Goal: Task Accomplishment & Management: Complete application form

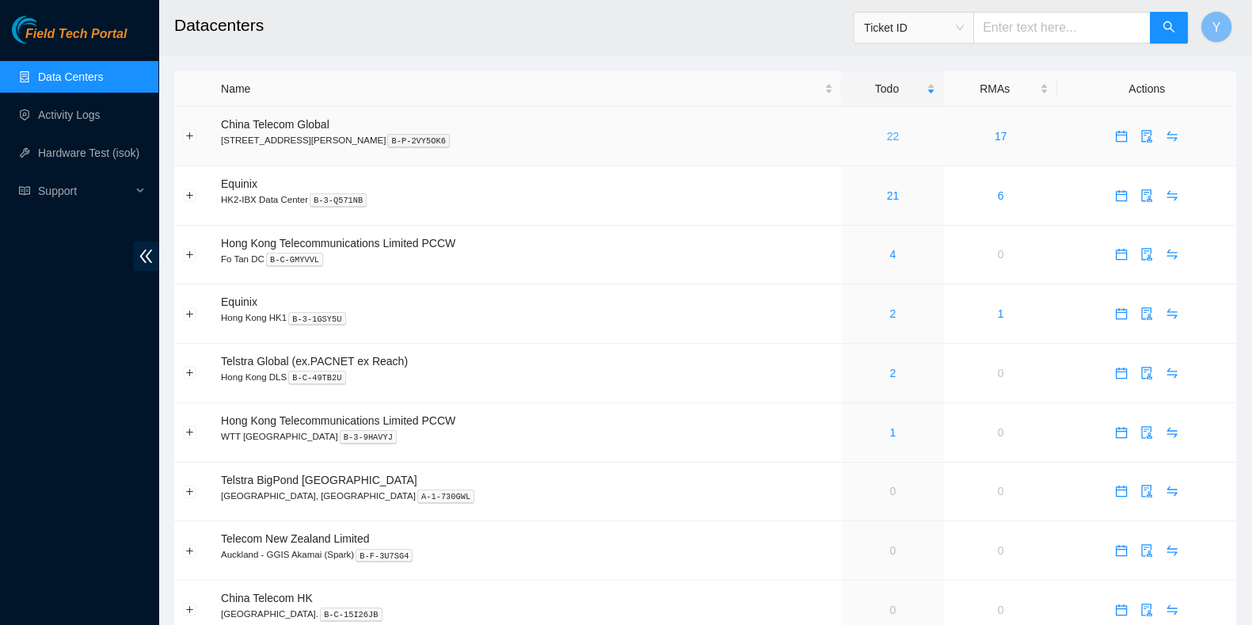
click at [887, 136] on link "22" at bounding box center [893, 136] width 13 height 13
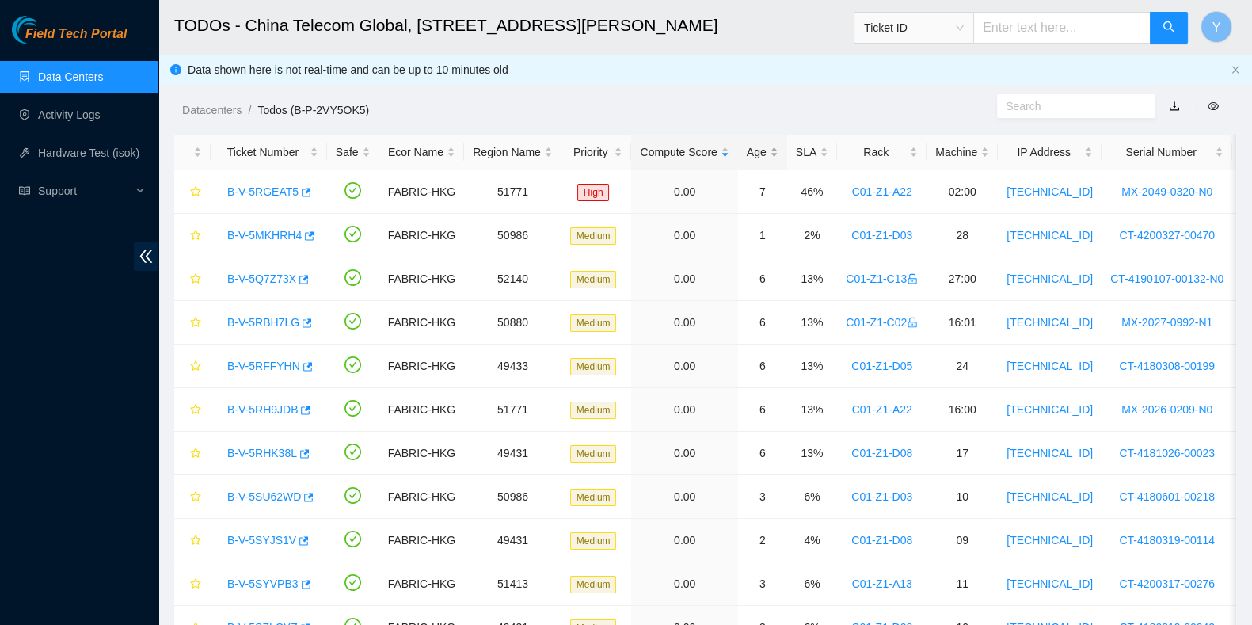
click at [756, 152] on div "Age" at bounding box center [762, 151] width 32 height 17
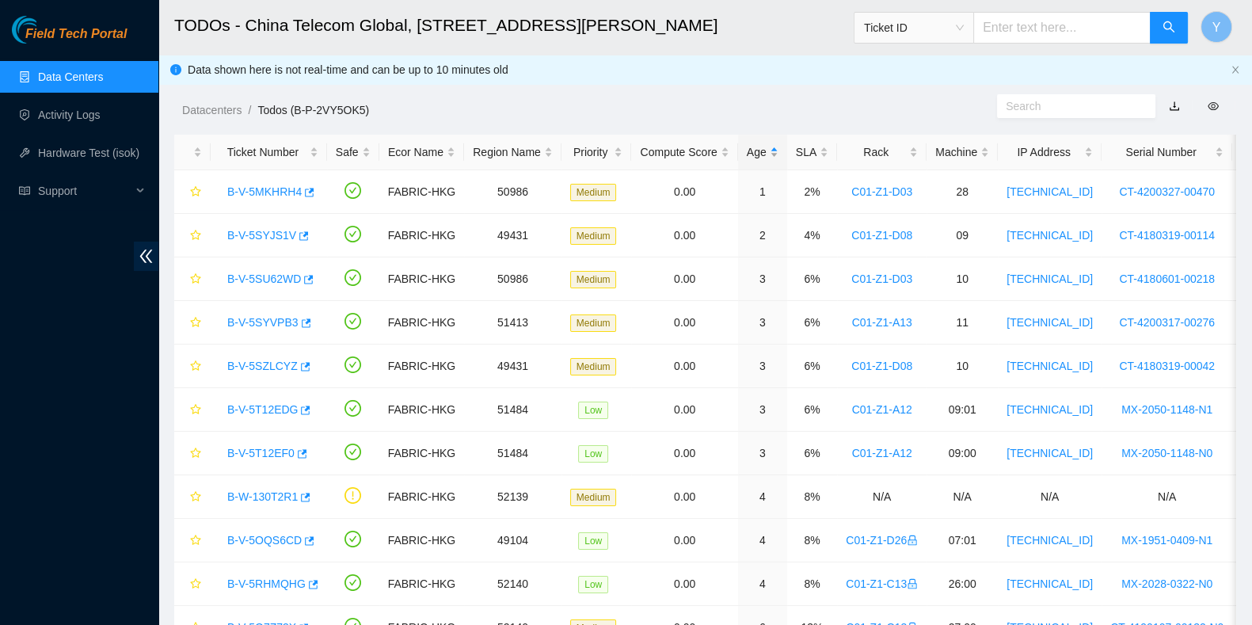
click at [769, 157] on div "Age" at bounding box center [762, 151] width 32 height 17
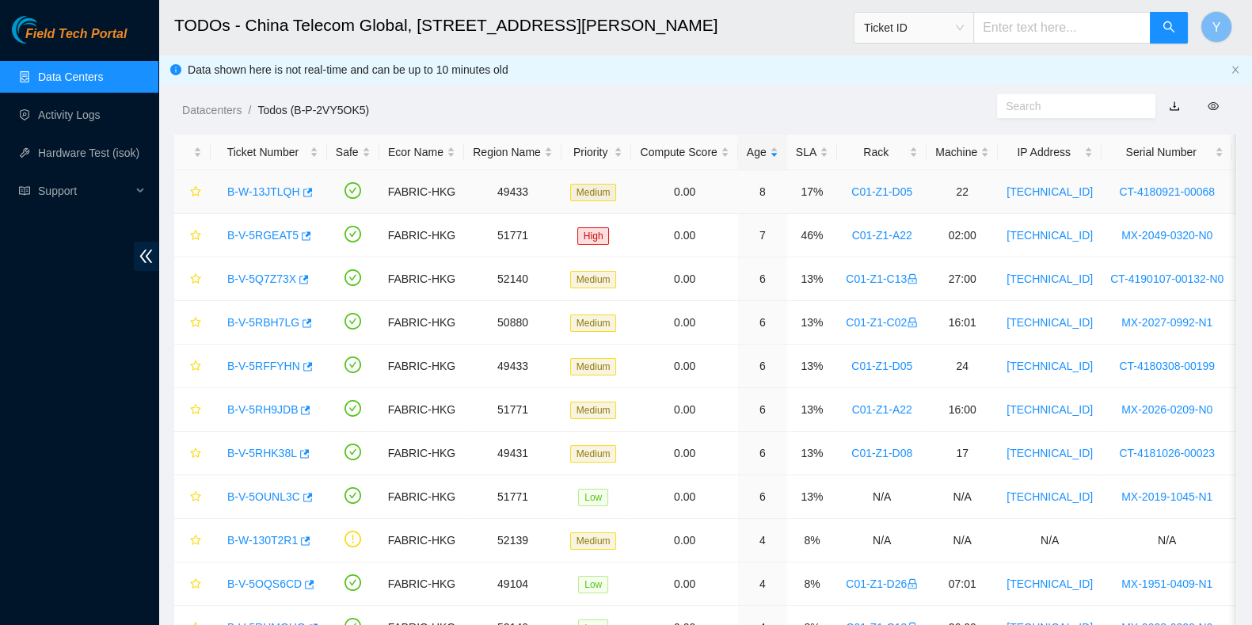
click at [280, 198] on link "B-W-13JTLQH" at bounding box center [263, 191] width 73 height 13
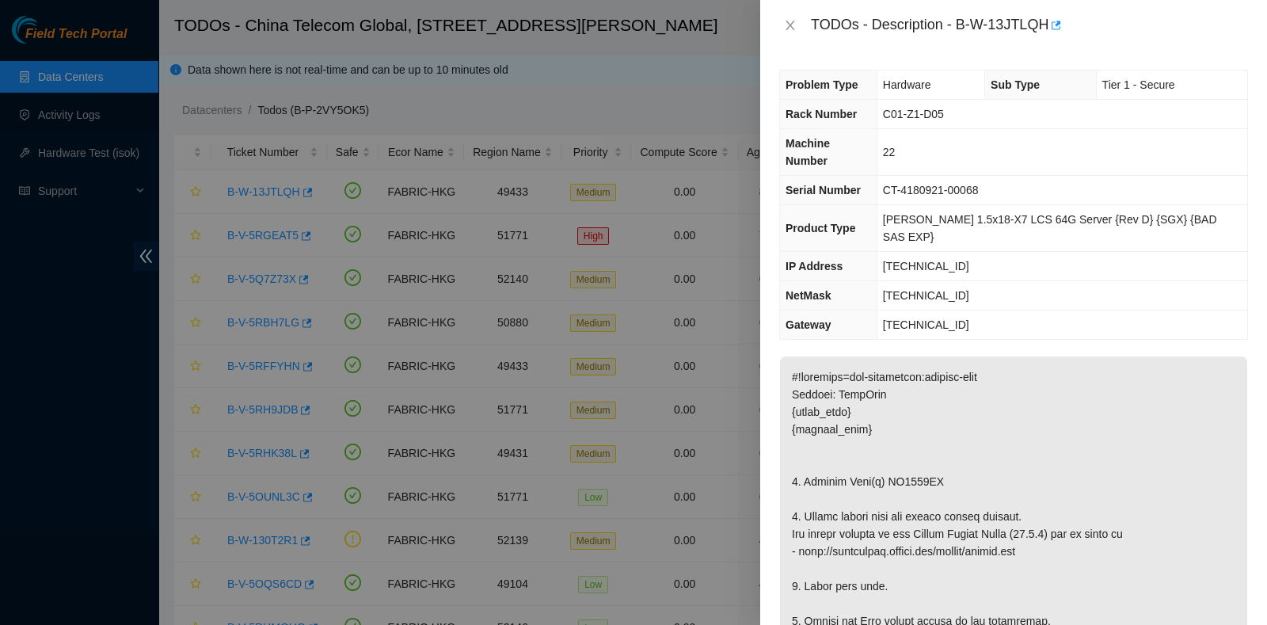
drag, startPoint x: 956, startPoint y: 26, endPoint x: 1047, endPoint y: 37, distance: 90.9
click at [1047, 37] on div "TODOs - Description - B-W-13JTLQH" at bounding box center [1029, 25] width 437 height 25
copy div "B-W-13JTLQH"
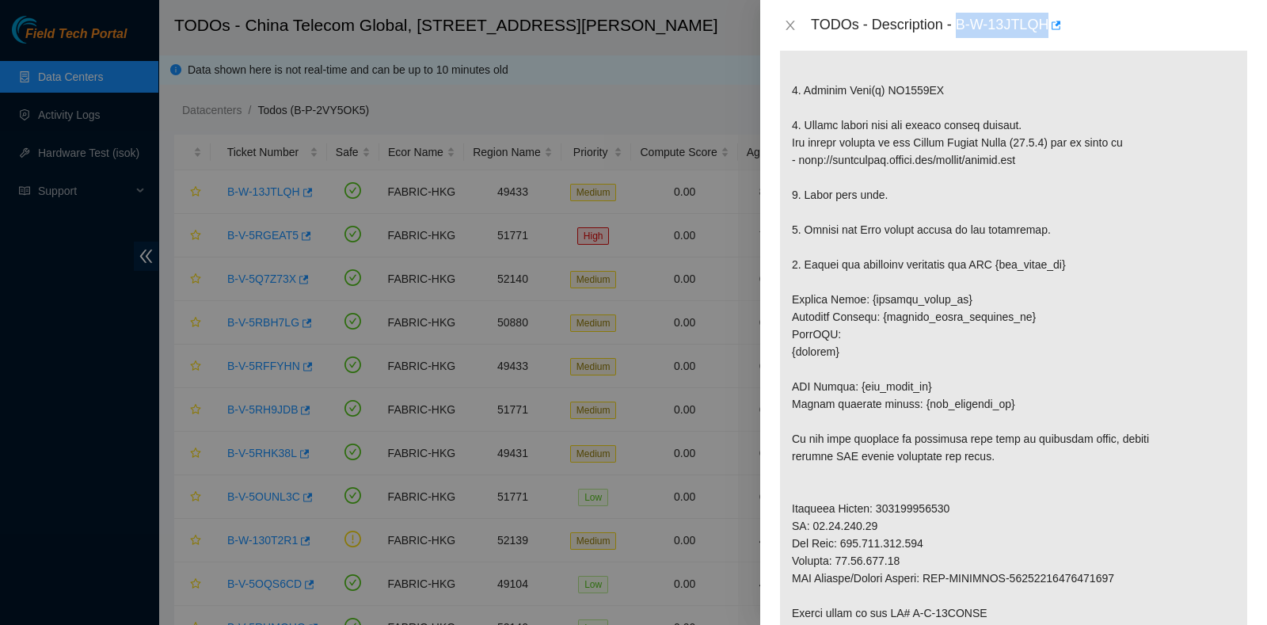
scroll to position [392, 0]
click at [986, 561] on p at bounding box center [1013, 385] width 467 height 842
click at [910, 599] on p at bounding box center [1013, 385] width 467 height 842
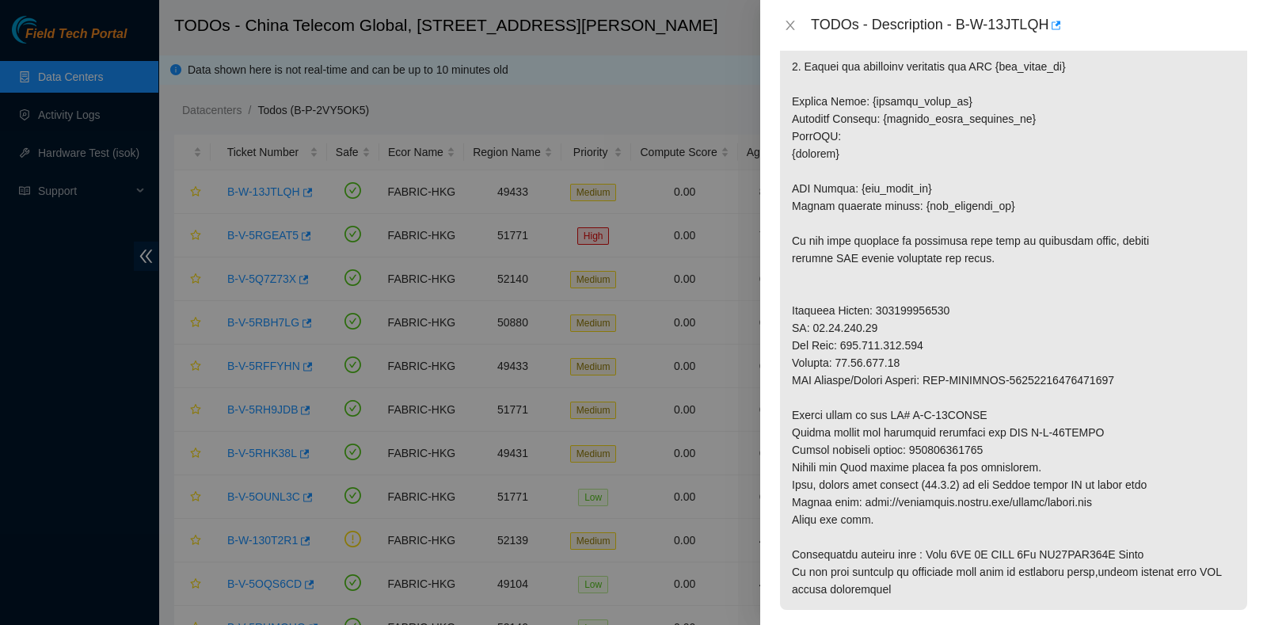
scroll to position [590, 0]
drag, startPoint x: 917, startPoint y: 405, endPoint x: 987, endPoint y: 405, distance: 69.7
click at [987, 405] on p at bounding box center [1013, 187] width 467 height 842
click at [939, 429] on p at bounding box center [1013, 187] width 467 height 842
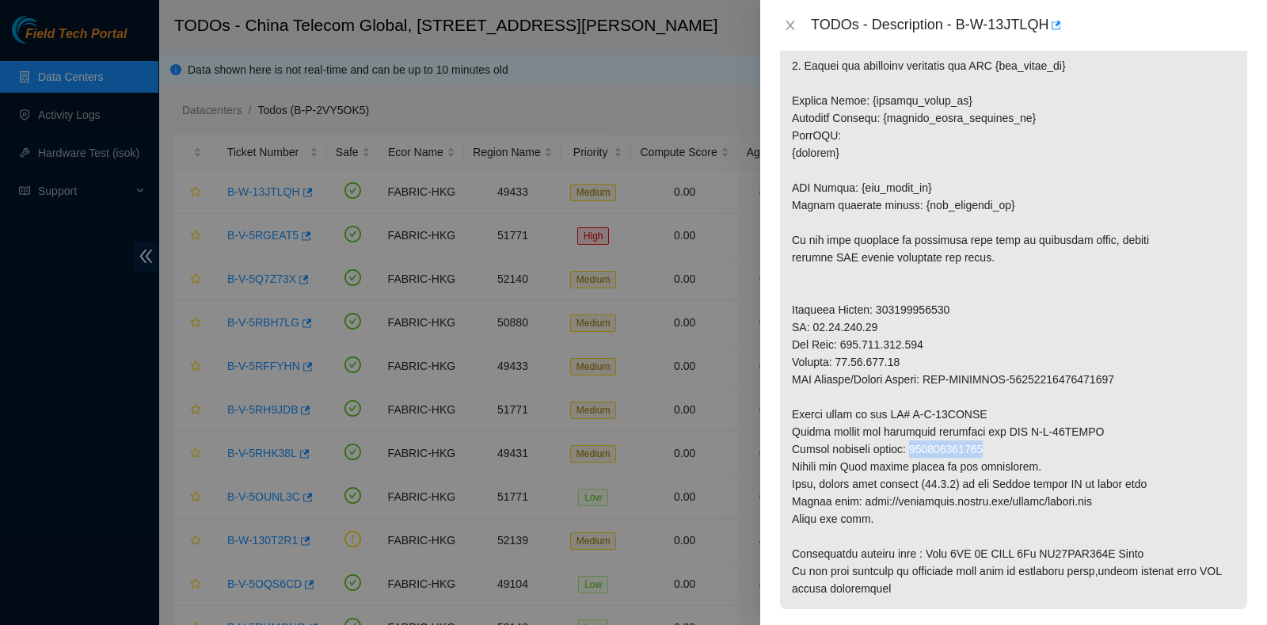
drag, startPoint x: 913, startPoint y: 407, endPoint x: 1017, endPoint y: 405, distance: 104.5
click at [1017, 405] on p at bounding box center [1013, 187] width 467 height 842
copy p "425421599893"
click at [1084, 522] on p at bounding box center [1013, 187] width 467 height 842
drag, startPoint x: 1020, startPoint y: 395, endPoint x: 1028, endPoint y: 394, distance: 8.0
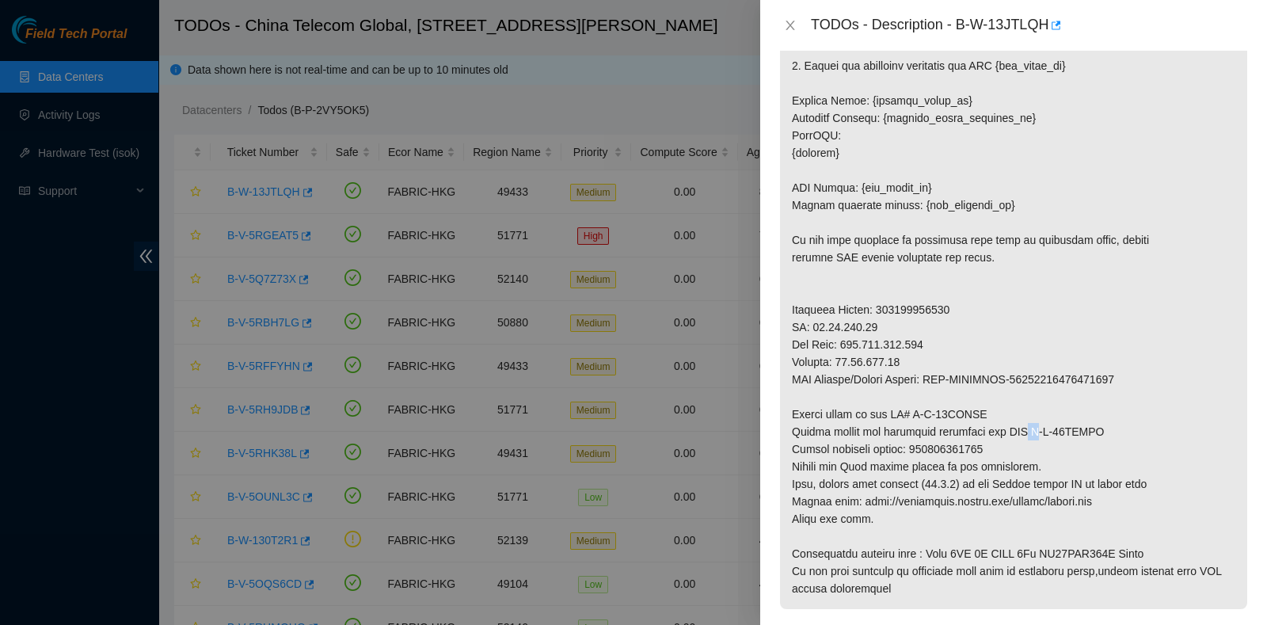
click at [1028, 394] on p at bounding box center [1013, 187] width 467 height 842
click at [1029, 393] on p at bounding box center [1013, 187] width 467 height 842
drag, startPoint x: 1025, startPoint y: 393, endPoint x: 1096, endPoint y: 393, distance: 70.5
click at [1096, 393] on p at bounding box center [1013, 187] width 467 height 842
copy p "B-W-13MBYIO"
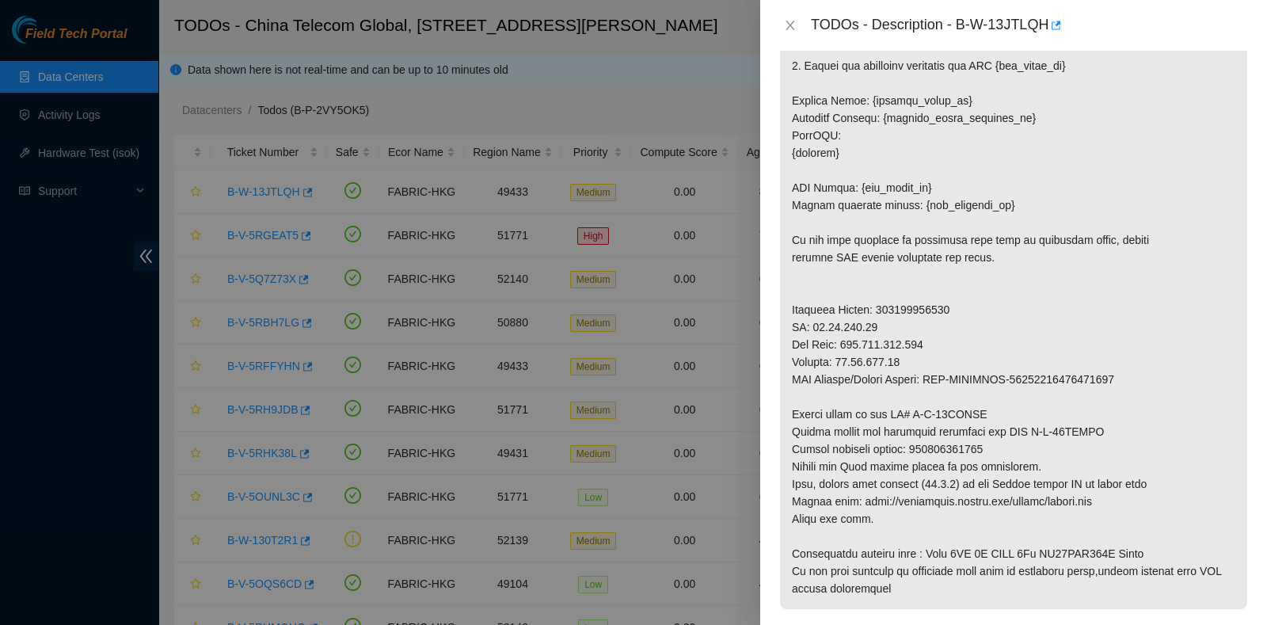
click at [1221, 414] on p at bounding box center [1013, 187] width 467 height 842
click at [910, 377] on p at bounding box center [1013, 187] width 467 height 842
drag, startPoint x: 906, startPoint y: 374, endPoint x: 1018, endPoint y: 374, distance: 111.6
click at [1018, 374] on p at bounding box center [1013, 187] width 467 height 842
copy p "B-W-13MBYIF"
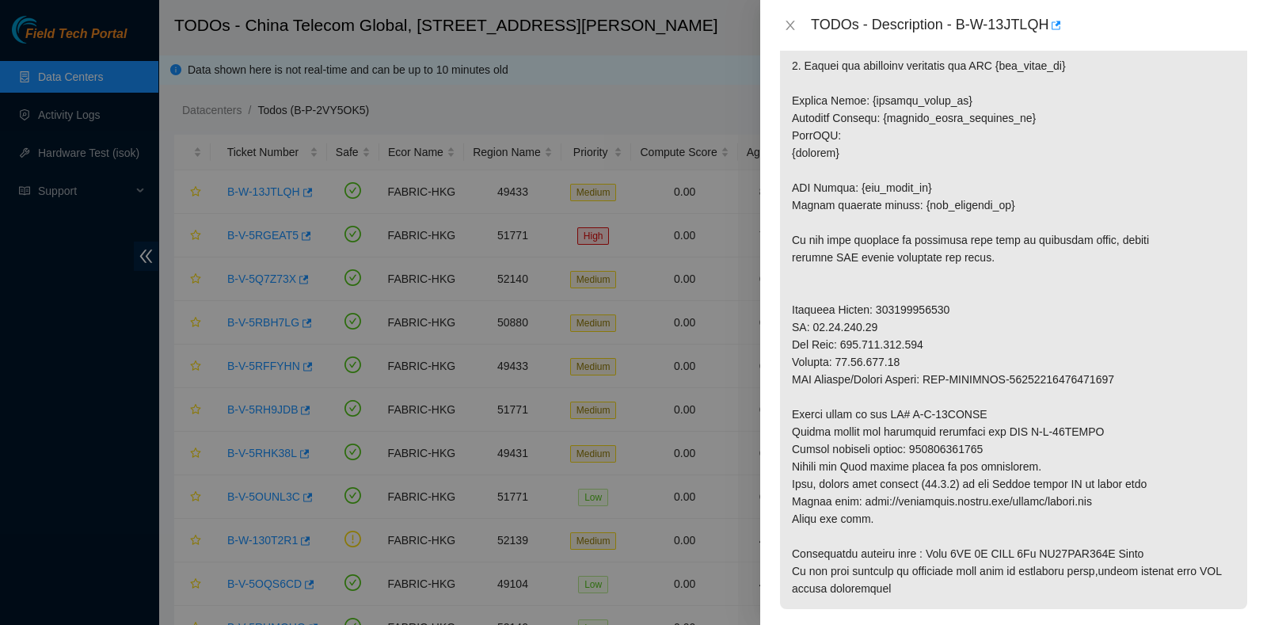
click at [1182, 459] on p at bounding box center [1013, 187] width 467 height 842
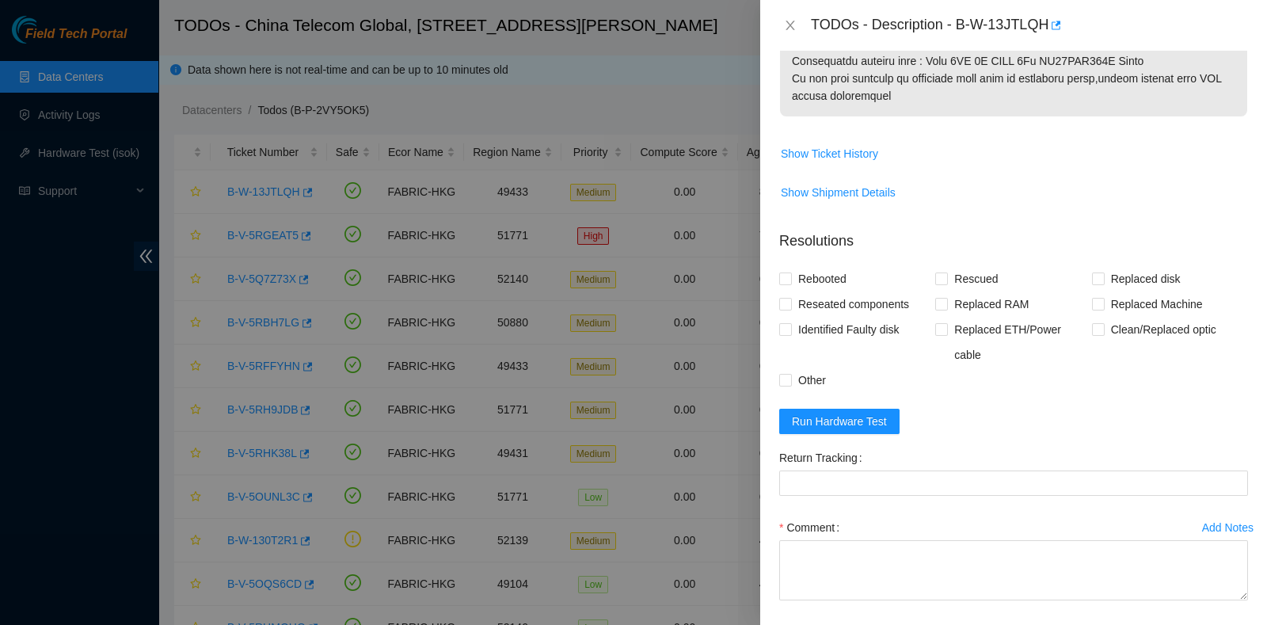
scroll to position [1084, 0]
click at [815, 443] on label "Return Tracking" at bounding box center [823, 455] width 89 height 25
click at [815, 468] on Tracking "Return Tracking" at bounding box center [1013, 480] width 469 height 25
click at [825, 406] on button "Run Hardware Test" at bounding box center [839, 418] width 120 height 25
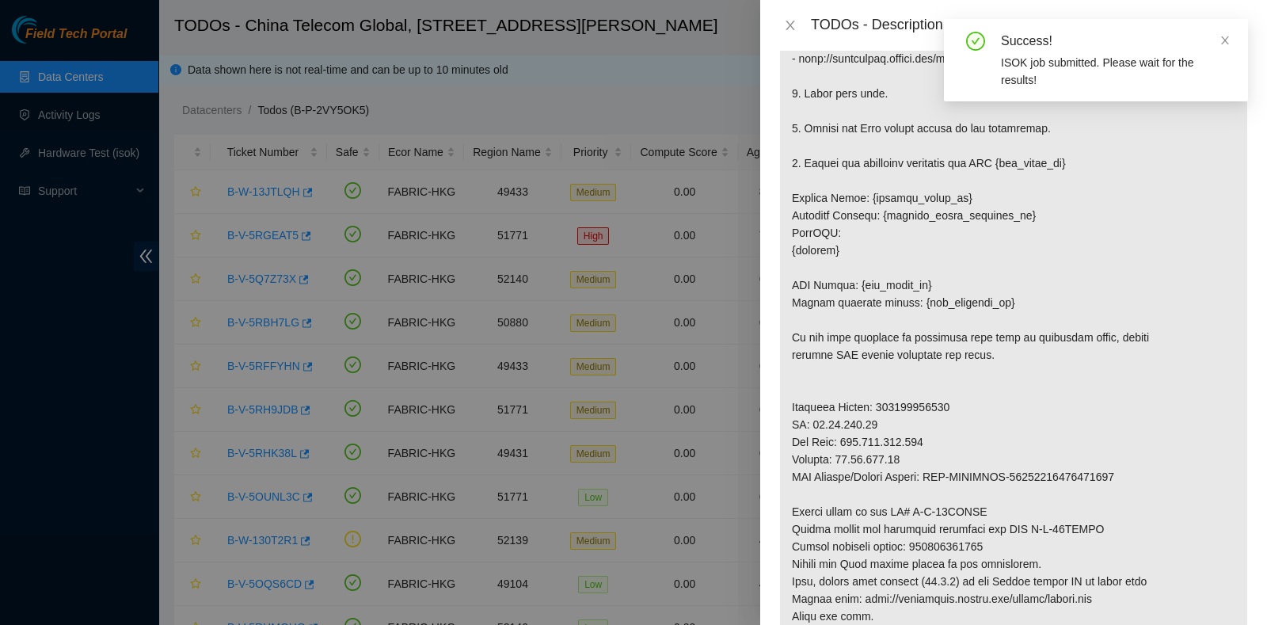
scroll to position [492, 0]
click at [1233, 37] on div "Success! ISOK job submitted. Please wait for the results!" at bounding box center [1096, 60] width 304 height 82
click at [1222, 44] on icon "close" at bounding box center [1225, 40] width 8 height 8
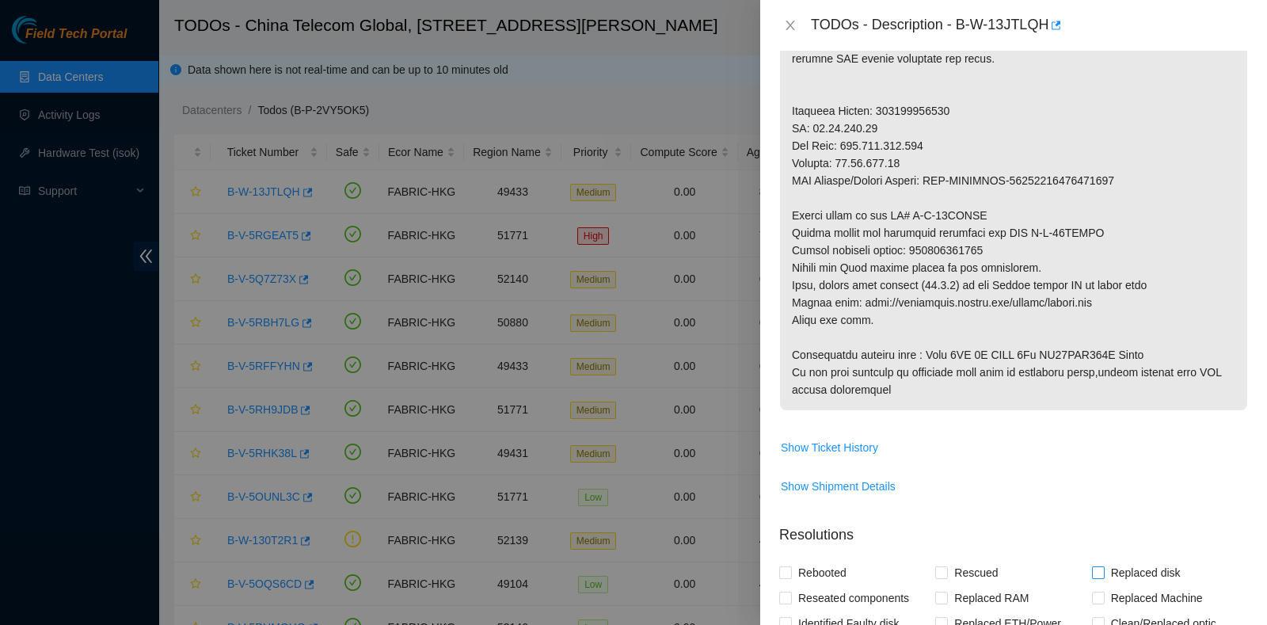
scroll to position [786, 0]
click at [1106, 562] on span "Replaced disk" at bounding box center [1145, 574] width 82 height 25
click at [1103, 568] on input "Replaced disk" at bounding box center [1097, 573] width 11 height 11
checkbox input "true"
click at [998, 562] on div "Rescued" at bounding box center [1013, 574] width 156 height 25
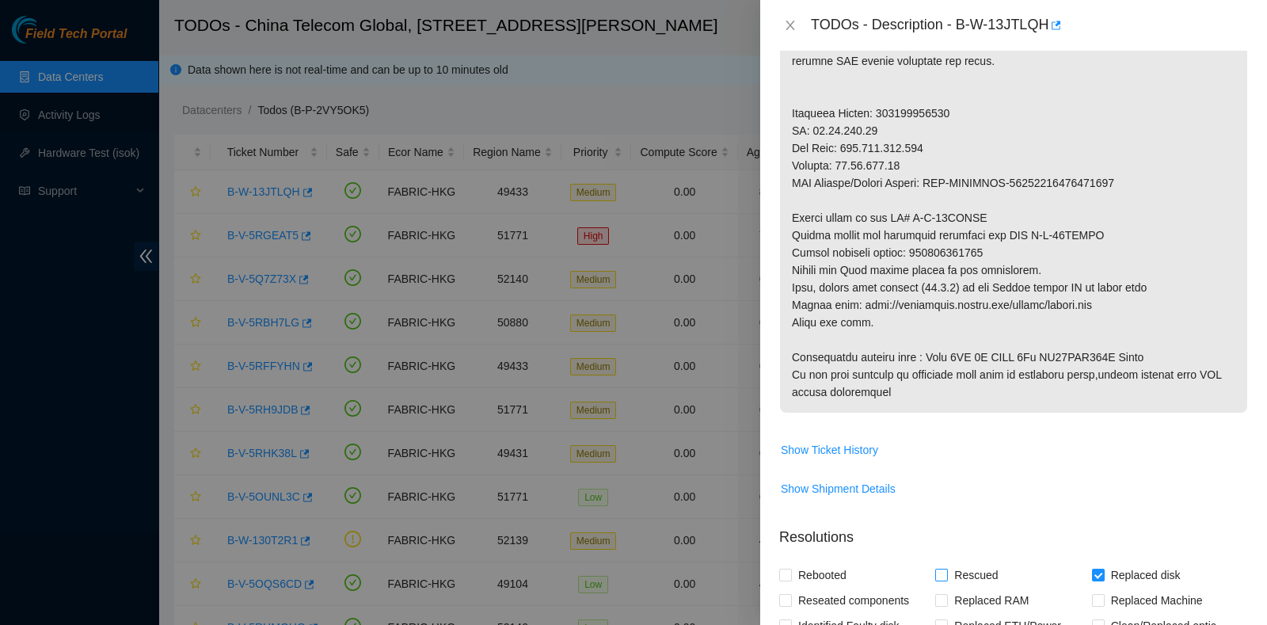
click at [967, 562] on span "Rescued" at bounding box center [976, 574] width 56 height 25
click at [946, 568] on input "Rescued" at bounding box center [940, 573] width 11 height 11
checkbox input "true"
click at [806, 562] on span "Rebooted" at bounding box center [822, 574] width 61 height 25
click at [790, 568] on input "Rebooted" at bounding box center [784, 573] width 11 height 11
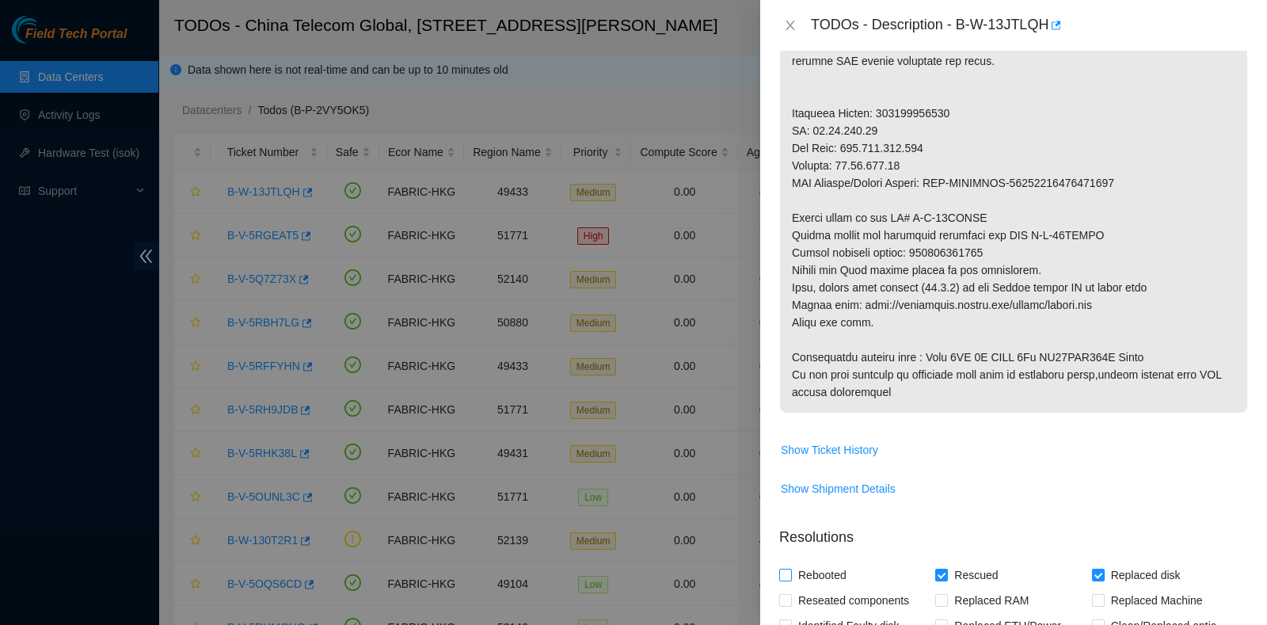
checkbox input "true"
click at [811, 587] on span "Reseated components" at bounding box center [853, 599] width 123 height 25
click at [790, 594] on input "Reseated components" at bounding box center [784, 599] width 11 height 11
checkbox input "true"
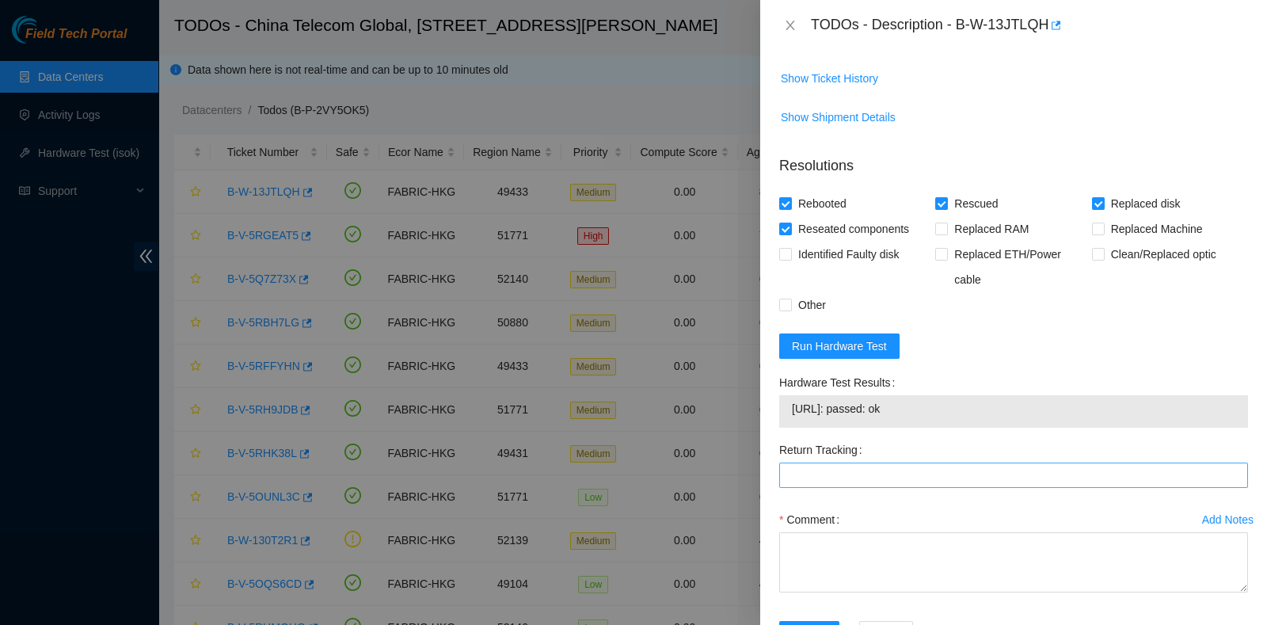
scroll to position [1179, 0]
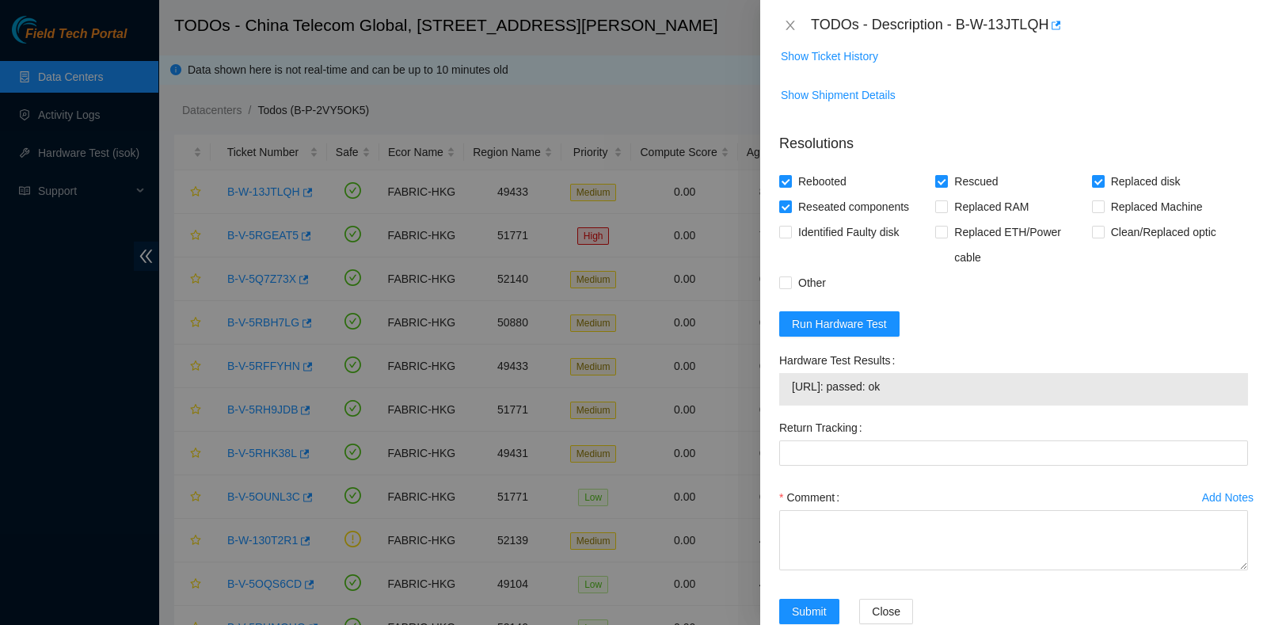
click at [1195, 284] on form "Resolutions Rebooted Rescued Replaced disk Reseated components Replaced RAM Rep…" at bounding box center [1013, 381] width 469 height 522
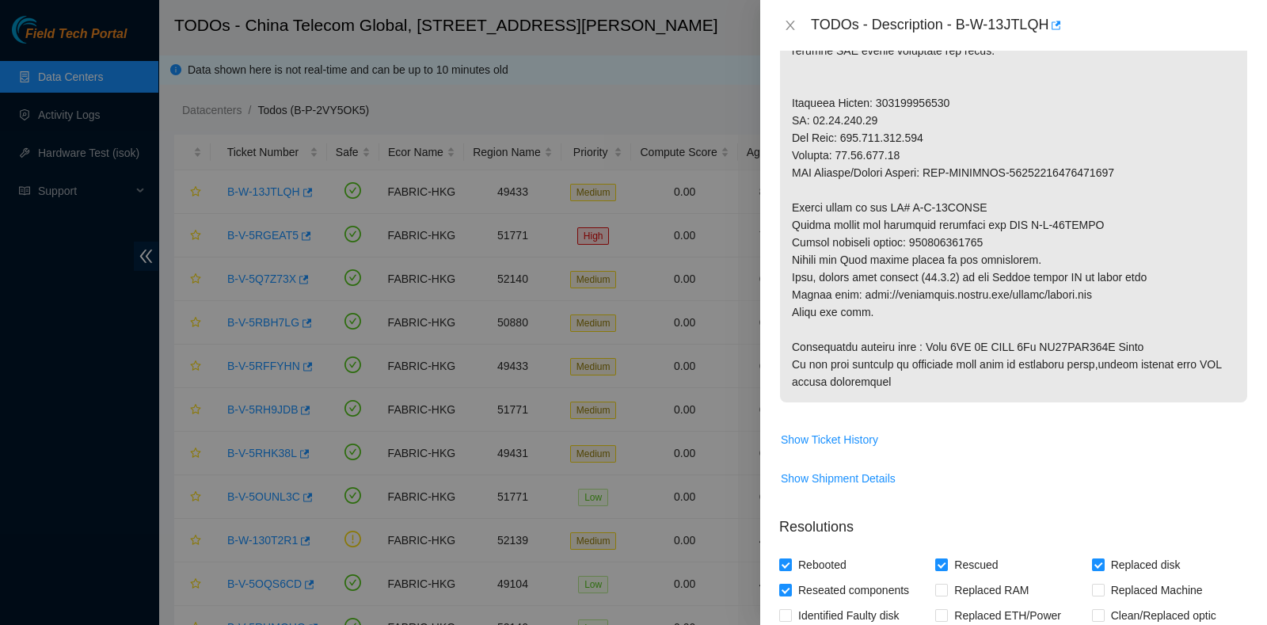
scroll to position [796, 0]
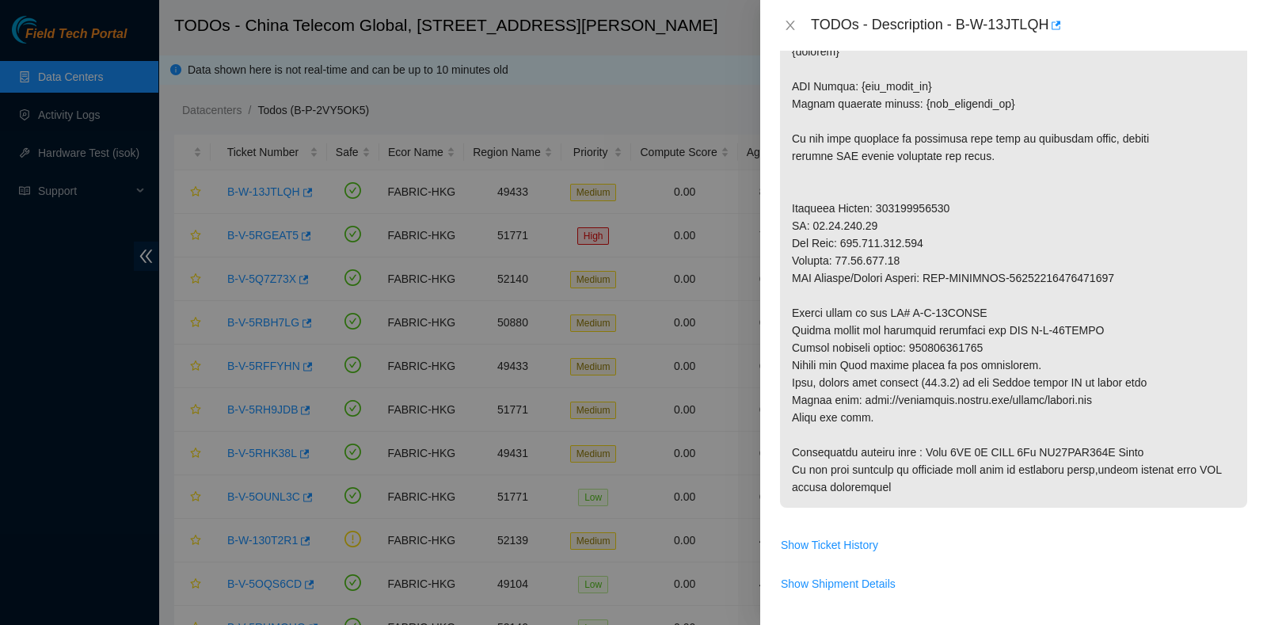
scroll to position [692, 0]
drag, startPoint x: 914, startPoint y: 308, endPoint x: 1033, endPoint y: 304, distance: 118.8
click at [1033, 304] on p at bounding box center [1013, 85] width 467 height 842
copy p "425421599893"
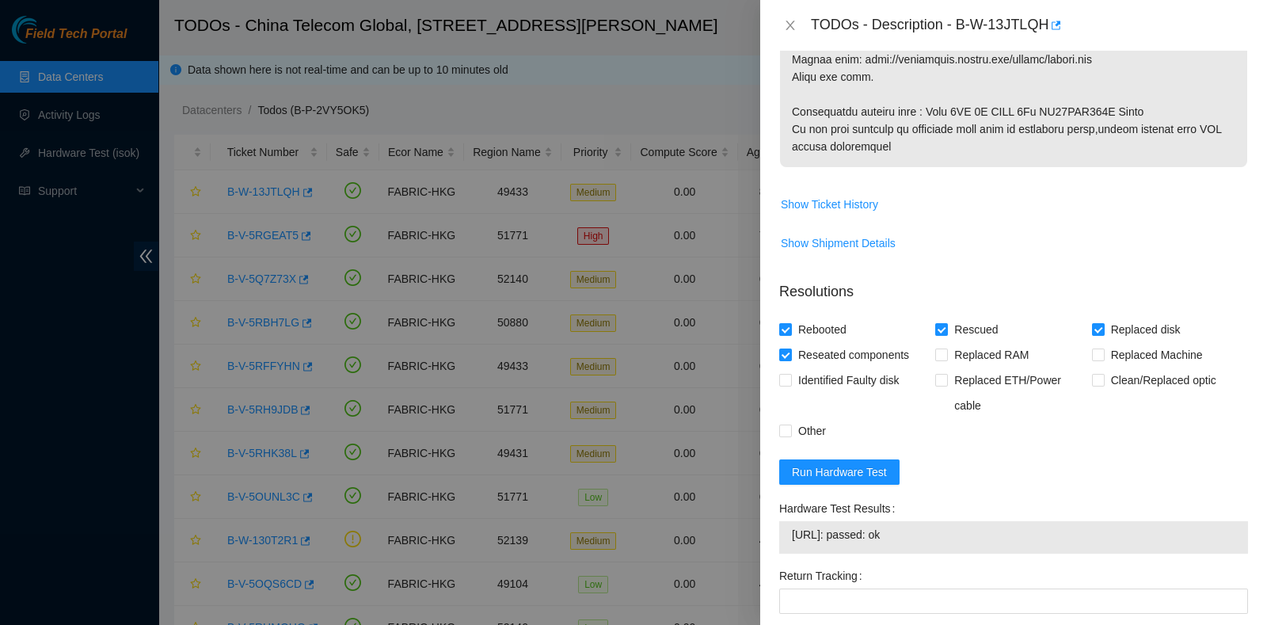
scroll to position [1179, 0]
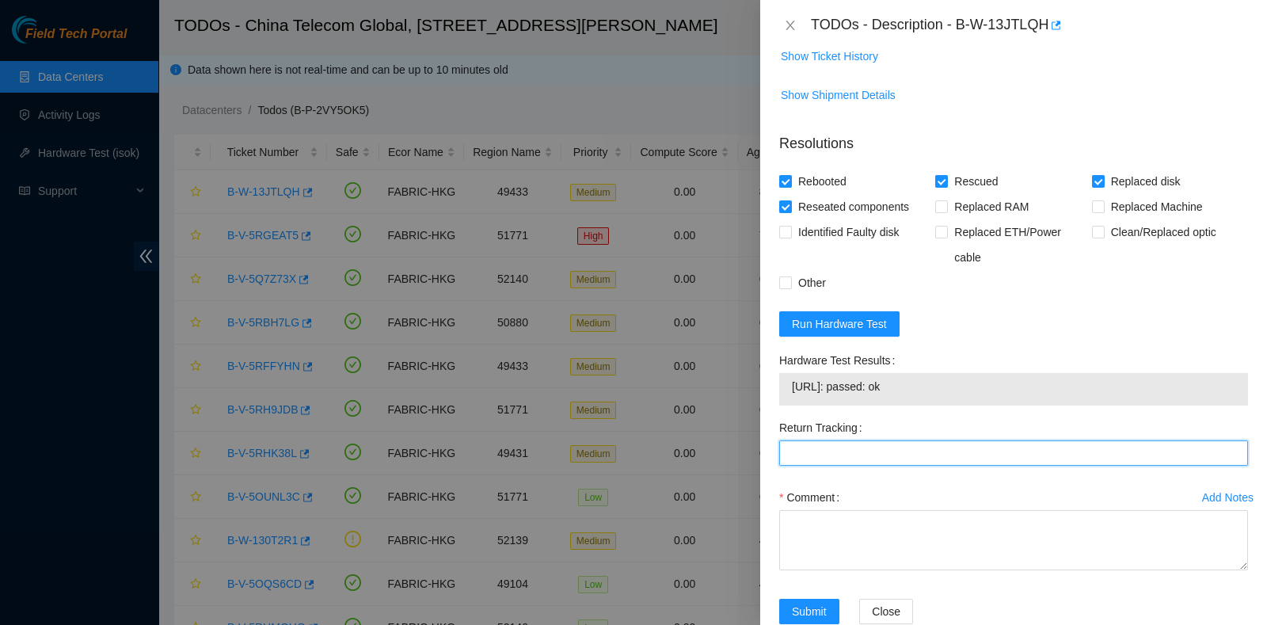
click at [815, 440] on Tracking "Return Tracking" at bounding box center [1013, 452] width 469 height 25
paste Tracking "425421599893"
type Tracking "425421599893"
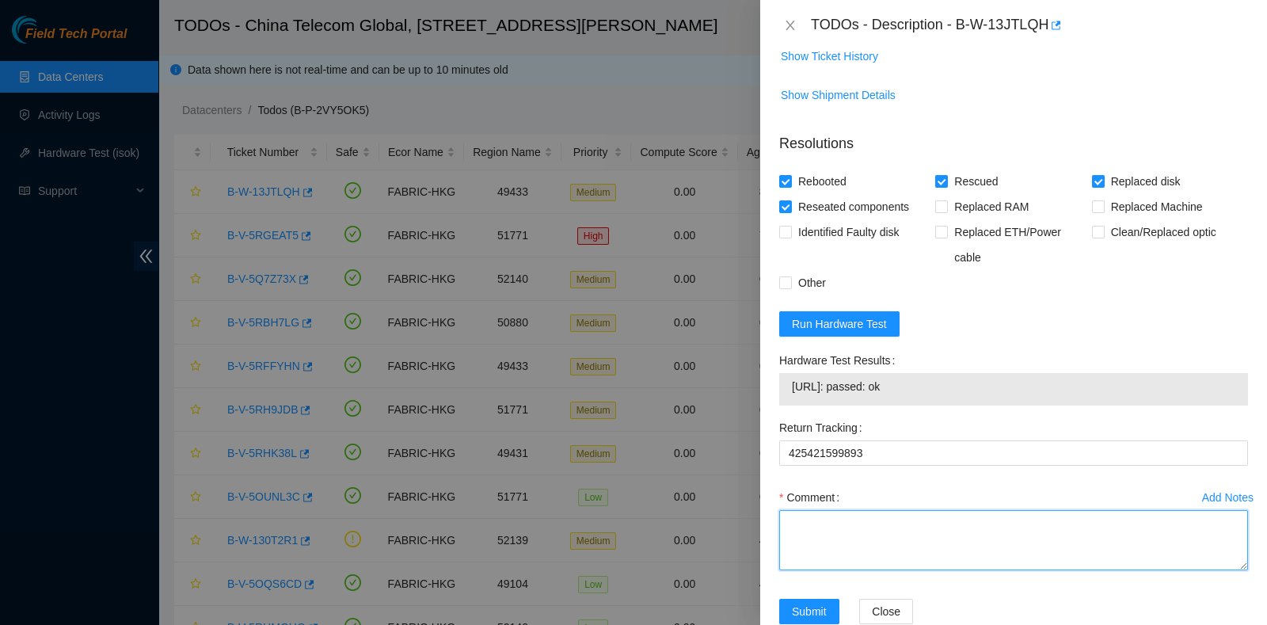
click at [822, 510] on textarea "Comment" at bounding box center [1013, 540] width 469 height 60
type textarea "["
type textarea "pass ok"
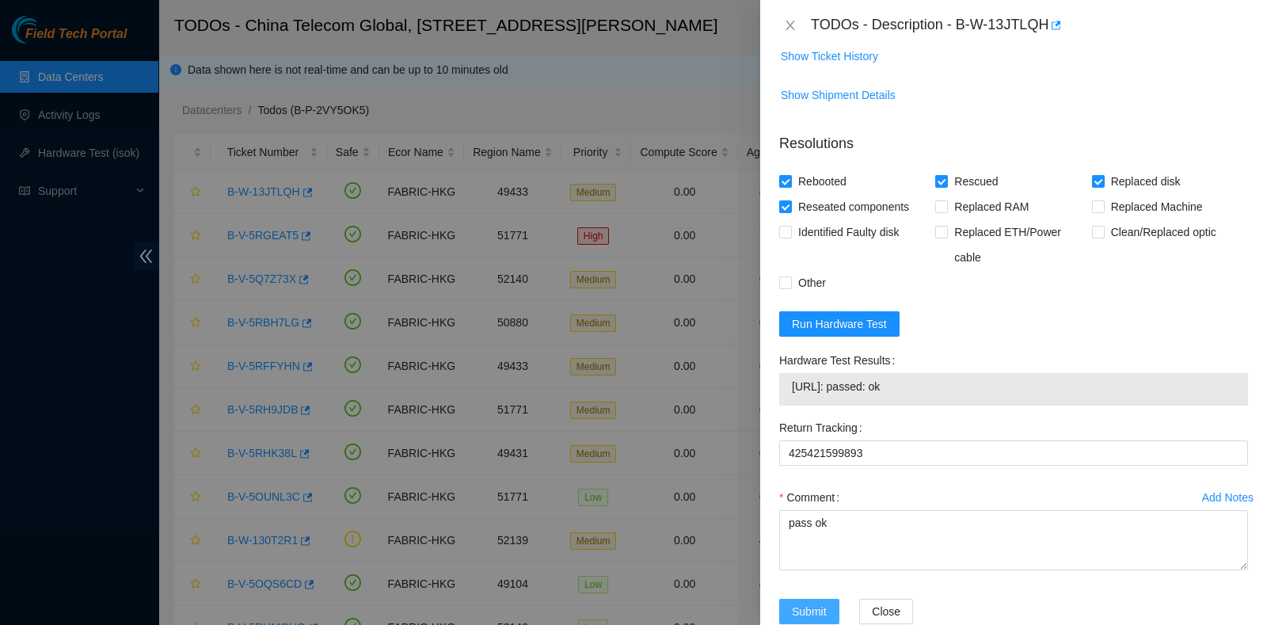
click at [827, 598] on button "Submit" at bounding box center [809, 610] width 60 height 25
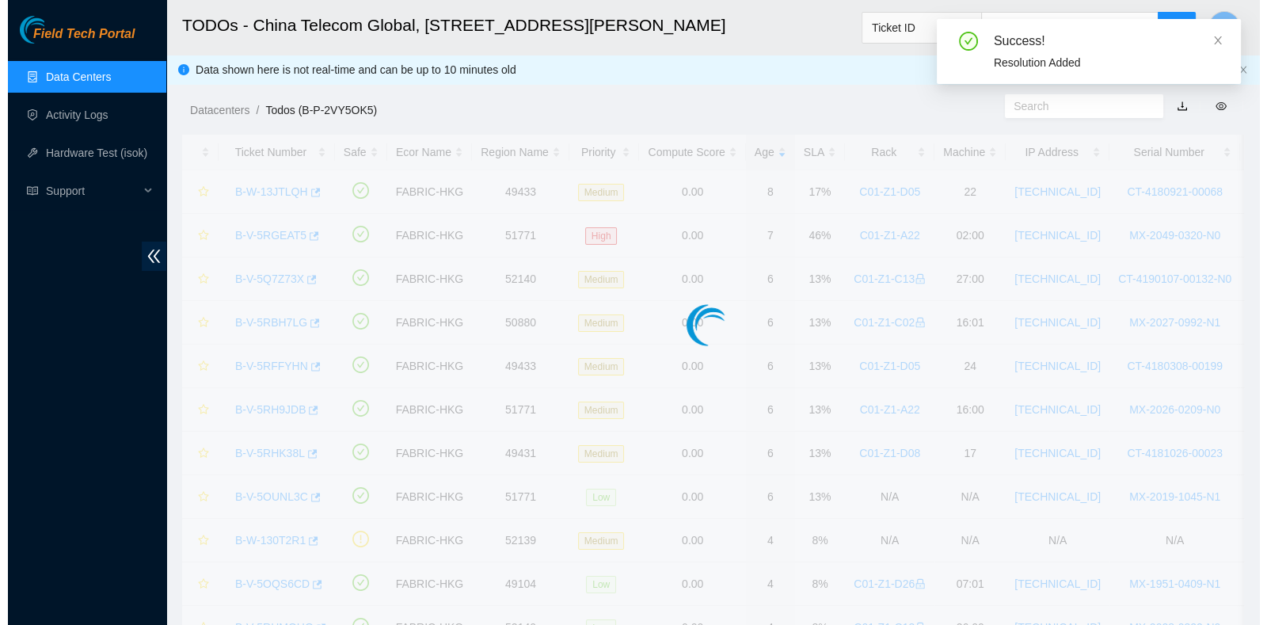
scroll to position [402, 0]
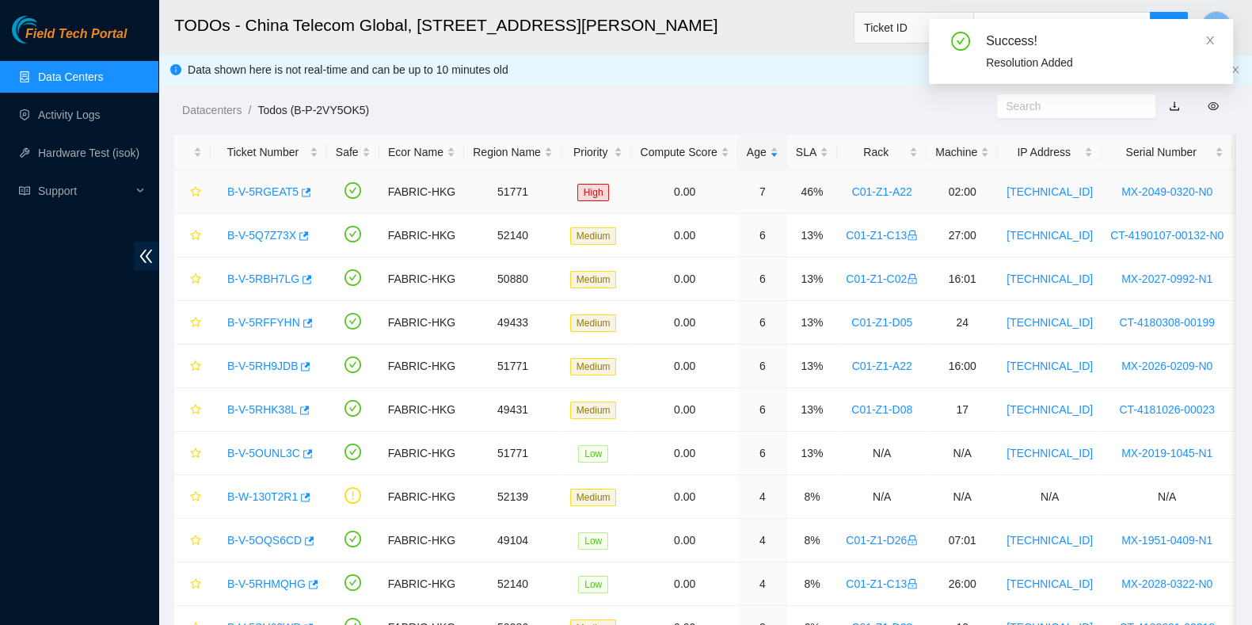
click at [273, 185] on link "B-V-5RGEAT5" at bounding box center [262, 191] width 71 height 13
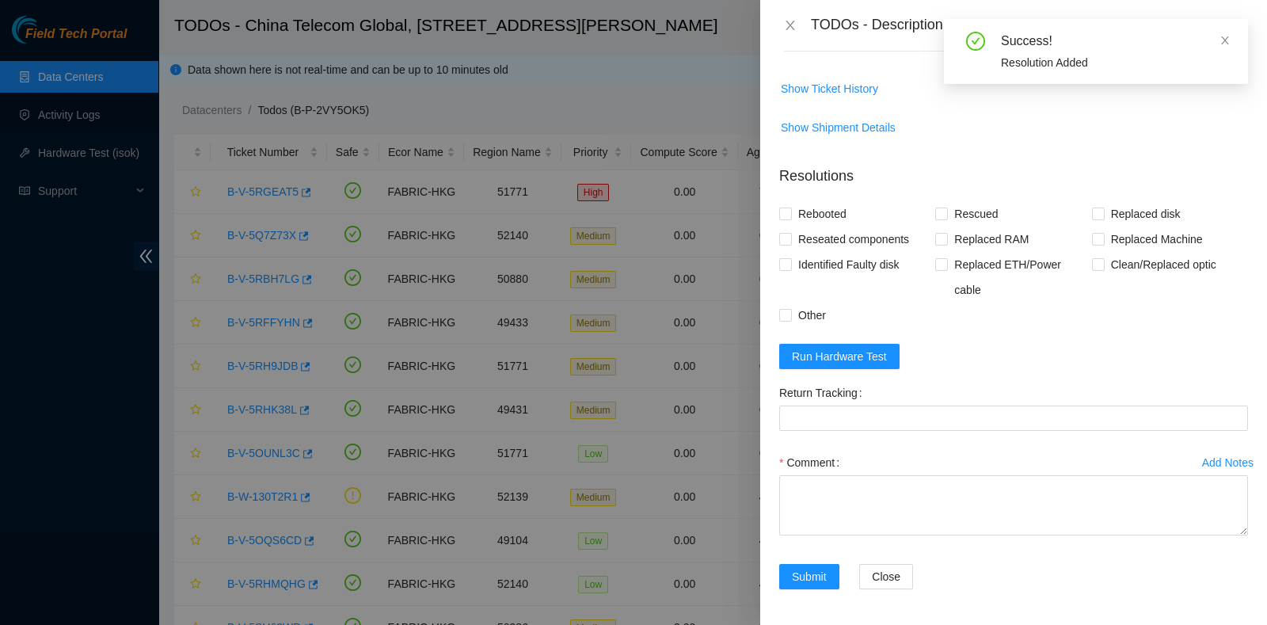
click at [850, 369] on form "Resolutions Rebooted Rescued Replaced disk Reseated components Replaced RAM Rep…" at bounding box center [1013, 380] width 469 height 455
click at [855, 354] on span "Run Hardware Test" at bounding box center [839, 356] width 95 height 17
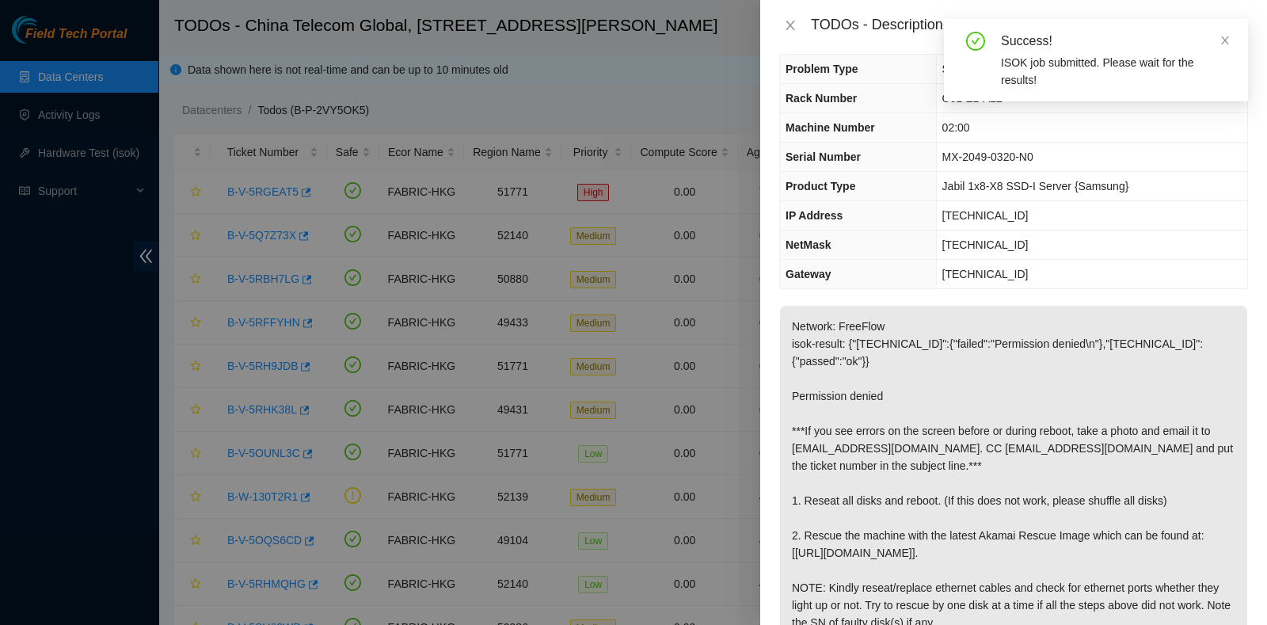
scroll to position [14, 0]
click at [1221, 41] on icon "close" at bounding box center [1224, 40] width 11 height 11
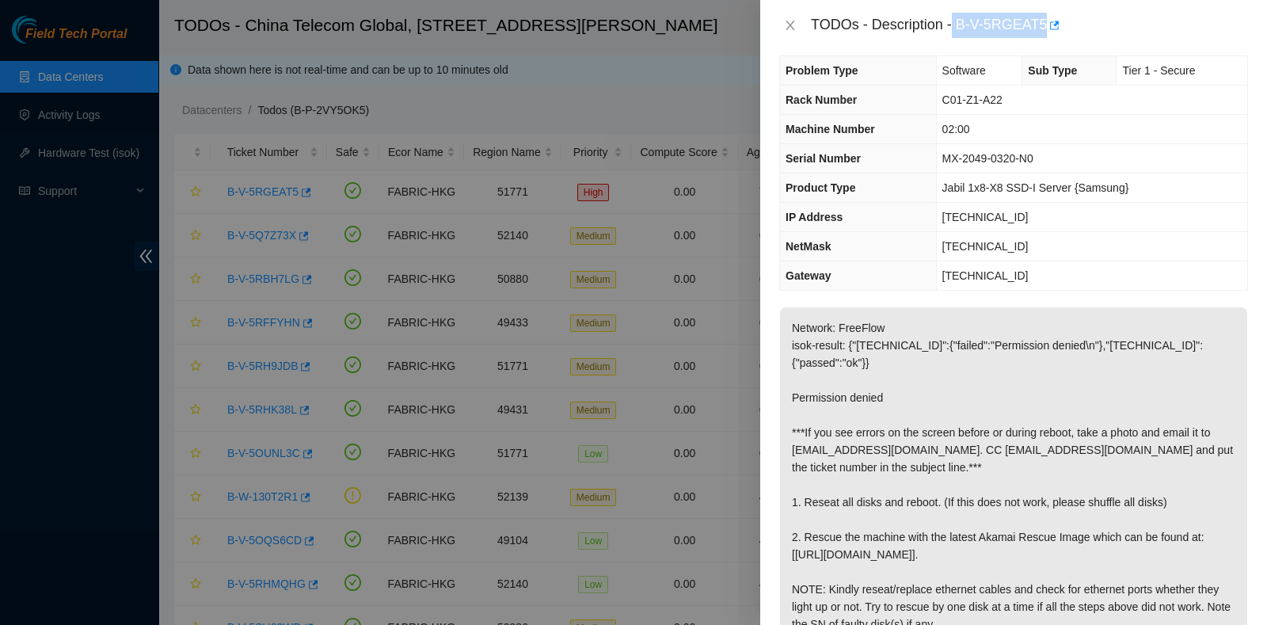
drag, startPoint x: 953, startPoint y: 27, endPoint x: 1042, endPoint y: 30, distance: 88.7
click at [1042, 30] on div "TODOs - Description - B-V-5RGEAT5" at bounding box center [1029, 25] width 437 height 25
copy div "B-V-5RGEAT5"
drag, startPoint x: 955, startPoint y: 500, endPoint x: 958, endPoint y: 488, distance: 11.5
click at [959, 500] on p "Network: FreeFlow isok-result: {"[TECHNICAL_ID]":{"failed":"Permission denied\n…" at bounding box center [1013, 475] width 467 height 337
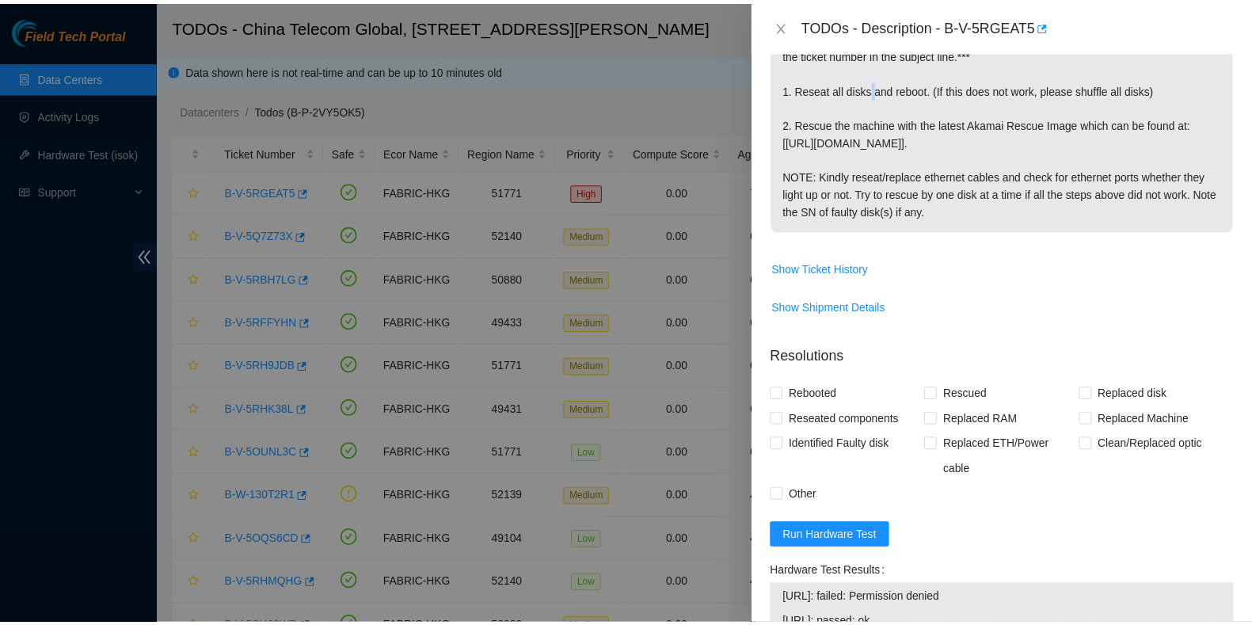
scroll to position [699, 0]
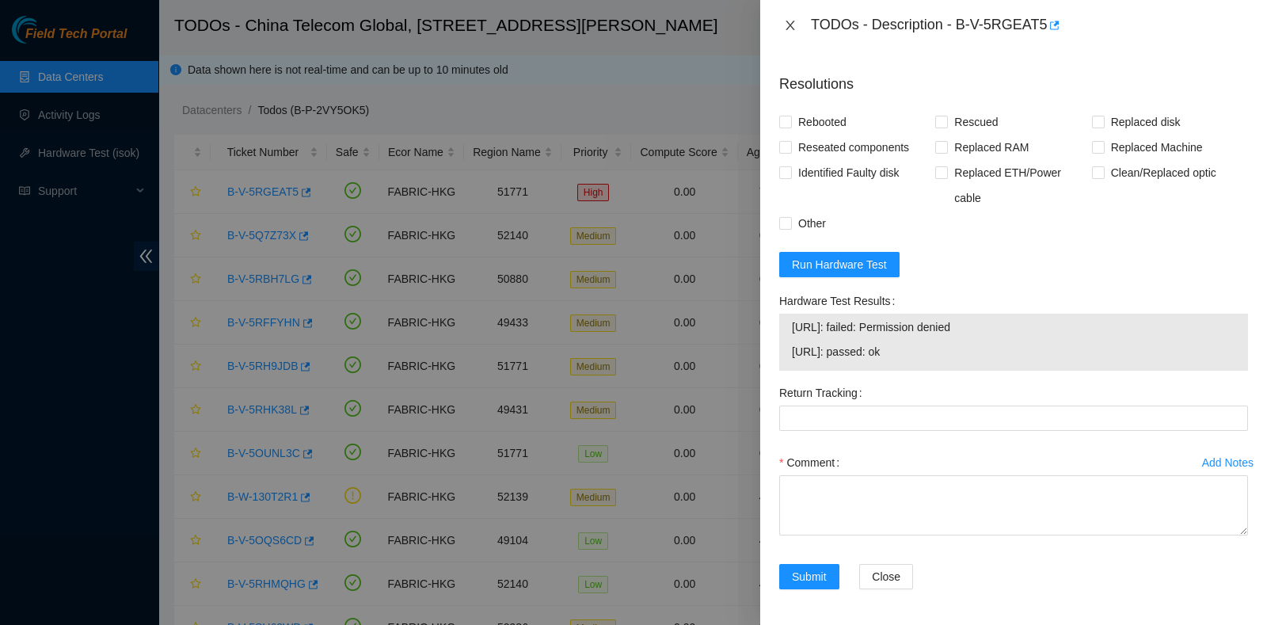
click at [784, 19] on icon "close" at bounding box center [790, 25] width 13 height 13
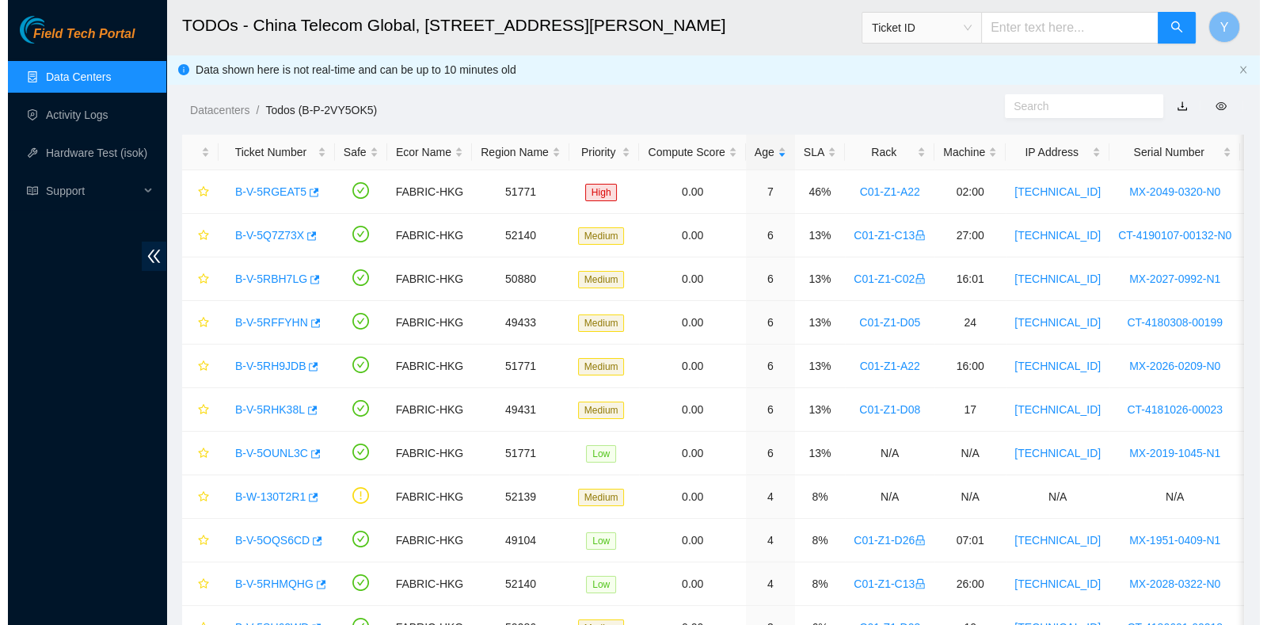
scroll to position [427, 0]
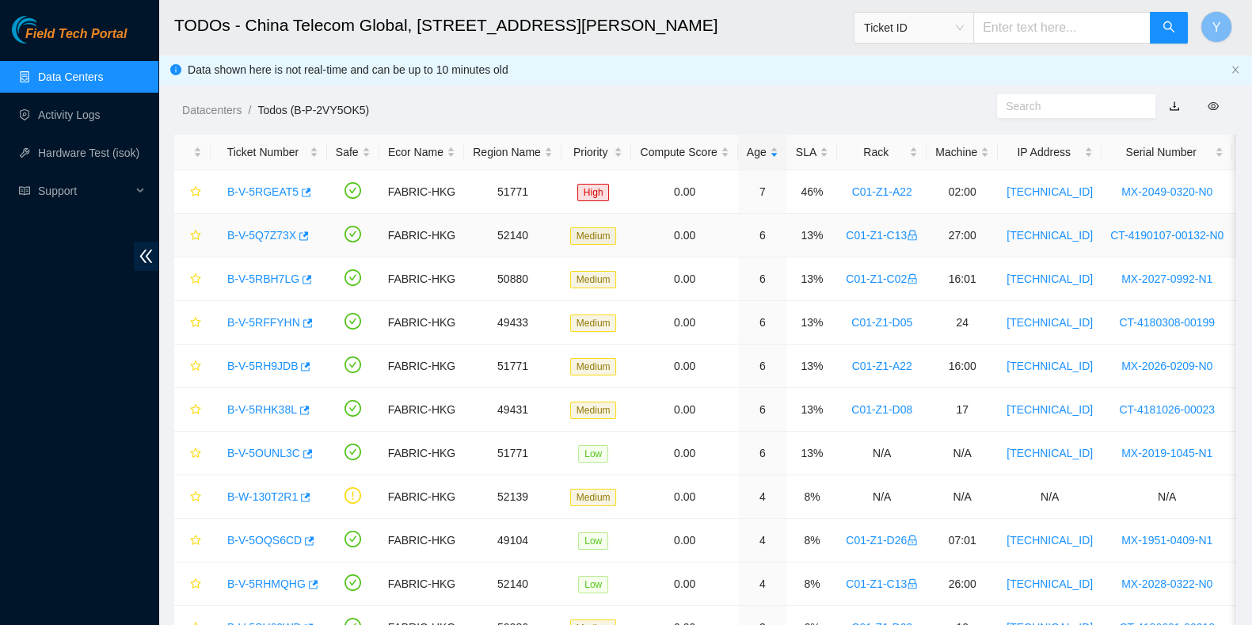
click at [252, 234] on link "B-V-5Q7Z73X" at bounding box center [261, 235] width 69 height 13
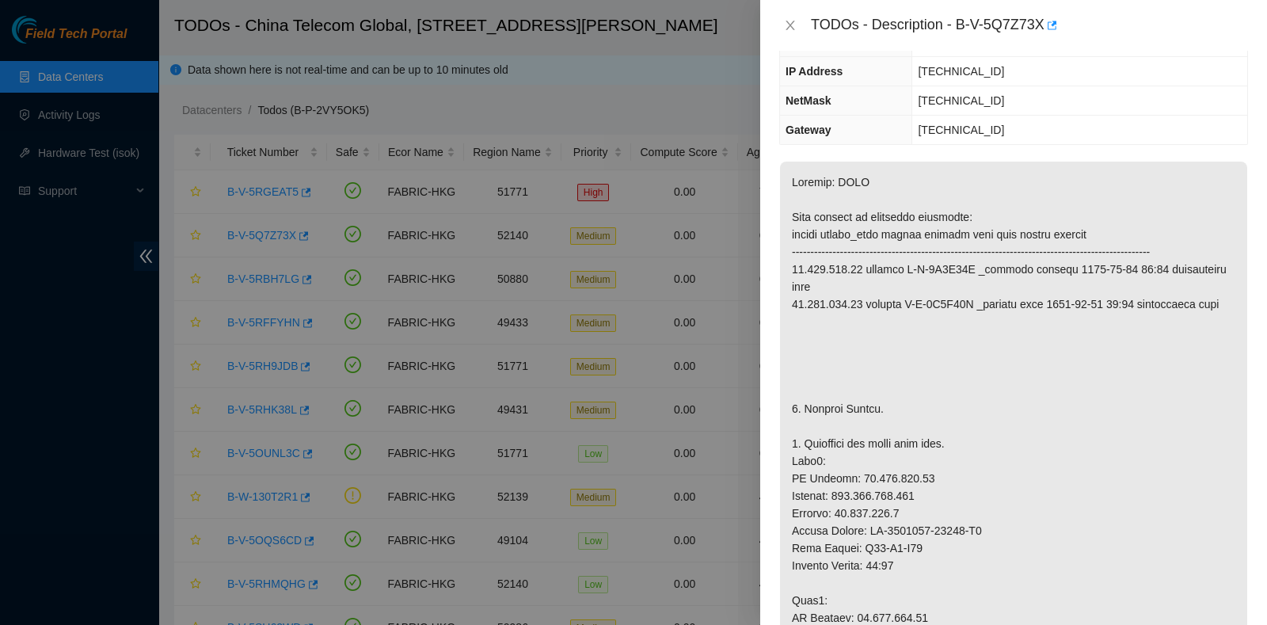
scroll to position [0, 0]
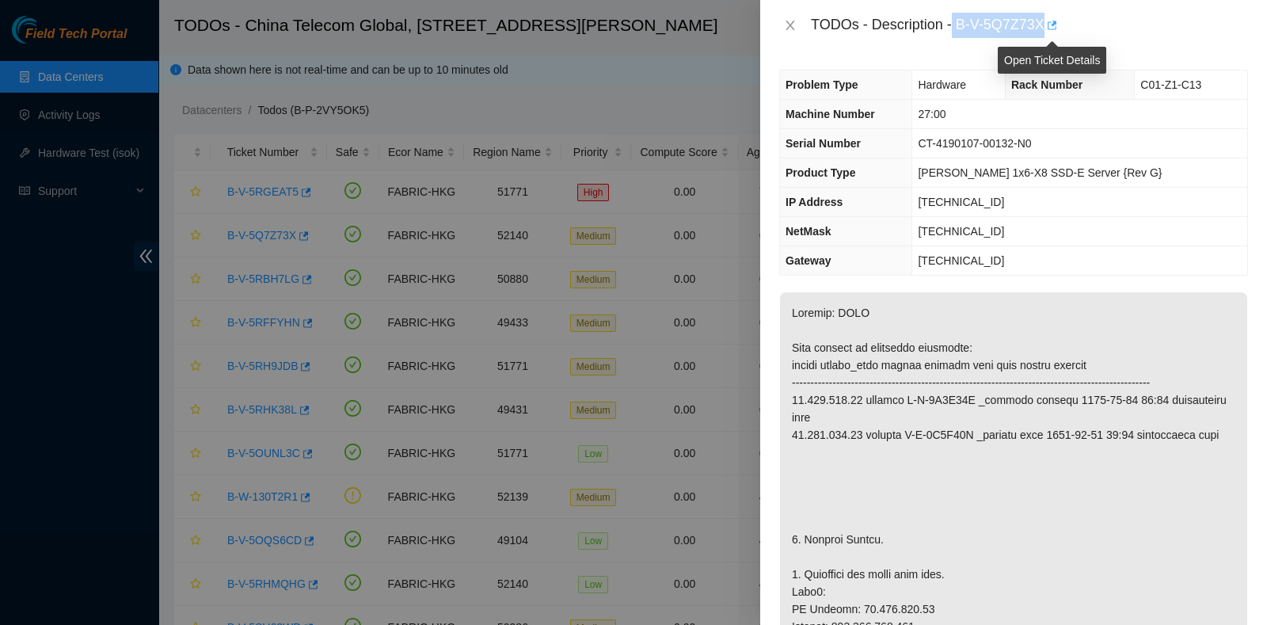
drag, startPoint x: 954, startPoint y: 21, endPoint x: 1050, endPoint y: 24, distance: 95.8
click at [1050, 24] on div "TODOs - Description - B-V-5Q7Z73X" at bounding box center [1029, 25] width 437 height 25
copy div "B-V-5Q7Z73X"
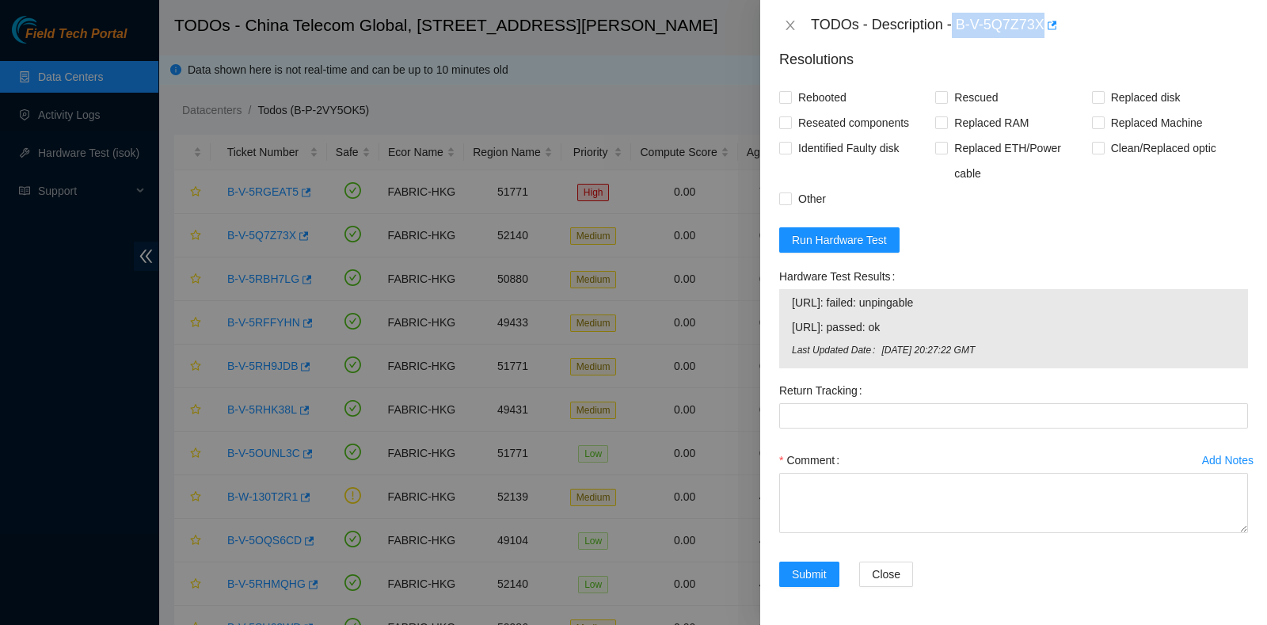
scroll to position [1493, 0]
click at [866, 252] on button "Run Hardware Test" at bounding box center [839, 239] width 120 height 25
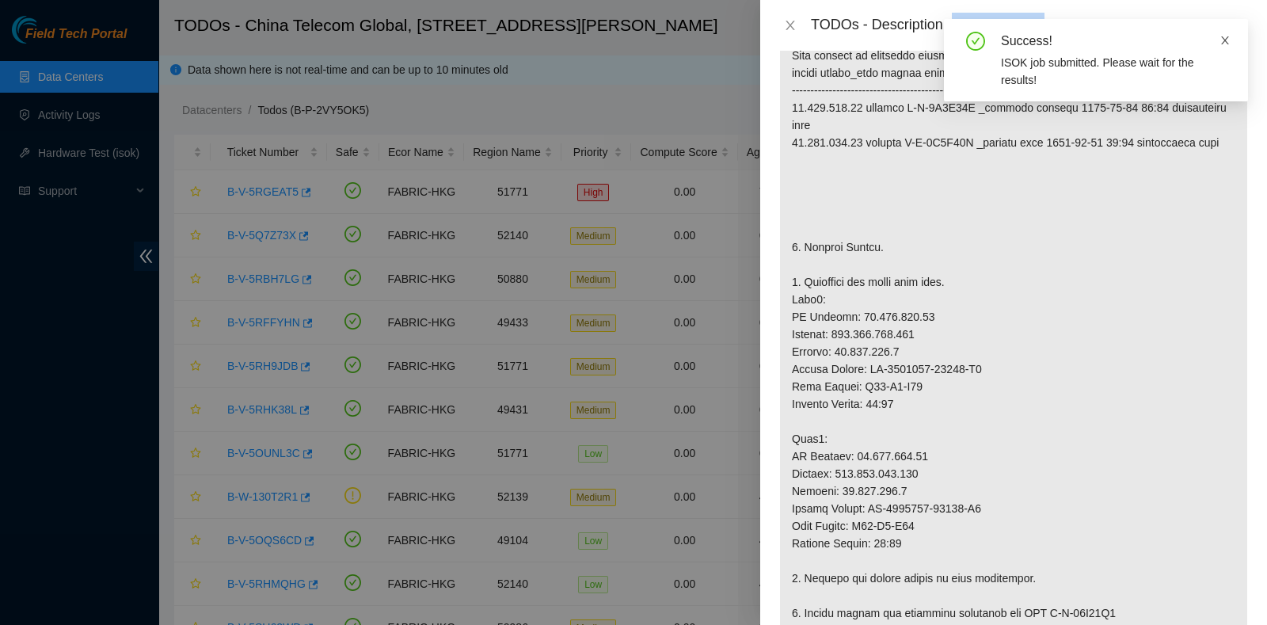
scroll to position [291, 0]
click at [1231, 41] on div "Success! ISOK job submitted. Please wait for the results!" at bounding box center [1096, 60] width 304 height 82
click at [1223, 42] on icon "close" at bounding box center [1225, 40] width 8 height 8
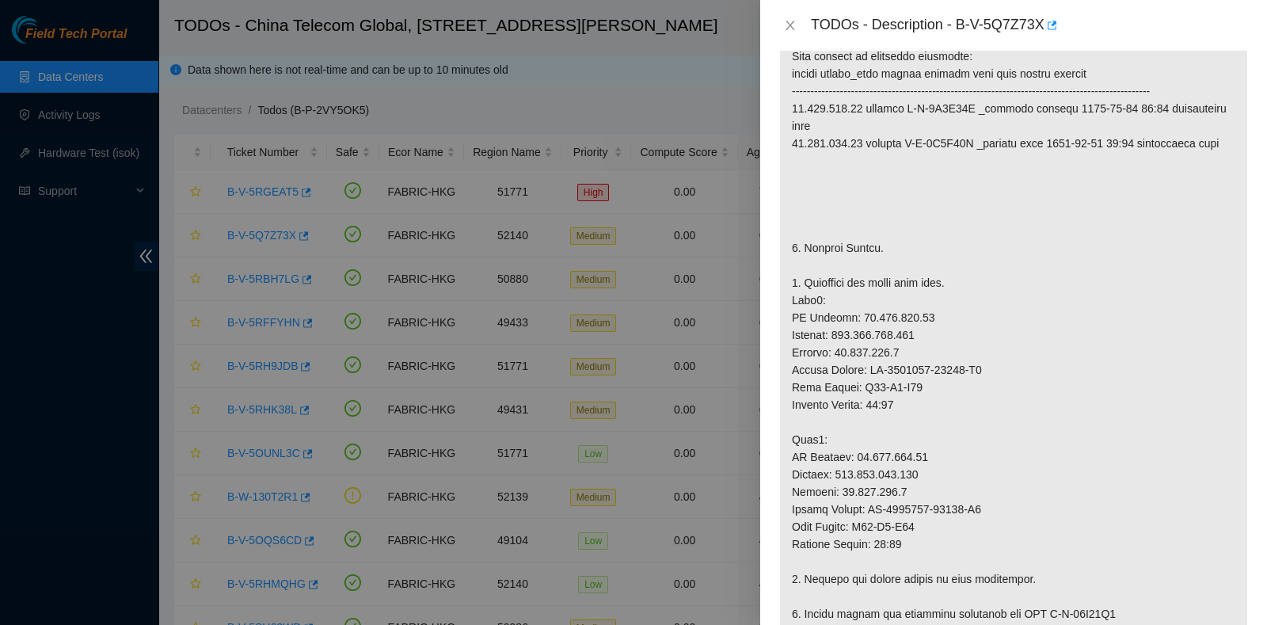
click at [962, 27] on div "TODOs - Description - B-V-5Q7Z73X" at bounding box center [1029, 25] width 437 height 25
drag, startPoint x: 958, startPoint y: 18, endPoint x: 1041, endPoint y: 36, distance: 85.1
click at [1041, 36] on div "TODOs - Description - B-V-5Q7Z73X" at bounding box center [1029, 25] width 437 height 25
copy div "B-V-5Q7Z73X"
click at [1000, 564] on p at bounding box center [1013, 561] width 467 height 1121
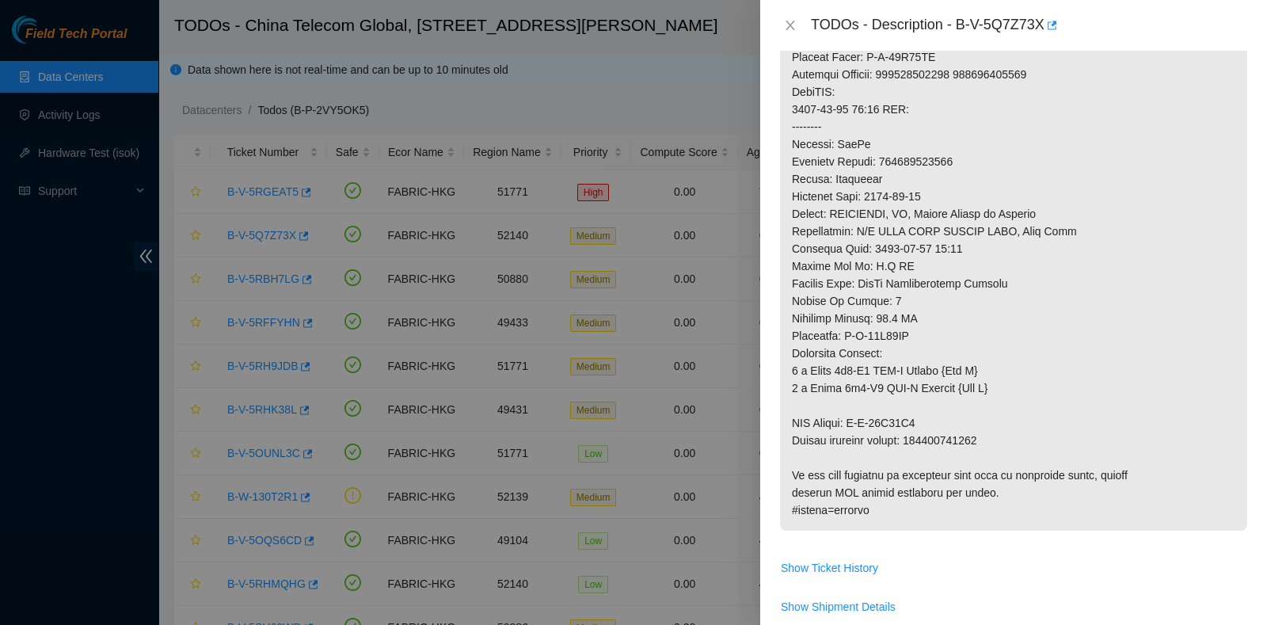
scroll to position [884, 0]
drag, startPoint x: 915, startPoint y: 452, endPoint x: 996, endPoint y: 459, distance: 81.1
copy p "417328419441"
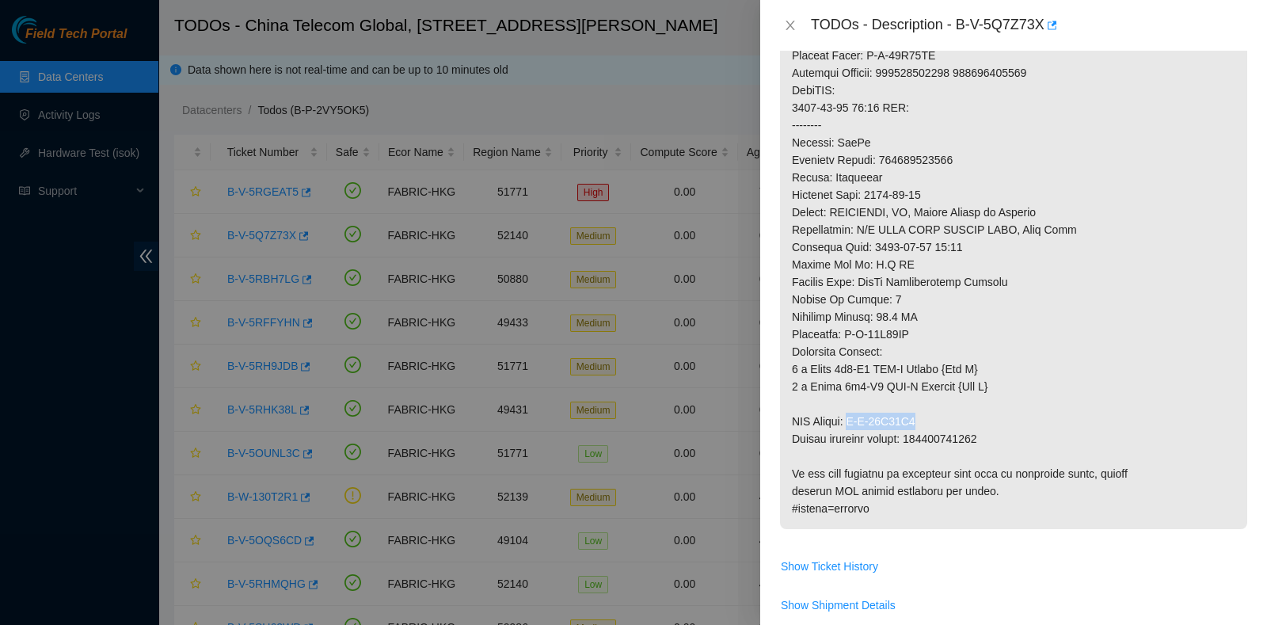
drag, startPoint x: 855, startPoint y: 437, endPoint x: 951, endPoint y: 433, distance: 95.9
copy p "B-W-12A01V6"
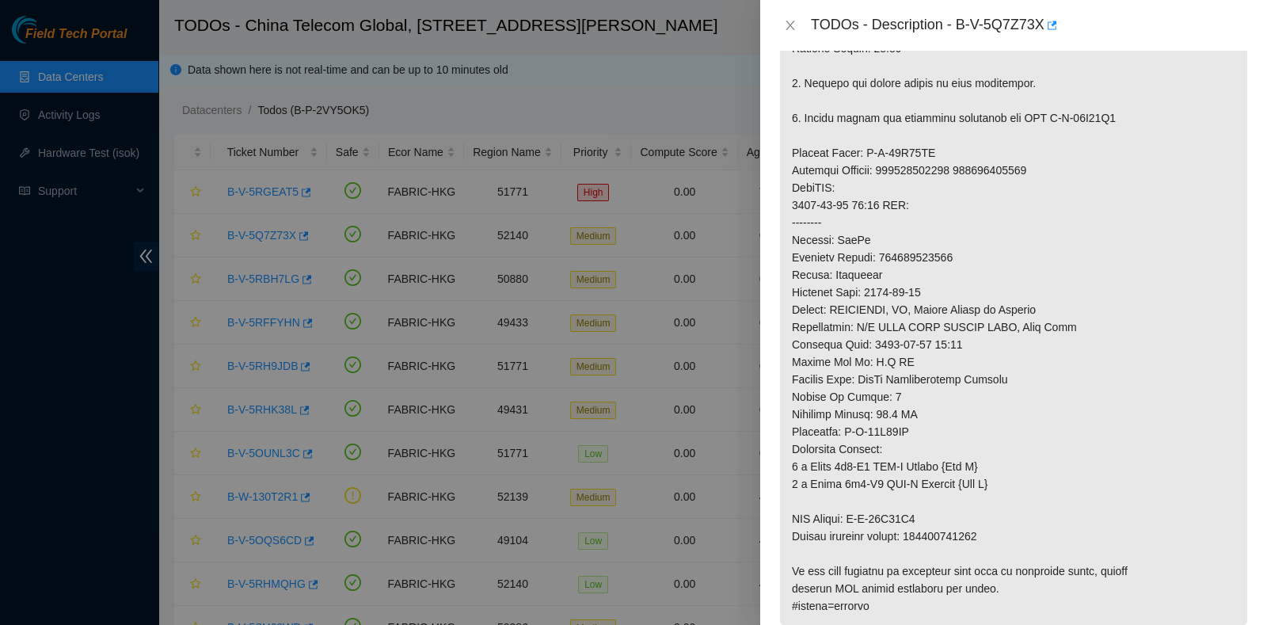
scroll to position [786, 0]
click at [863, 164] on p at bounding box center [1013, 66] width 467 height 1121
drag, startPoint x: 863, startPoint y: 168, endPoint x: 963, endPoint y: 163, distance: 99.9
click at [963, 163] on p at bounding box center [1013, 66] width 467 height 1121
click at [1092, 536] on p at bounding box center [1013, 66] width 467 height 1121
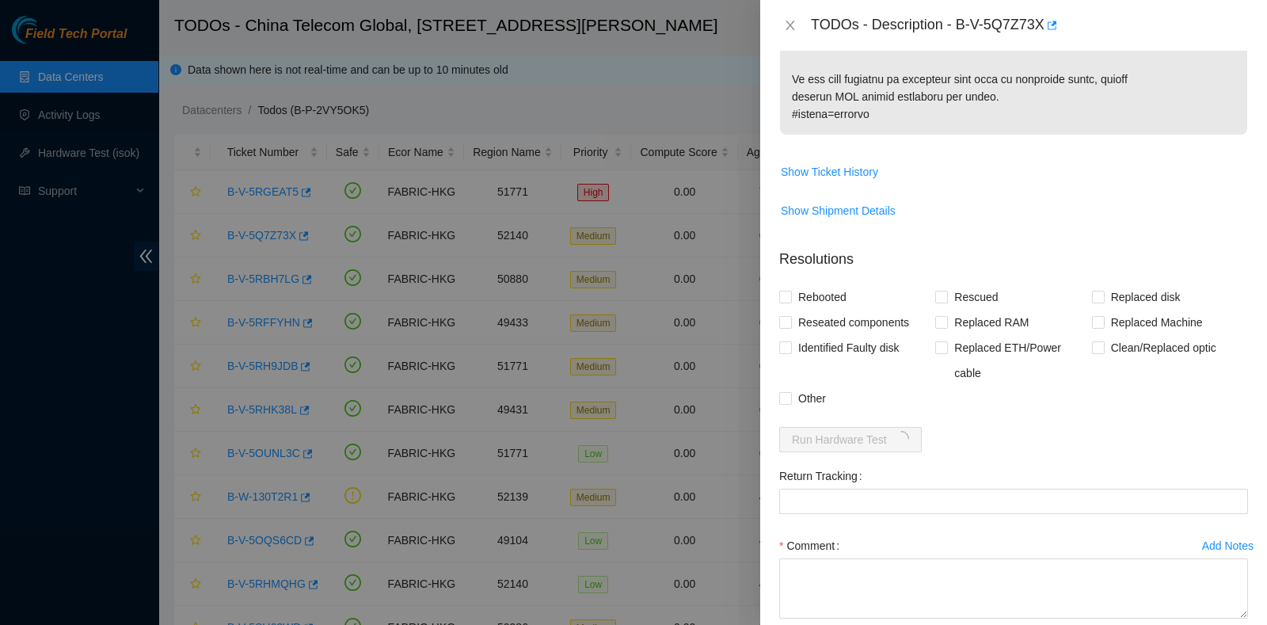
scroll to position [1280, 0]
click at [1104, 308] on span "Replaced disk" at bounding box center [1145, 295] width 82 height 25
click at [1103, 300] on input "Replaced disk" at bounding box center [1097, 294] width 11 height 11
checkbox input "true"
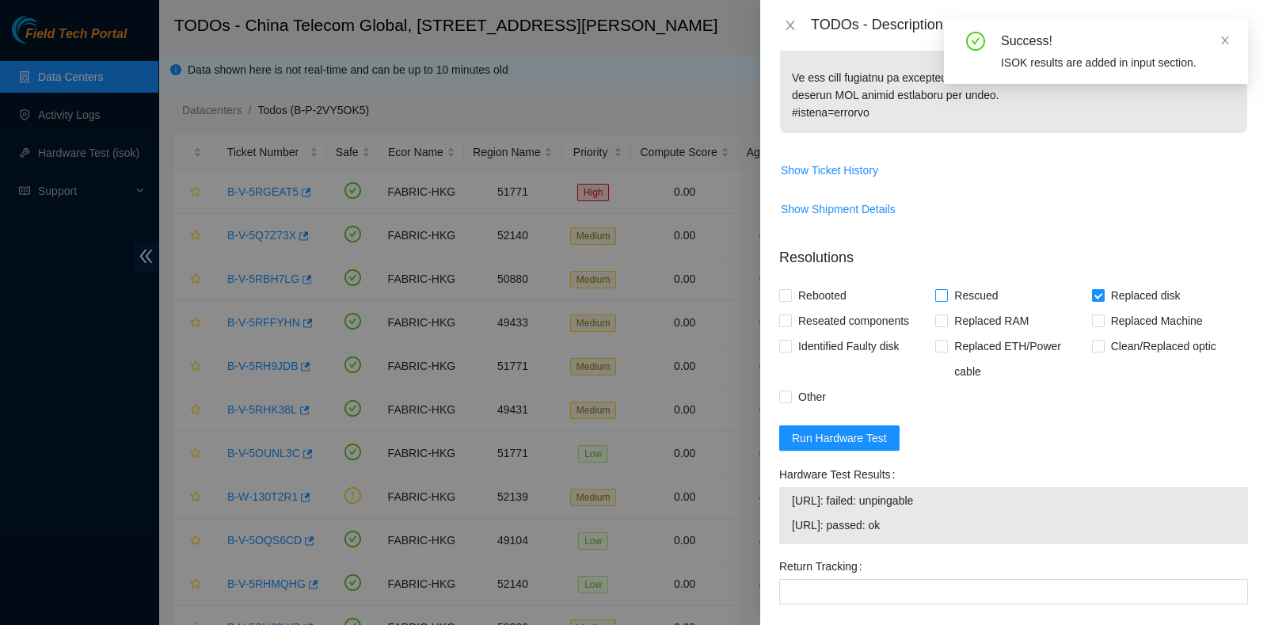
click at [935, 300] on input "Rescued" at bounding box center [940, 294] width 11 height 11
checkbox input "true"
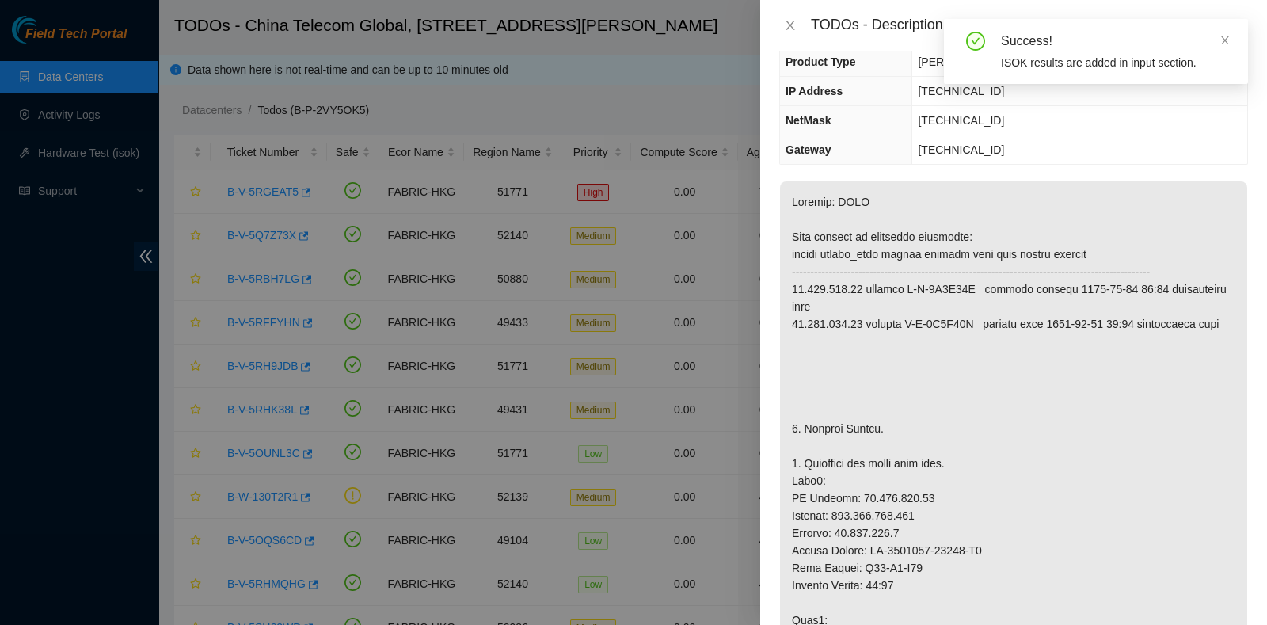
scroll to position [0, 0]
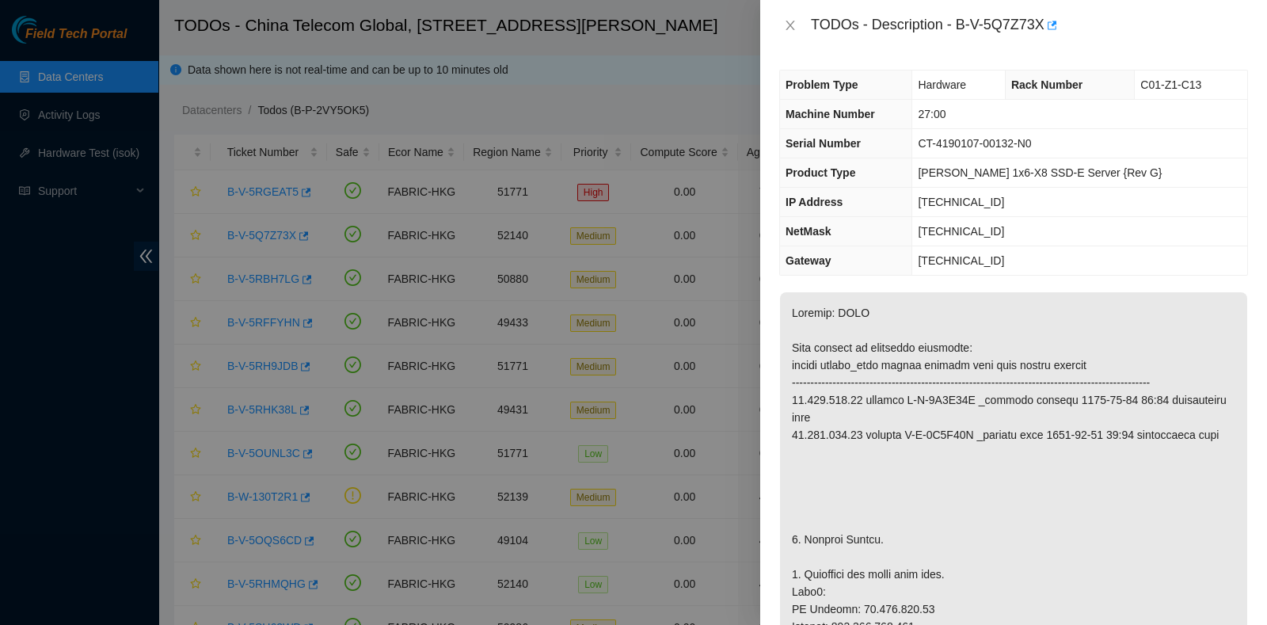
click at [1181, 285] on div "Problem Type Hardware Rack Number C01-Z1-C13 Machine Number 27:00 Serial Number…" at bounding box center [1013, 338] width 507 height 574
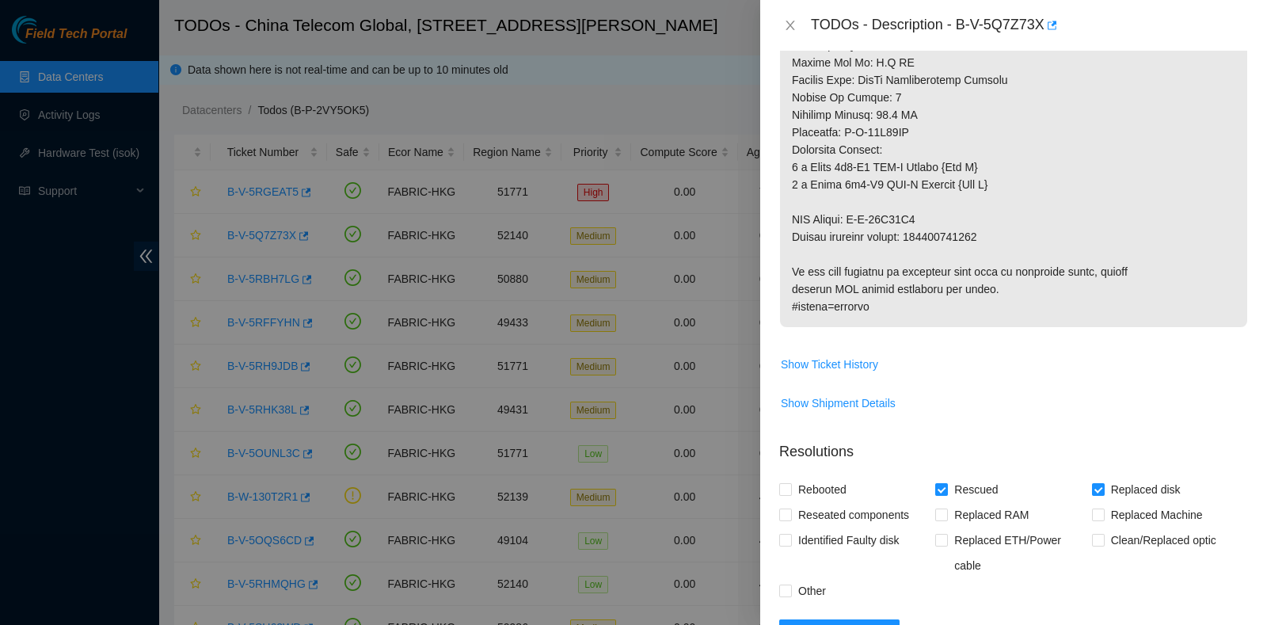
scroll to position [1088, 0]
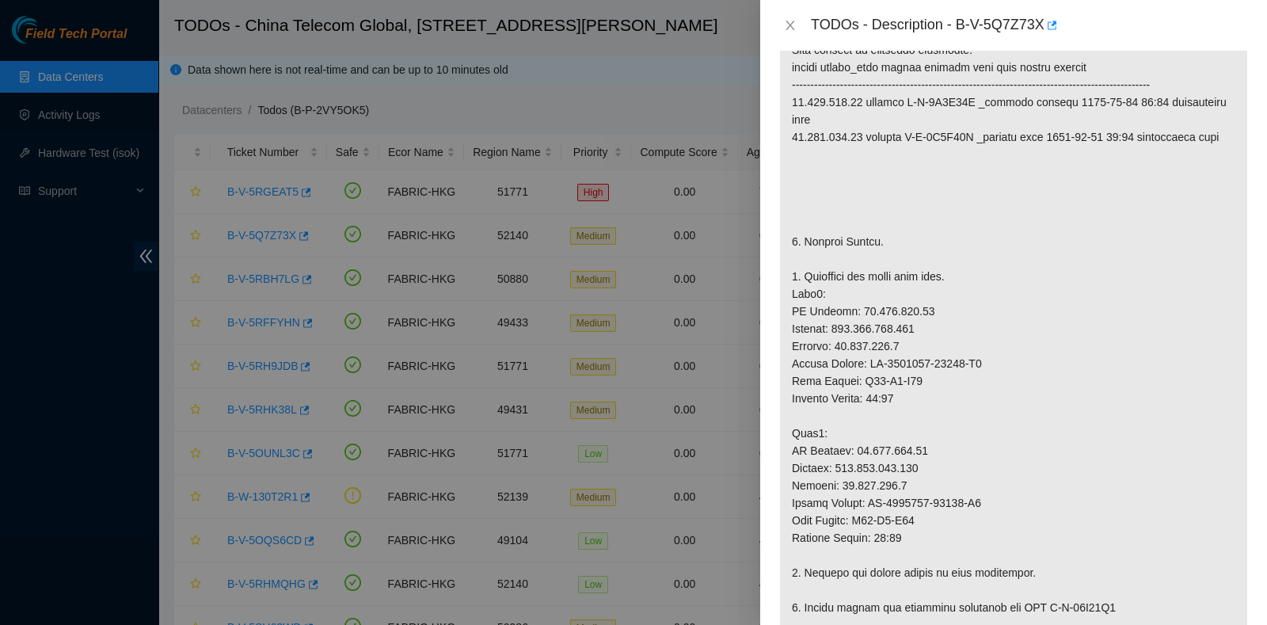
scroll to position [297, 0]
drag, startPoint x: 847, startPoint y: 321, endPoint x: 926, endPoint y: 329, distance: 79.6
click at [926, 329] on p at bounding box center [1013, 555] width 467 height 1121
drag, startPoint x: 1102, startPoint y: 350, endPoint x: 1101, endPoint y: 342, distance: 8.0
click at [1102, 348] on p at bounding box center [1013, 555] width 467 height 1121
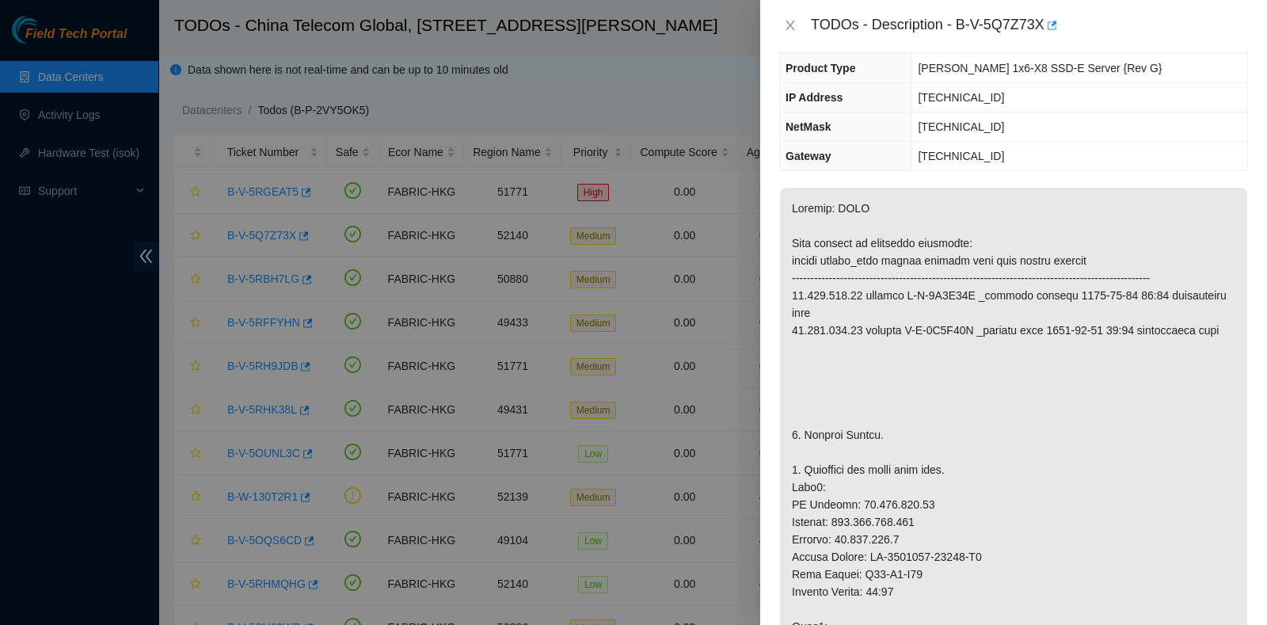
scroll to position [0, 0]
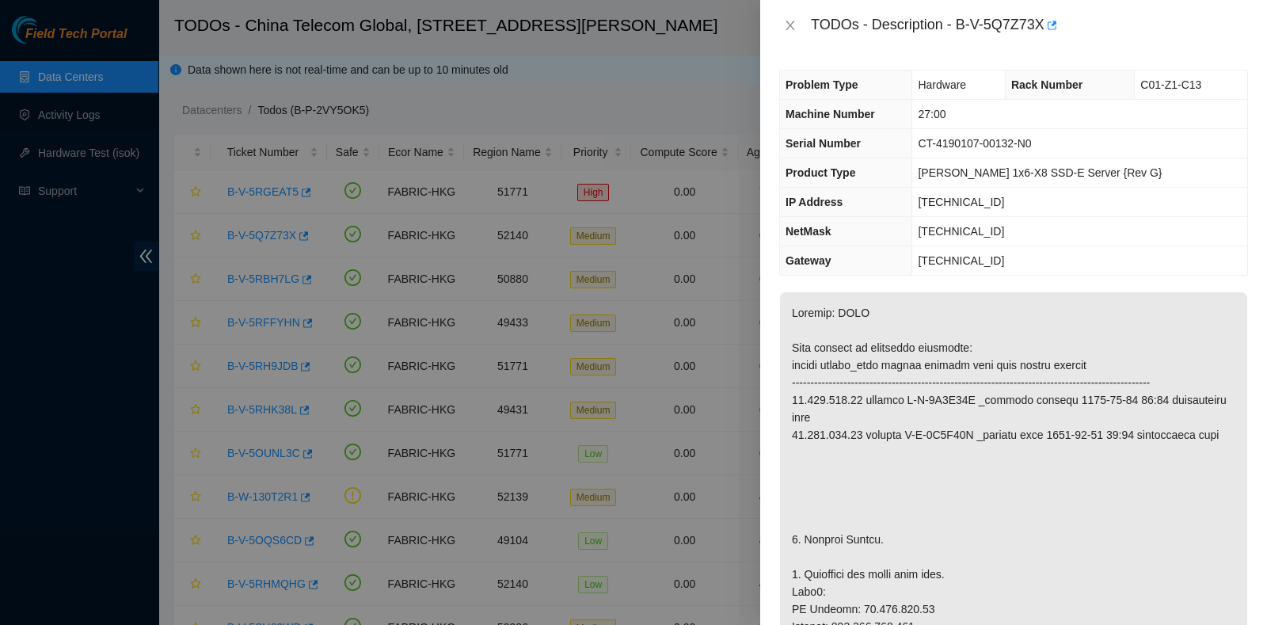
click at [1120, 272] on td "[TECHNICAL_ID]" at bounding box center [1079, 260] width 335 height 29
click at [788, 18] on button "Close" at bounding box center [790, 25] width 22 height 15
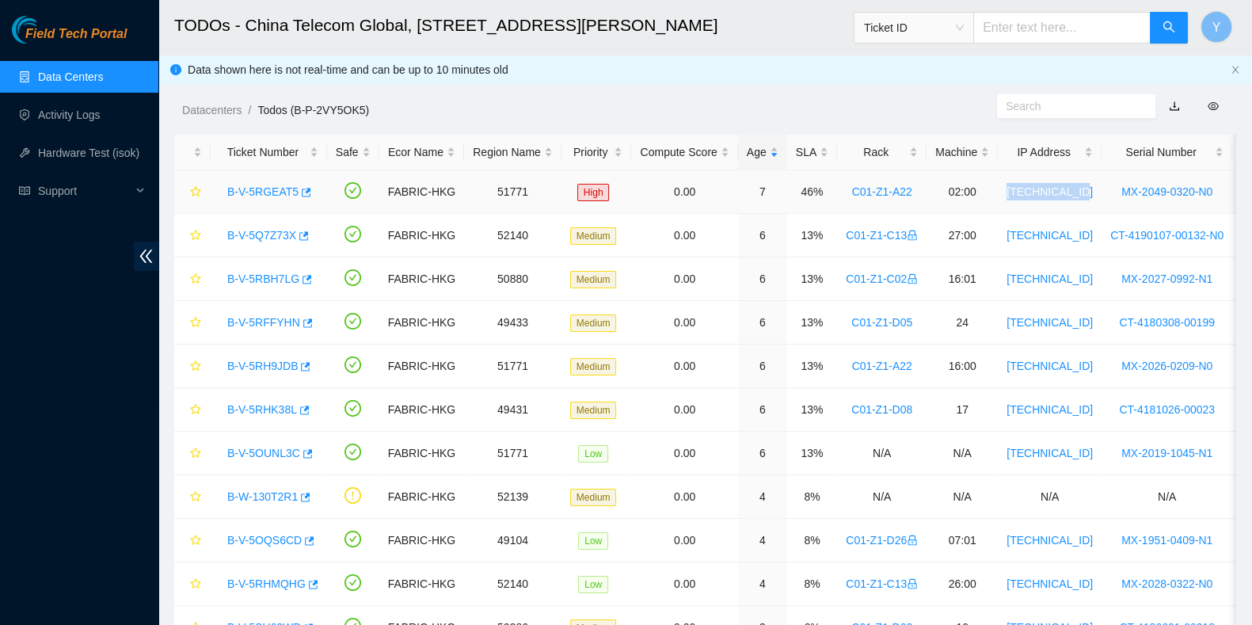
drag, startPoint x: 1074, startPoint y: 188, endPoint x: 990, endPoint y: 192, distance: 84.8
click at [990, 192] on tr "B-V-5RGEAT5 FABRIC-HKG 51771 High 0.00 7 46% C01-Z1-A22 02:00 [TECHNICAL_ID] MX…" at bounding box center [905, 192] width 1463 height 44
click at [1115, 79] on div "Data shown here is not real-time and can be up to 10 minutes old" at bounding box center [704, 70] width 1093 height 30
drag, startPoint x: 1122, startPoint y: 69, endPoint x: 1104, endPoint y: 120, distance: 54.6
click at [1122, 69] on div "Data shown here is not real-time and can be up to 10 minutes old" at bounding box center [706, 69] width 1036 height 17
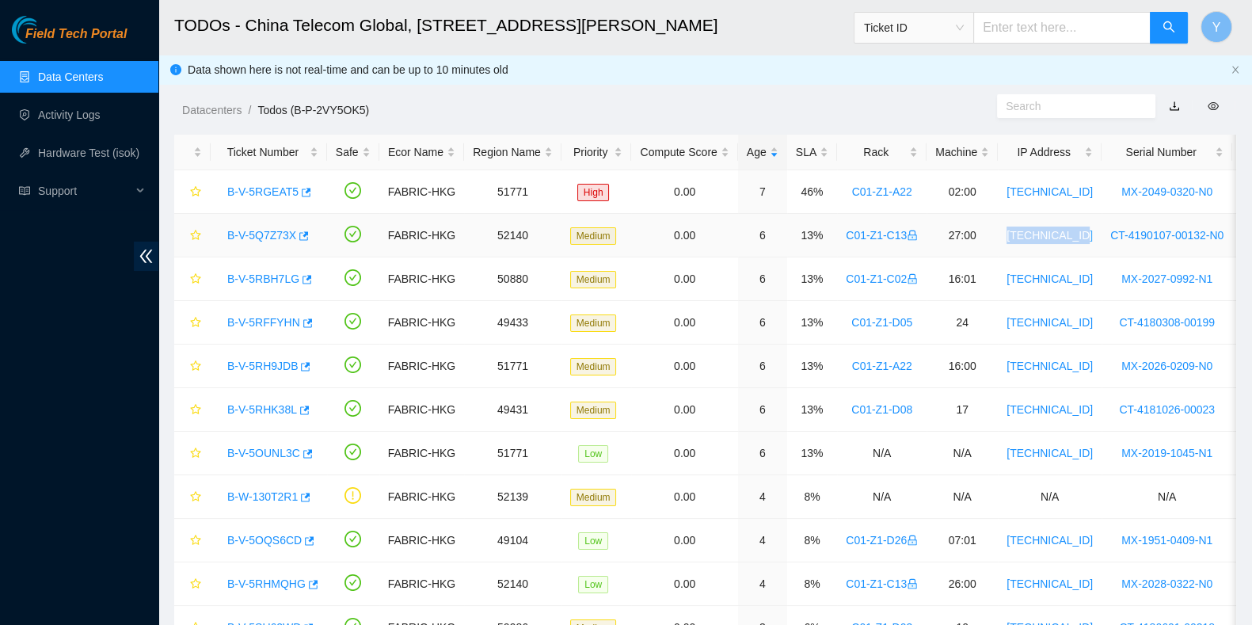
drag, startPoint x: 1081, startPoint y: 239, endPoint x: 1009, endPoint y: 231, distance: 72.5
click at [1009, 231] on td "[TECHNICAL_ID]" at bounding box center [1049, 236] width 104 height 44
drag, startPoint x: 1078, startPoint y: 132, endPoint x: 1070, endPoint y: 149, distance: 18.4
click at [1078, 132] on main "TODOs - China Telecom Global, [STREET_ADDRESS][PERSON_NAME] Ticket ID Y Data sh…" at bounding box center [704, 463] width 1093 height 926
drag, startPoint x: 1077, startPoint y: 191, endPoint x: 1005, endPoint y: 188, distance: 72.1
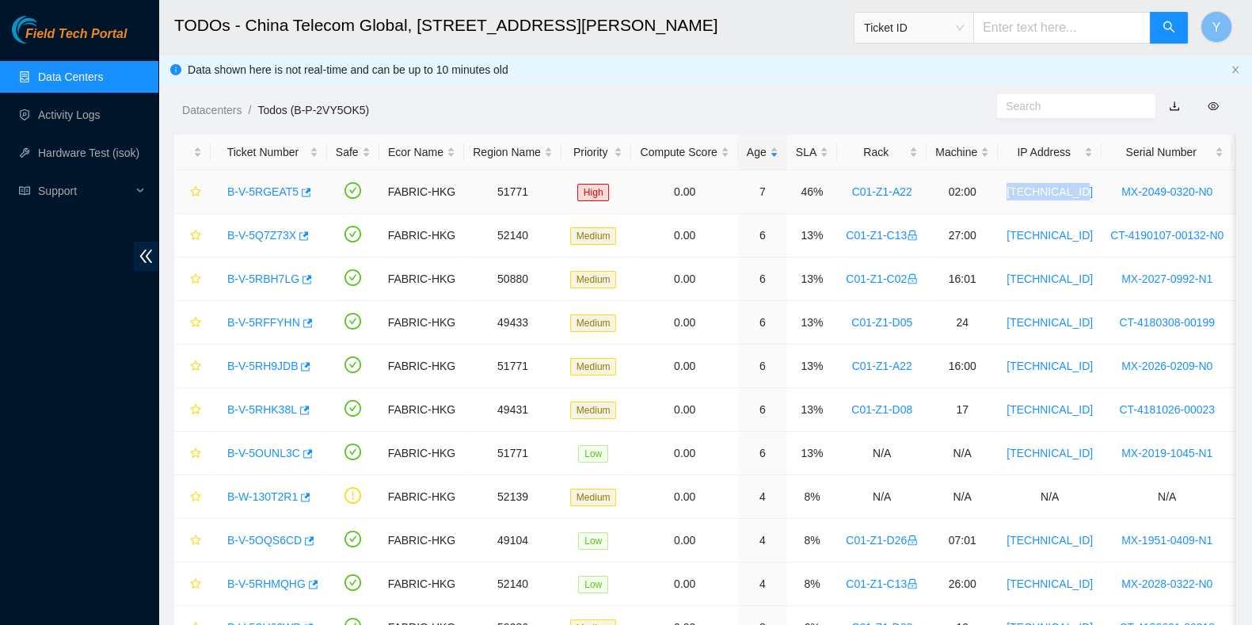
click at [1005, 188] on td "[TECHNICAL_ID]" at bounding box center [1049, 192] width 104 height 44
click at [258, 196] on link "B-V-5RGEAT5" at bounding box center [262, 191] width 71 height 13
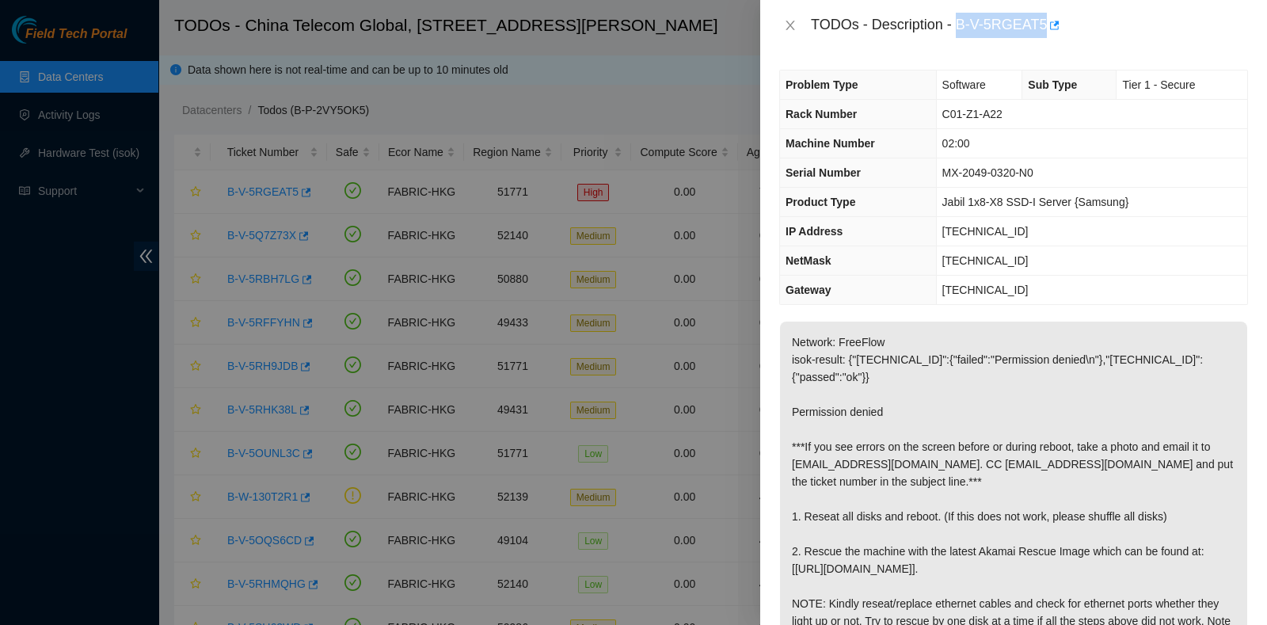
drag, startPoint x: 955, startPoint y: 29, endPoint x: 1043, endPoint y: 40, distance: 87.7
click at [1043, 40] on div "TODOs - Description - B-V-5RGEAT5" at bounding box center [1013, 25] width 507 height 51
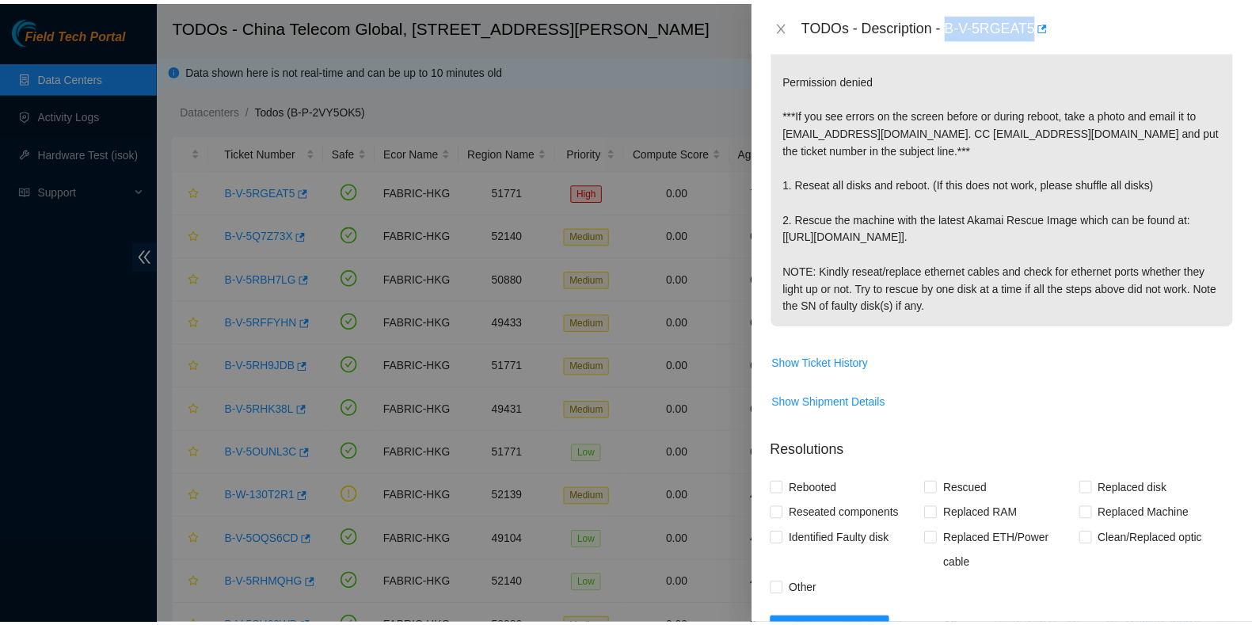
scroll to position [353, 0]
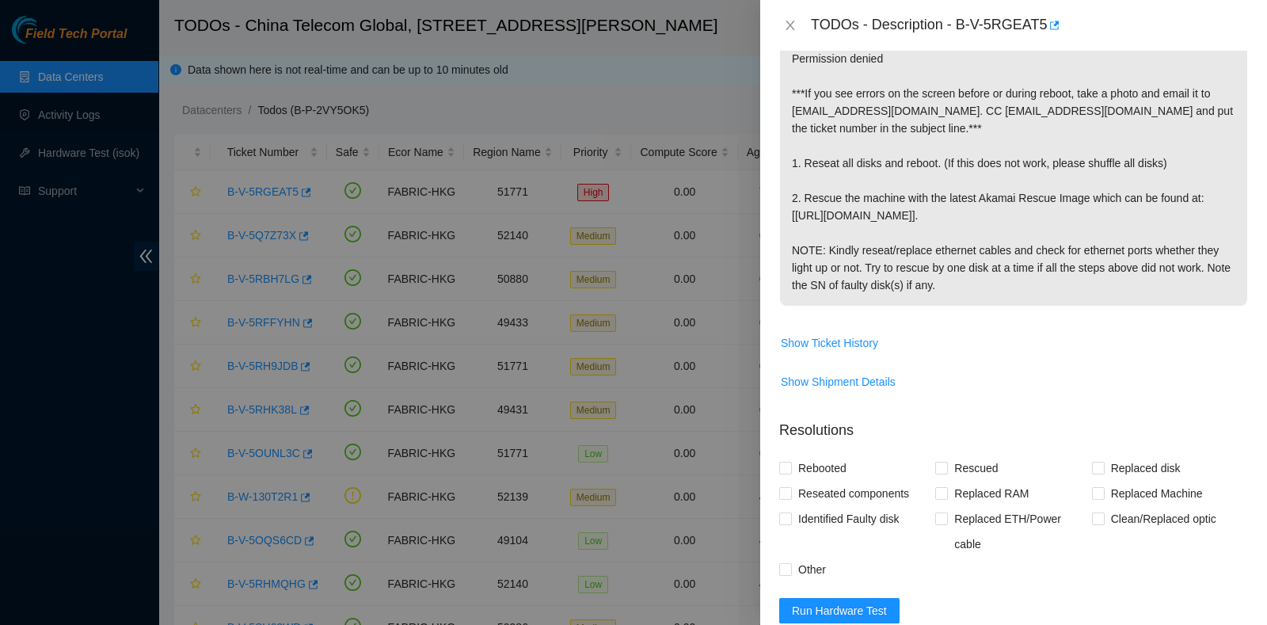
click at [788, 13] on div "TODOs - Description - B-V-5RGEAT5" at bounding box center [1013, 25] width 469 height 25
click at [788, 14] on div "TODOs - Description - B-V-5RGEAT5" at bounding box center [1013, 25] width 469 height 25
click at [792, 21] on icon "close" at bounding box center [790, 25] width 13 height 13
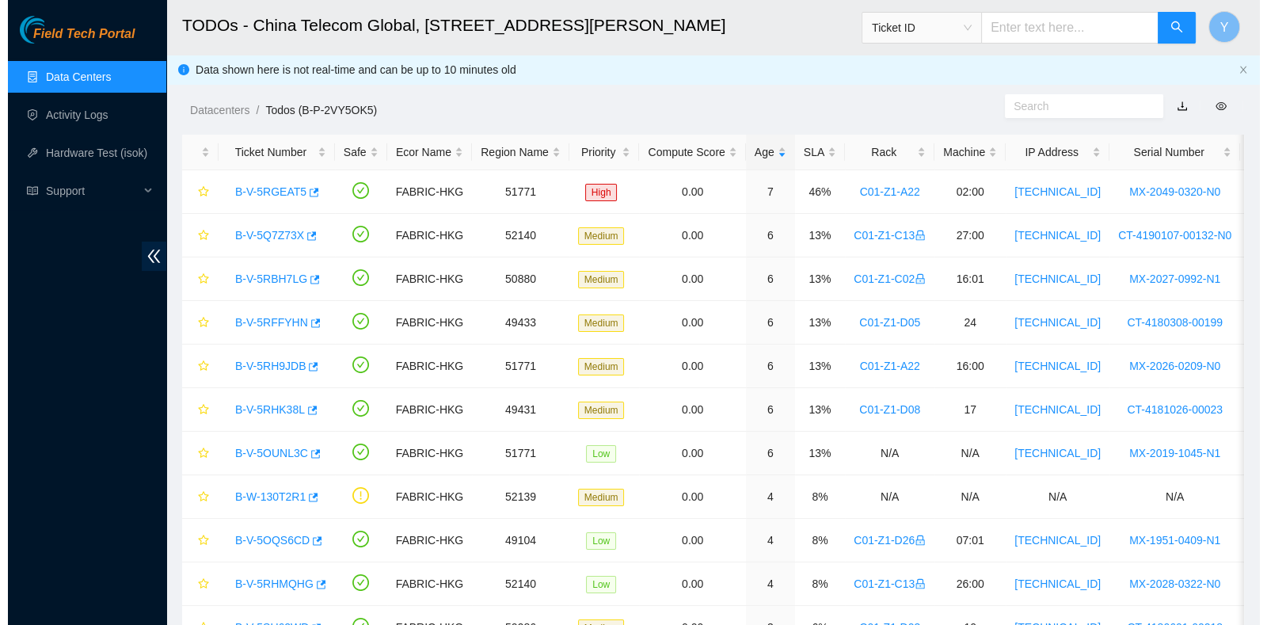
scroll to position [394, 0]
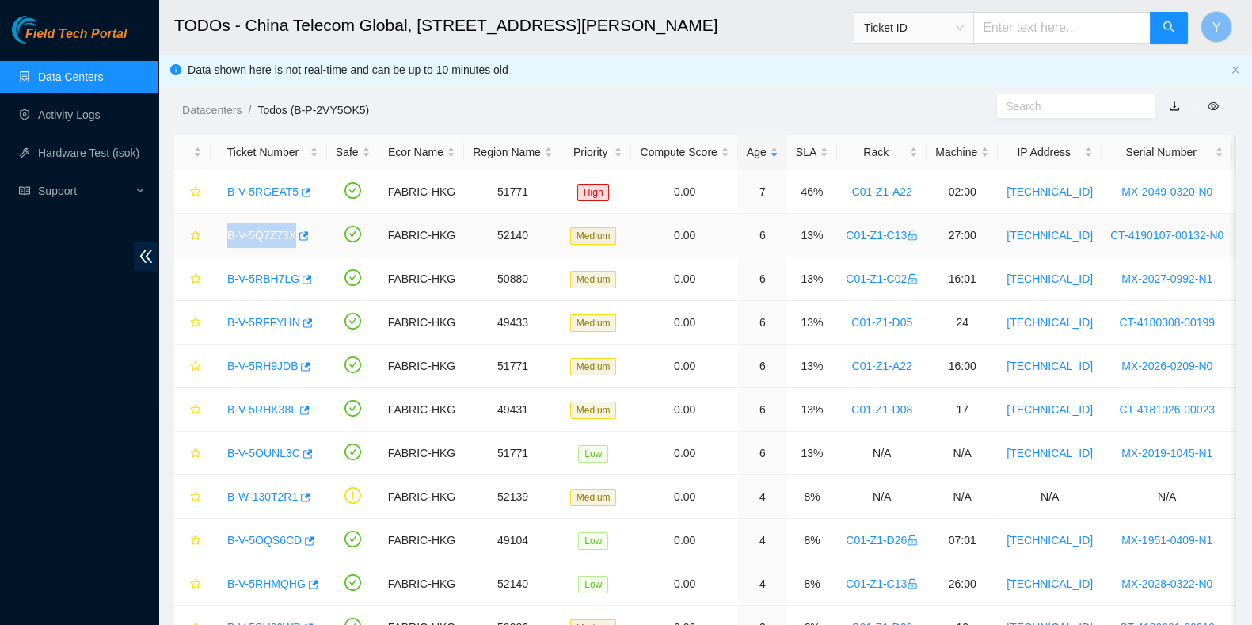
drag, startPoint x: 218, startPoint y: 235, endPoint x: 292, endPoint y: 239, distance: 73.7
click at [292, 239] on div "B-V-5Q7Z73X" at bounding box center [268, 234] width 99 height 25
drag, startPoint x: 221, startPoint y: 279, endPoint x: 293, endPoint y: 286, distance: 72.4
click at [293, 286] on div "B-V-5RBH7LG" at bounding box center [268, 278] width 99 height 25
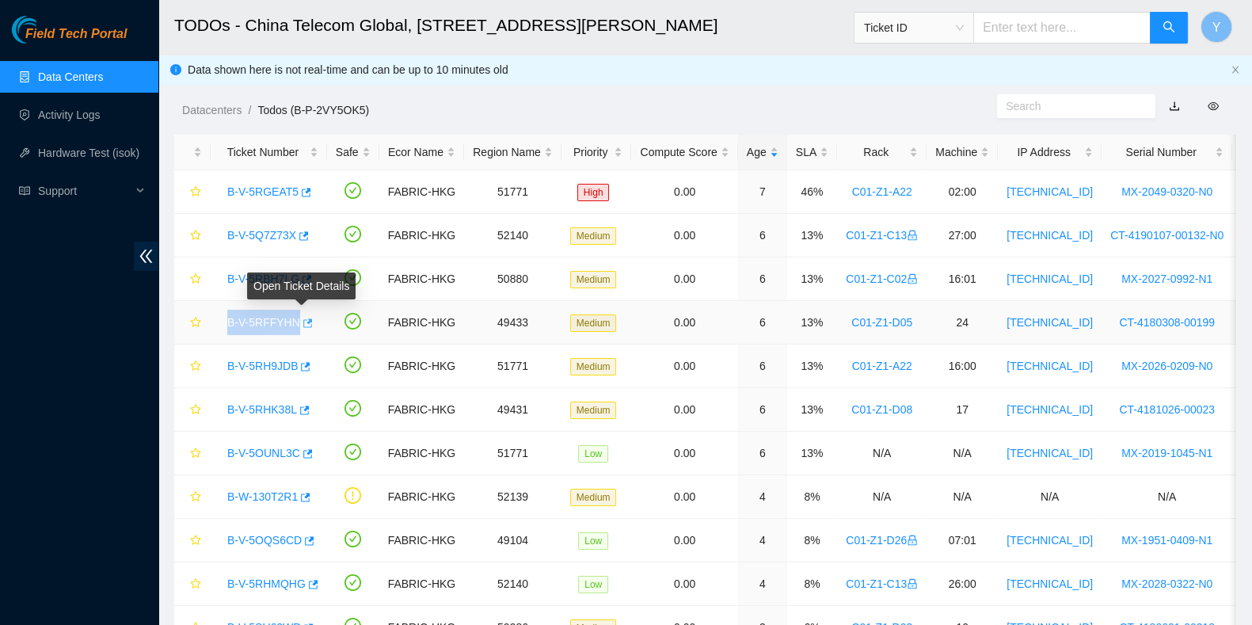
drag, startPoint x: 220, startPoint y: 324, endPoint x: 301, endPoint y: 324, distance: 80.7
click at [301, 324] on div "B-V-5RFFYHN" at bounding box center [268, 322] width 99 height 25
click at [250, 318] on link "B-V-5RFFYHN" at bounding box center [263, 322] width 73 height 13
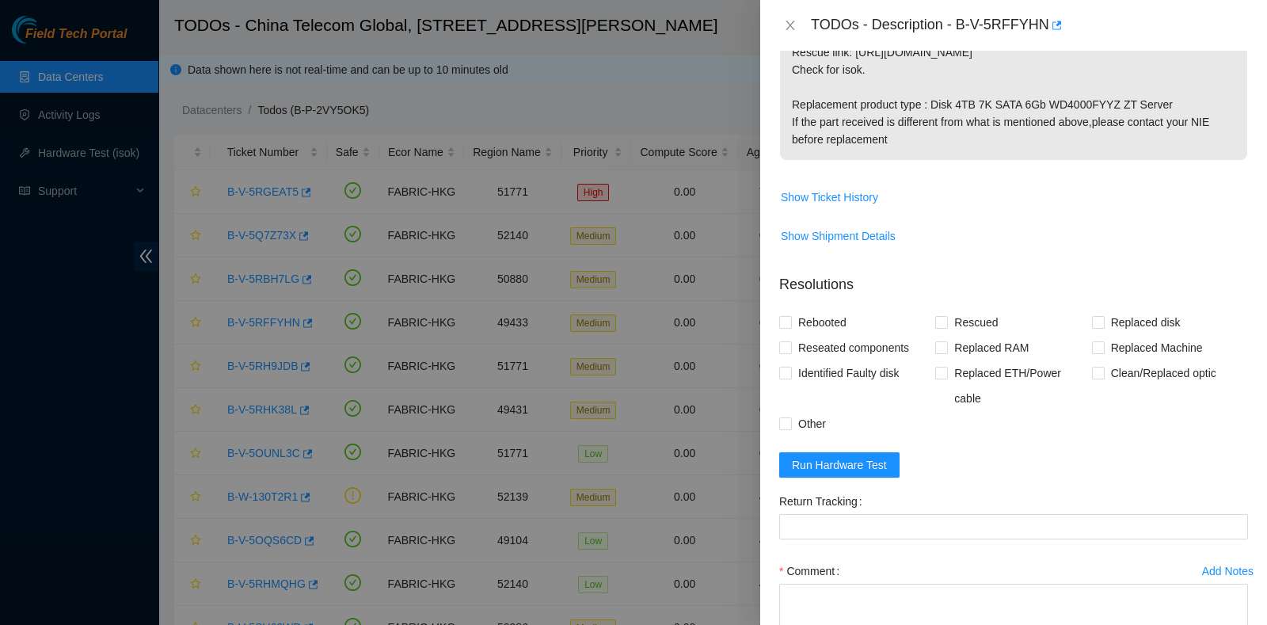
click at [873, 480] on form "Resolutions Rebooted Rescued Replaced disk Reseated components Replaced RAM Rep…" at bounding box center [1013, 488] width 469 height 455
click at [876, 469] on span "Run Hardware Test" at bounding box center [839, 464] width 95 height 17
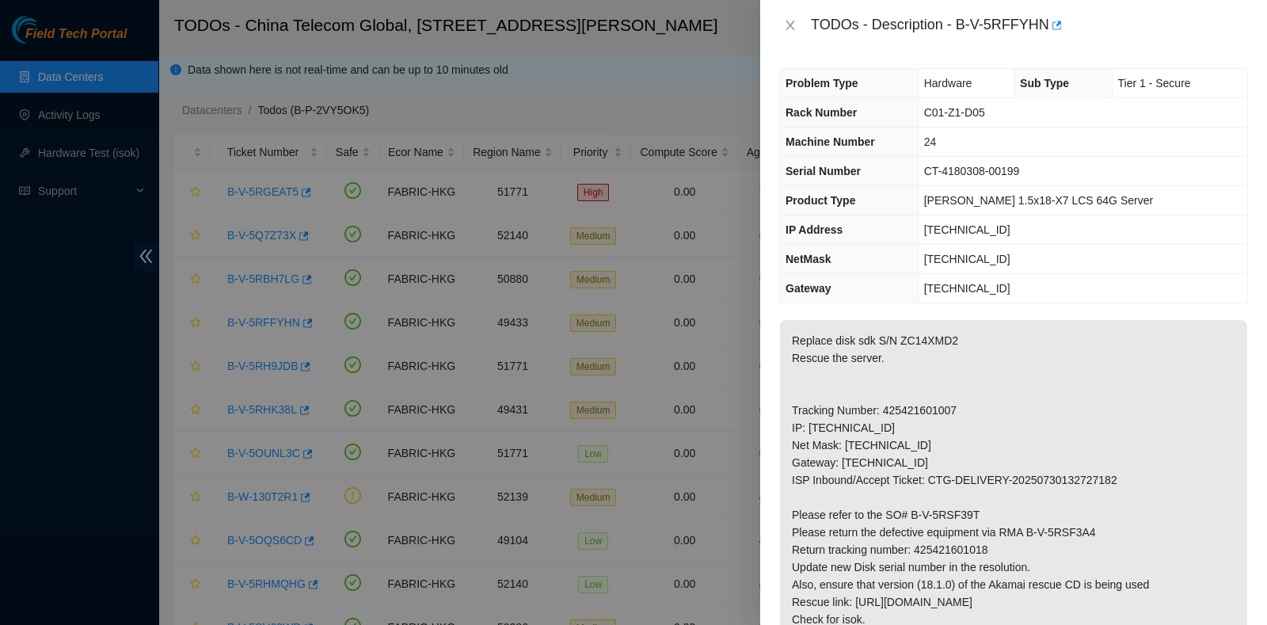
scroll to position [0, 0]
drag, startPoint x: 959, startPoint y: 19, endPoint x: 1046, endPoint y: 38, distance: 88.4
click at [1046, 38] on div "TODOs - Description - B-V-5RFFYHN" at bounding box center [1013, 25] width 507 height 51
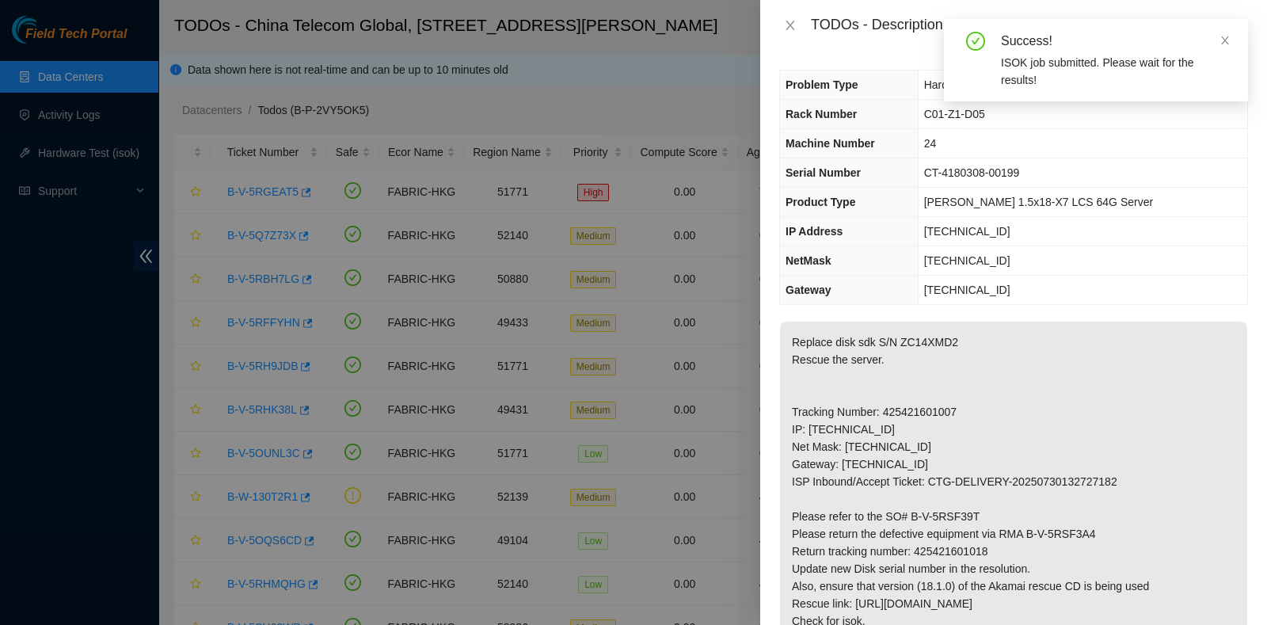
click at [910, 547] on p "Replace disk sdk S/N ZC14XMD2 Rescue the server. Tracking Number: 425421601007 …" at bounding box center [1013, 515] width 467 height 389
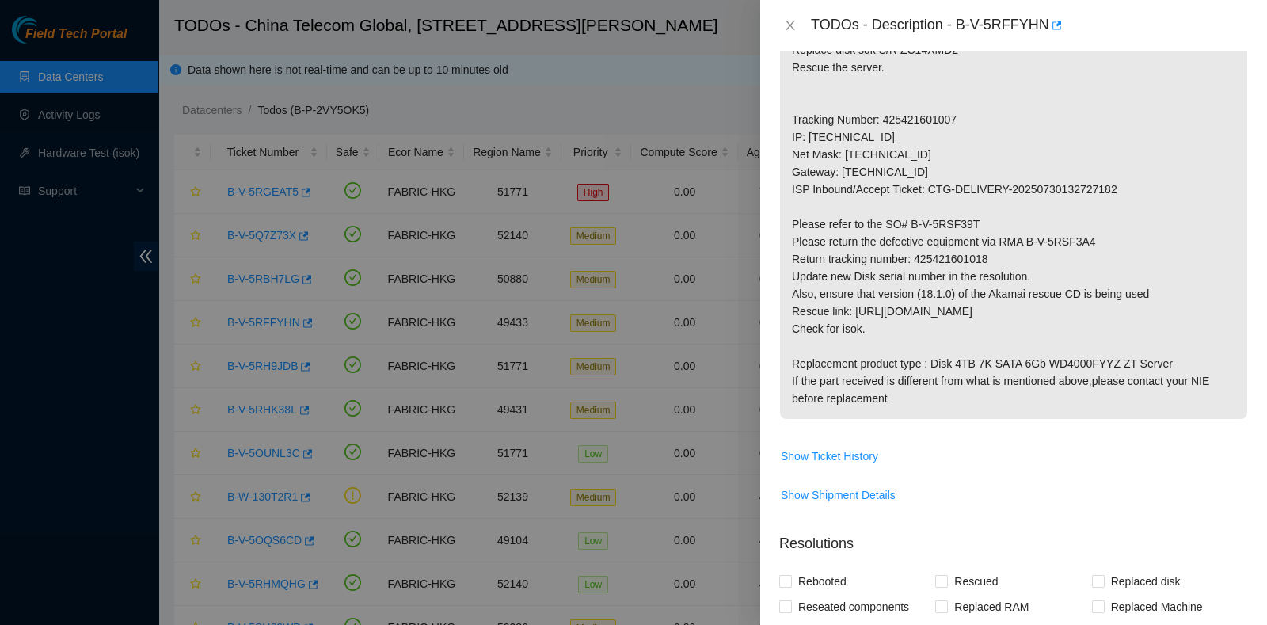
scroll to position [291, 0]
drag, startPoint x: 999, startPoint y: 260, endPoint x: 912, endPoint y: 258, distance: 87.1
click at [912, 258] on p "Replace disk sdk S/N ZC14XMD2 Rescue the server. Tracking Number: 425421601007 …" at bounding box center [1013, 224] width 467 height 389
click at [1197, 251] on p "Replace disk sdk S/N ZC14XMD2 Rescue the server. Tracking Number: 425421601007 …" at bounding box center [1013, 224] width 467 height 389
click at [1236, 293] on div "Problem Type Hardware Sub Type Tier 1 - Secure Rack Number C01-Z1-D05 Machine N…" at bounding box center [1013, 338] width 507 height 574
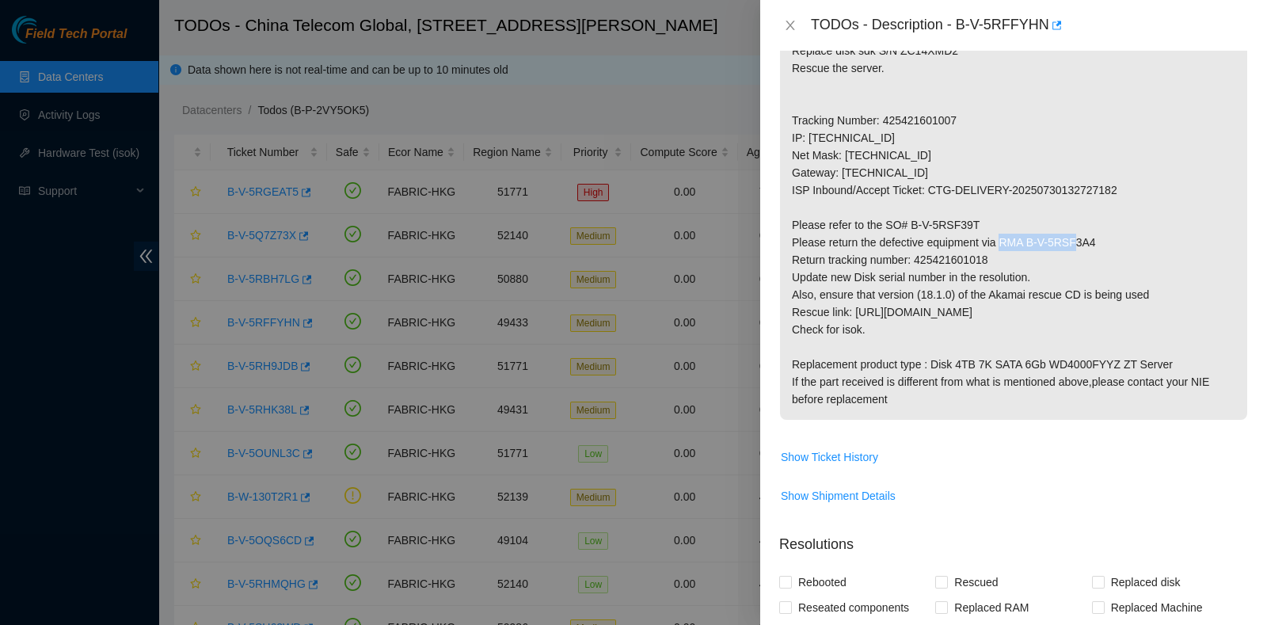
drag, startPoint x: 1022, startPoint y: 240, endPoint x: 1092, endPoint y: 243, distance: 69.7
click at [1092, 243] on p "Replace disk sdk S/N ZC14XMD2 Rescue the server. Tracking Number: 425421601007 …" at bounding box center [1013, 224] width 467 height 389
click at [1132, 302] on p "Replace disk sdk S/N ZC14XMD2 Rescue the server. Tracking Number: 425421601007 …" at bounding box center [1013, 224] width 467 height 389
drag, startPoint x: 909, startPoint y: 222, endPoint x: 998, endPoint y: 223, distance: 89.5
click at [998, 223] on p "Replace disk sdk S/N ZC14XMD2 Rescue the server. Tracking Number: 425421601007 …" at bounding box center [1013, 224] width 467 height 389
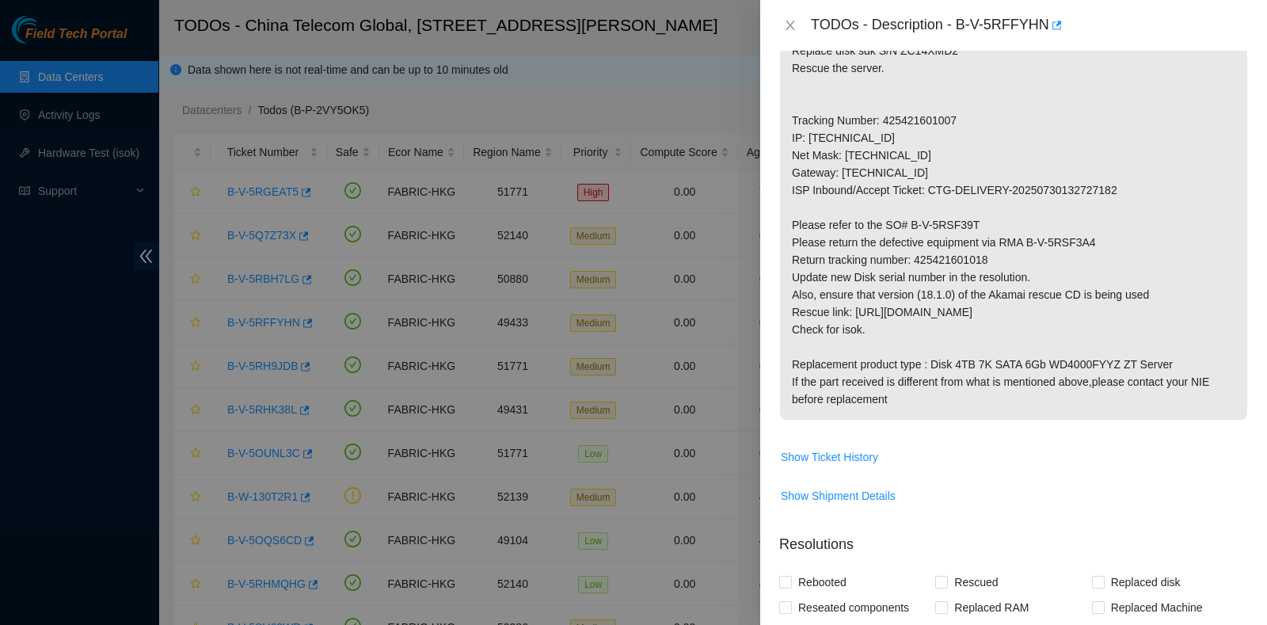
click at [1167, 355] on p "Replace disk sdk S/N ZC14XMD2 Rescue the server. Tracking Number: 425421601007 …" at bounding box center [1013, 224] width 467 height 389
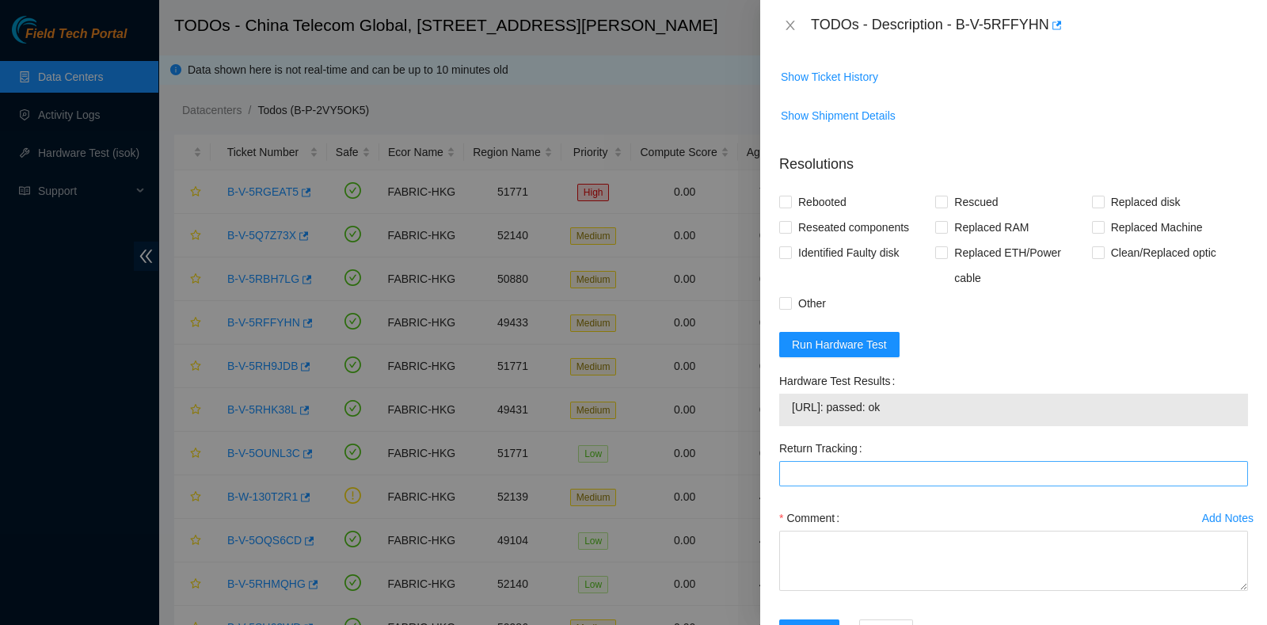
scroll to position [727, 0]
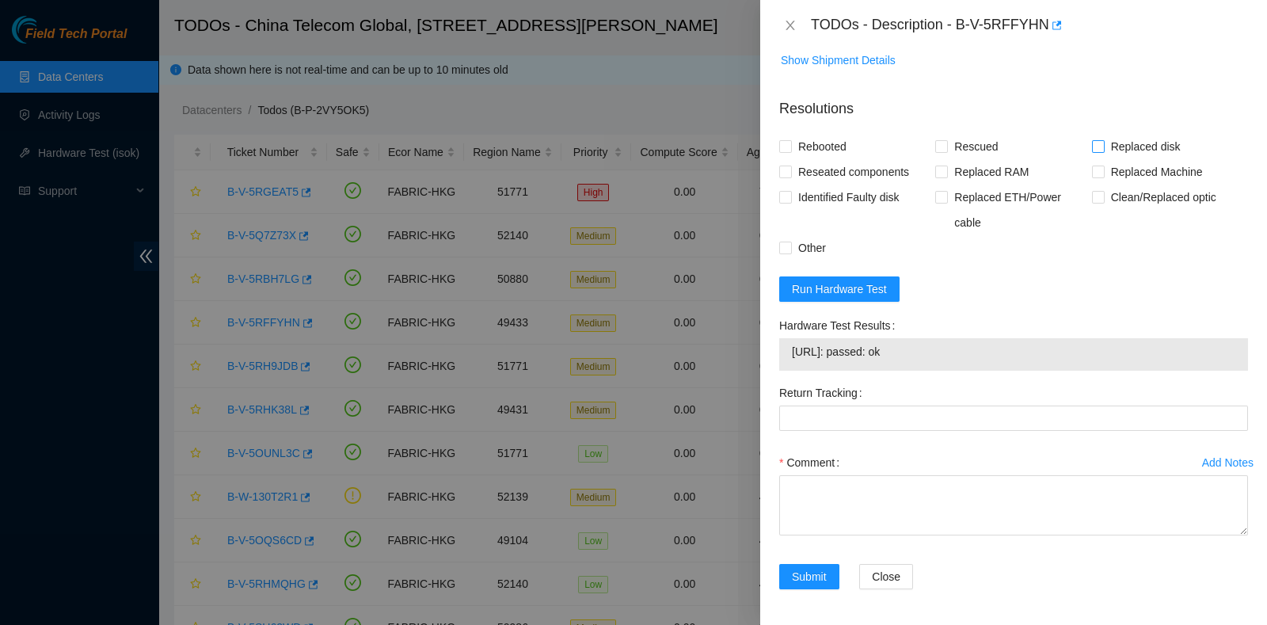
click at [1116, 154] on span "Replaced disk" at bounding box center [1145, 146] width 82 height 25
click at [1103, 151] on input "Replaced disk" at bounding box center [1097, 145] width 11 height 11
checkbox input "true"
click at [1014, 159] on span "Replaced RAM" at bounding box center [991, 171] width 87 height 25
click at [946, 165] on input "Replaced RAM" at bounding box center [940, 170] width 11 height 11
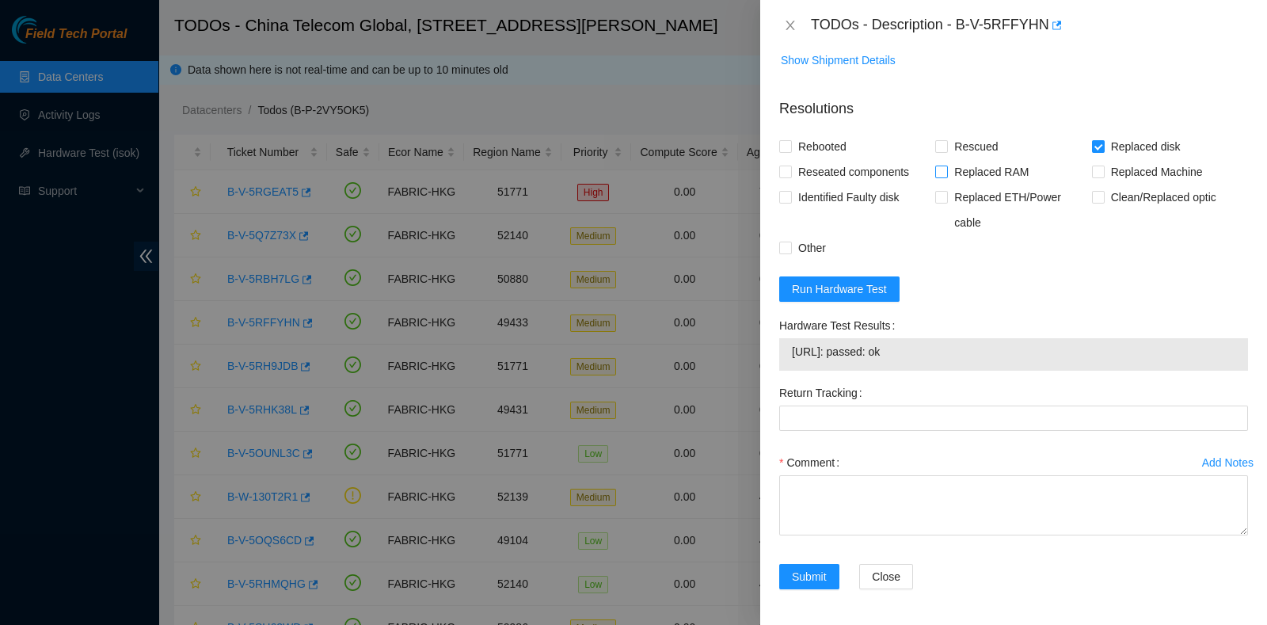
checkbox input "true"
click at [959, 155] on span "Rescued" at bounding box center [976, 146] width 56 height 25
click at [946, 151] on input "Rescued" at bounding box center [940, 145] width 11 height 11
checkbox input "true"
click at [954, 172] on span "Replaced RAM" at bounding box center [991, 171] width 87 height 25
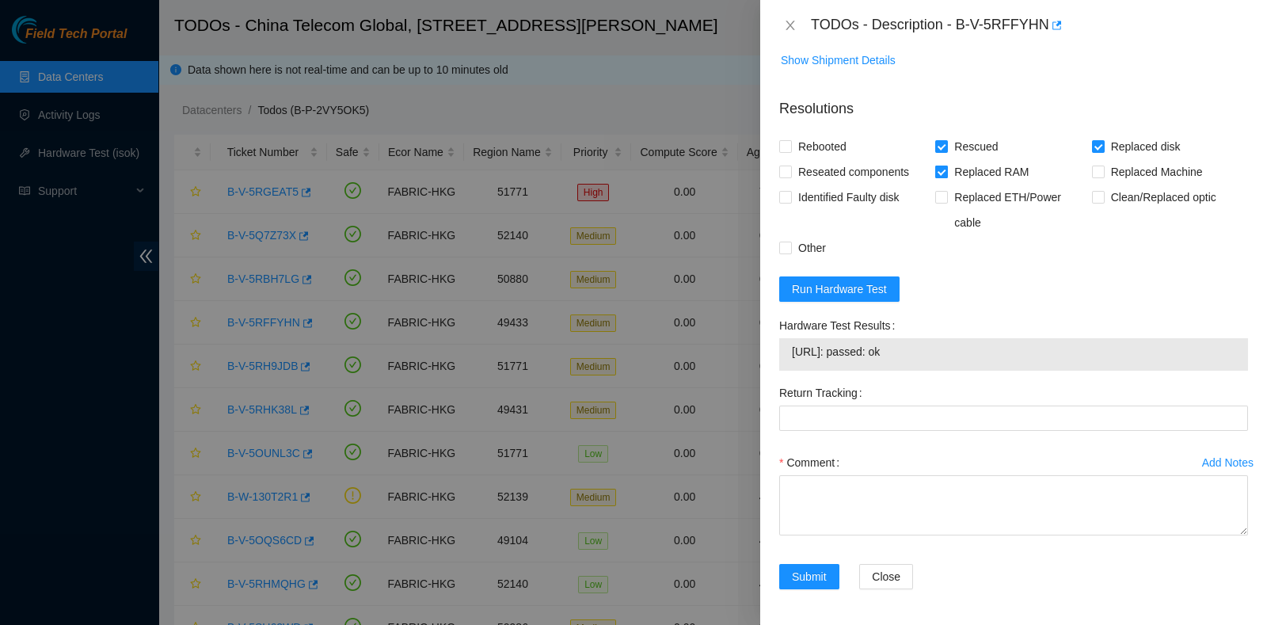
click at [946, 172] on input "Replaced RAM" at bounding box center [940, 170] width 11 height 11
checkbox input "false"
click at [838, 175] on span "Reseated components" at bounding box center [853, 171] width 123 height 25
click at [790, 175] on input "Reseated components" at bounding box center [784, 170] width 11 height 11
checkbox input "true"
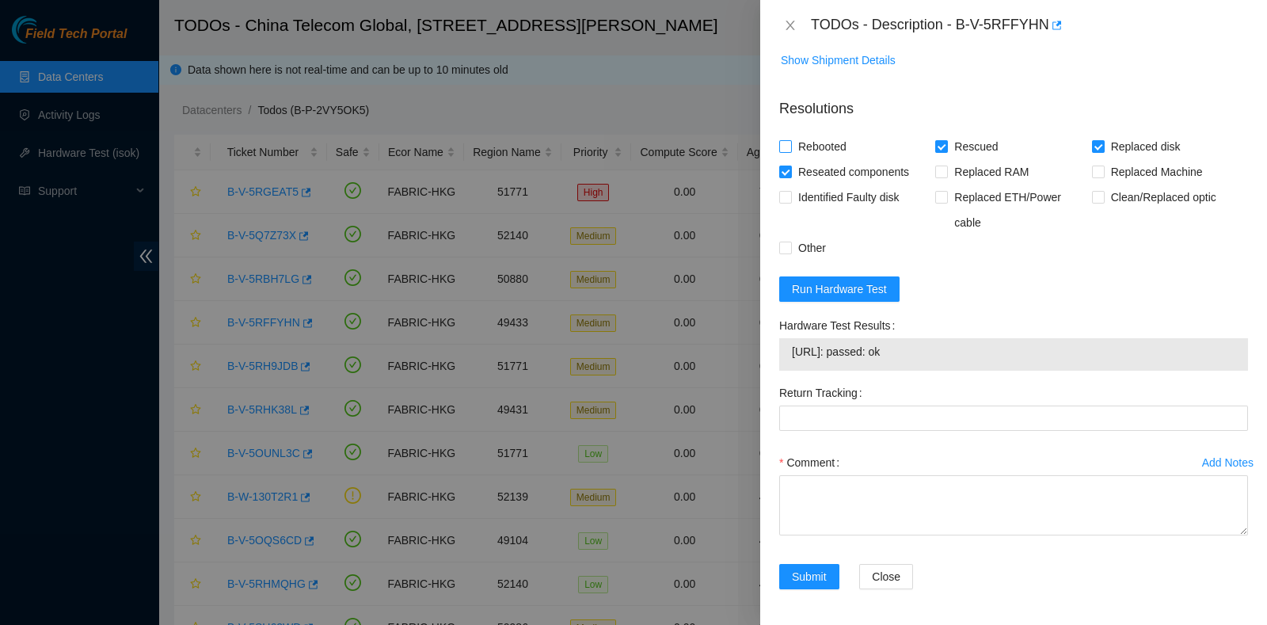
click at [823, 150] on span "Rebooted" at bounding box center [822, 146] width 61 height 25
click at [790, 150] on input "Rebooted" at bounding box center [784, 145] width 11 height 11
checkbox input "true"
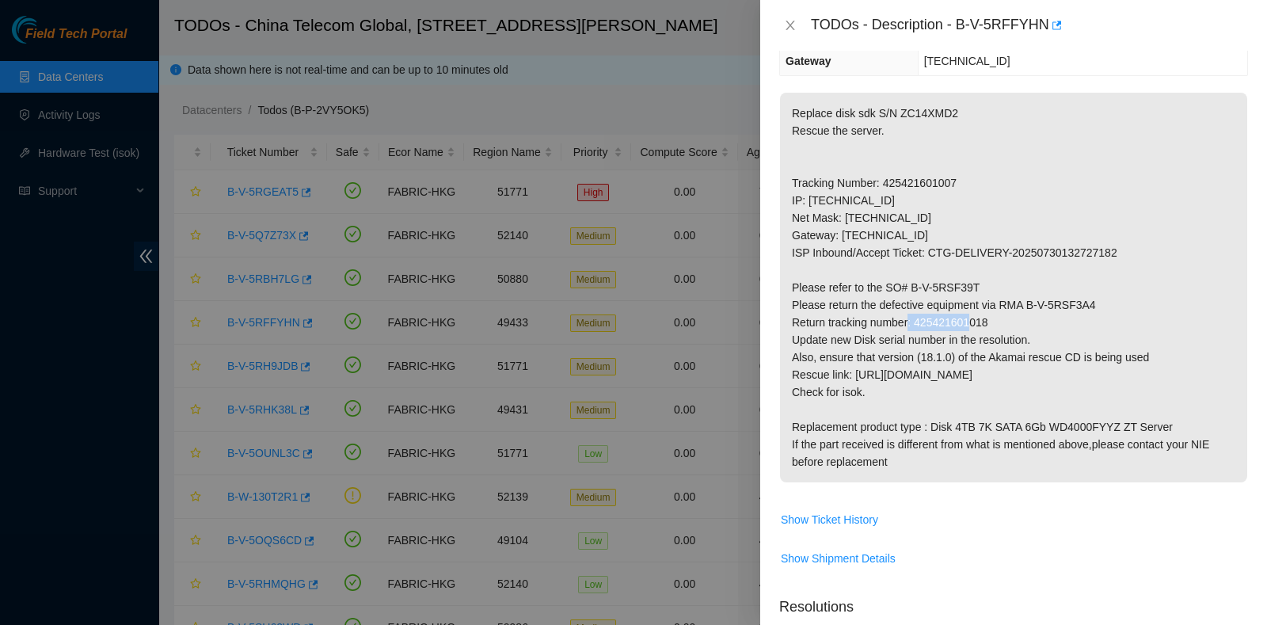
scroll to position [228, 0]
drag, startPoint x: 993, startPoint y: 313, endPoint x: 915, endPoint y: 317, distance: 78.5
click at [915, 317] on p "Replace disk sdk S/N ZC14XMD2 Rescue the server. Tracking Number: 425421601007 …" at bounding box center [1013, 287] width 467 height 389
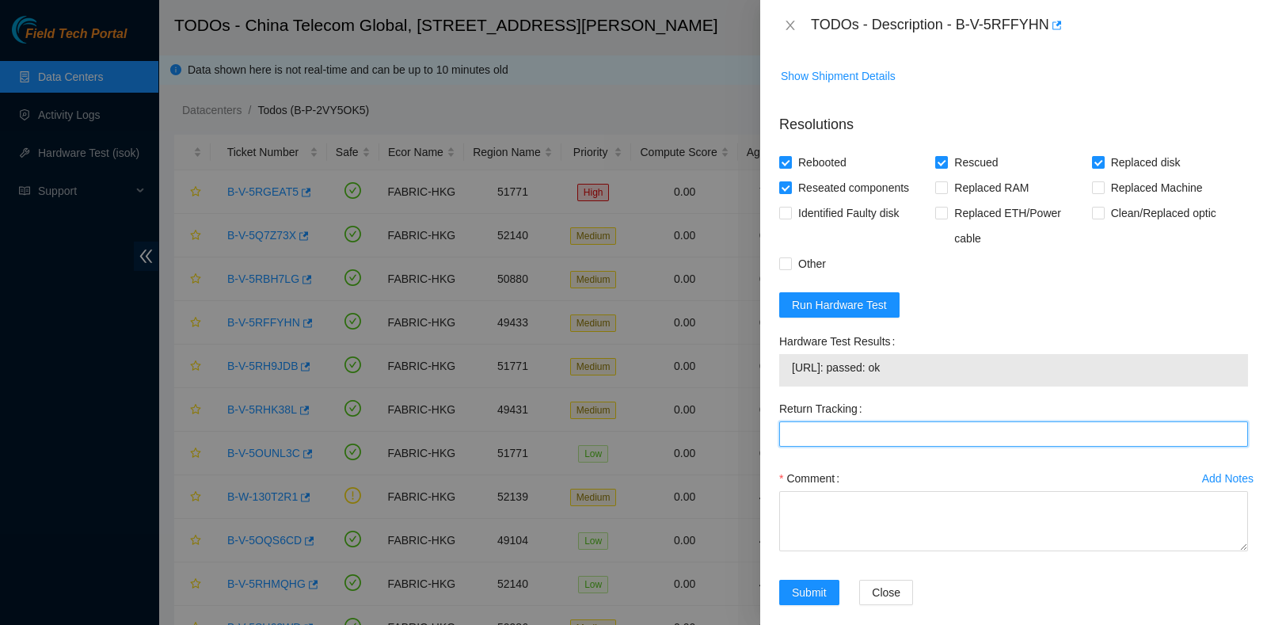
click at [858, 449] on div "Return Tracking" at bounding box center [1013, 431] width 481 height 70
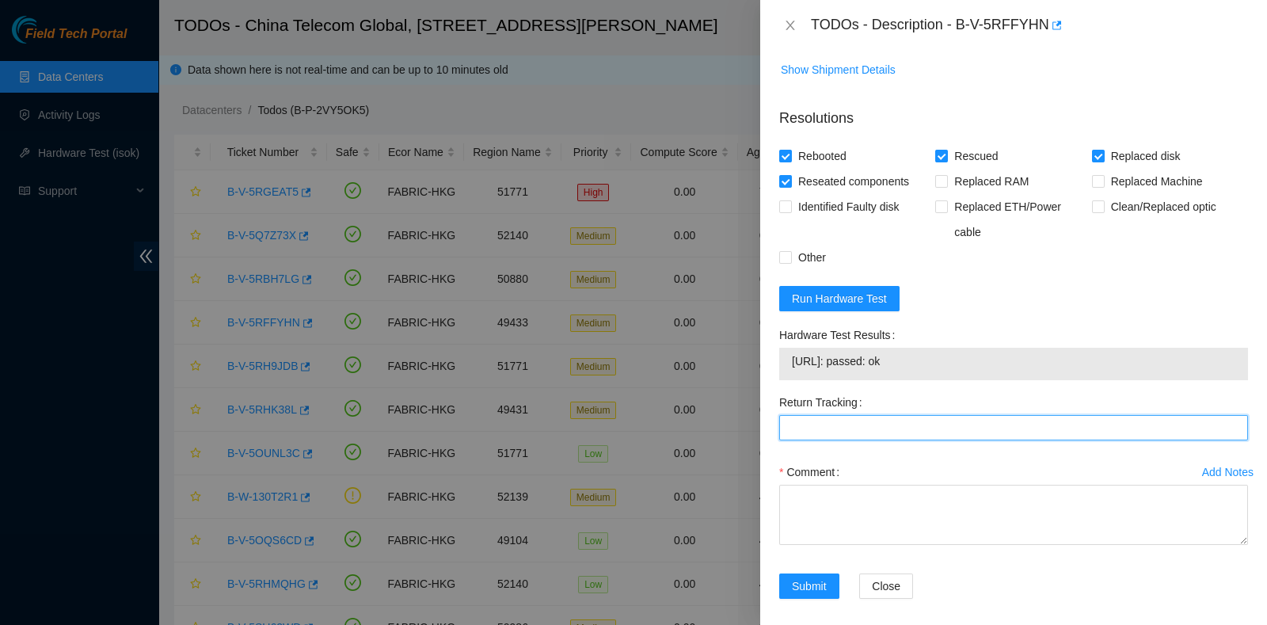
scroll to position [720, 0]
paste Tracking "425421601018"
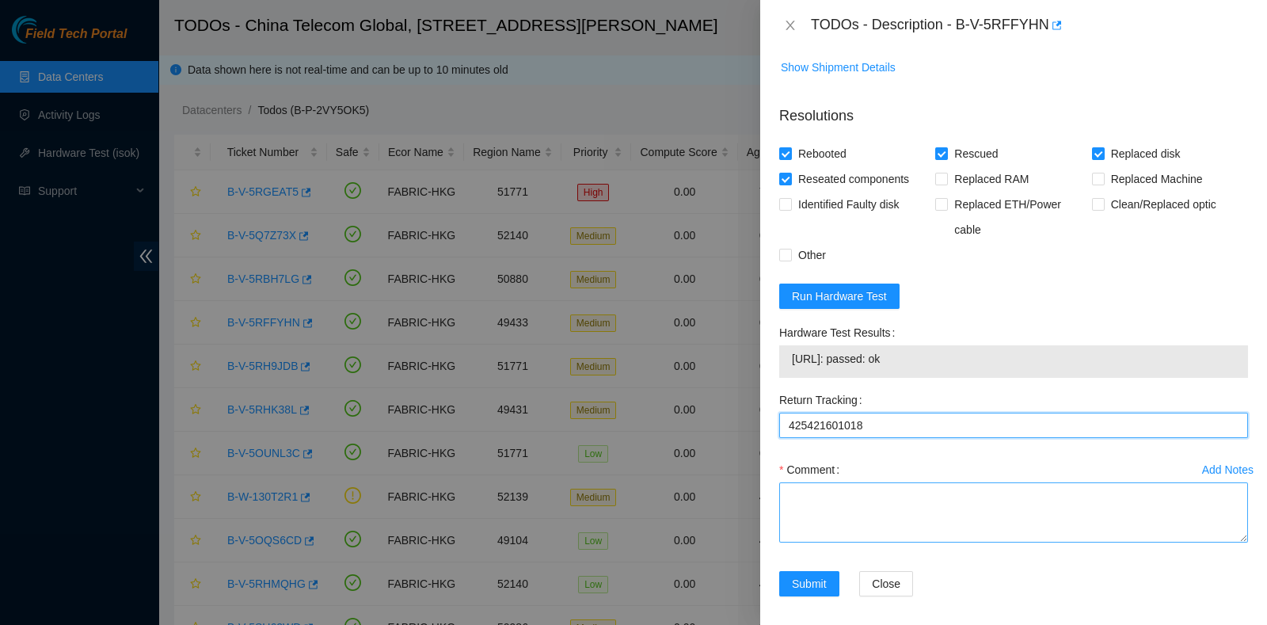
type Tracking "425421601018"
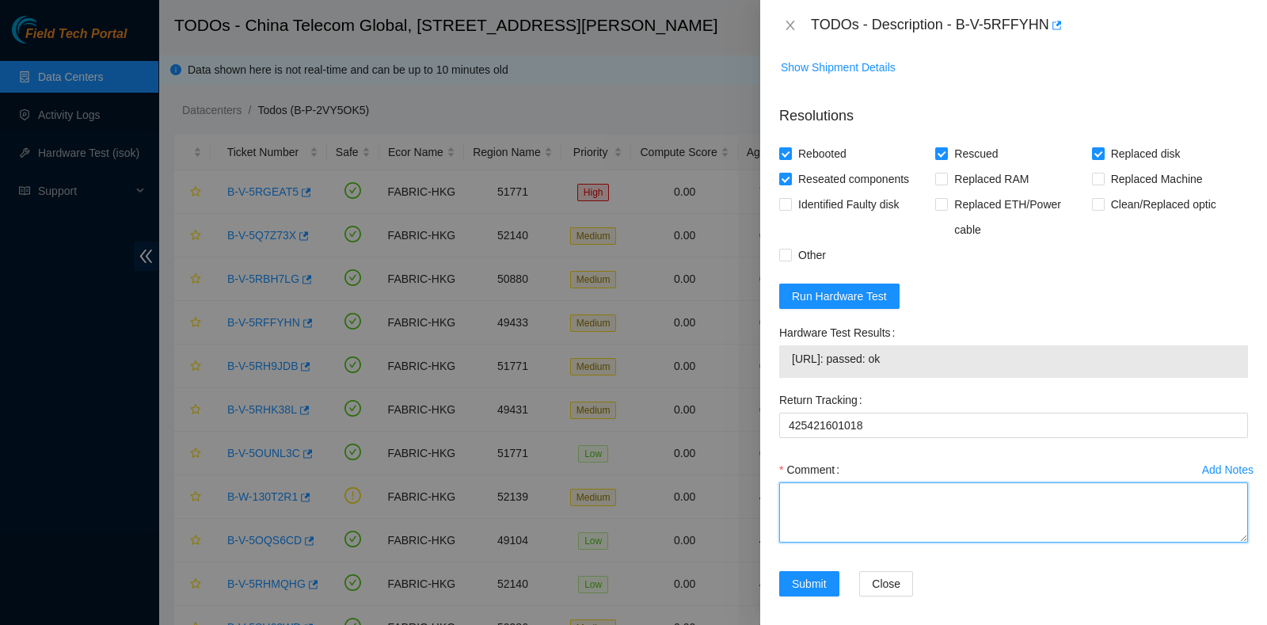
click at [857, 488] on textarea "Comment" at bounding box center [1013, 512] width 469 height 60
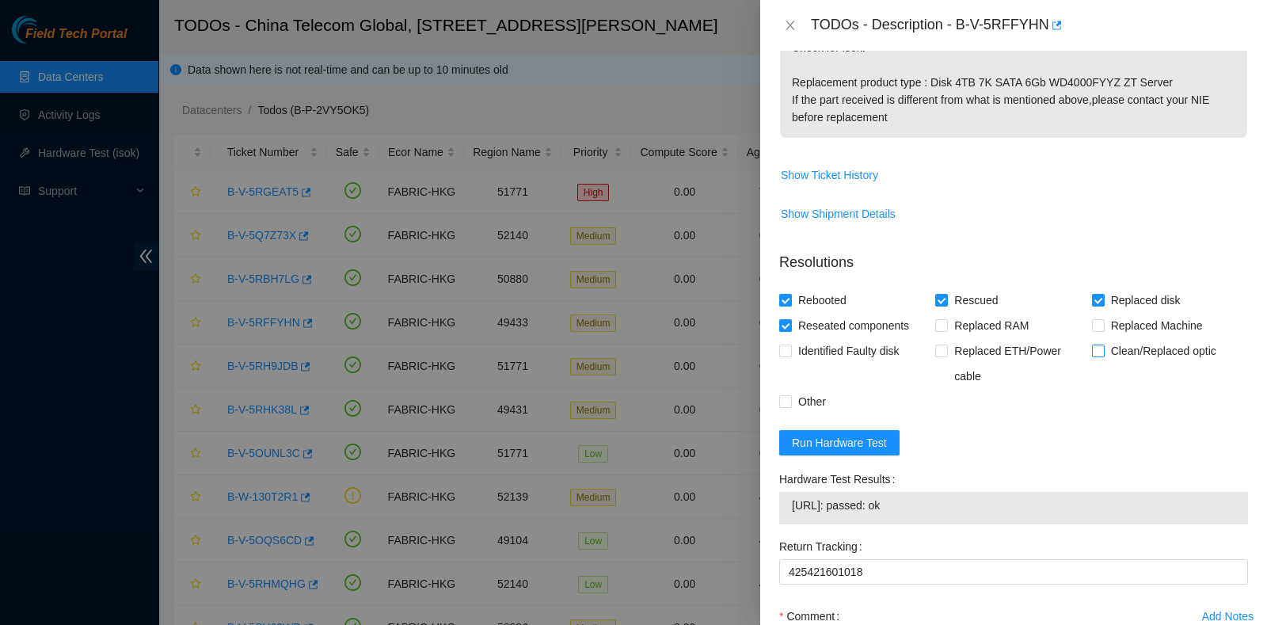
scroll to position [727, 0]
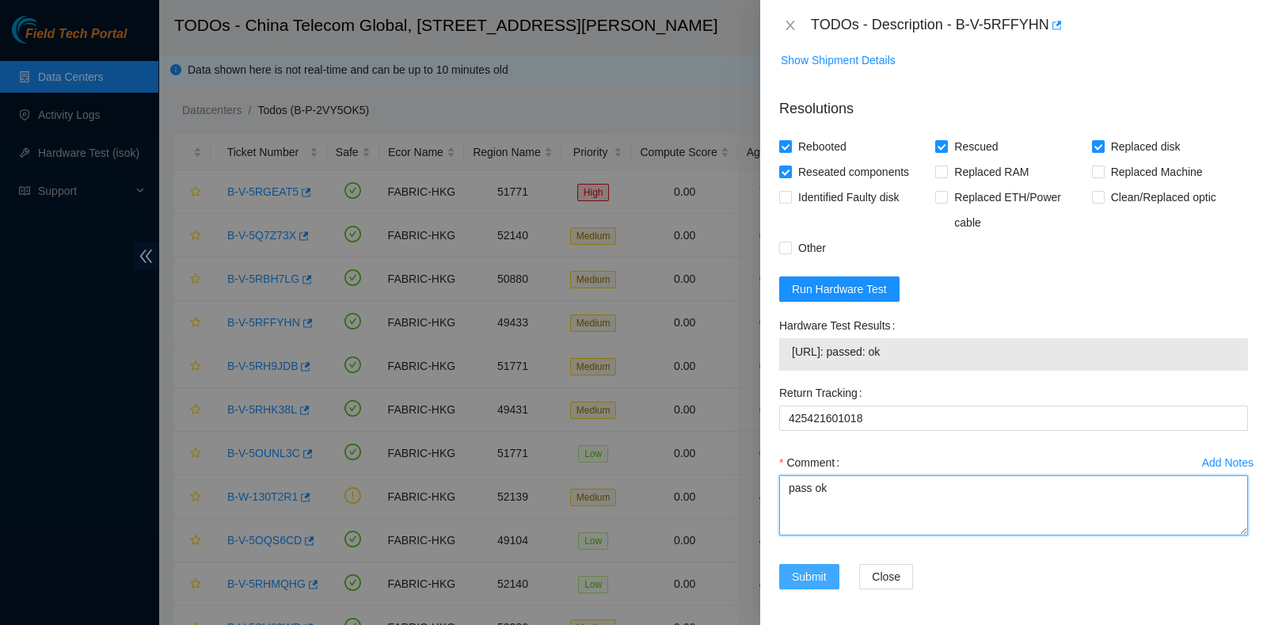
type textarea "pass ok"
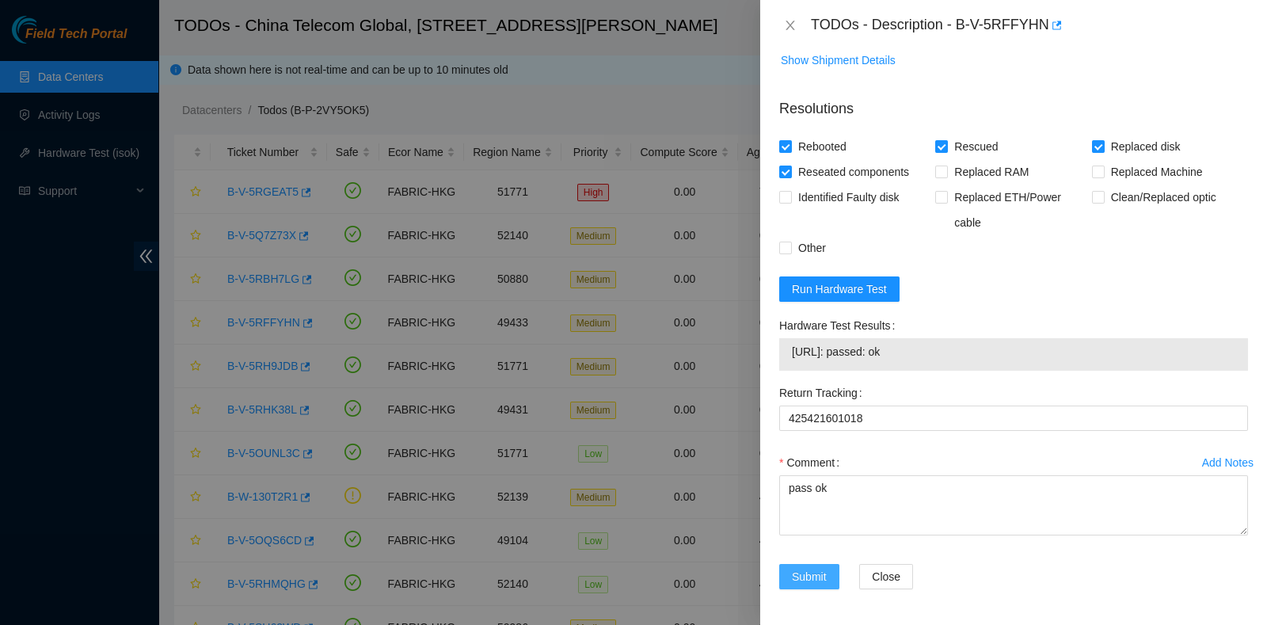
click at [830, 571] on button "Submit" at bounding box center [809, 576] width 60 height 25
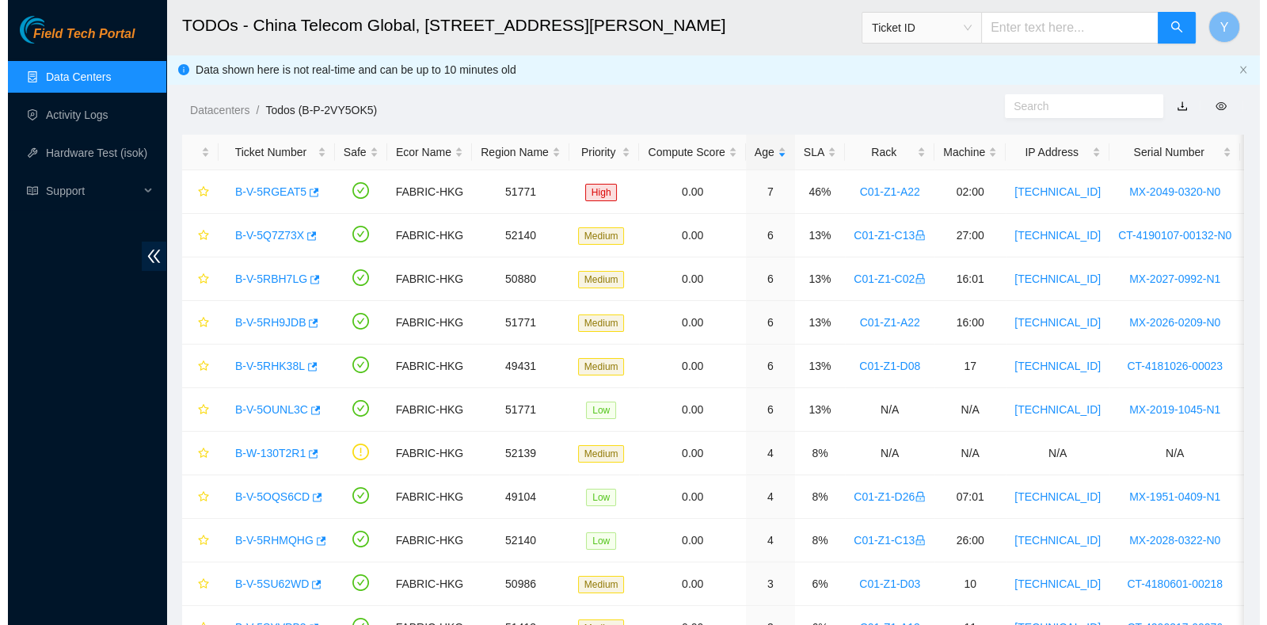
scroll to position [401, 0]
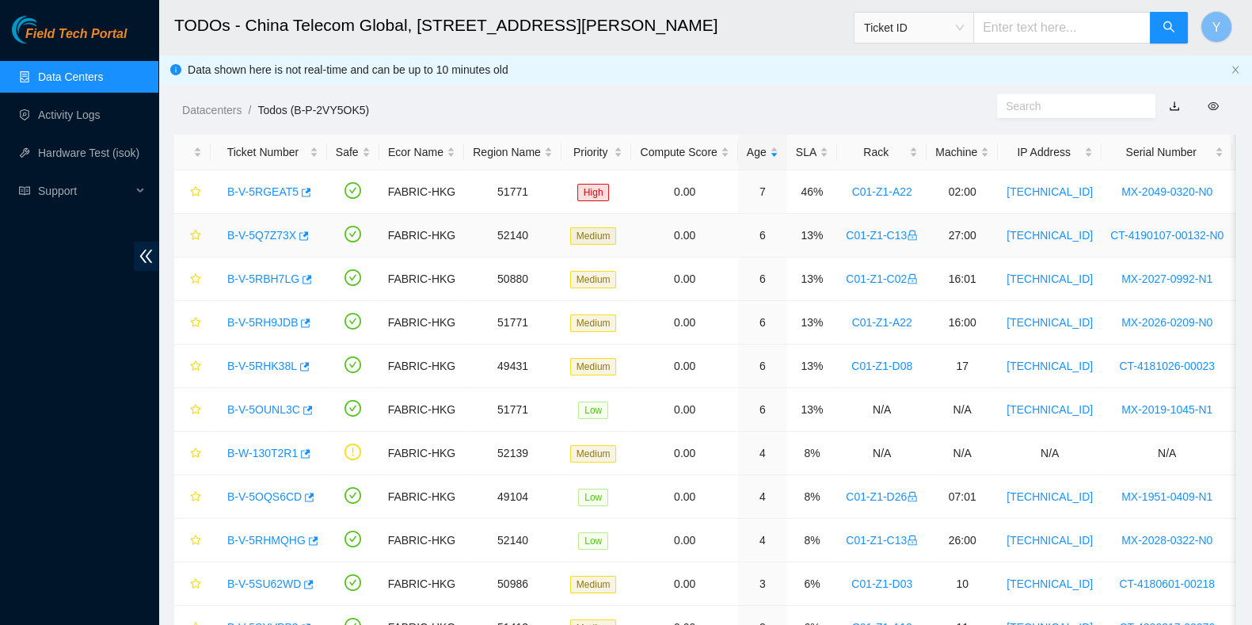
click at [270, 233] on link "B-V-5Q7Z73X" at bounding box center [261, 235] width 69 height 13
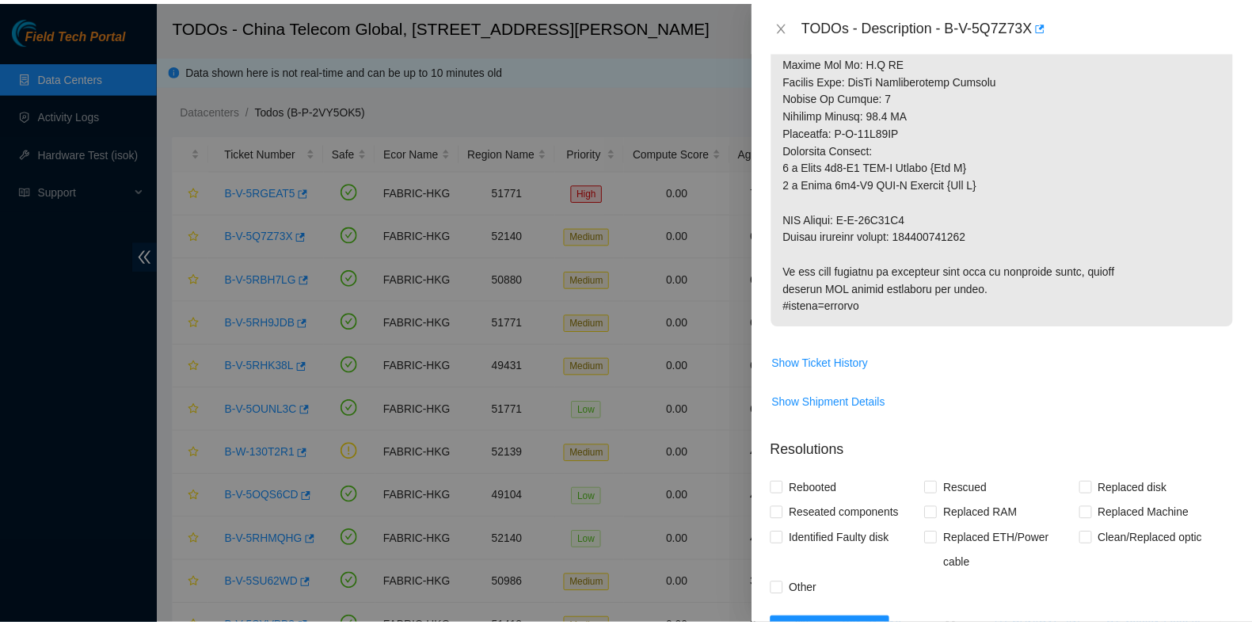
scroll to position [1088, 0]
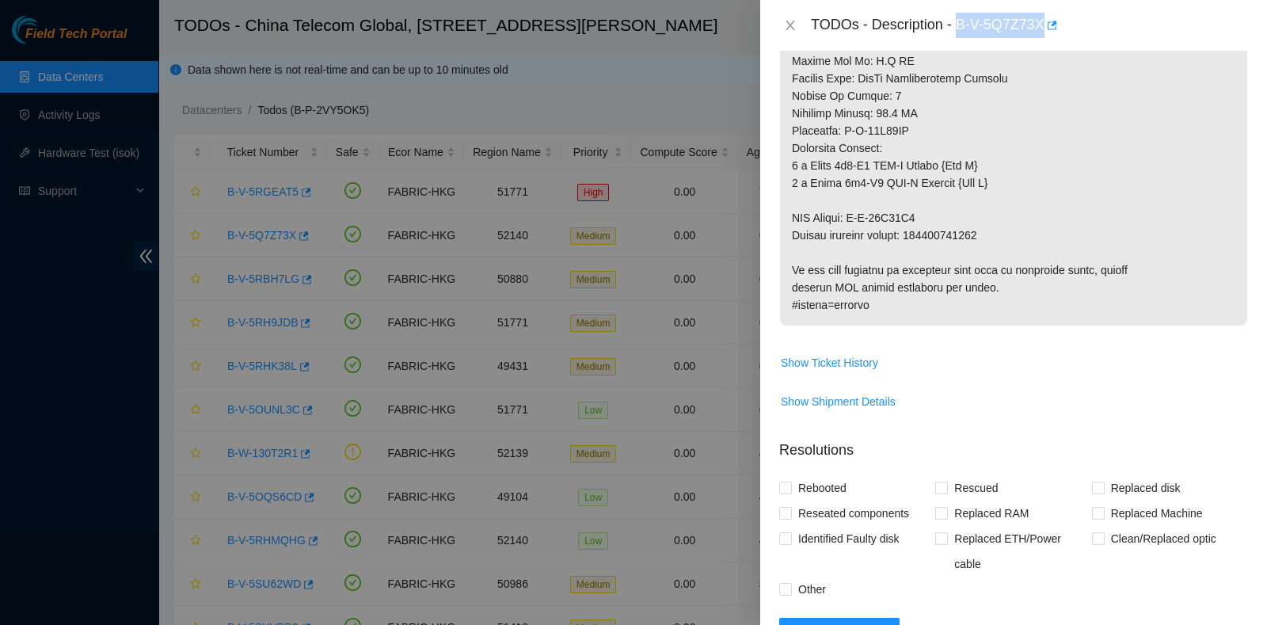
drag, startPoint x: 958, startPoint y: 21, endPoint x: 1045, endPoint y: 38, distance: 88.8
click at [1045, 38] on div "TODOs - Description - B-V-5Q7Z73X" at bounding box center [1013, 25] width 507 height 51
drag, startPoint x: 0, startPoint y: 382, endPoint x: 9, endPoint y: 377, distance: 9.9
click at [0, 381] on div at bounding box center [633, 312] width 1267 height 625
click at [785, 25] on icon "close" at bounding box center [790, 25] width 13 height 13
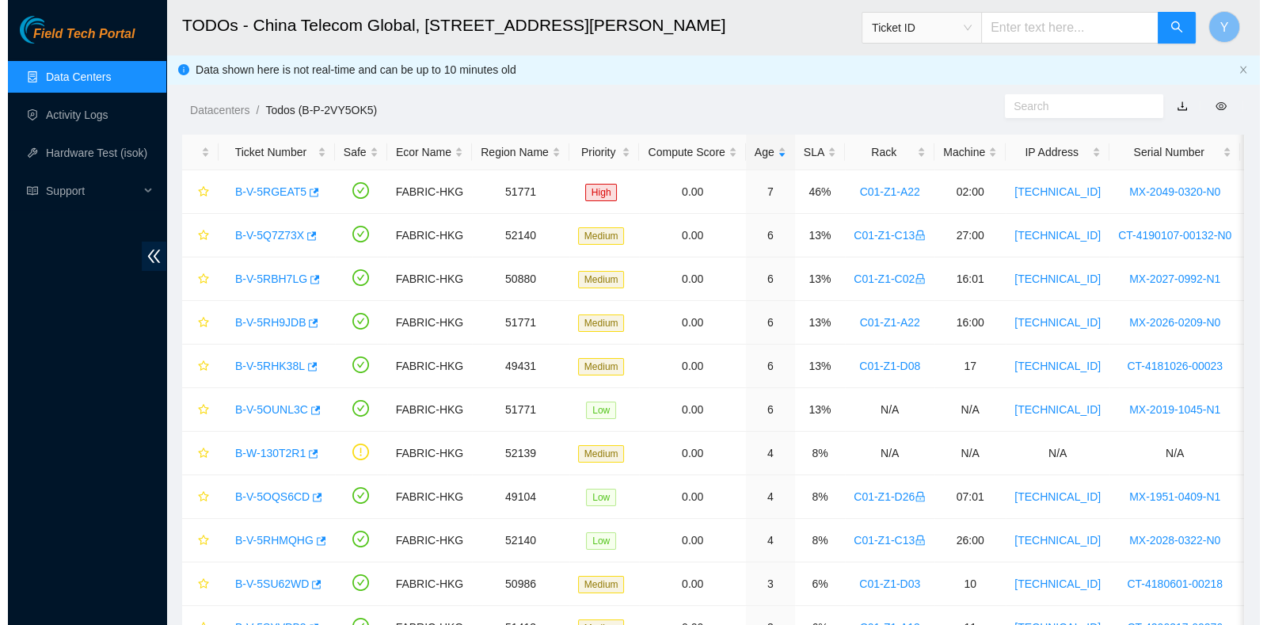
scroll to position [443, 0]
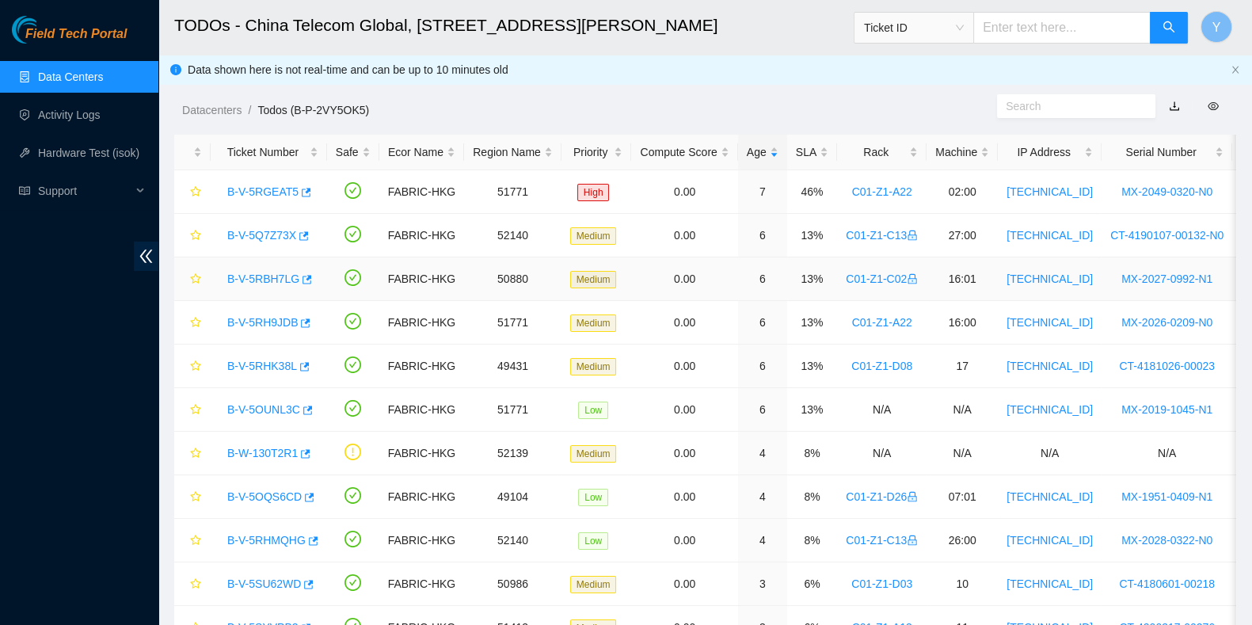
click at [278, 272] on link "B-V-5RBH7LG" at bounding box center [263, 278] width 72 height 13
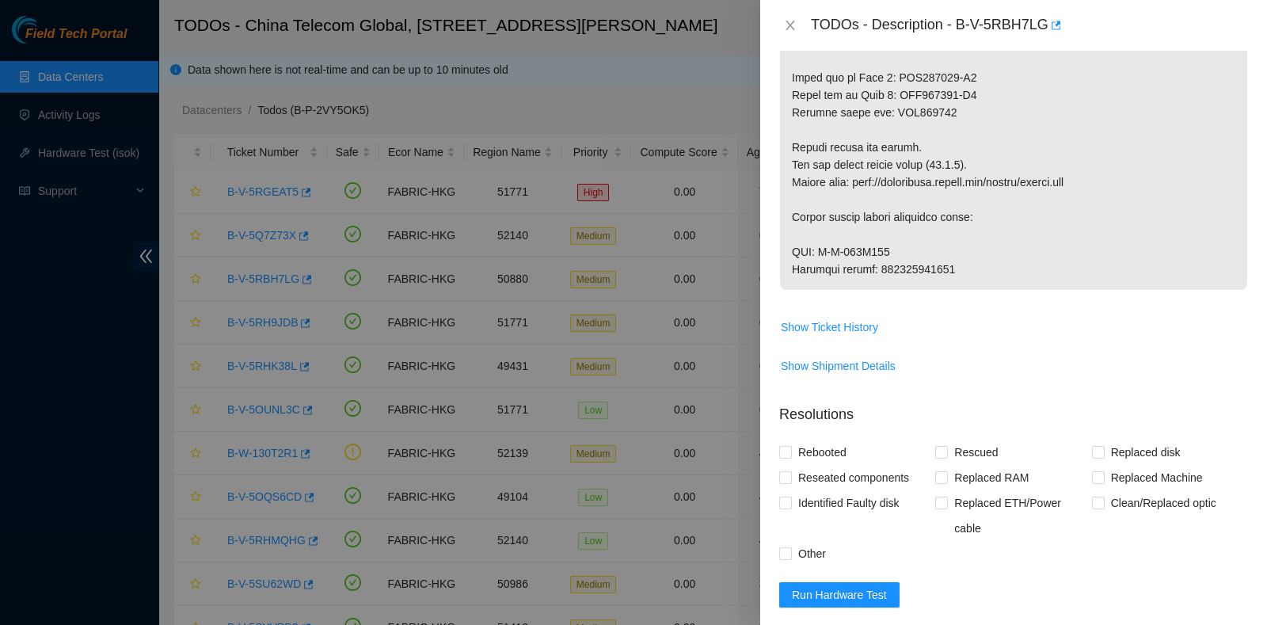
scroll to position [1681, 0]
drag, startPoint x: 957, startPoint y: 294, endPoint x: 879, endPoint y: 302, distance: 78.0
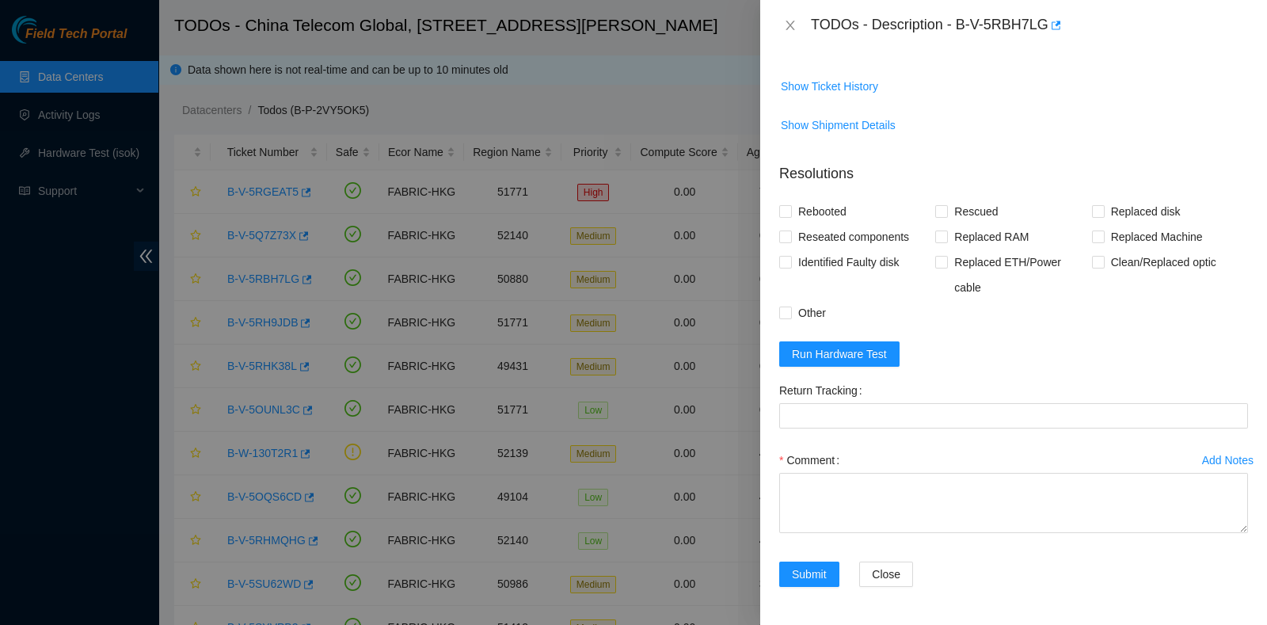
scroll to position [1989, 0]
click at [864, 350] on span "Run Hardware Test" at bounding box center [839, 353] width 95 height 17
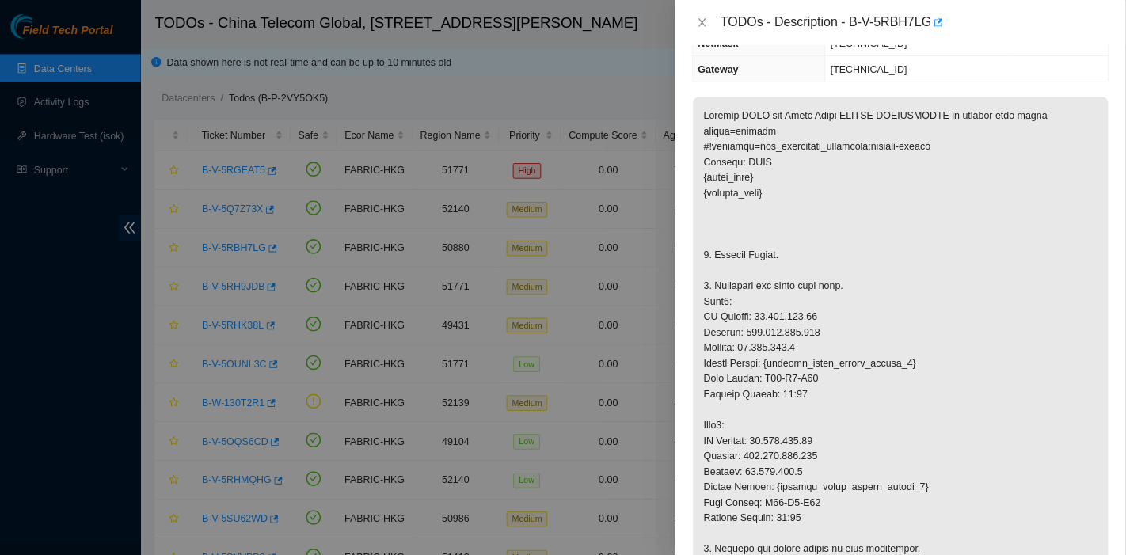
scroll to position [0, 0]
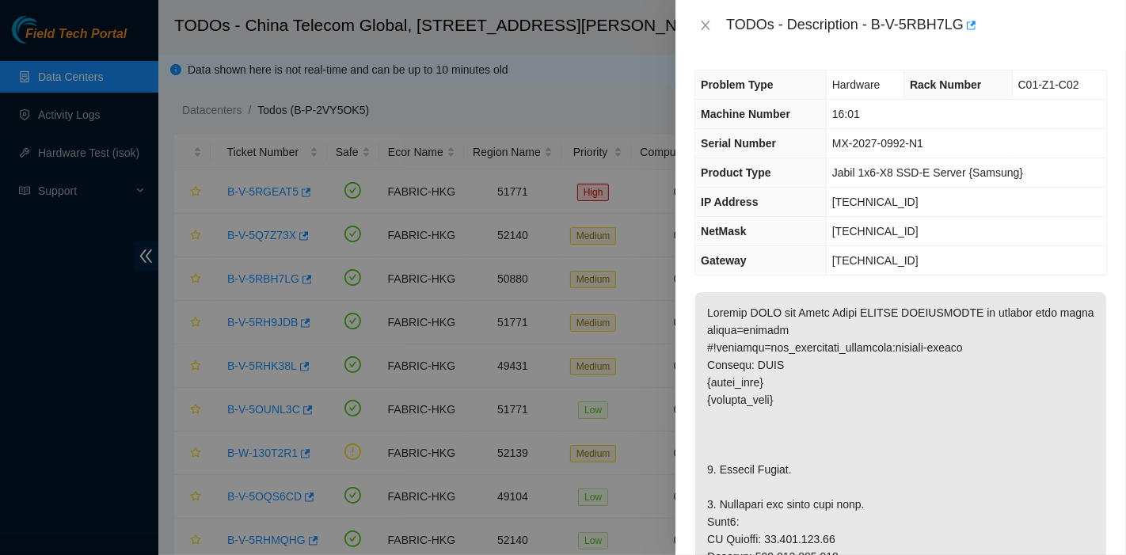
click at [915, 151] on td "MX-2027-0992-N1" at bounding box center [966, 143] width 280 height 29
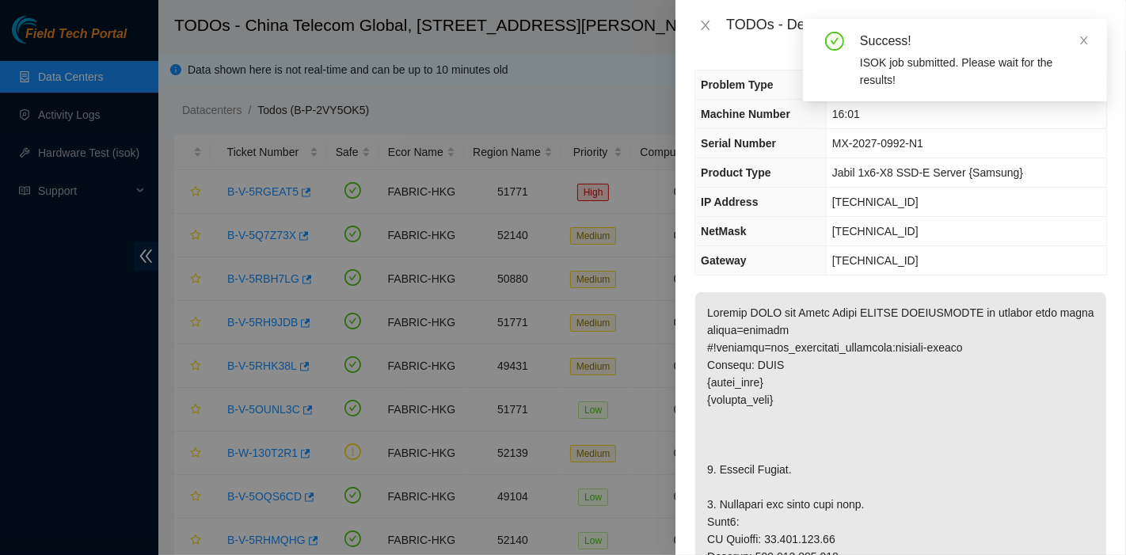
click at [872, 23] on div "Success! ISOK job submitted. Please wait for the results!" at bounding box center [955, 60] width 304 height 82
click at [1092, 40] on div "Success! ISOK job submitted. Please wait for the results!" at bounding box center [955, 60] width 304 height 82
click at [1084, 39] on icon "close" at bounding box center [1083, 40] width 11 height 11
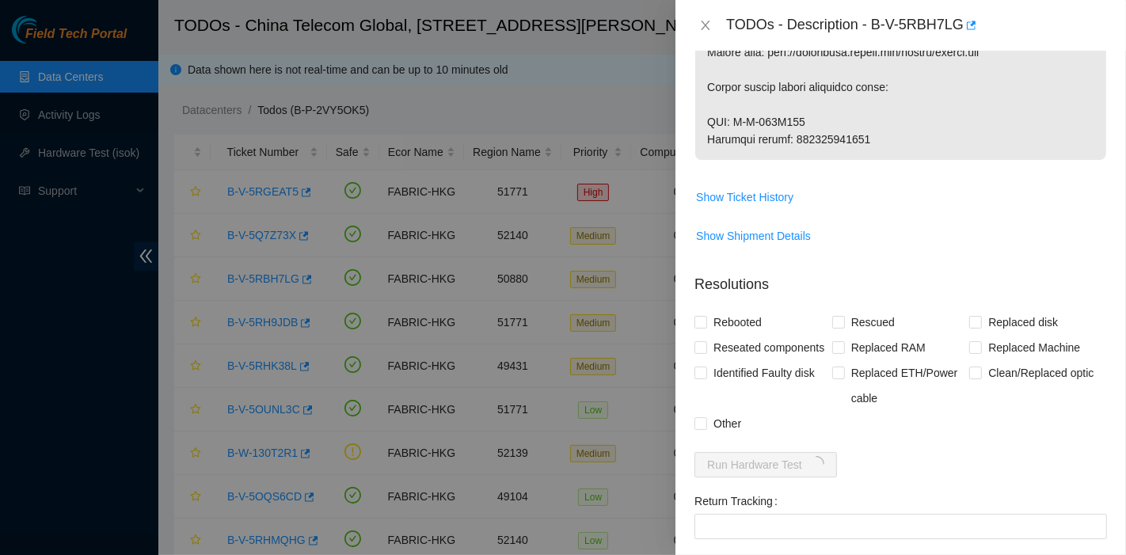
scroll to position [1846, 0]
click at [1084, 294] on p "Resolutions" at bounding box center [900, 277] width 412 height 34
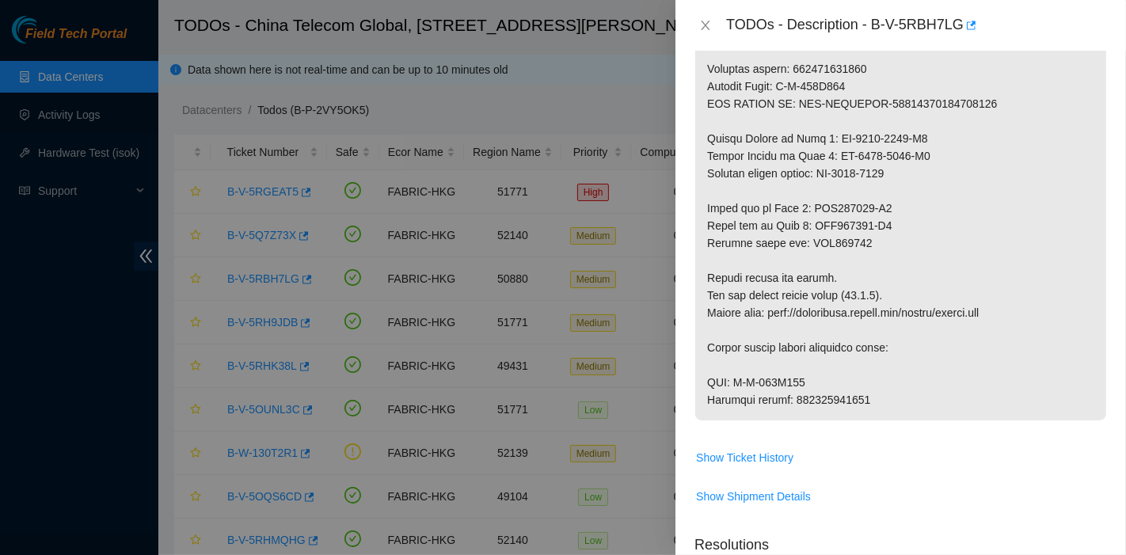
scroll to position [1583, 0]
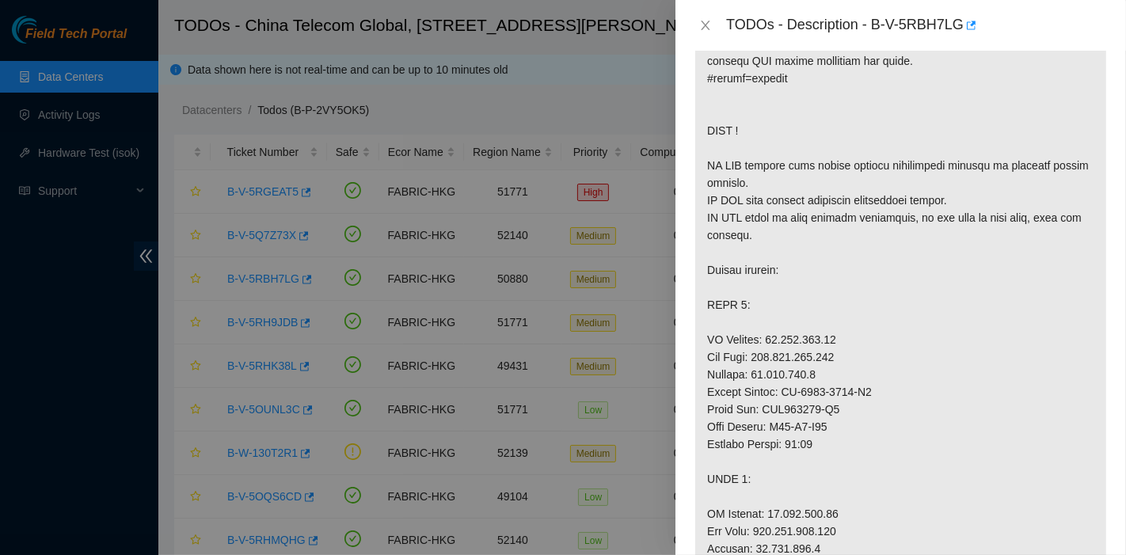
scroll to position [966, 0]
drag, startPoint x: 832, startPoint y: 367, endPoint x: 764, endPoint y: 371, distance: 68.2
click at [764, 371] on p at bounding box center [900, 182] width 411 height 1713
click at [1045, 253] on p at bounding box center [900, 182] width 411 height 1713
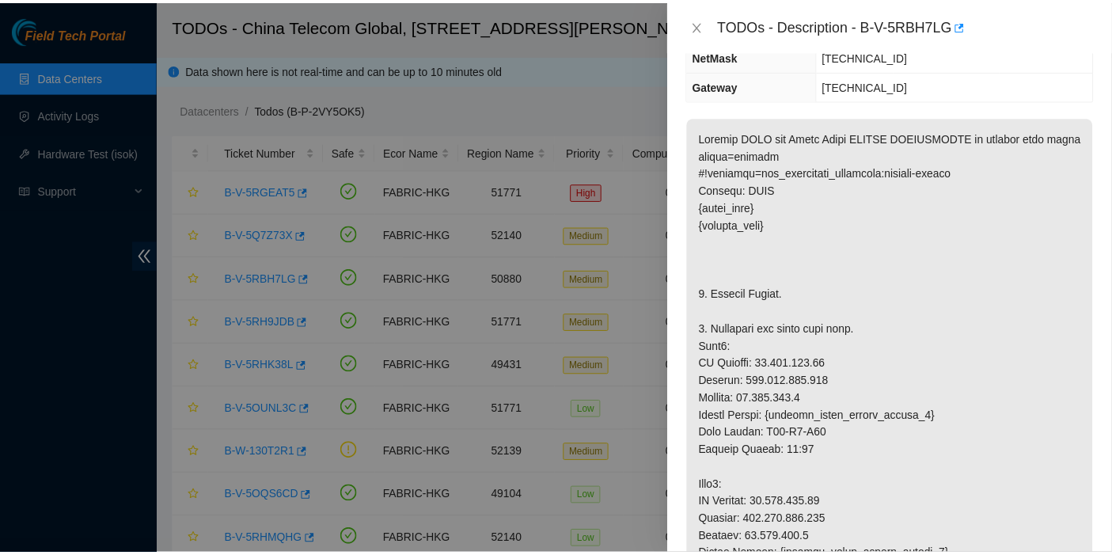
scroll to position [174, 0]
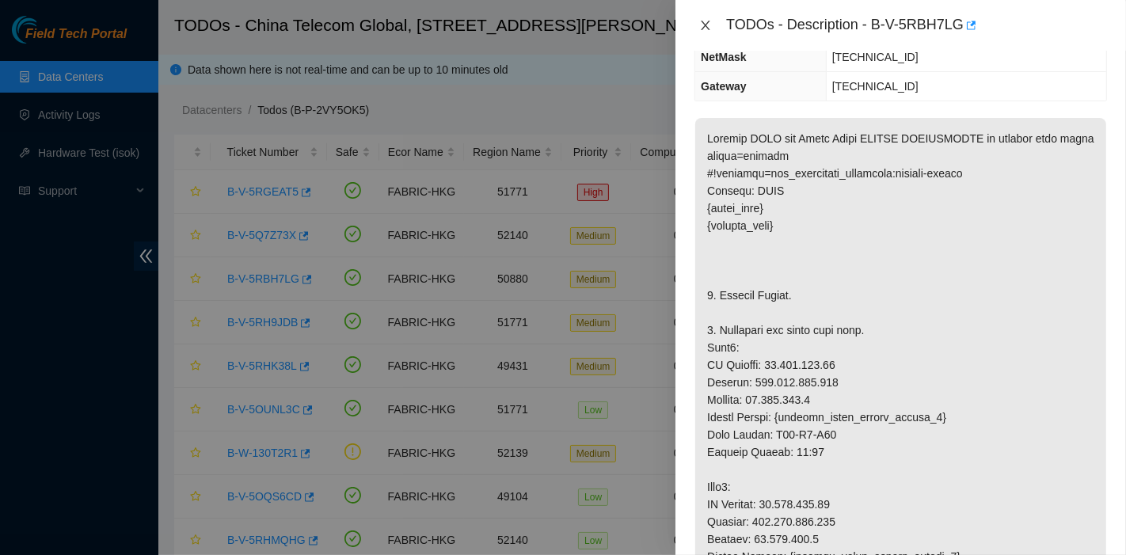
click at [706, 28] on icon "close" at bounding box center [705, 25] width 13 height 13
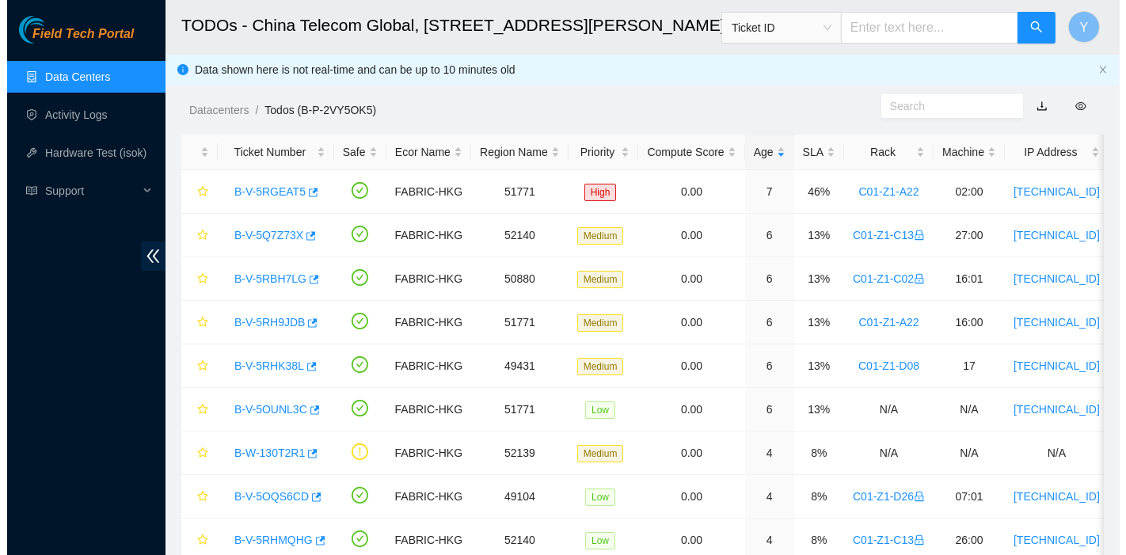
scroll to position [226, 0]
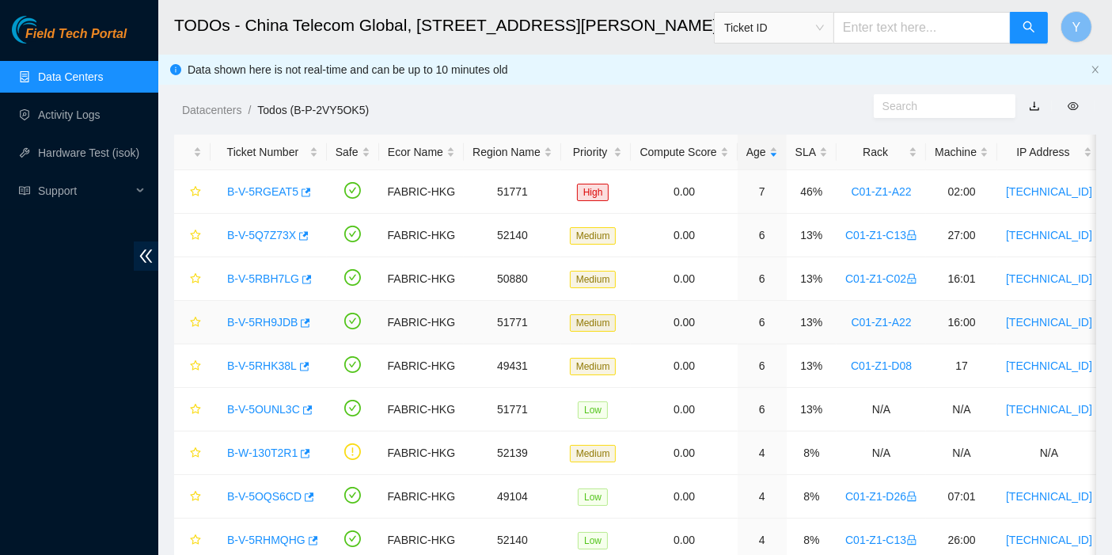
click at [267, 325] on link "B-V-5RH9JDB" at bounding box center [262, 322] width 70 height 13
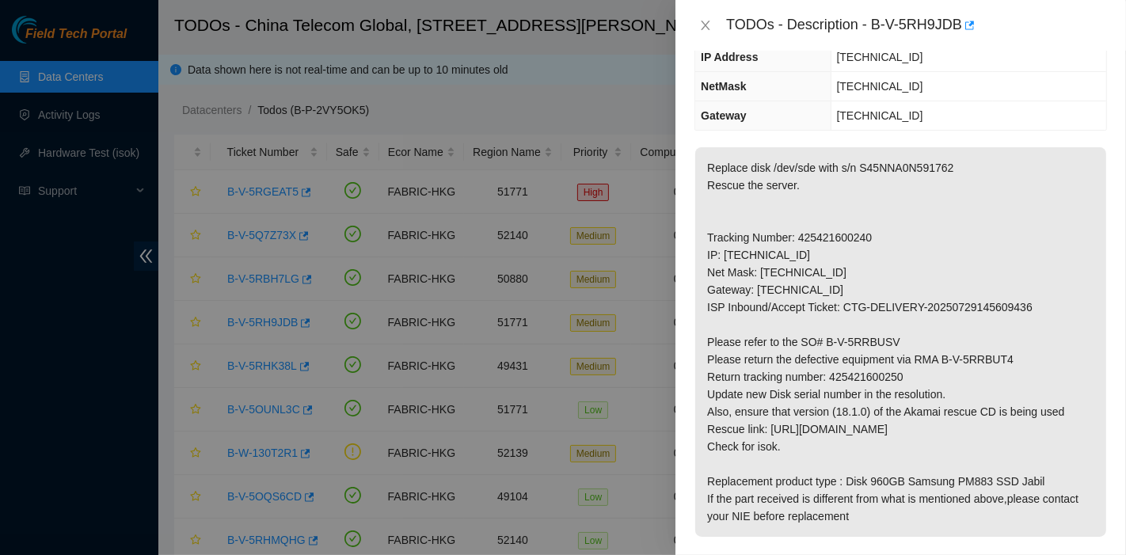
scroll to position [754, 0]
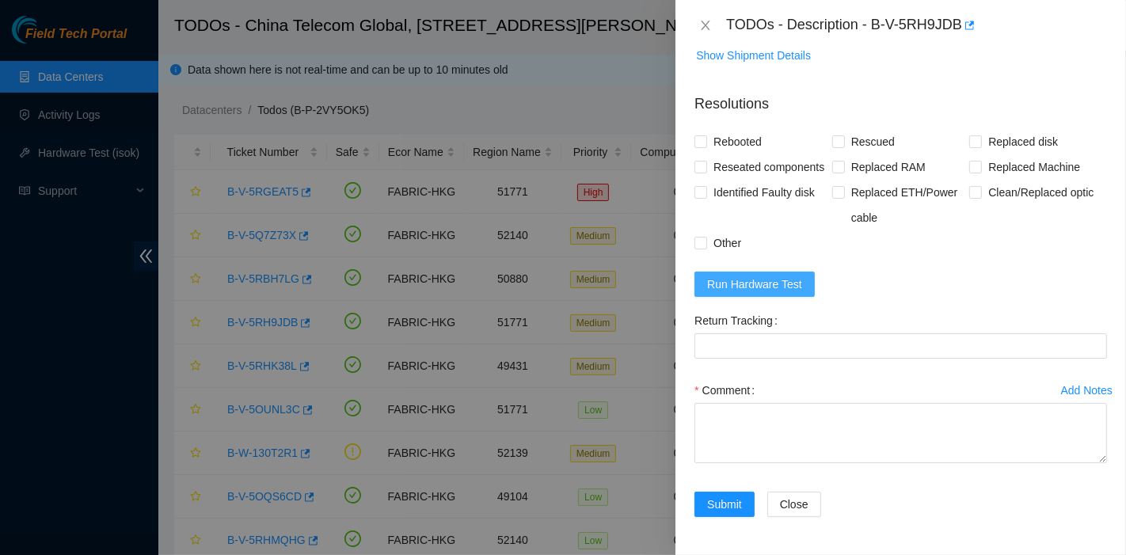
click at [749, 288] on span "Run Hardware Test" at bounding box center [754, 283] width 95 height 17
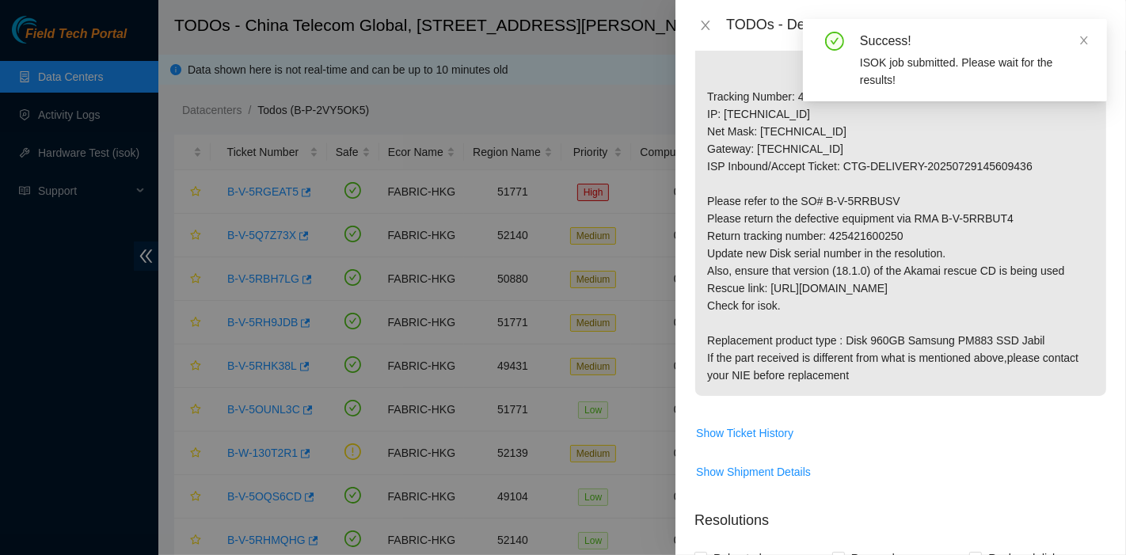
scroll to position [314, 0]
drag, startPoint x: 905, startPoint y: 234, endPoint x: 828, endPoint y: 231, distance: 76.8
click at [828, 231] on p "Replace disk /dev/sde with s/n S45NNA0N591762 Rescue the server. Tracking Numbe…" at bounding box center [900, 201] width 411 height 389
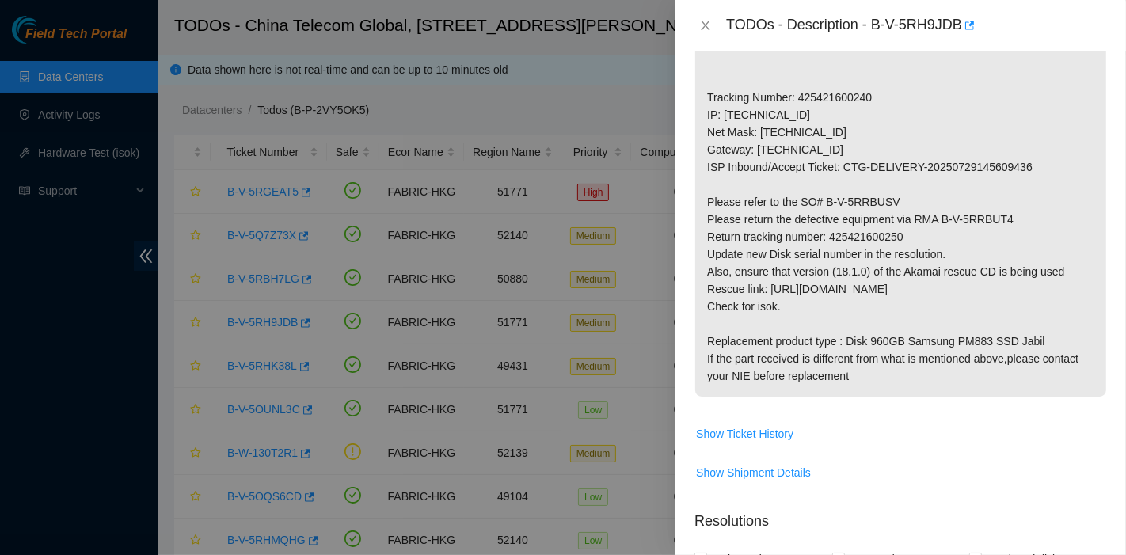
click at [1090, 179] on p "Replace disk /dev/sde with s/n S45NNA0N591762 Rescue the server. Tracking Numbe…" at bounding box center [900, 201] width 411 height 389
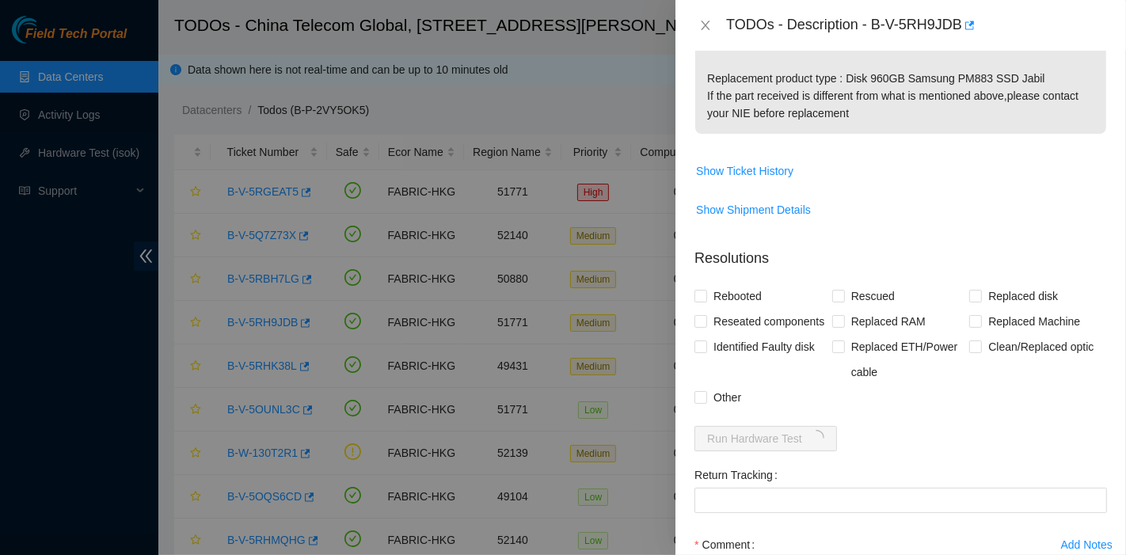
scroll to position [578, 0]
click at [979, 277] on form "Resolutions Rebooted Rescued Replaced disk Reseated components Replaced RAM Rep…" at bounding box center [900, 461] width 412 height 455
click at [985, 287] on span "Replaced disk" at bounding box center [1023, 295] width 82 height 25
click at [982, 294] on span "Replaced disk" at bounding box center [1023, 295] width 82 height 25
click at [980, 294] on input "Replaced disk" at bounding box center [974, 294] width 11 height 11
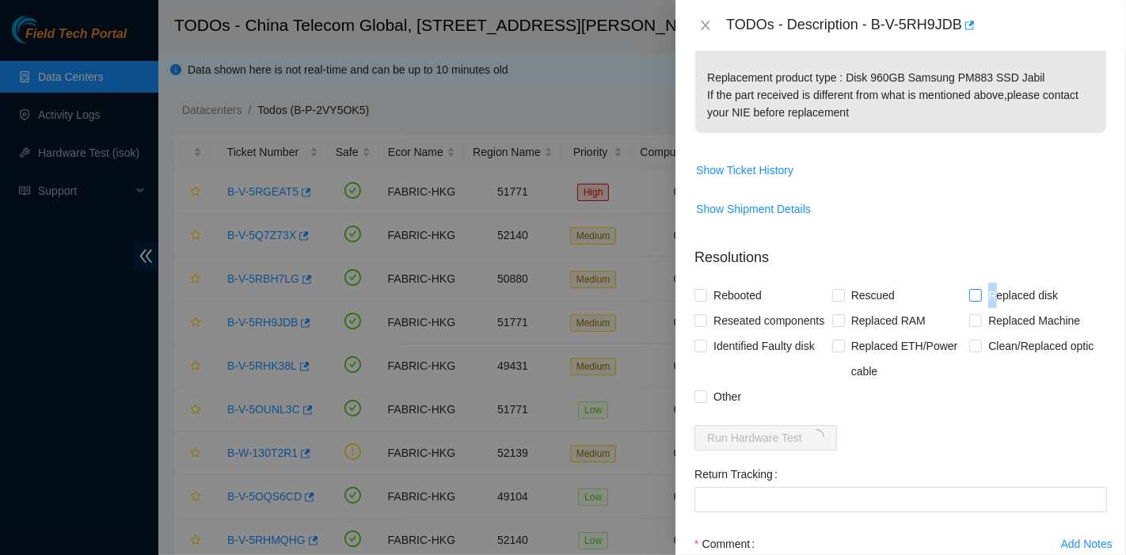
checkbox input "true"
click at [832, 291] on input "Rescued" at bounding box center [837, 294] width 11 height 11
checkbox input "true"
click at [769, 292] on div "Rebooted" at bounding box center [763, 295] width 138 height 25
click at [746, 293] on span "Rebooted" at bounding box center [737, 295] width 61 height 25
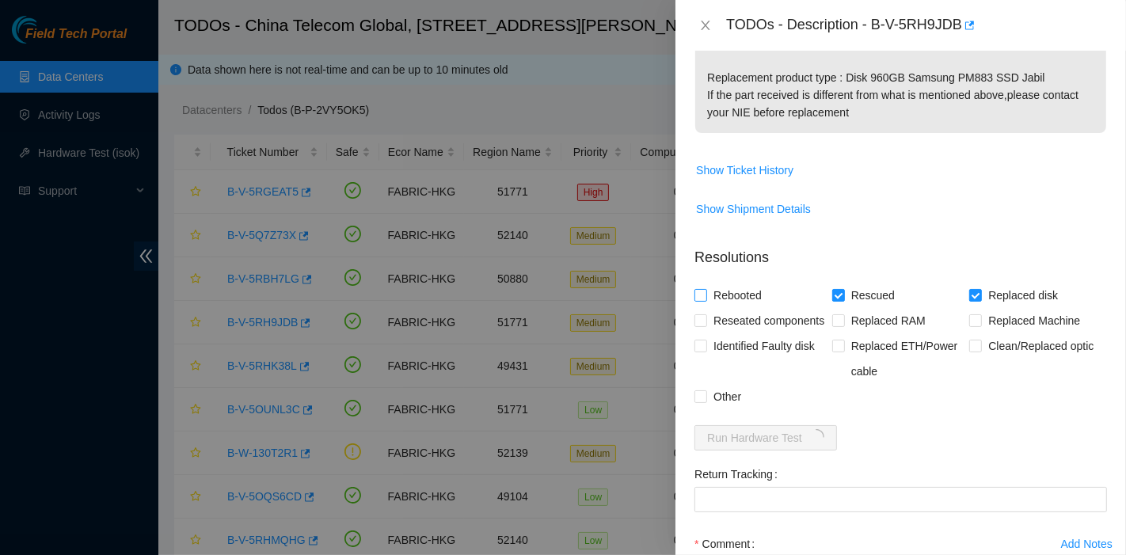
click at [705, 293] on input "Rebooted" at bounding box center [699, 294] width 11 height 11
checkbox input "true"
click at [739, 329] on span "Reseated components" at bounding box center [768, 320] width 123 height 25
click at [705, 325] on input "Reseated components" at bounding box center [699, 319] width 11 height 11
checkbox input "true"
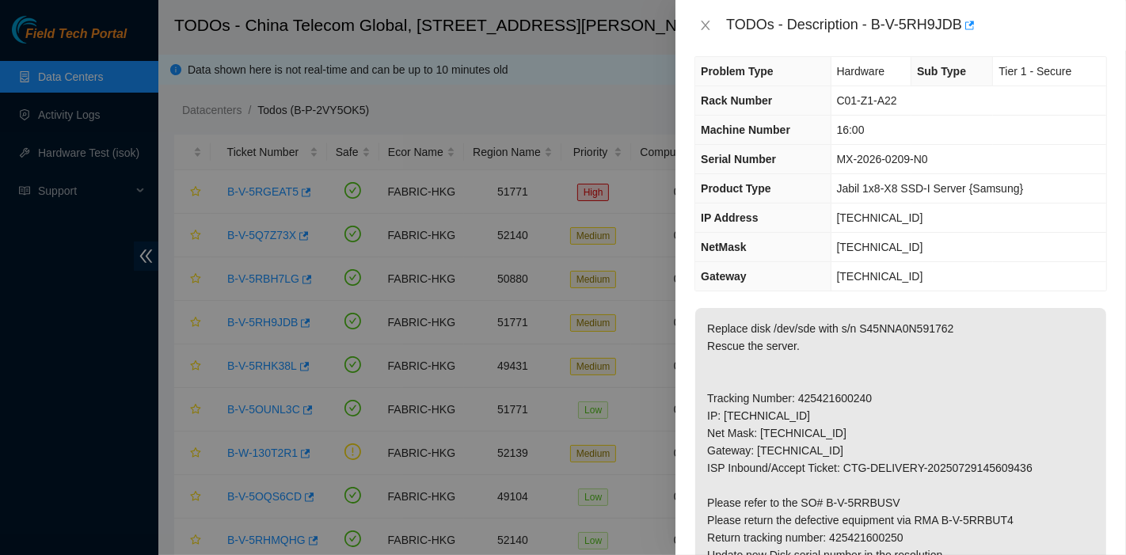
scroll to position [0, 0]
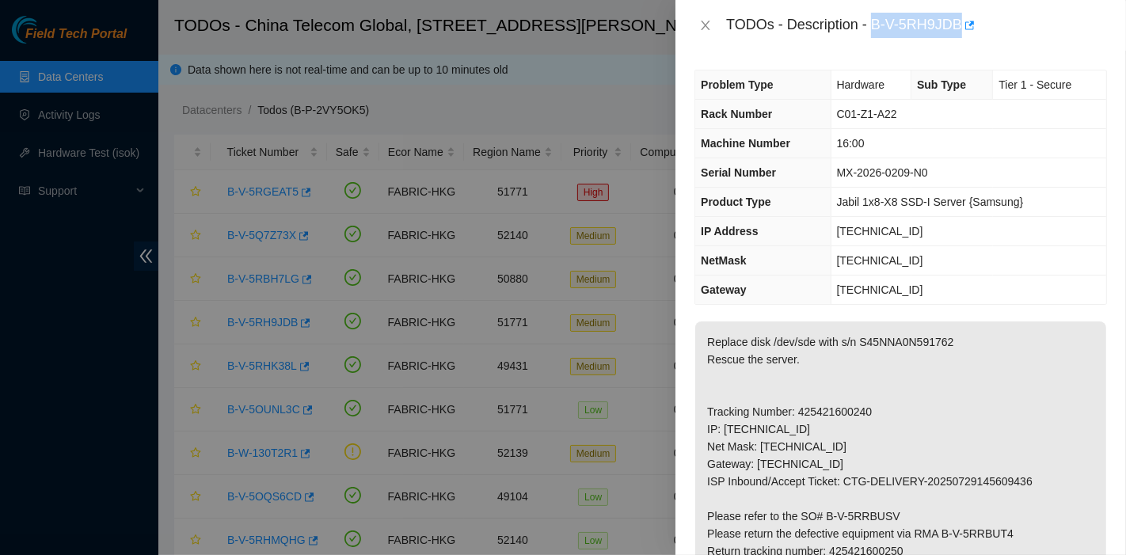
drag, startPoint x: 876, startPoint y: 24, endPoint x: 960, endPoint y: 33, distance: 85.2
click at [960, 33] on div "TODOs - Description - B-V-5RH9JDB" at bounding box center [916, 25] width 381 height 25
click at [951, 470] on p "Replace disk /dev/sde with s/n S45NNA0N591762 Rescue the server. Tracking Numbe…" at bounding box center [900, 515] width 411 height 389
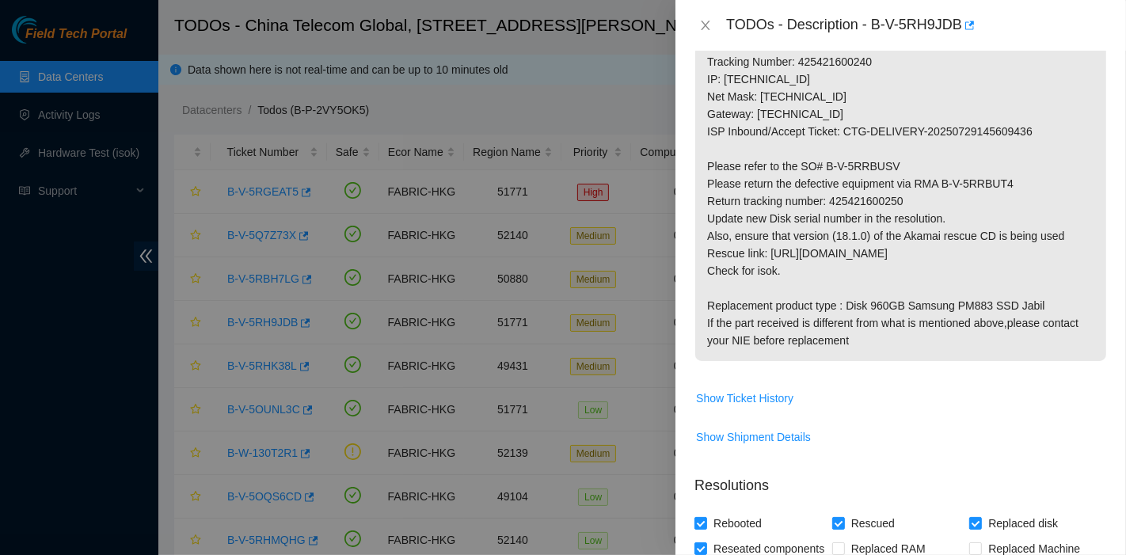
scroll to position [351, 0]
drag, startPoint x: 941, startPoint y: 175, endPoint x: 1013, endPoint y: 188, distance: 73.1
click at [1013, 183] on p "Replace disk /dev/sde with s/n S45NNA0N591762 Rescue the server. Tracking Numbe…" at bounding box center [900, 165] width 411 height 389
click at [1089, 293] on p "Replace disk /dev/sde with s/n S45NNA0N591762 Rescue the server. Tracking Numbe…" at bounding box center [900, 165] width 411 height 389
drag, startPoint x: 825, startPoint y: 164, endPoint x: 916, endPoint y: 166, distance: 91.1
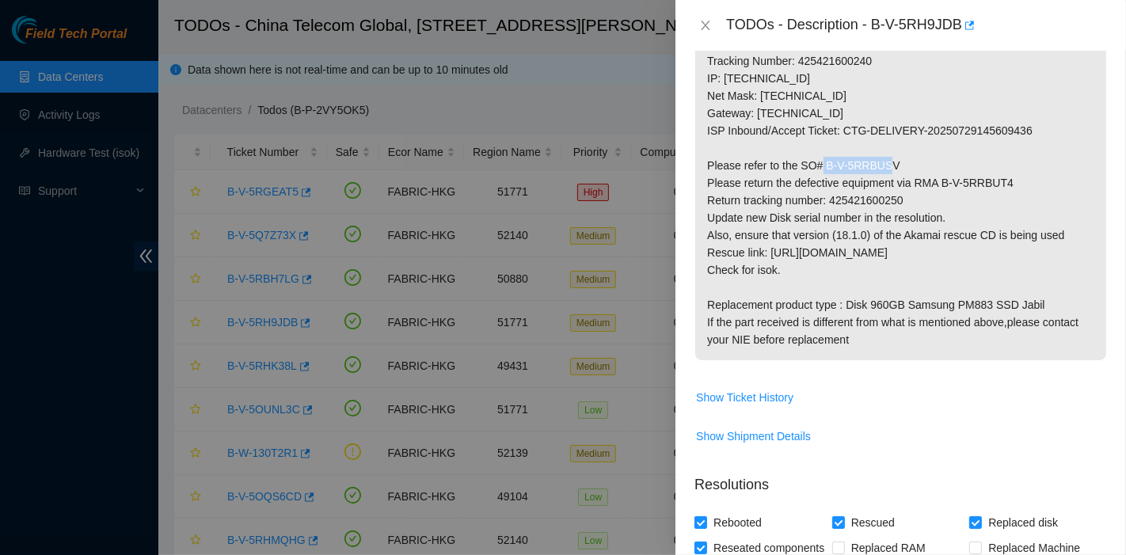
click at [916, 166] on p "Replace disk /dev/sde with s/n S45NNA0N591762 Rescue the server. Tracking Numbe…" at bounding box center [900, 165] width 411 height 389
drag, startPoint x: 913, startPoint y: 196, endPoint x: 828, endPoint y: 196, distance: 84.7
click at [828, 196] on p "Replace disk /dev/sde with s/n S45NNA0N591762 Rescue the server. Tracking Numbe…" at bounding box center [900, 165] width 411 height 389
click at [1050, 313] on p "Replace disk /dev/sde with s/n S45NNA0N591762 Rescue the server. Tracking Numbe…" at bounding box center [900, 165] width 411 height 389
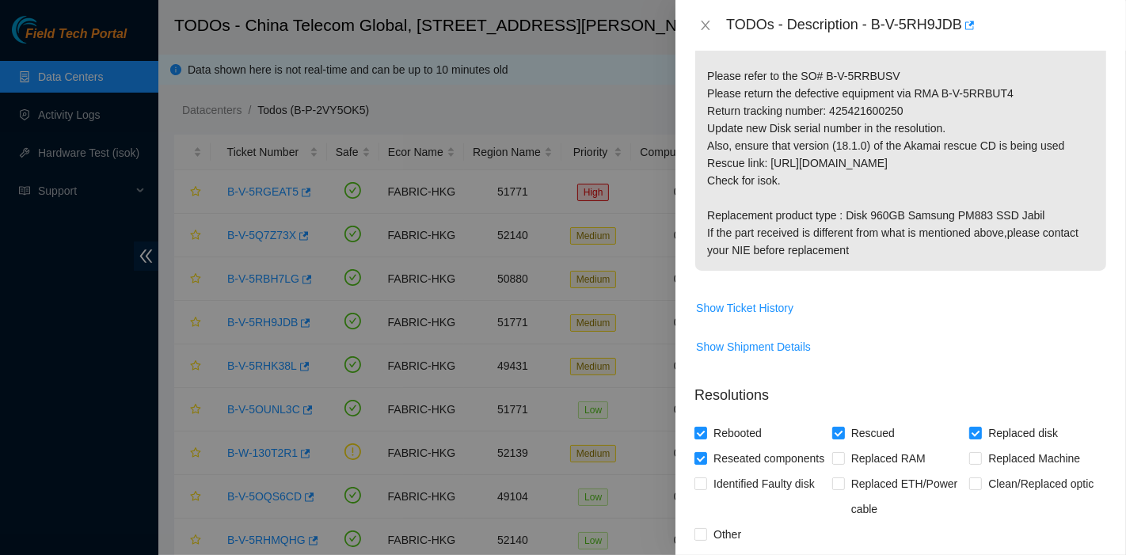
scroll to position [439, 0]
drag, startPoint x: 829, startPoint y: 109, endPoint x: 909, endPoint y: 110, distance: 80.0
click at [909, 110] on p "Replace disk /dev/sde with s/n S45NNA0N591762 Rescue the server. Tracking Numbe…" at bounding box center [900, 77] width 411 height 389
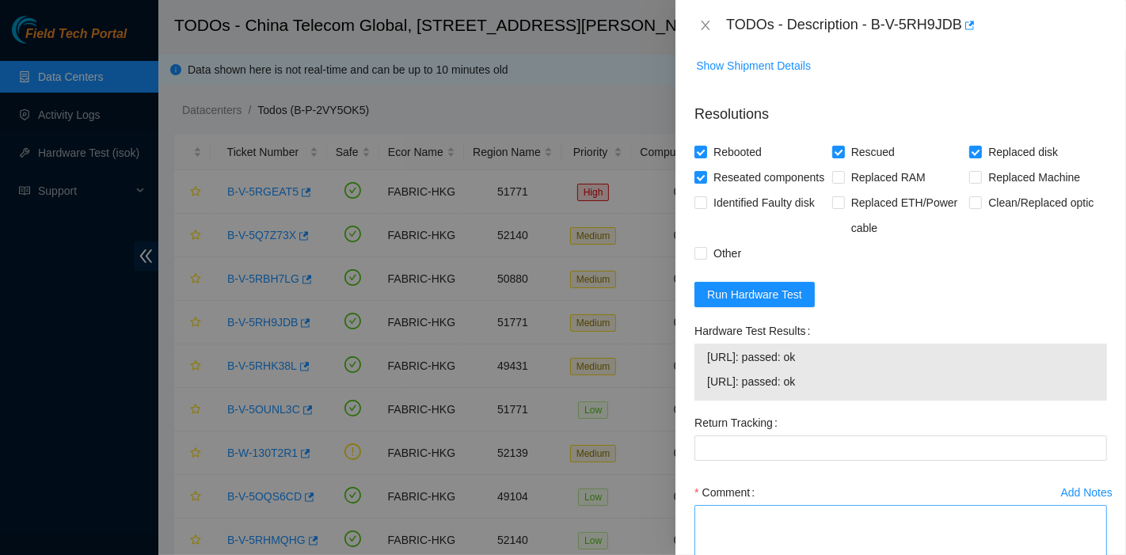
scroll to position [845, 0]
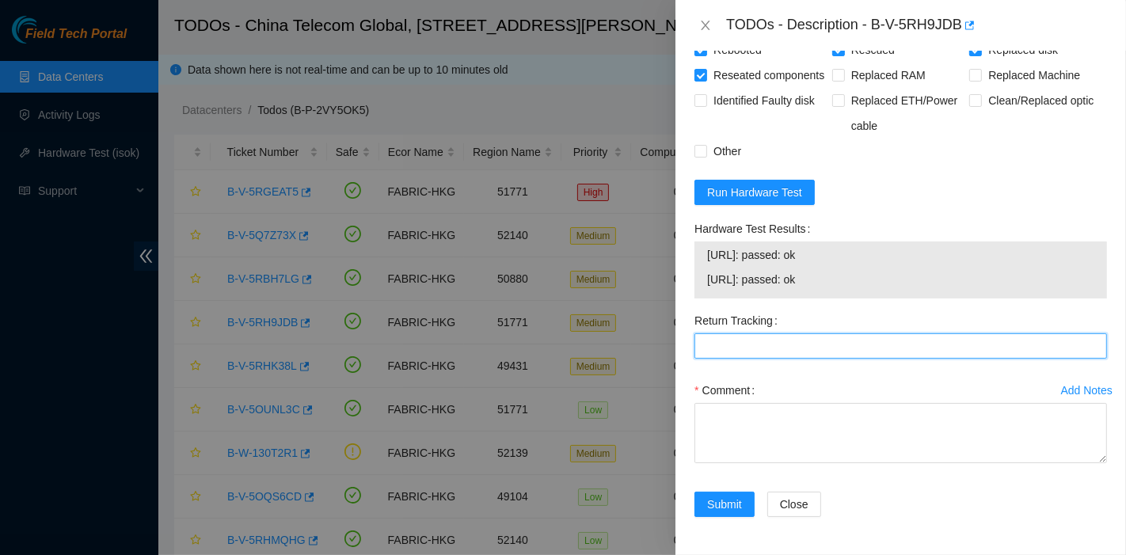
click at [780, 335] on Tracking "Return Tracking" at bounding box center [900, 345] width 412 height 25
paste Tracking "425421600250"
type Tracking "425421600250"
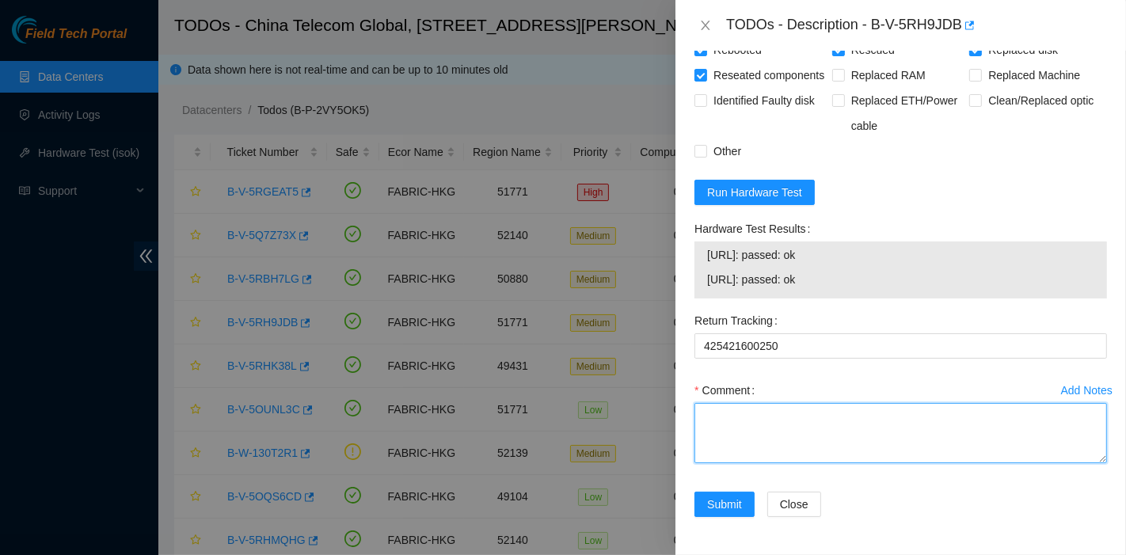
click at [798, 417] on textarea "Comment" at bounding box center [900, 433] width 412 height 60
click at [858, 432] on textarea "Comment" at bounding box center [900, 433] width 412 height 60
type textarea "pass ok"
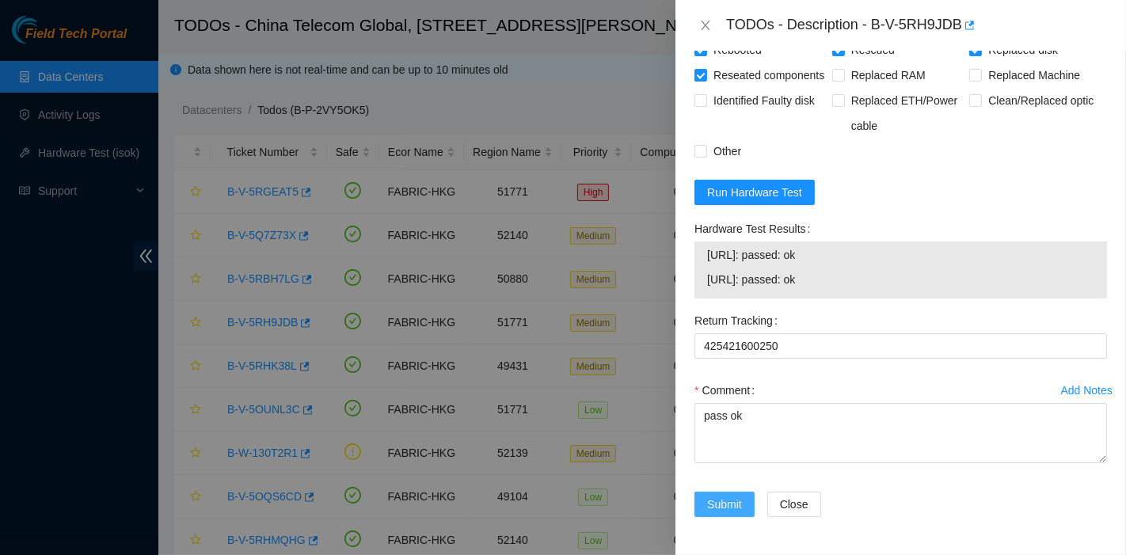
click at [707, 512] on span "Submit" at bounding box center [724, 504] width 35 height 17
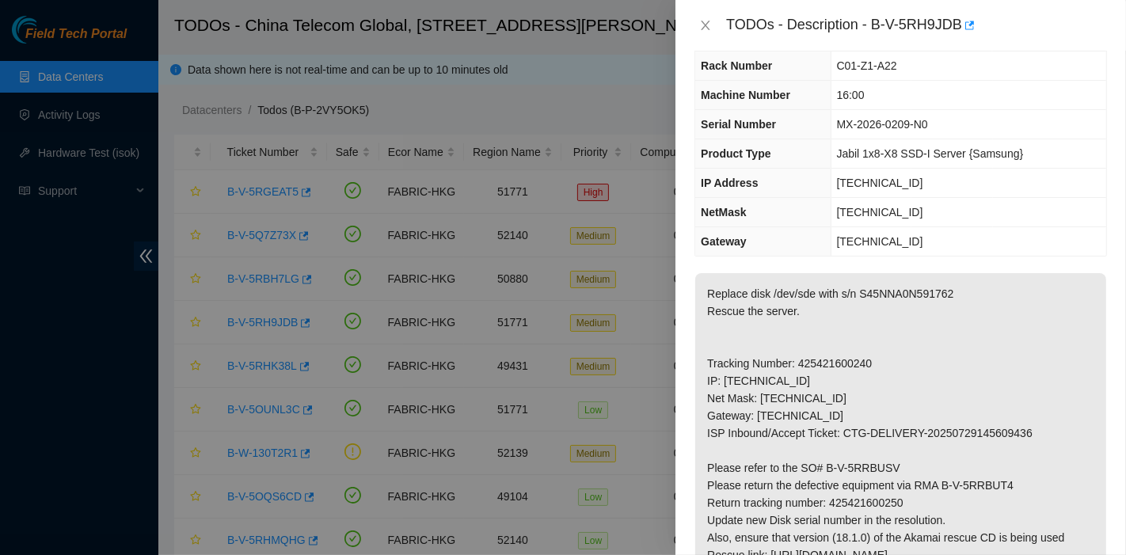
scroll to position [0, 0]
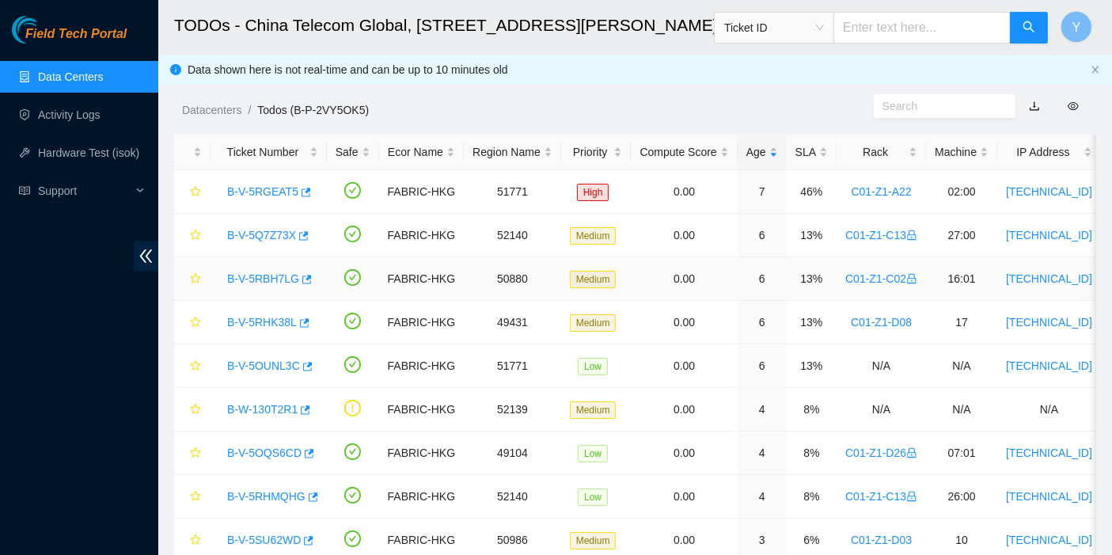
click at [256, 280] on link "B-V-5RBH7LG" at bounding box center [263, 278] width 72 height 13
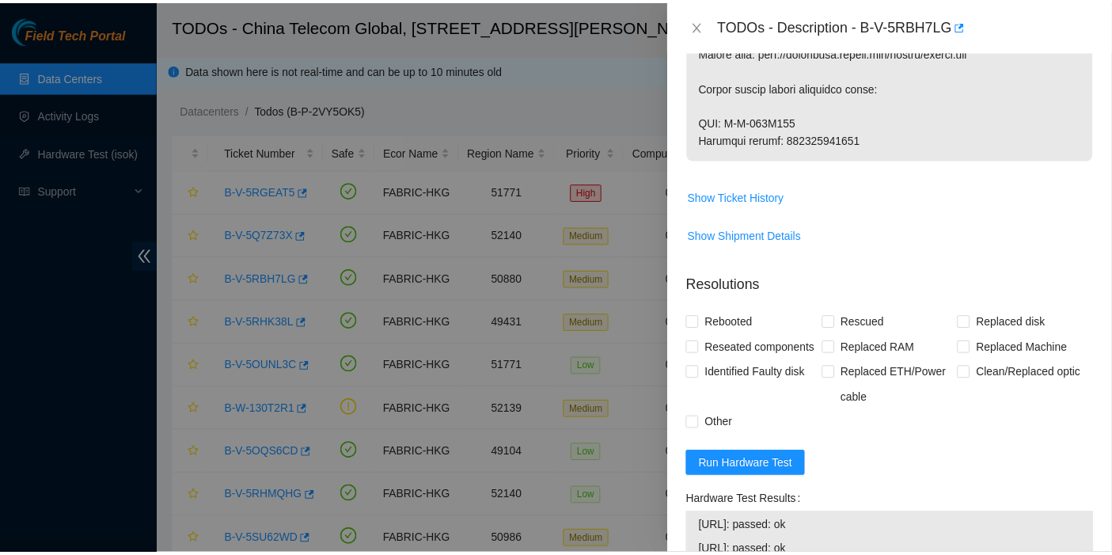
scroll to position [1847, 0]
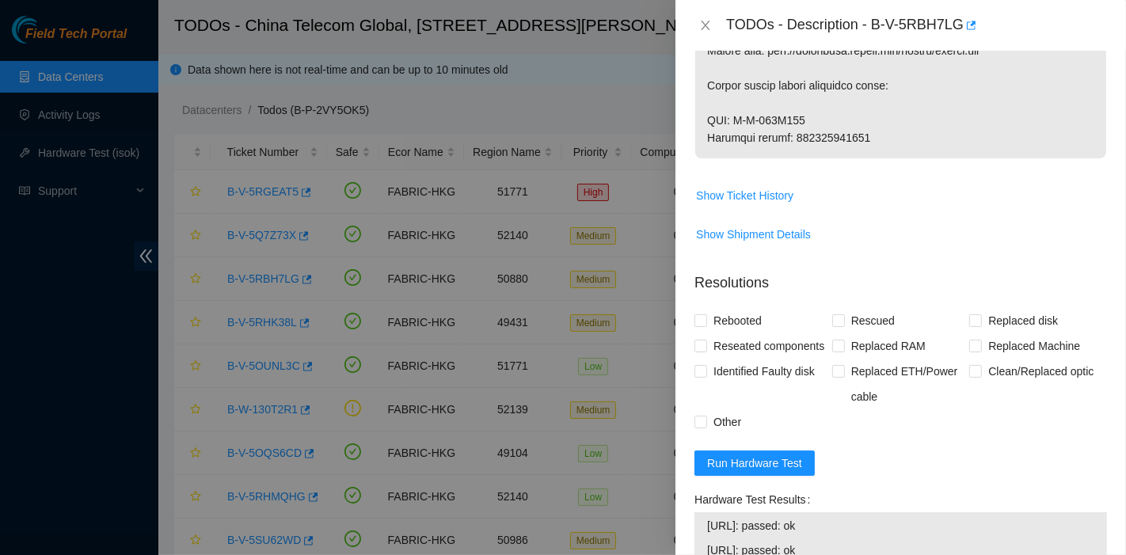
drag, startPoint x: 864, startPoint y: 170, endPoint x: 792, endPoint y: 173, distance: 72.1
click at [703, 24] on icon "close" at bounding box center [705, 25] width 13 height 13
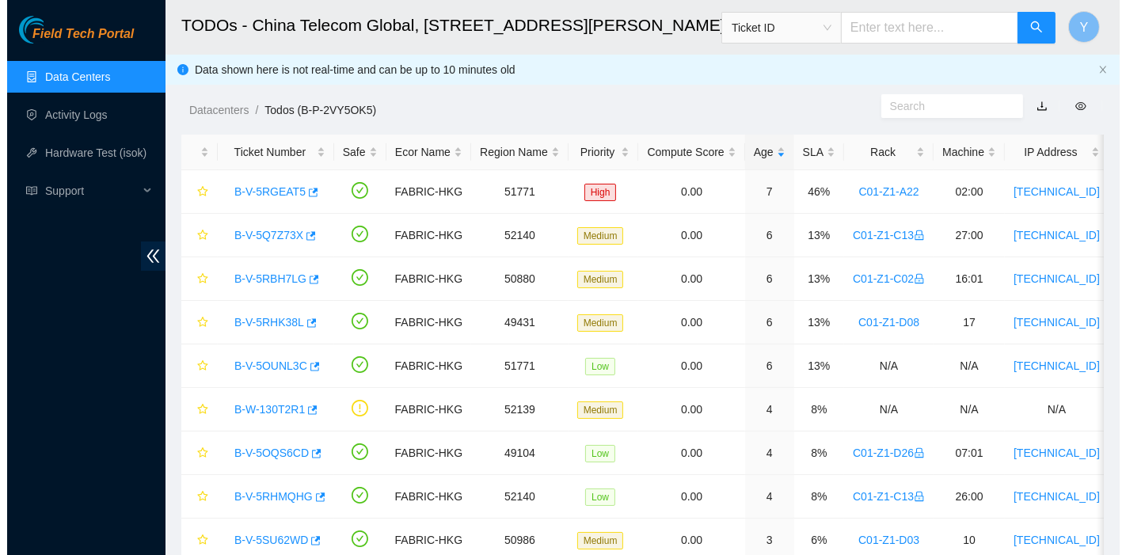
scroll to position [491, 0]
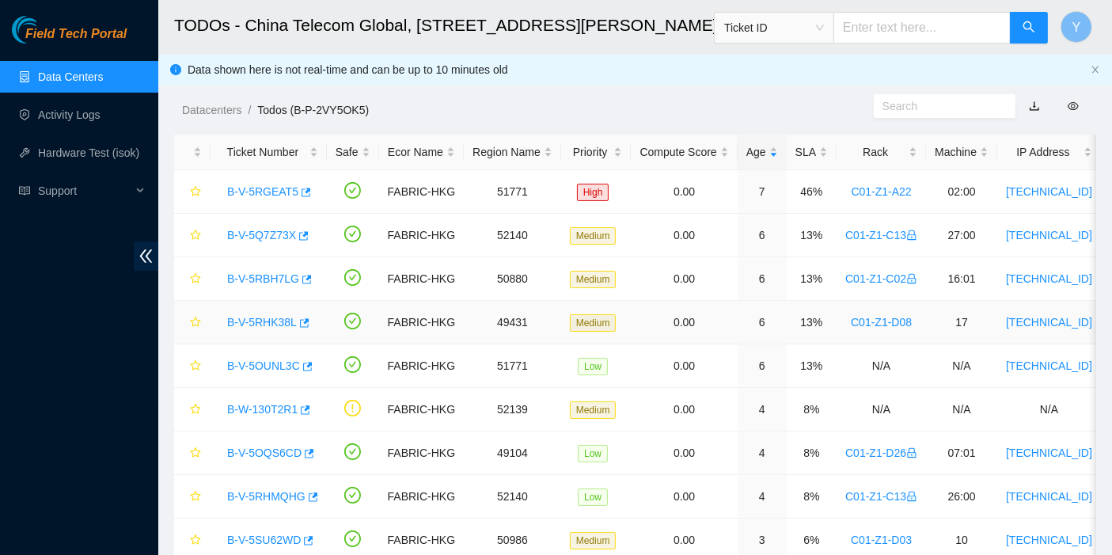
click at [286, 322] on link "B-V-5RHK38L" at bounding box center [262, 322] width 70 height 13
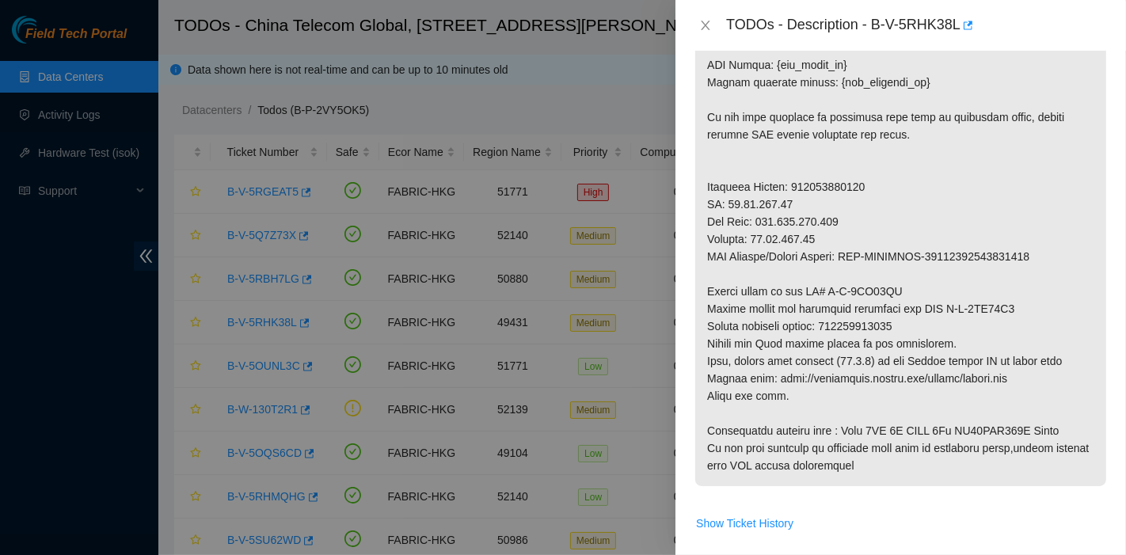
scroll to position [712, 0]
drag, startPoint x: 904, startPoint y: 326, endPoint x: 827, endPoint y: 326, distance: 76.8
click at [827, 326] on p at bounding box center [900, 65] width 411 height 842
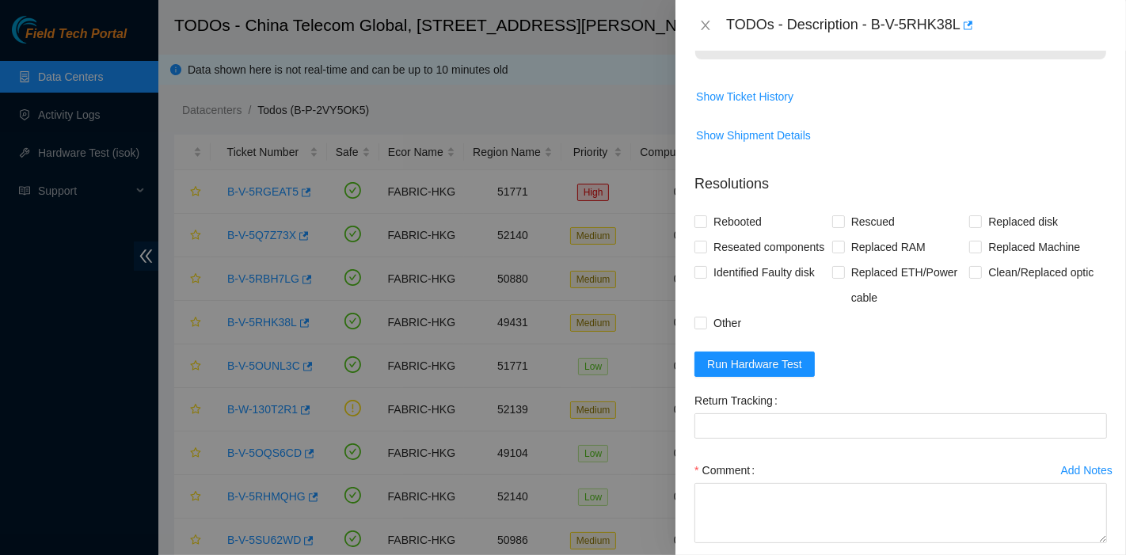
scroll to position [1140, 0]
click at [799, 376] on button "Run Hardware Test" at bounding box center [754, 363] width 120 height 25
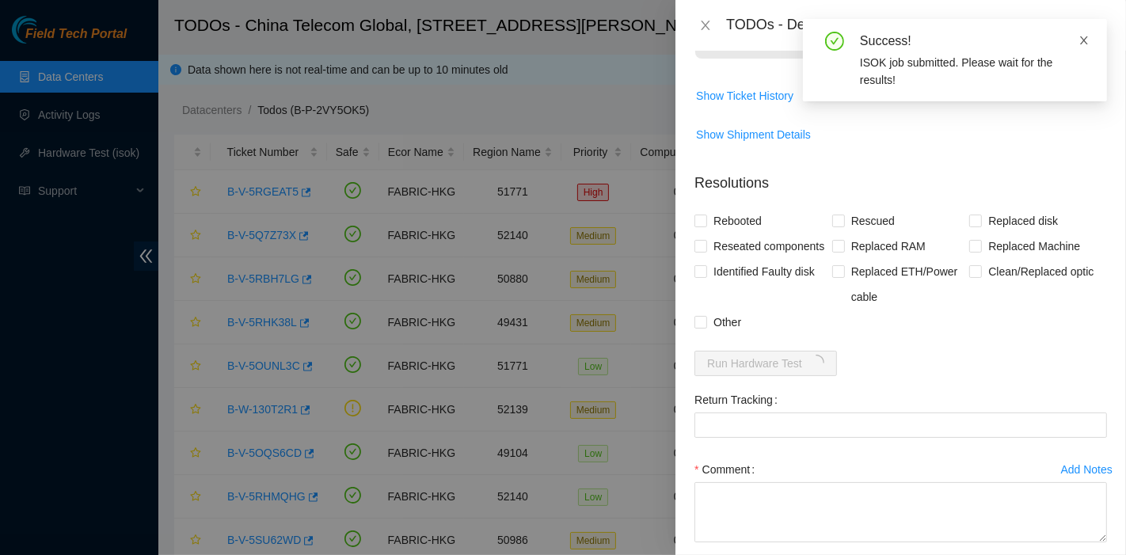
click at [1087, 36] on icon "close" at bounding box center [1084, 40] width 8 height 8
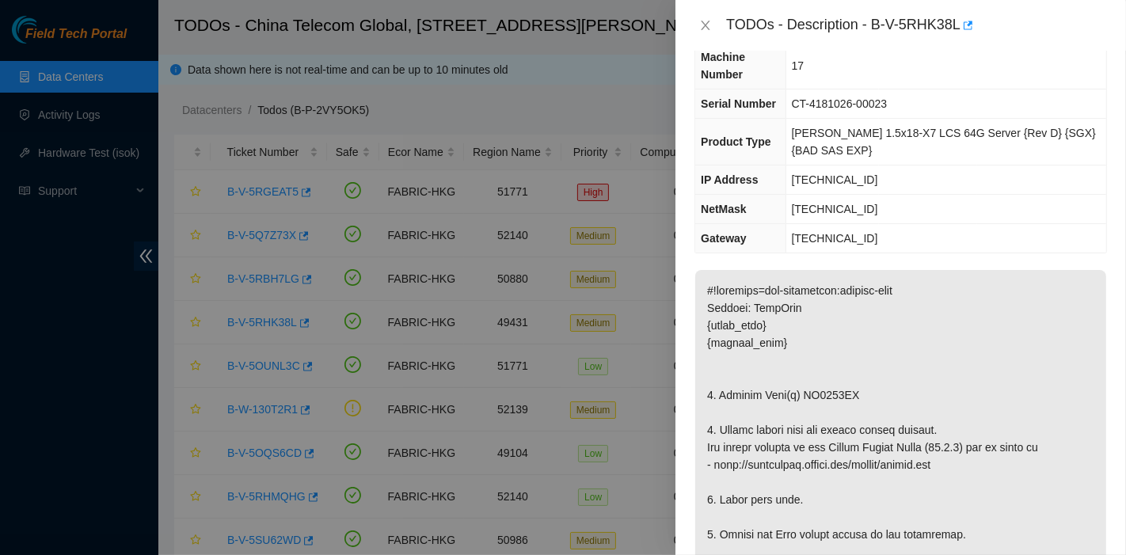
scroll to position [85, 0]
drag, startPoint x: 877, startPoint y: 25, endPoint x: 960, endPoint y: 42, distance: 84.8
click at [960, 42] on div "TODOs - Description - B-V-5RHK38L" at bounding box center [900, 25] width 450 height 51
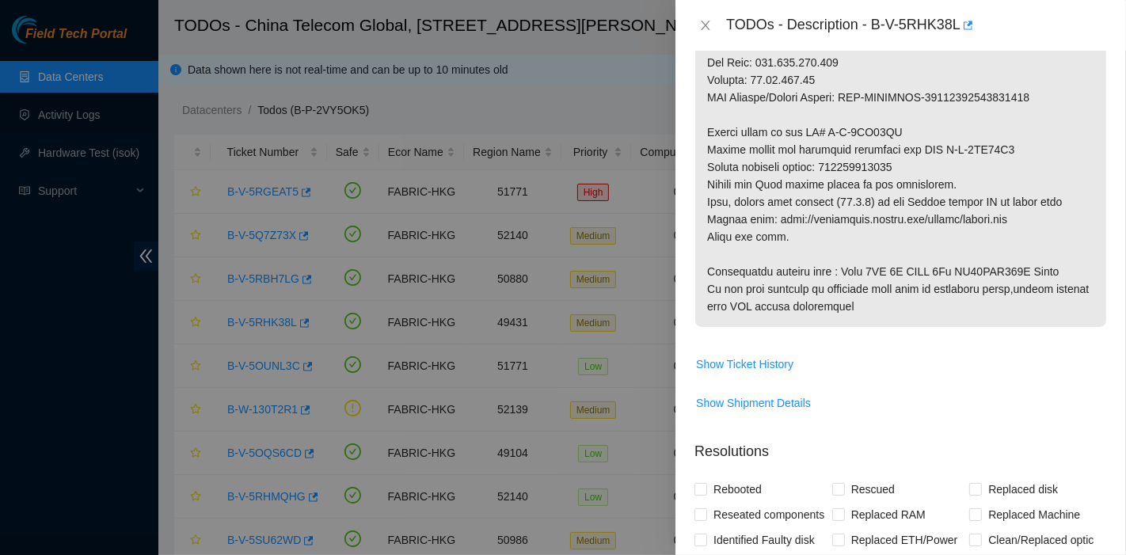
scroll to position [872, 0]
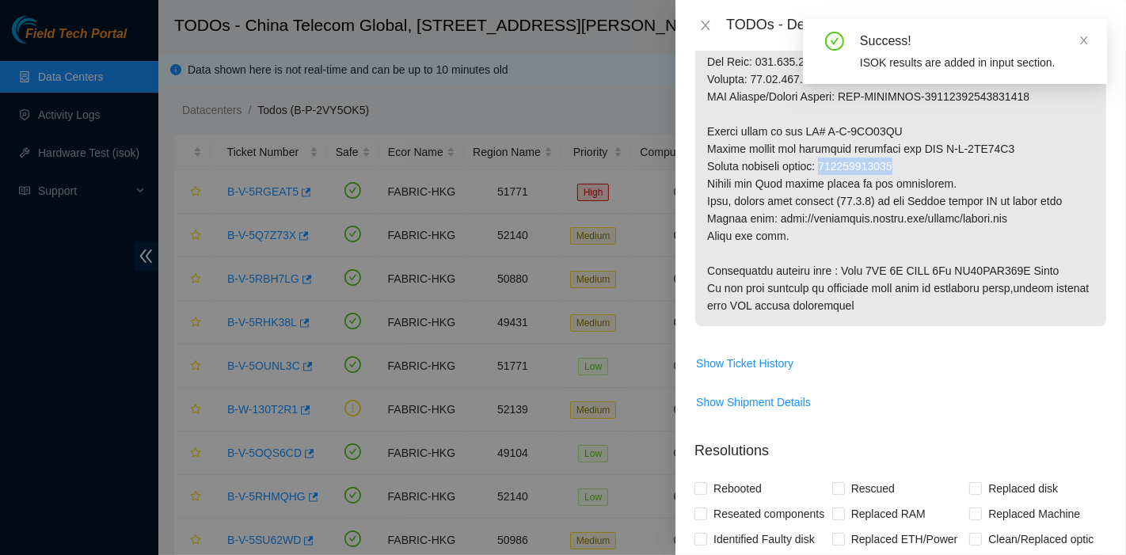
drag, startPoint x: 828, startPoint y: 163, endPoint x: 914, endPoint y: 161, distance: 85.5
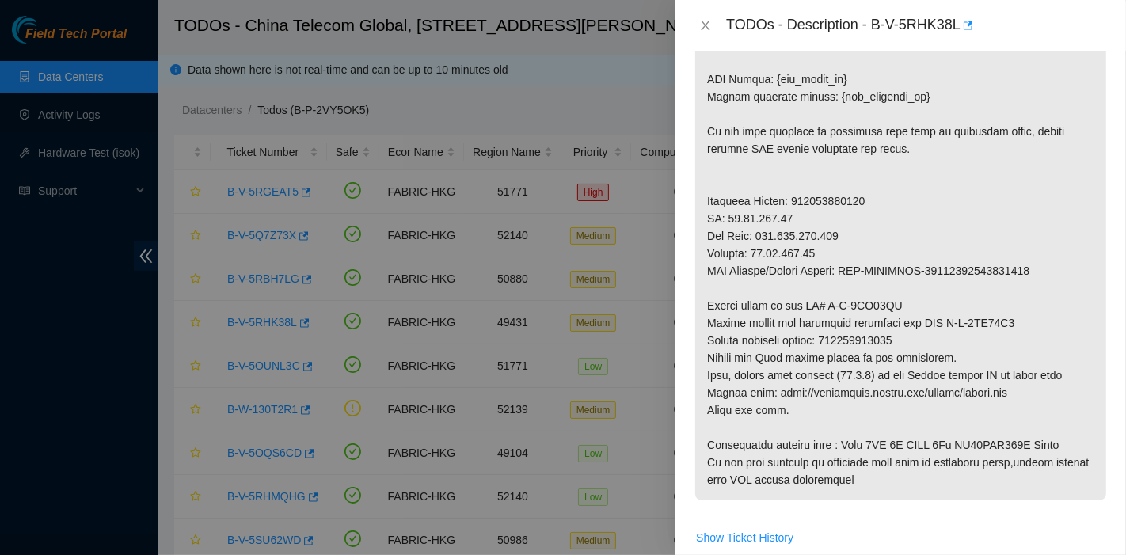
scroll to position [697, 0]
drag, startPoint x: 940, startPoint y: 317, endPoint x: 1069, endPoint y: 336, distance: 129.6
click at [1085, 329] on p at bounding box center [900, 80] width 411 height 842
click at [830, 300] on p at bounding box center [900, 80] width 411 height 842
drag, startPoint x: 822, startPoint y: 302, endPoint x: 921, endPoint y: 309, distance: 99.2
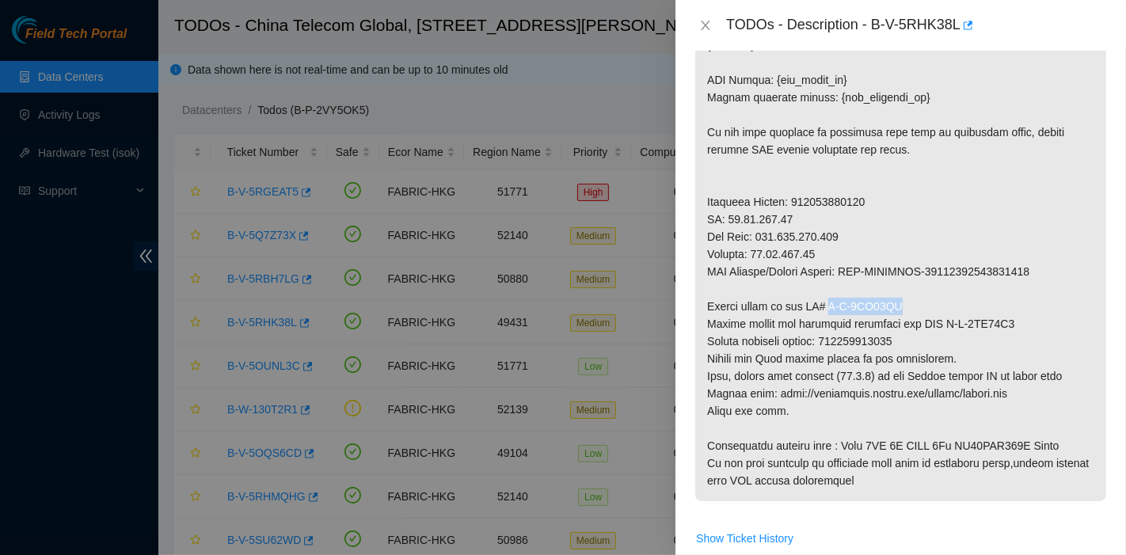
click at [921, 309] on p at bounding box center [900, 80] width 411 height 842
click at [1030, 389] on p at bounding box center [900, 80] width 411 height 842
drag, startPoint x: 936, startPoint y: 315, endPoint x: 1022, endPoint y: 320, distance: 85.6
click at [1022, 320] on p at bounding box center [900, 80] width 411 height 842
click at [1017, 342] on p at bounding box center [900, 80] width 411 height 842
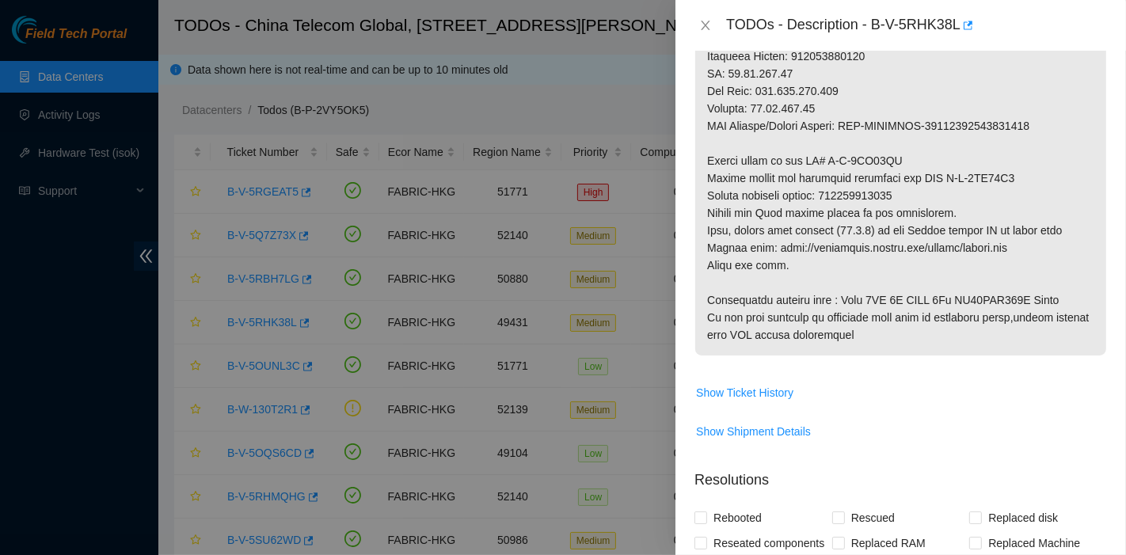
scroll to position [841, 0]
drag, startPoint x: 830, startPoint y: 196, endPoint x: 918, endPoint y: 202, distance: 88.8
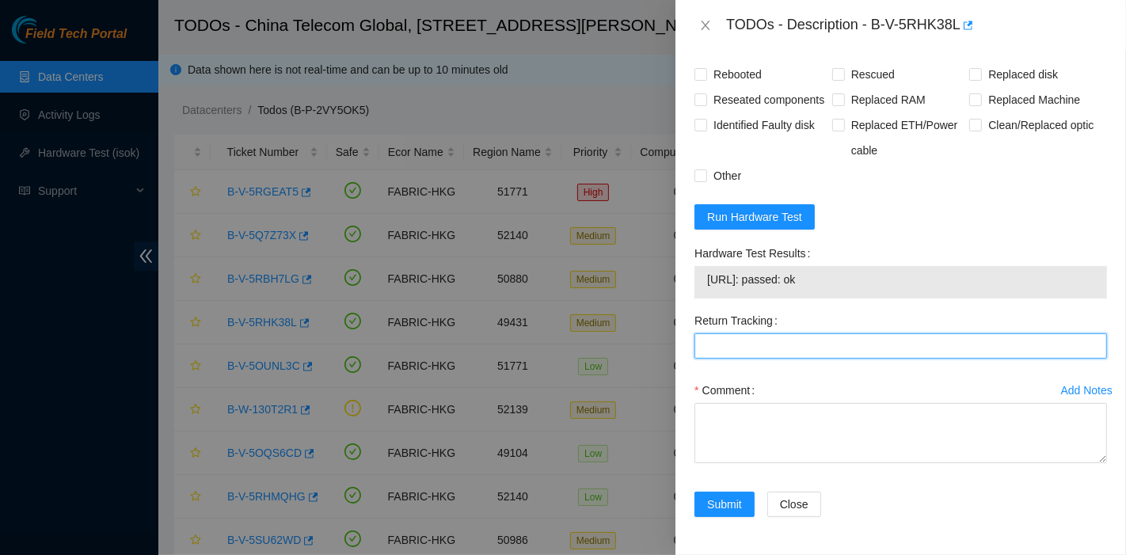
click at [727, 348] on Tracking "Return Tracking" at bounding box center [900, 345] width 412 height 25
paste Tracking "425421600993"
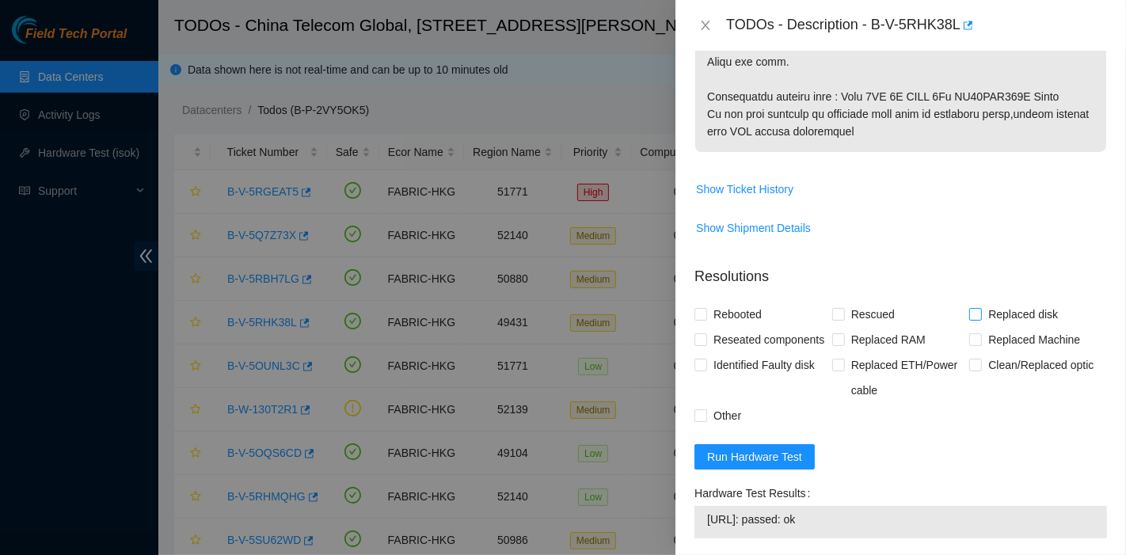
scroll to position [1045, 0]
type Tracking "425421600993"
click at [997, 309] on span "Replaced disk" at bounding box center [1023, 315] width 82 height 25
click at [980, 310] on input "Replaced disk" at bounding box center [974, 315] width 11 height 11
checkbox input "true"
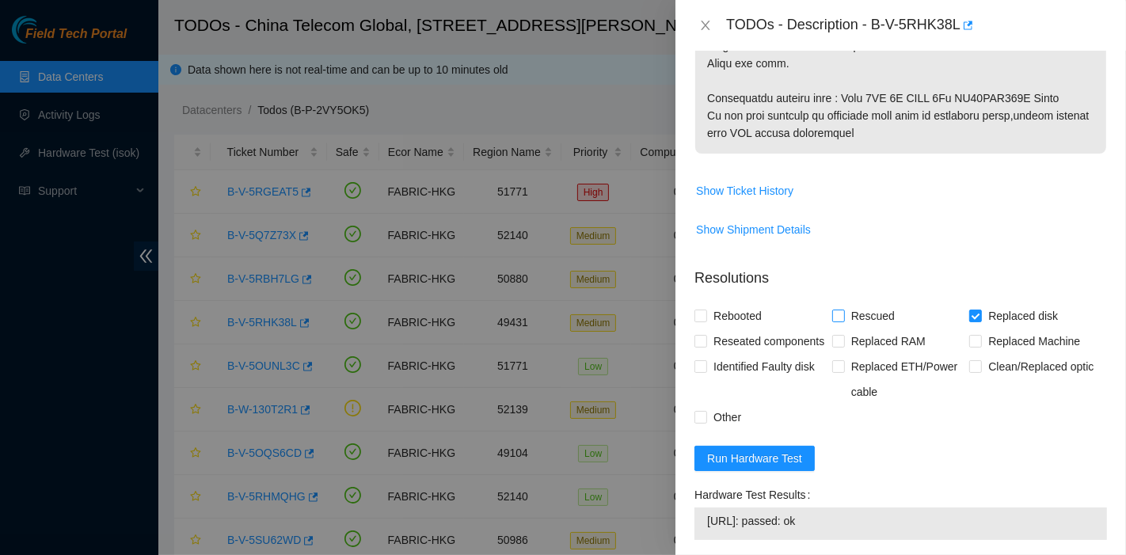
click at [849, 313] on span "Rescued" at bounding box center [873, 315] width 56 height 25
click at [843, 313] on input "Rescued" at bounding box center [837, 315] width 11 height 11
checkbox input "true"
click at [730, 311] on span "Rebooted" at bounding box center [737, 315] width 61 height 25
click at [705, 311] on input "Rebooted" at bounding box center [699, 315] width 11 height 11
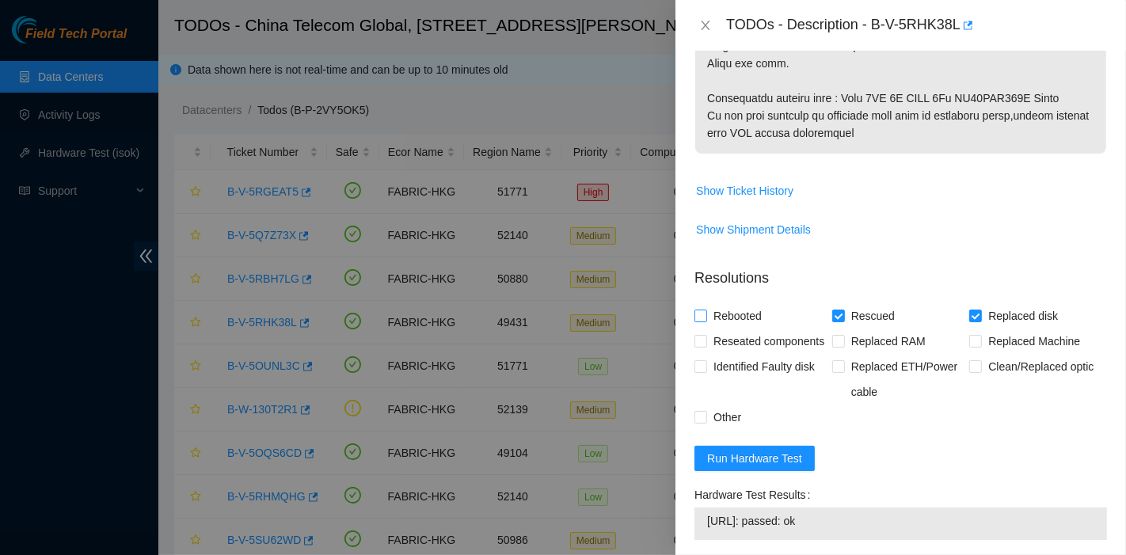
checkbox input "true"
click at [727, 331] on span "Reseated components" at bounding box center [768, 341] width 123 height 25
click at [705, 335] on input "Reseated components" at bounding box center [699, 340] width 11 height 11
checkbox input "true"
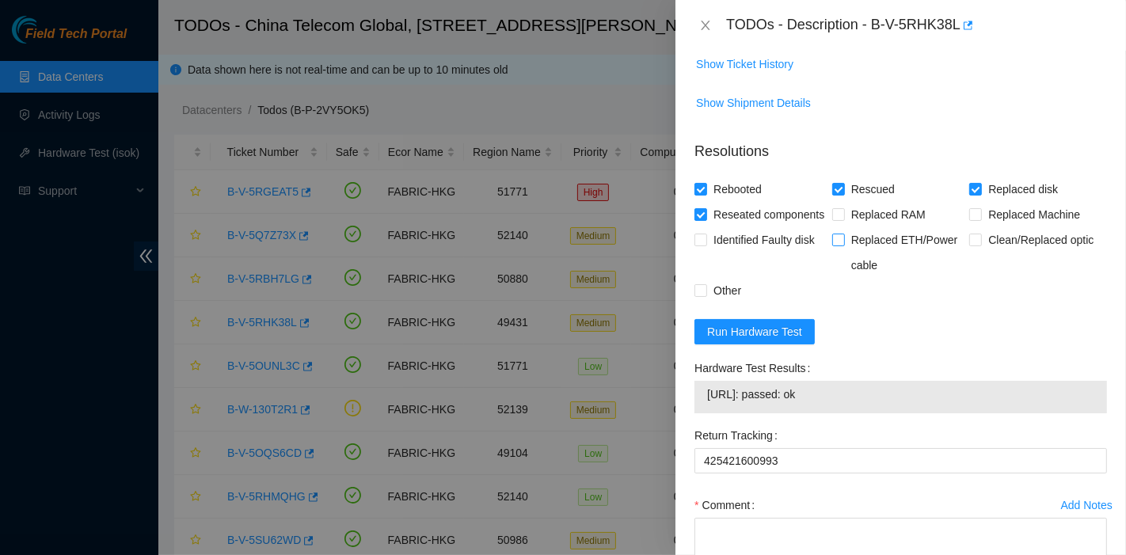
scroll to position [1309, 0]
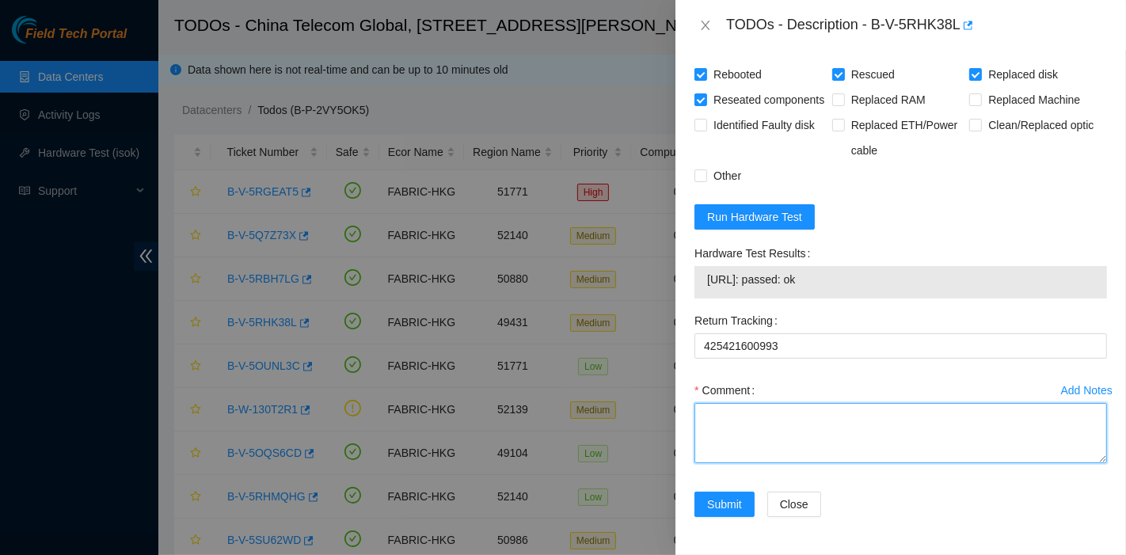
click at [823, 442] on textarea "Comment" at bounding box center [900, 433] width 412 height 60
type textarea "pass ok"
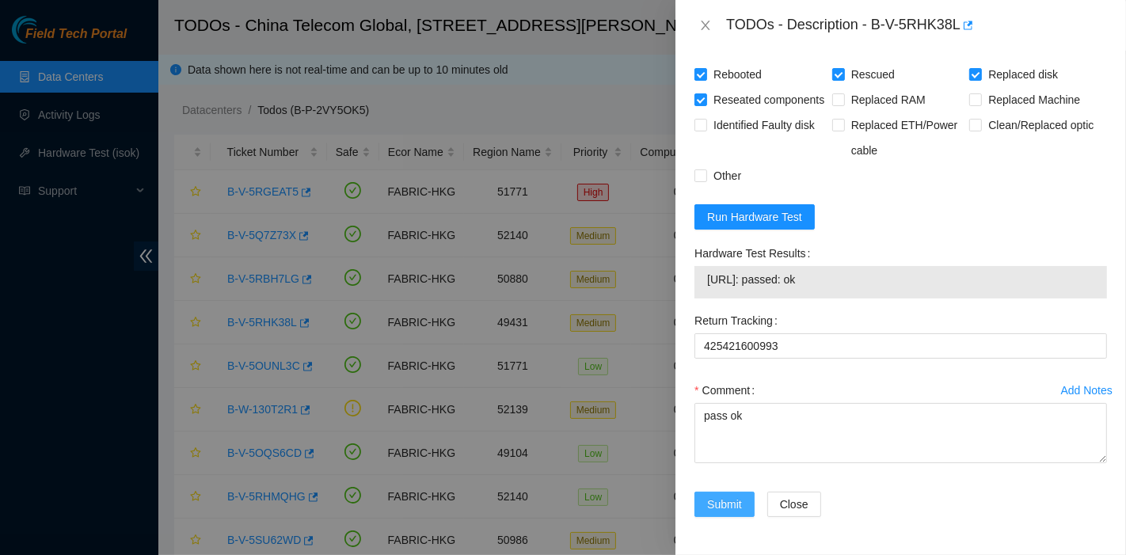
click at [714, 508] on span "Submit" at bounding box center [724, 504] width 35 height 17
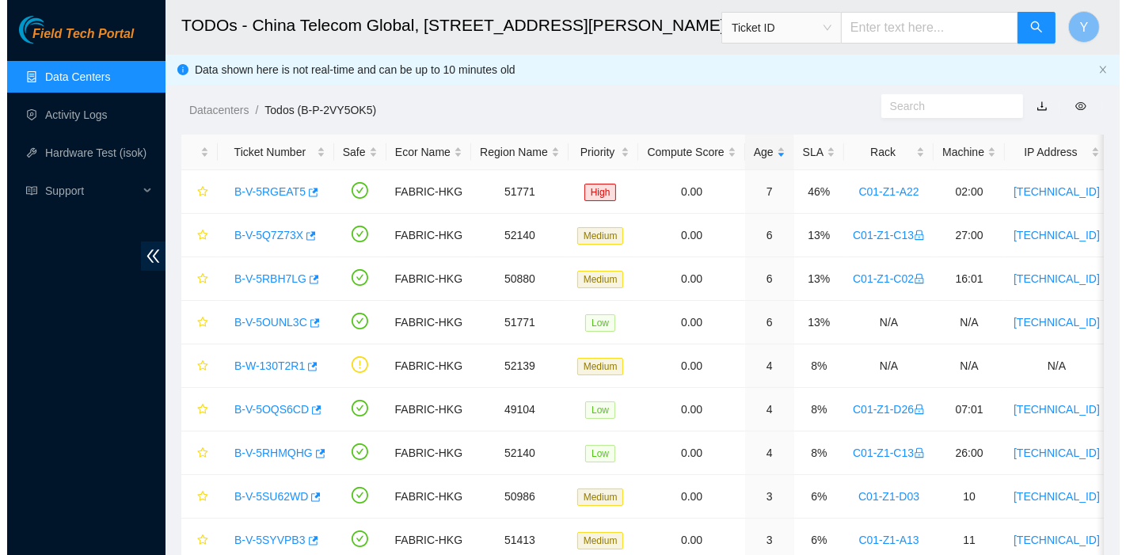
scroll to position [428, 0]
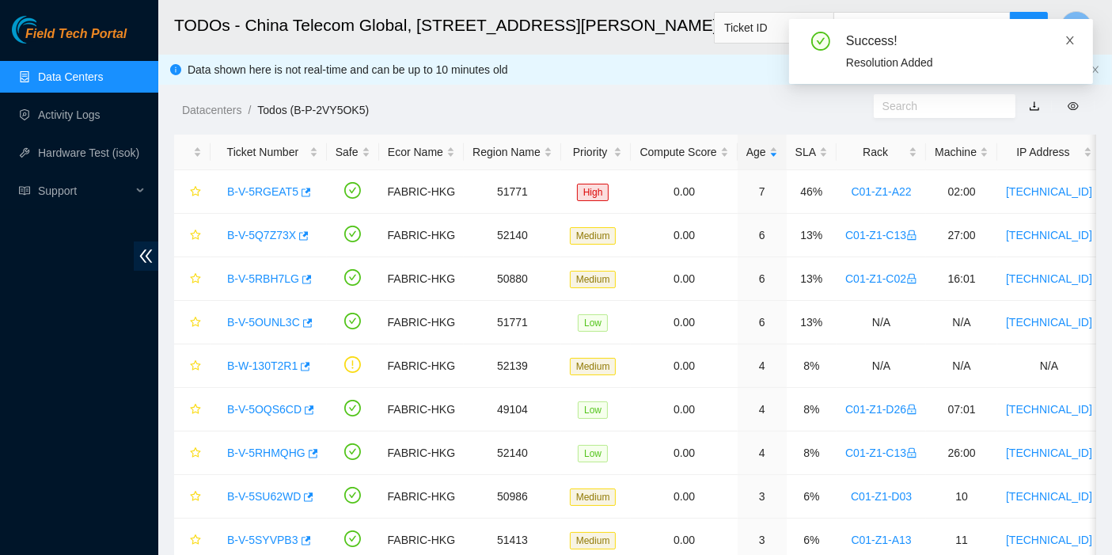
click at [1069, 45] on icon "close" at bounding box center [1070, 40] width 11 height 11
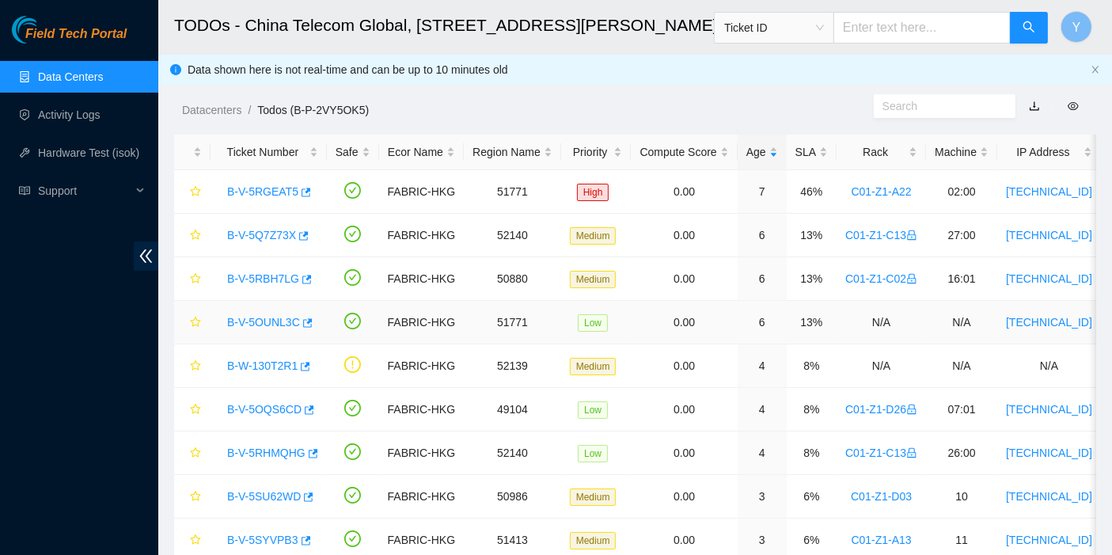
click at [249, 322] on link "B-V-5OUNL3C" at bounding box center [263, 322] width 73 height 13
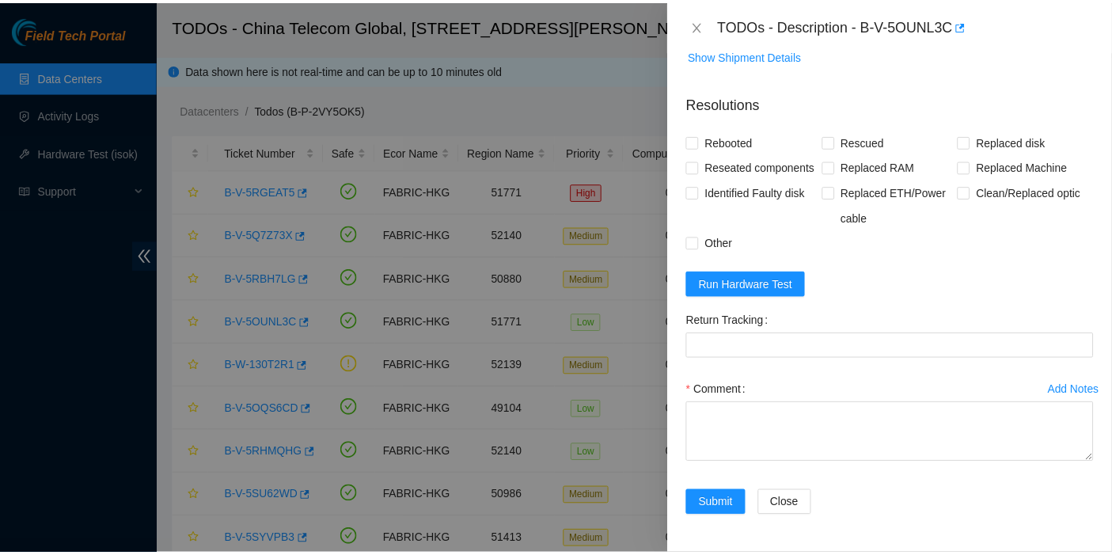
scroll to position [773, 0]
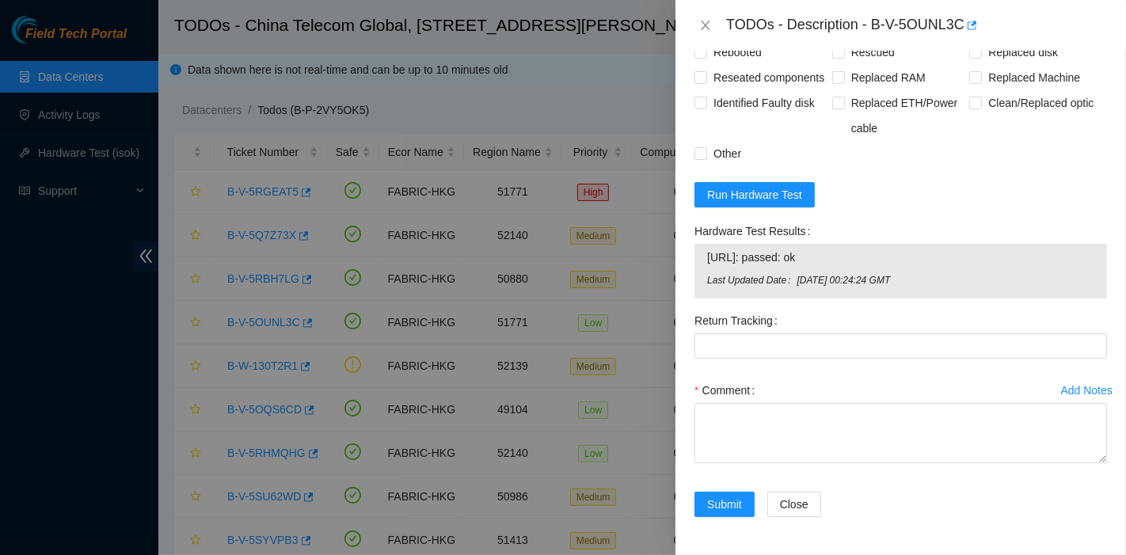
click at [268, 275] on div at bounding box center [563, 277] width 1126 height 555
click at [701, 30] on icon "close" at bounding box center [705, 25] width 13 height 13
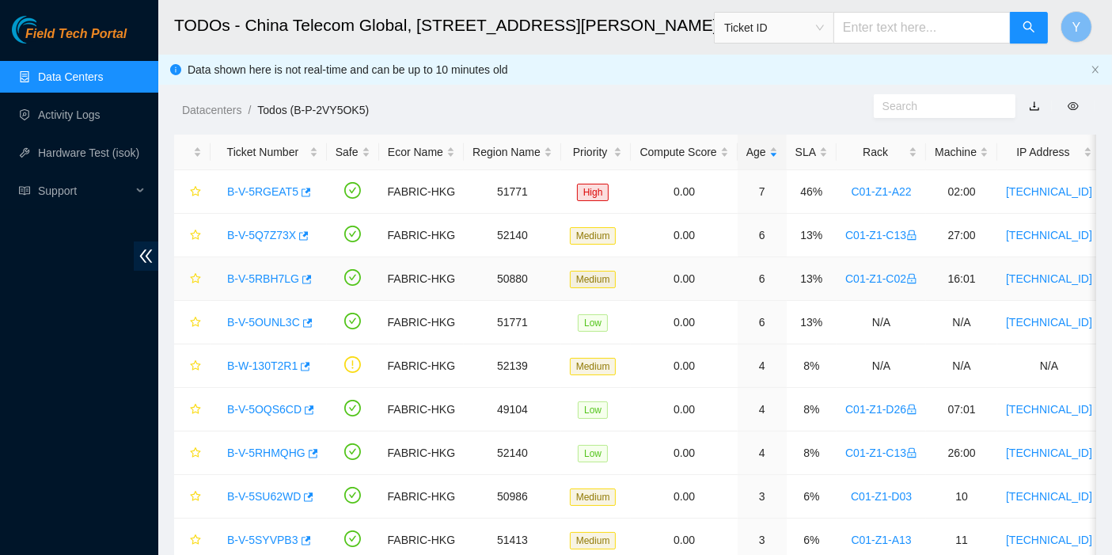
click at [262, 283] on link "B-V-5RBH7LG" at bounding box center [263, 278] width 72 height 13
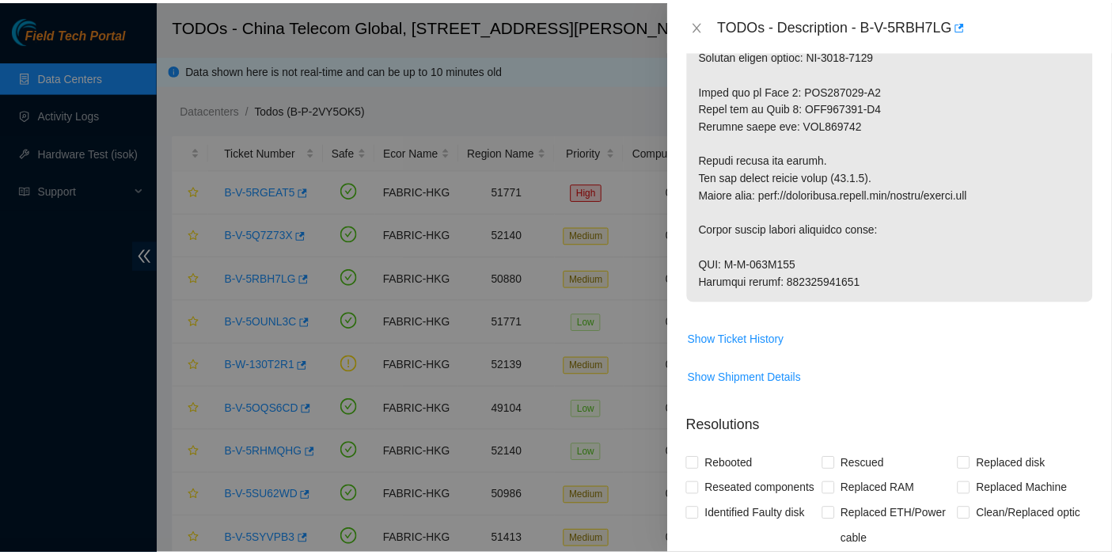
scroll to position [1704, 0]
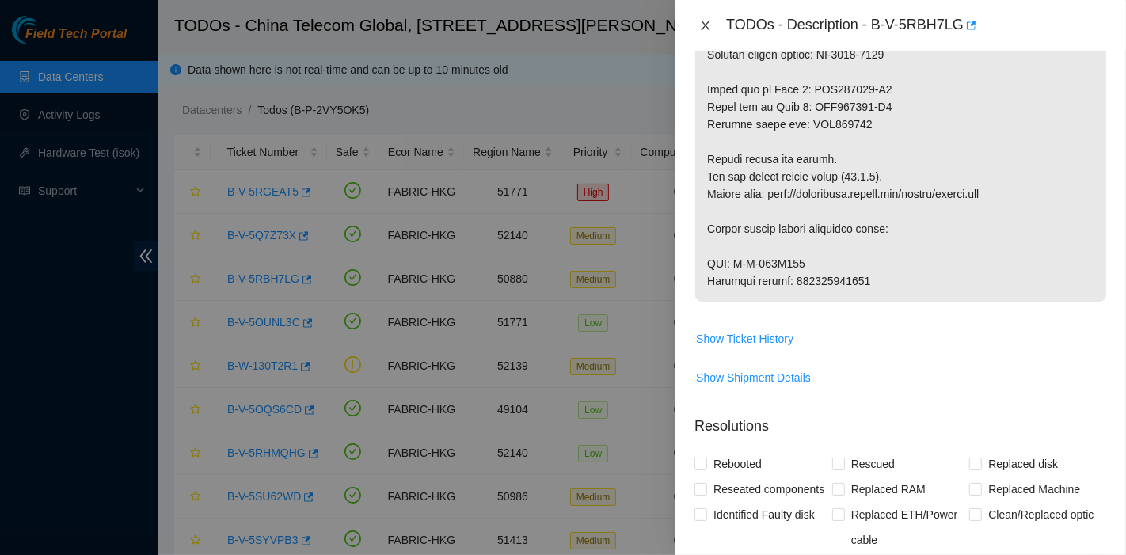
click at [710, 24] on icon "close" at bounding box center [705, 25] width 13 height 13
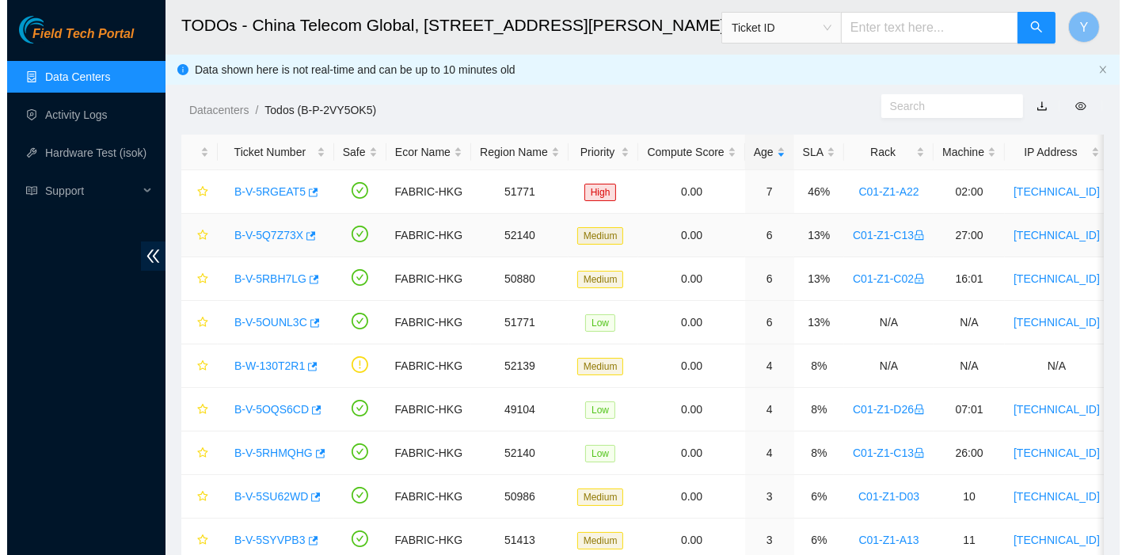
scroll to position [491, 0]
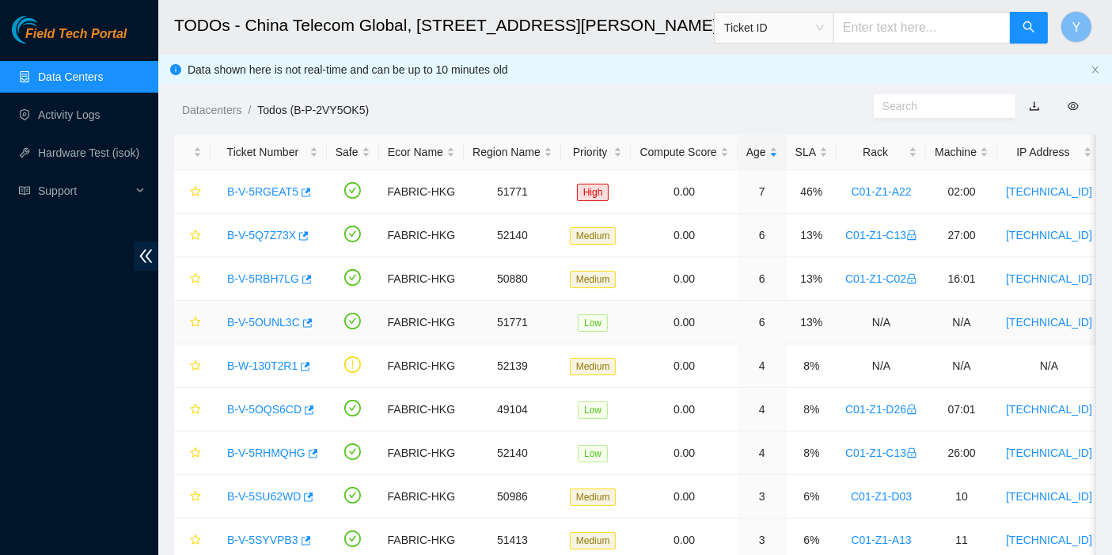
click at [244, 317] on link "B-V-5OUNL3C" at bounding box center [263, 322] width 73 height 13
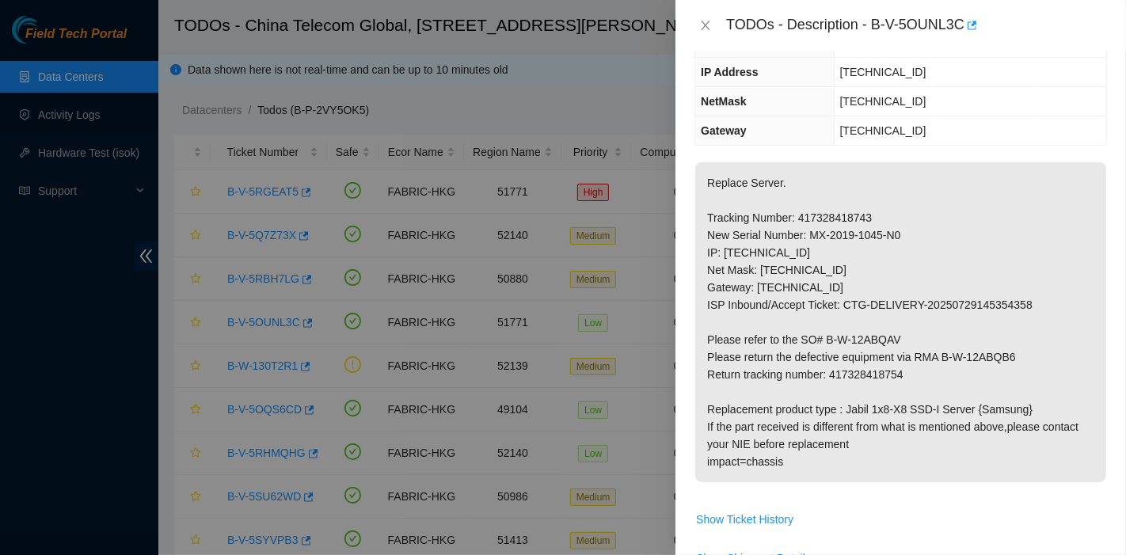
scroll to position [158, 0]
drag, startPoint x: 914, startPoint y: 374, endPoint x: 830, endPoint y: 372, distance: 84.7
click at [830, 372] on p "Replace Server. Tracking Number: 417328418743 New Serial Number: MX-2019-1045-N…" at bounding box center [900, 323] width 411 height 320
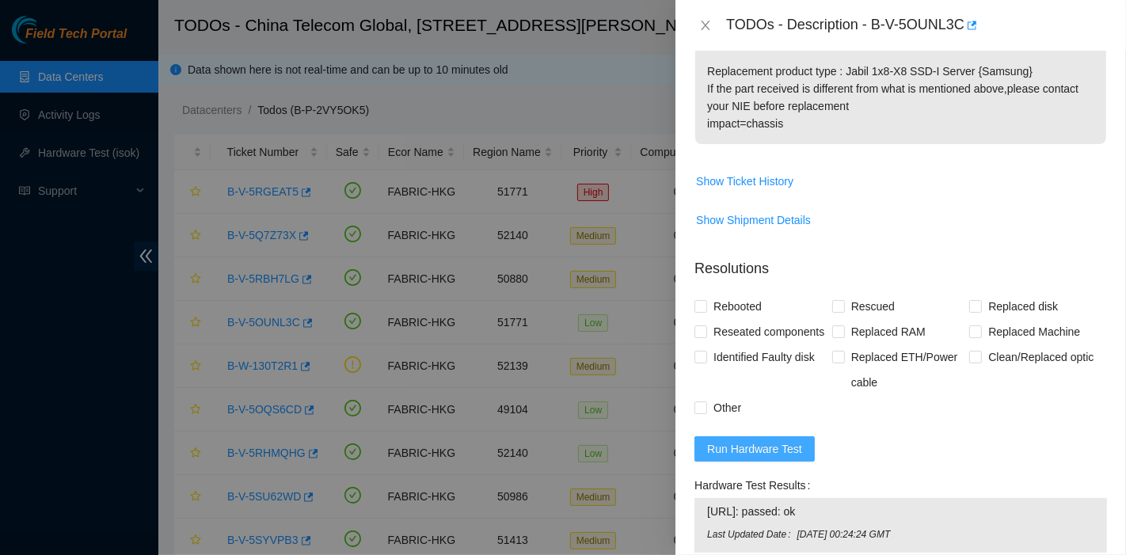
click at [772, 458] on span "Run Hardware Test" at bounding box center [754, 448] width 95 height 17
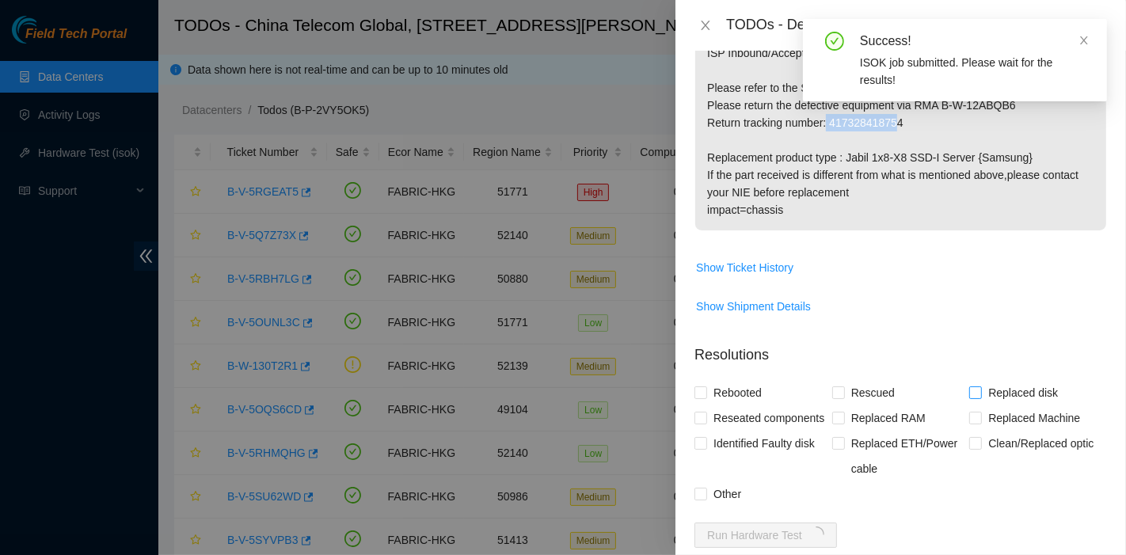
scroll to position [409, 0]
click at [1001, 423] on span "Replaced Machine" at bounding box center [1034, 419] width 104 height 25
click at [980, 423] on input "Replaced Machine" at bounding box center [974, 418] width 11 height 11
checkbox input "true"
click at [866, 386] on span "Rescued" at bounding box center [873, 394] width 56 height 25
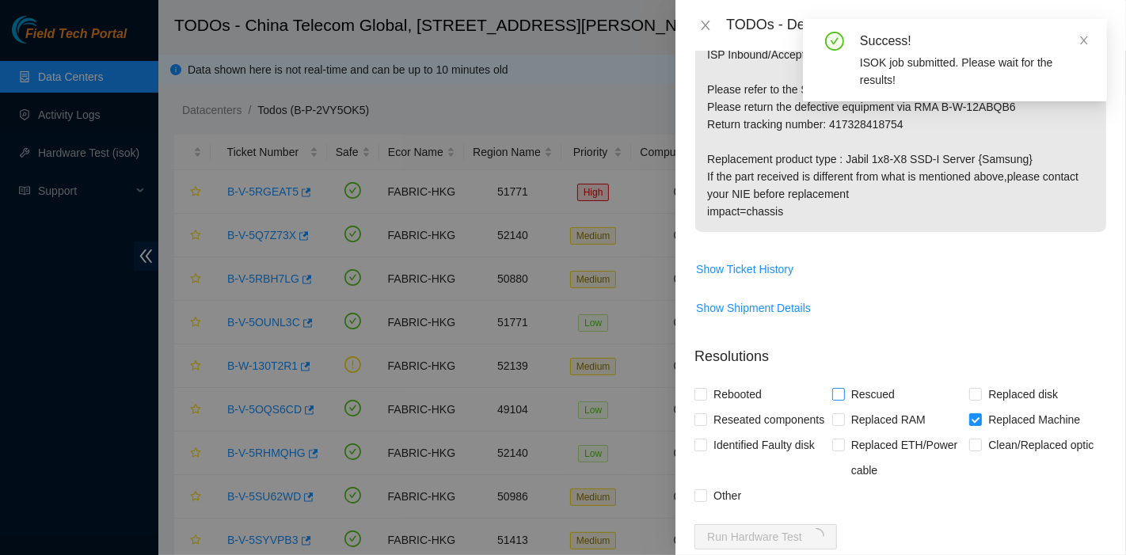
click at [843, 388] on input "Rescued" at bounding box center [837, 393] width 11 height 11
checkbox input "true"
click at [749, 390] on span "Rebooted" at bounding box center [737, 394] width 61 height 25
click at [705, 390] on input "Rebooted" at bounding box center [699, 393] width 11 height 11
checkbox input "true"
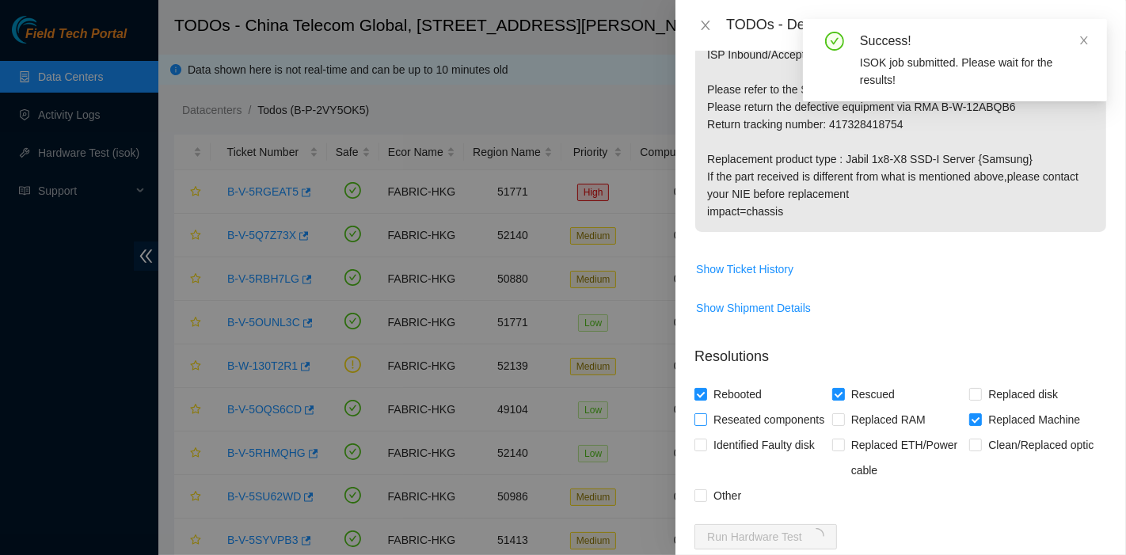
click at [738, 412] on span "Reseated components" at bounding box center [768, 419] width 123 height 25
click at [705, 413] on input "Reseated components" at bounding box center [699, 418] width 11 height 11
checkbox input "true"
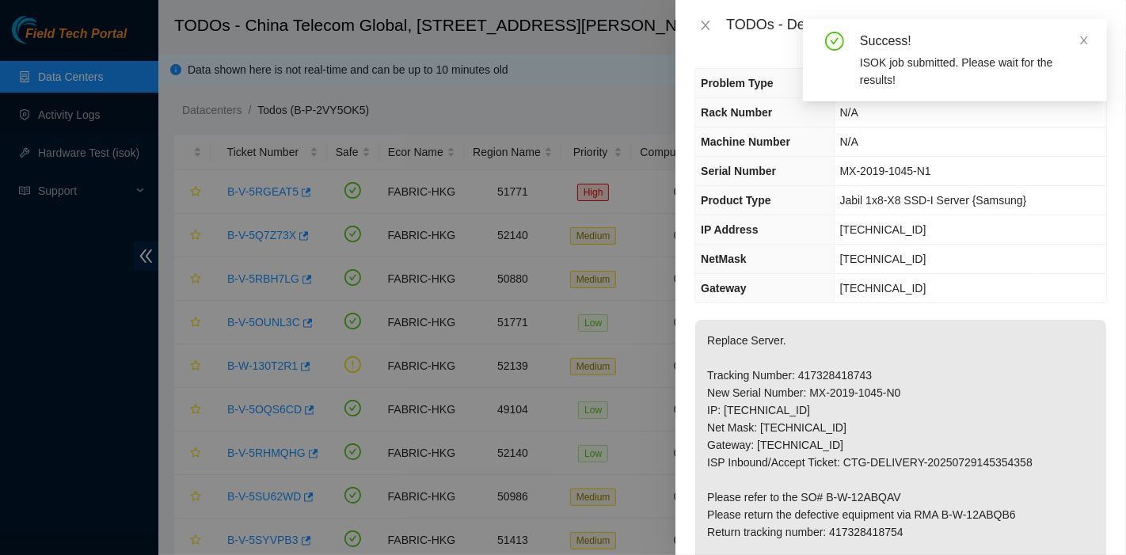
scroll to position [0, 0]
click at [1085, 44] on icon "close" at bounding box center [1083, 40] width 11 height 11
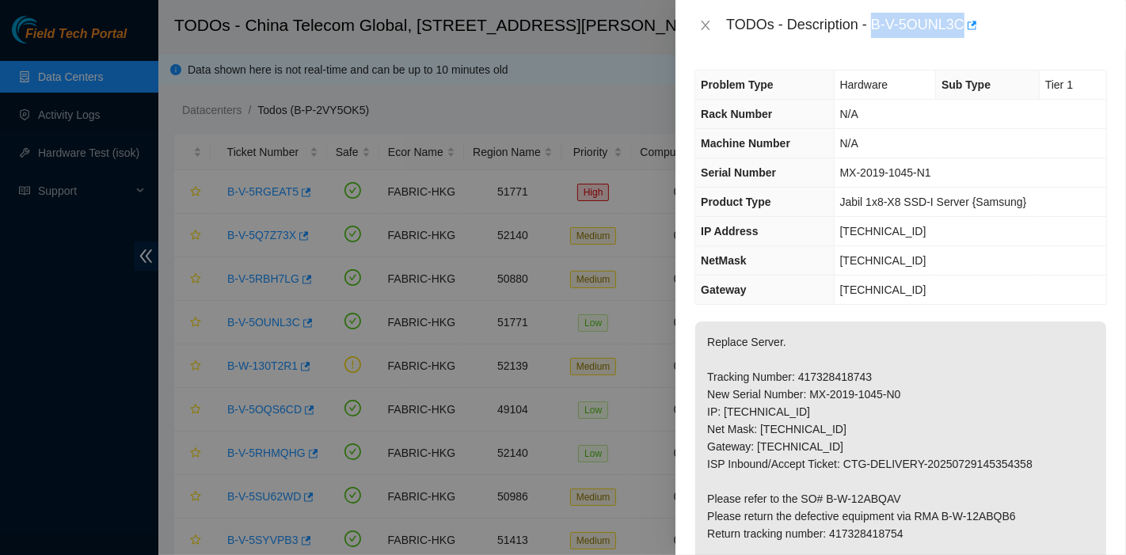
drag, startPoint x: 876, startPoint y: 22, endPoint x: 964, endPoint y: 39, distance: 90.2
click at [964, 39] on div "TODOs - Description - B-V-5OUNL3C" at bounding box center [900, 25] width 450 height 51
drag, startPoint x: 868, startPoint y: 489, endPoint x: 907, endPoint y: 456, distance: 51.1
click at [872, 489] on p "Replace Server. Tracking Number: 417328418743 New Serial Number: MX-2019-1045-N…" at bounding box center [900, 481] width 411 height 320
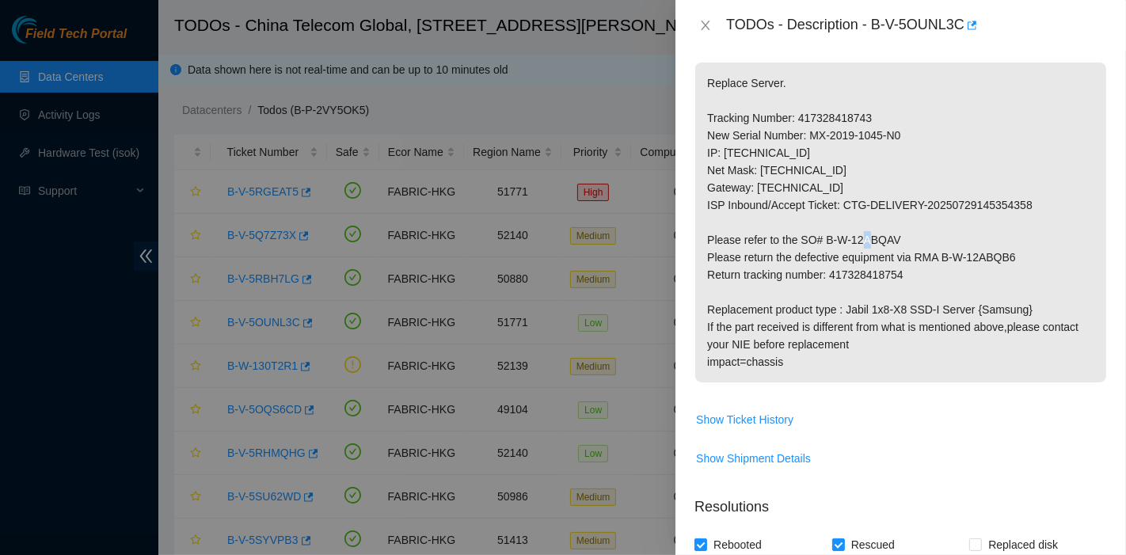
scroll to position [260, 0]
drag, startPoint x: 832, startPoint y: 274, endPoint x: 946, endPoint y: 275, distance: 114.0
click at [946, 275] on p "Replace Server. Tracking Number: 417328418743 New Serial Number: MX-2019-1045-N…" at bounding box center [900, 222] width 411 height 320
click at [842, 295] on p "Replace Server. Tracking Number: 417328418743 New Serial Number: MX-2019-1045-N…" at bounding box center [900, 222] width 411 height 320
drag, startPoint x: 830, startPoint y: 272, endPoint x: 919, endPoint y: 272, distance: 89.5
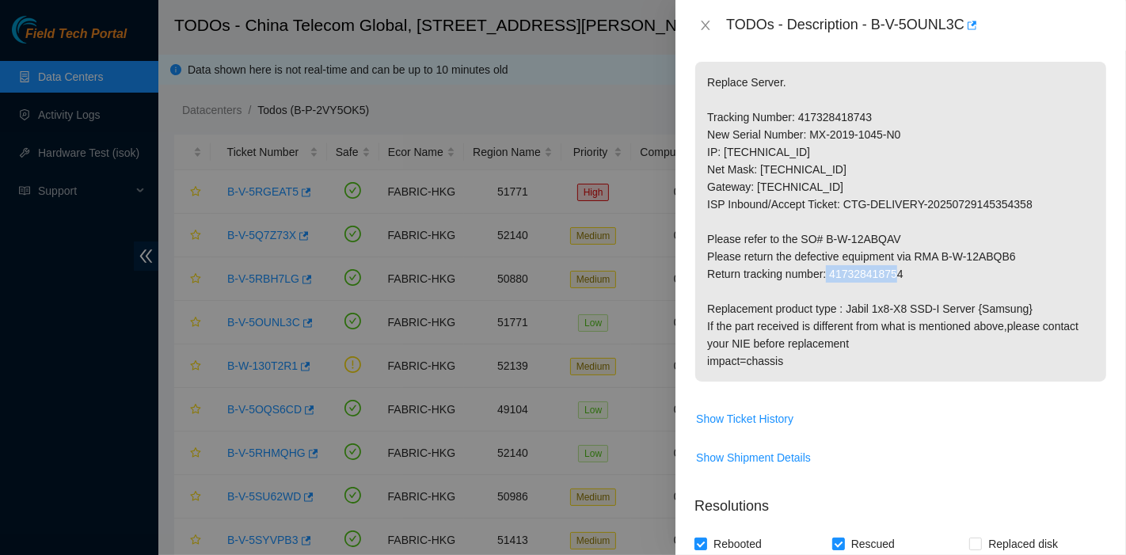
click at [919, 272] on p "Replace Server. Tracking Number: 417328418743 New Serial Number: MX-2019-1045-N…" at bounding box center [900, 222] width 411 height 320
click at [988, 325] on p "Replace Server. Tracking Number: 417328418743 New Serial Number: MX-2019-1045-N…" at bounding box center [900, 222] width 411 height 320
drag, startPoint x: 947, startPoint y: 254, endPoint x: 1049, endPoint y: 260, distance: 102.3
click at [1049, 260] on p "Replace Server. Tracking Number: 417328418743 New Serial Number: MX-2019-1045-N…" at bounding box center [900, 222] width 411 height 320
drag, startPoint x: 825, startPoint y: 237, endPoint x: 936, endPoint y: 233, distance: 110.9
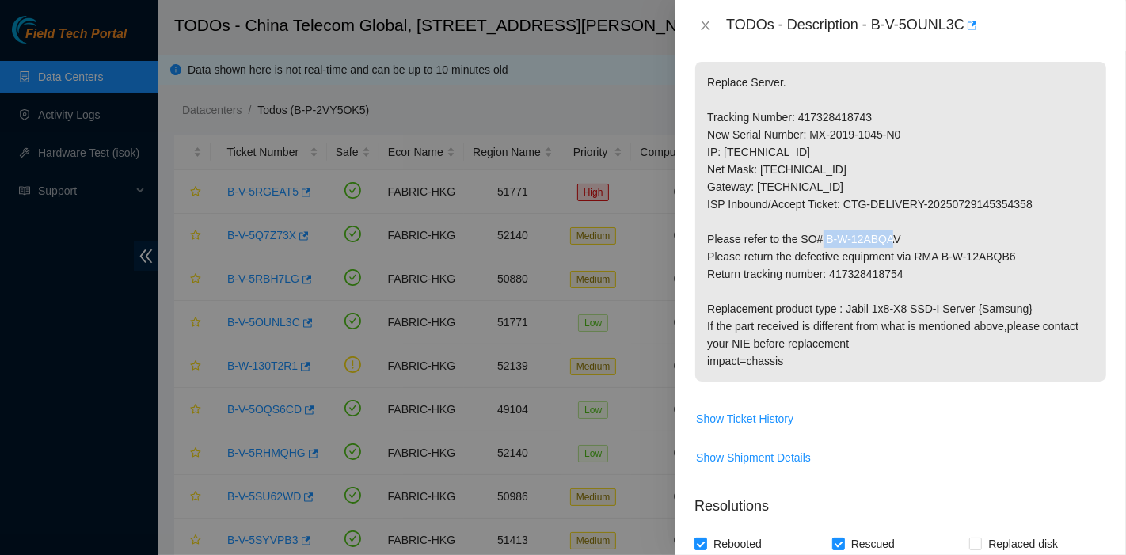
click at [936, 233] on p "Replace Server. Tracking Number: 417328418743 New Serial Number: MX-2019-1045-N…" at bounding box center [900, 222] width 411 height 320
click at [800, 165] on p "Replace Server. Tracking Number: 417328418743 New Serial Number: MX-2019-1045-N…" at bounding box center [900, 222] width 411 height 320
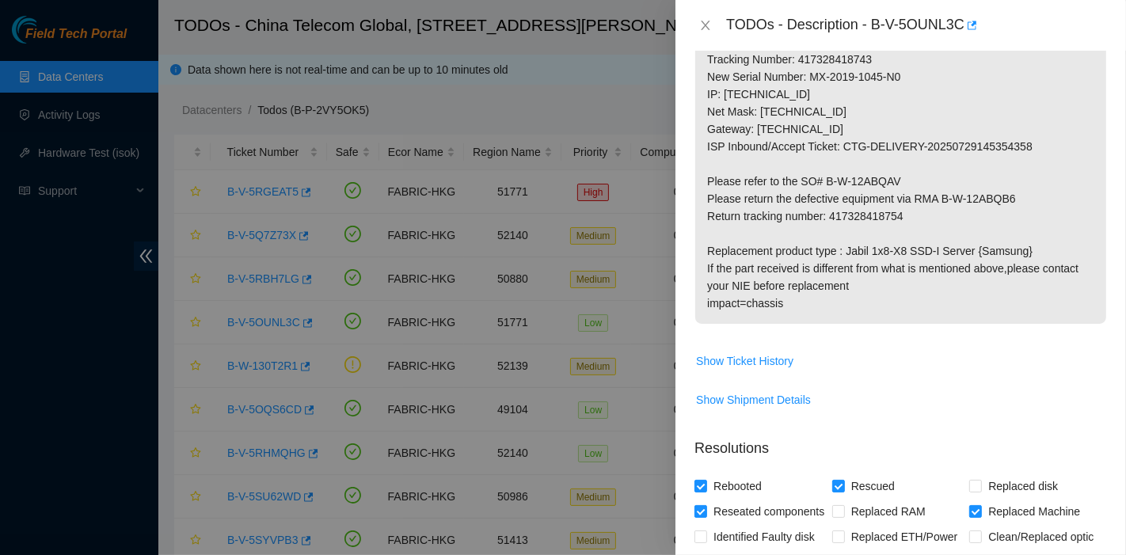
scroll to position [317, 0]
drag, startPoint x: 833, startPoint y: 211, endPoint x: 909, endPoint y: 220, distance: 76.5
click at [909, 220] on p "Replace Server. Tracking Number: 417328418743 New Serial Number: MX-2019-1045-N…" at bounding box center [900, 165] width 411 height 320
click at [911, 225] on p "Replace Server. Tracking Number: 417328418743 New Serial Number: MX-2019-1045-N…" at bounding box center [900, 165] width 411 height 320
drag, startPoint x: 910, startPoint y: 218, endPoint x: 830, endPoint y: 218, distance: 80.7
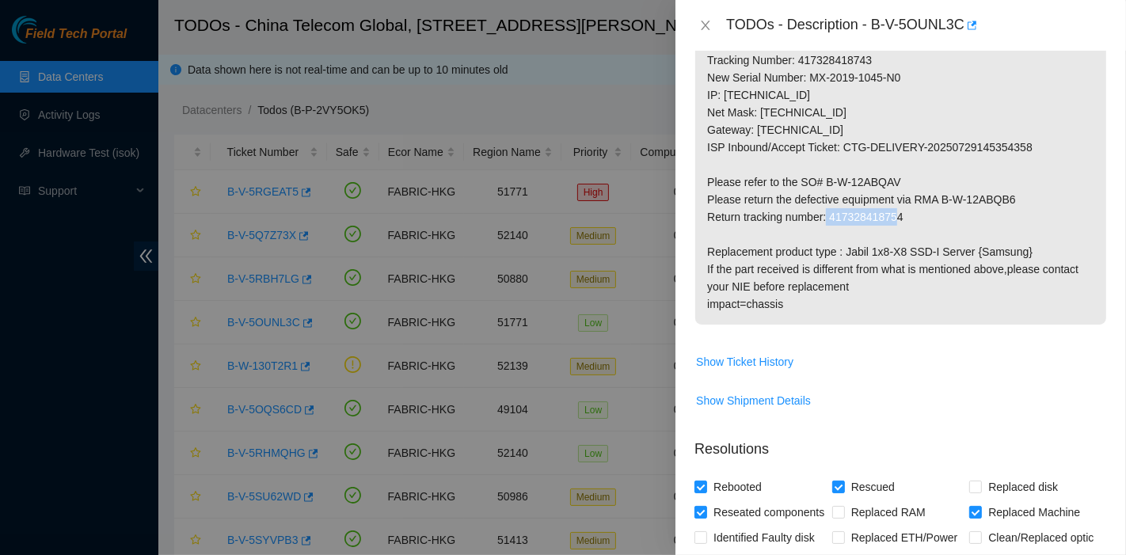
click at [830, 218] on p "Replace Server. Tracking Number: 417328418743 New Serial Number: MX-2019-1045-N…" at bounding box center [900, 165] width 411 height 320
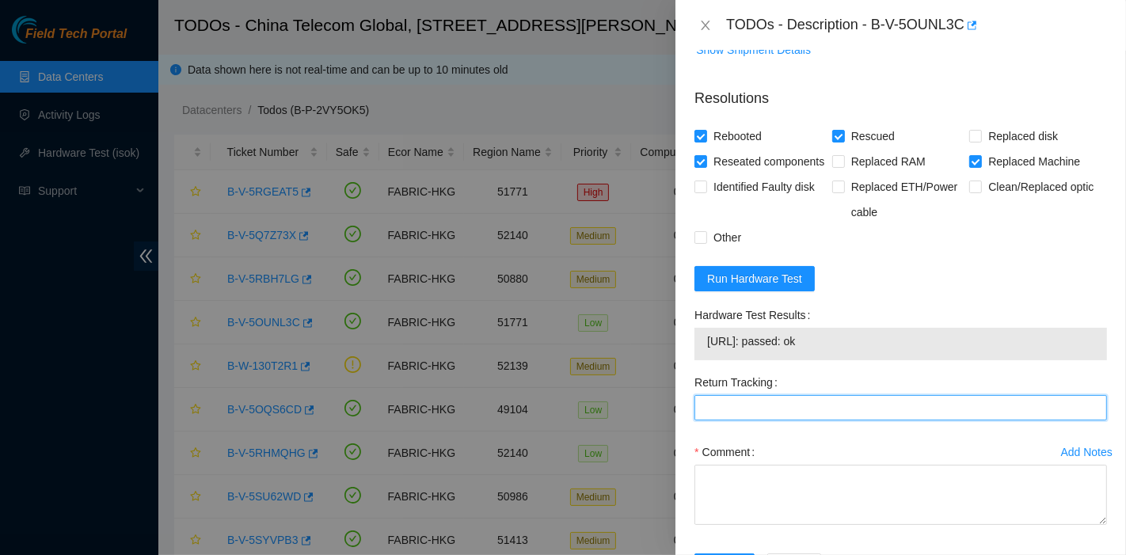
click at [750, 420] on Tracking "Return Tracking" at bounding box center [900, 407] width 412 height 25
paste Tracking "417328418754"
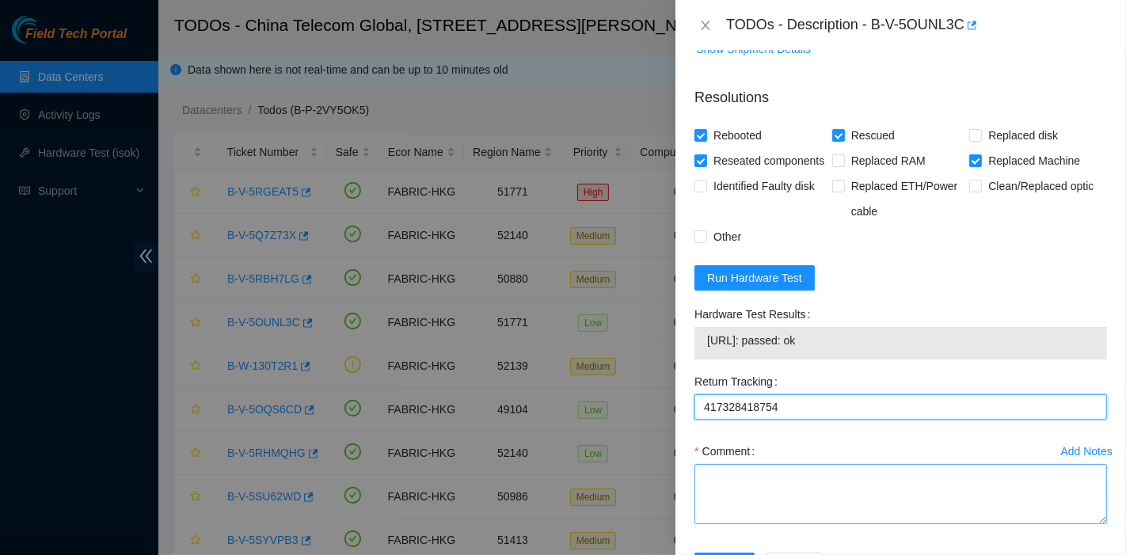
type Tracking "417328418754"
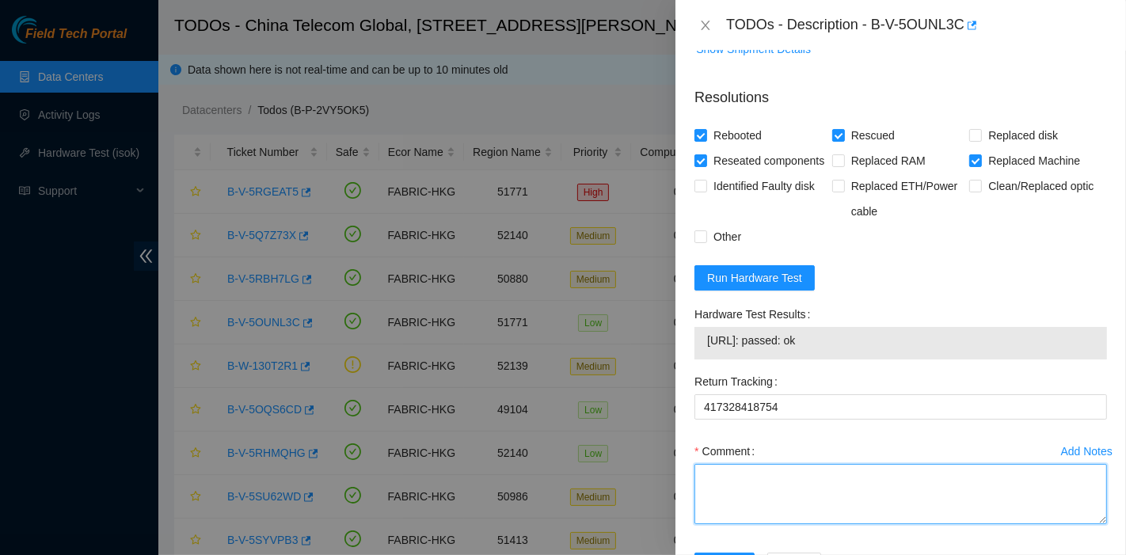
click at [773, 507] on textarea "Comment" at bounding box center [900, 494] width 412 height 60
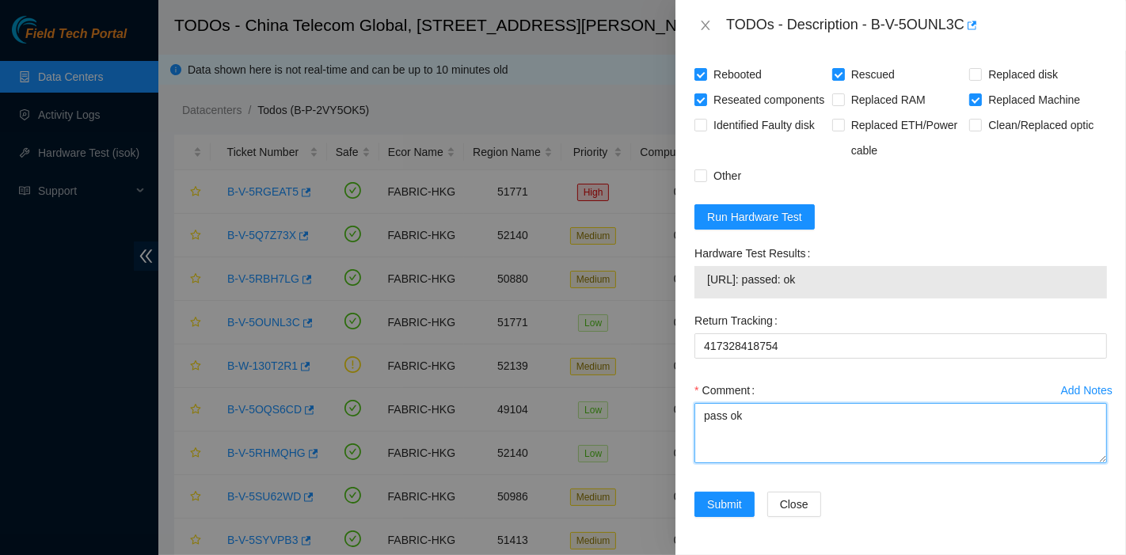
scroll to position [750, 0]
type textarea "pass ok"
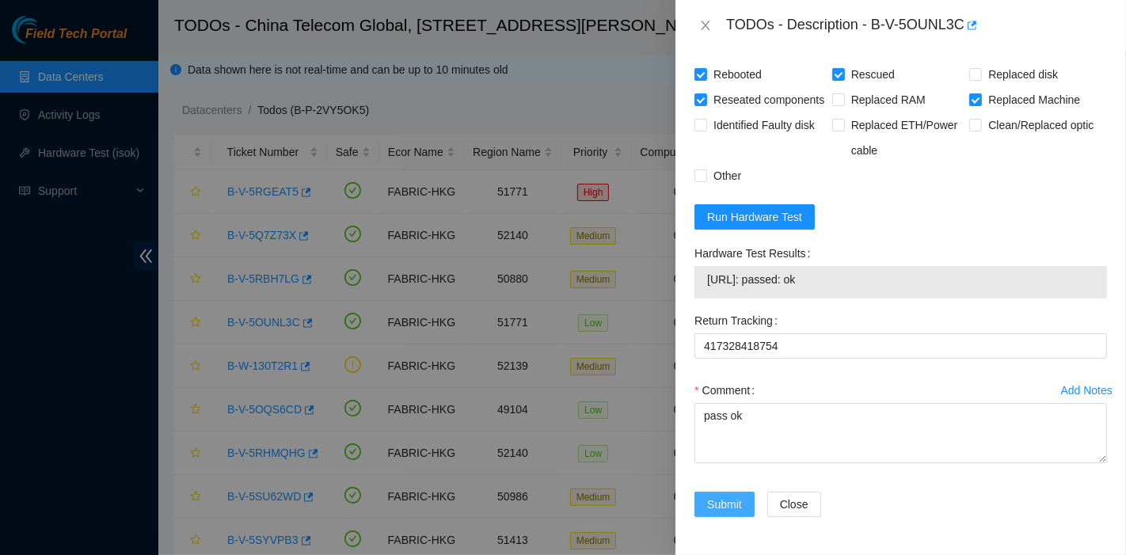
click at [719, 507] on span "Submit" at bounding box center [724, 504] width 35 height 17
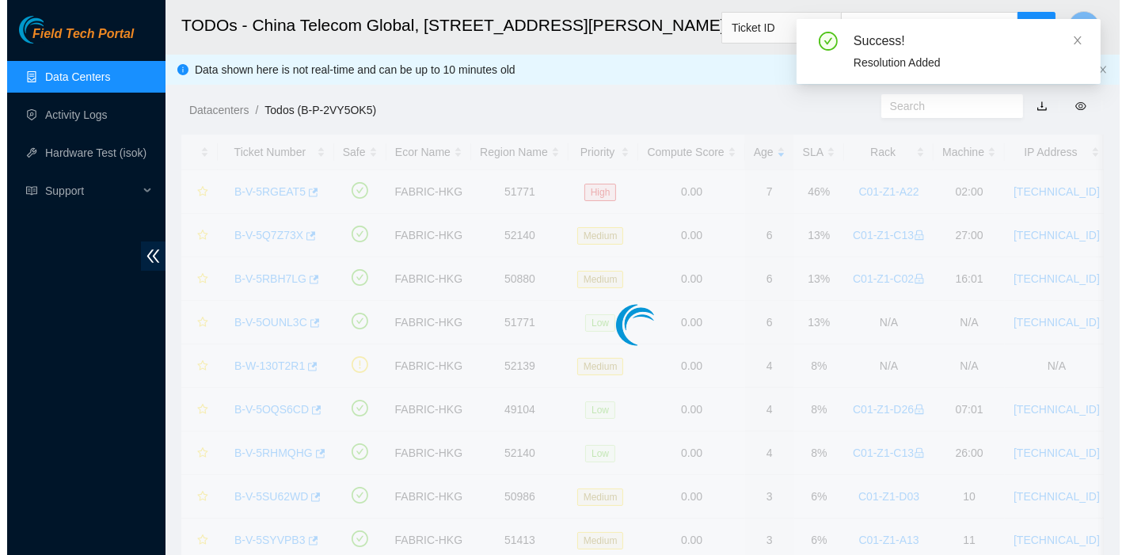
scroll to position [428, 0]
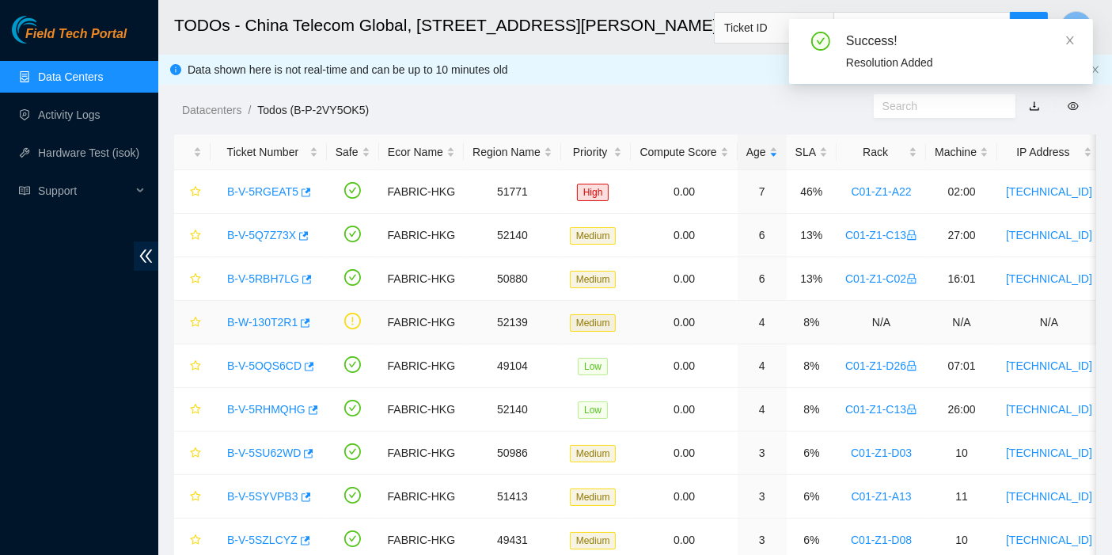
click at [241, 322] on link "B-W-130T2R1" at bounding box center [262, 322] width 70 height 13
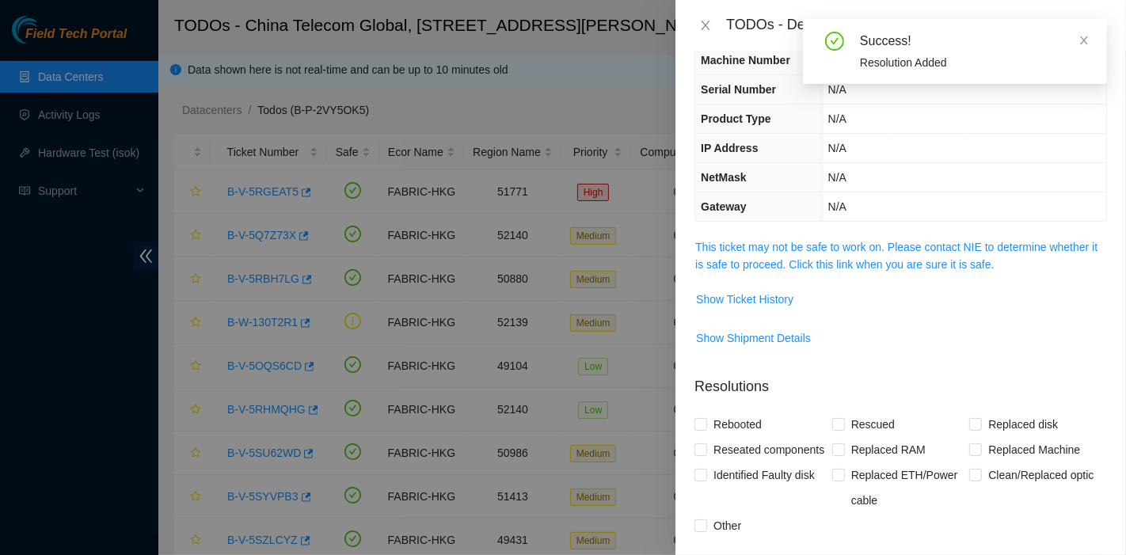
scroll to position [0, 0]
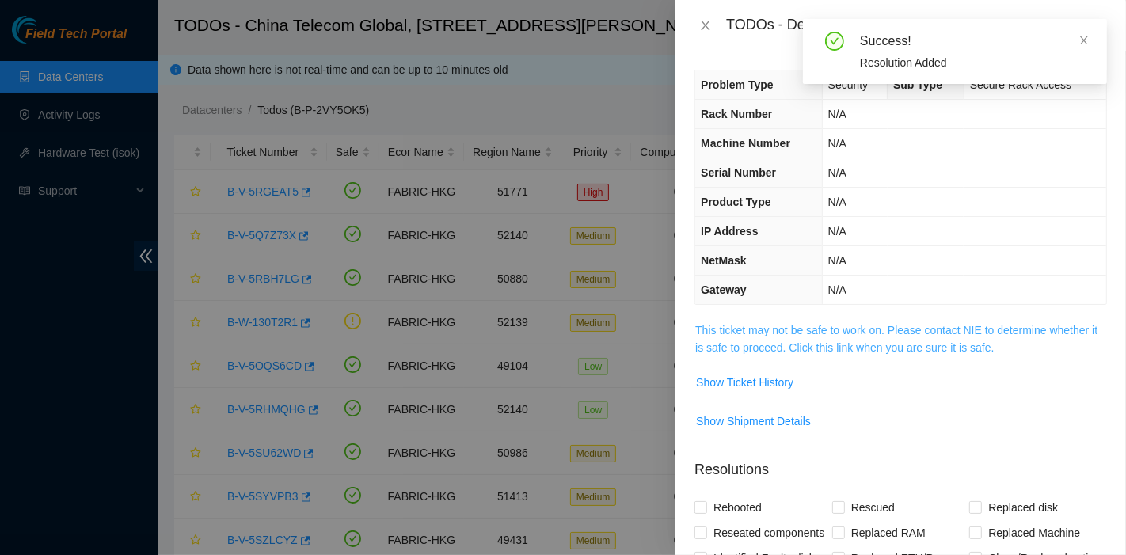
click at [902, 340] on link "This ticket may not be safe to work on. Please contact NIE to determine whether…" at bounding box center [896, 339] width 402 height 30
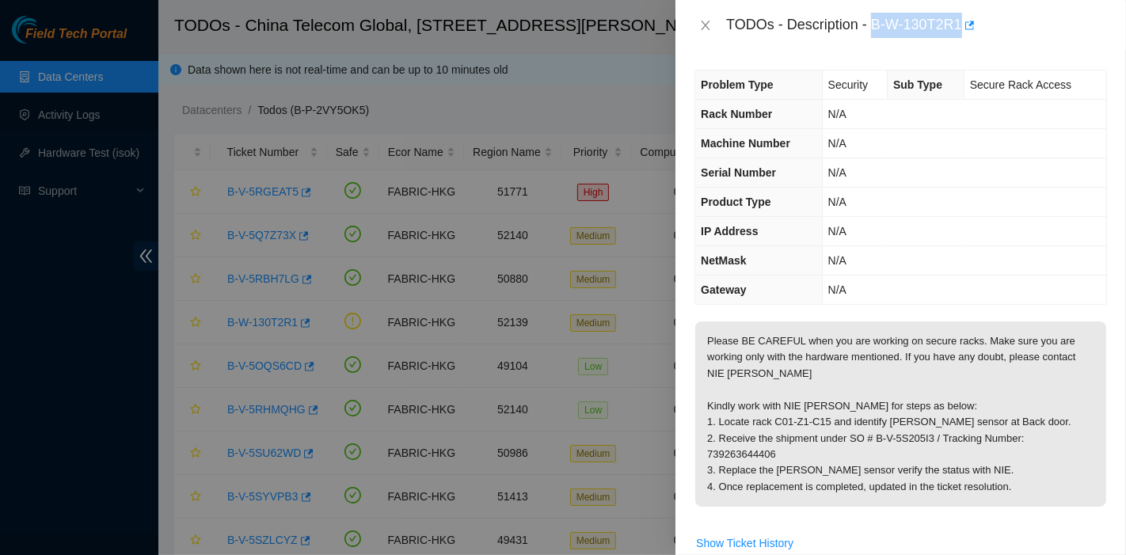
drag, startPoint x: 872, startPoint y: 22, endPoint x: 960, endPoint y: 36, distance: 88.9
click at [960, 36] on div "TODOs - Description - B-W-130T2R1" at bounding box center [916, 25] width 381 height 25
click at [708, 17] on div "TODOs - Description - B-W-130T2R1" at bounding box center [900, 25] width 412 height 25
click at [709, 19] on icon "close" at bounding box center [705, 25] width 13 height 13
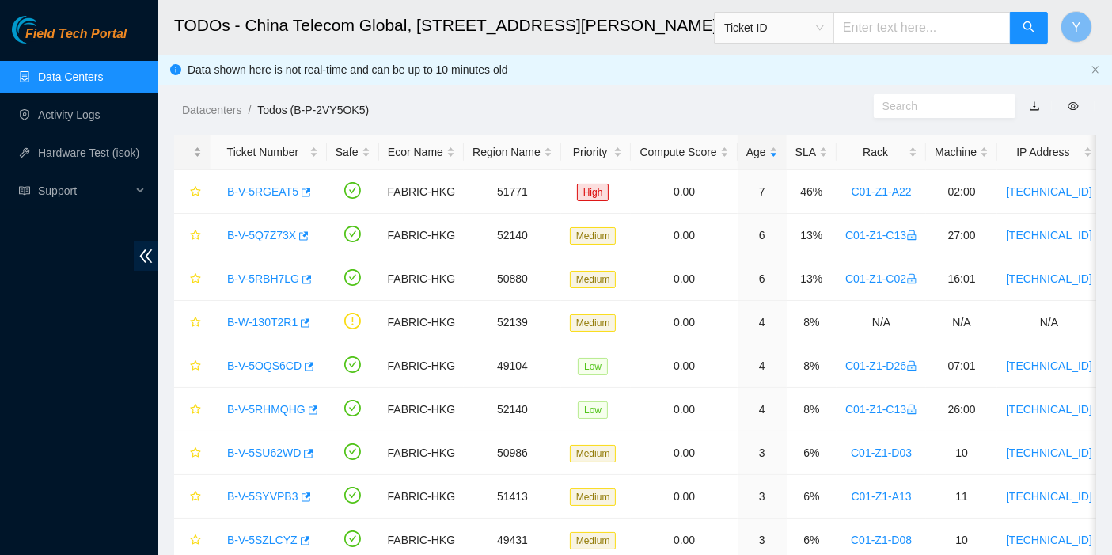
drag, startPoint x: 37, startPoint y: 327, endPoint x: 176, endPoint y: 154, distance: 221.3
click at [36, 328] on div "Field Tech Portal Data Centers Activity Logs Hardware Test (isok) Support" at bounding box center [79, 285] width 158 height 539
click at [288, 194] on link "B-V-5RGEAT5" at bounding box center [262, 191] width 71 height 13
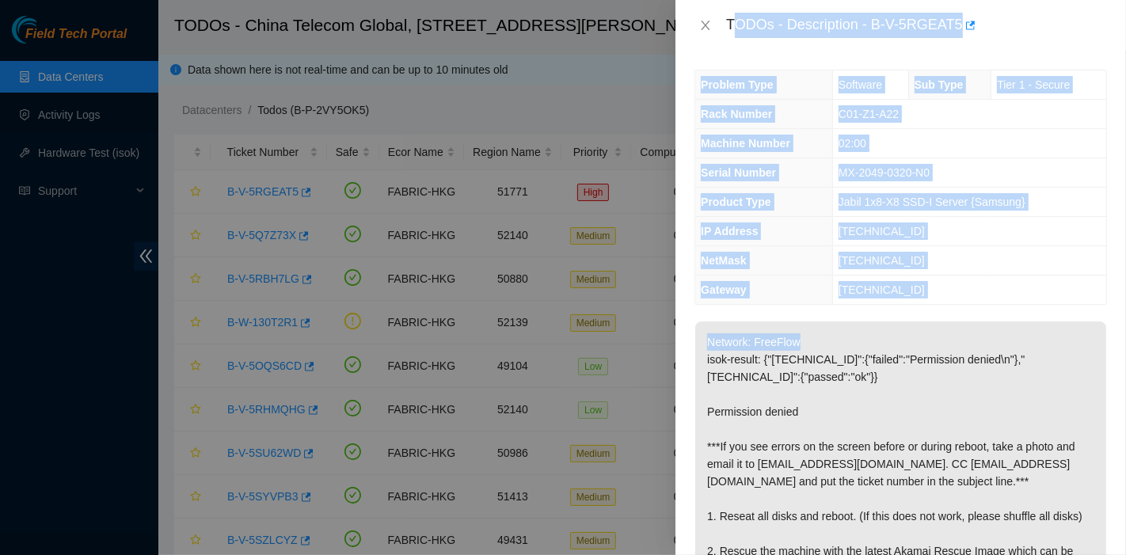
drag, startPoint x: 730, startPoint y: 17, endPoint x: 810, endPoint y: 211, distance: 209.8
click at [899, 336] on div "TODOs - Description - B-V-5RGEAT5 Problem Type Software Sub Type Tier 1 - Secur…" at bounding box center [900, 277] width 450 height 555
click at [730, 51] on div "Problem Type Software Sub Type Tier 1 - Secure Rack Number C01-Z1-A22 Machine N…" at bounding box center [900, 303] width 450 height 504
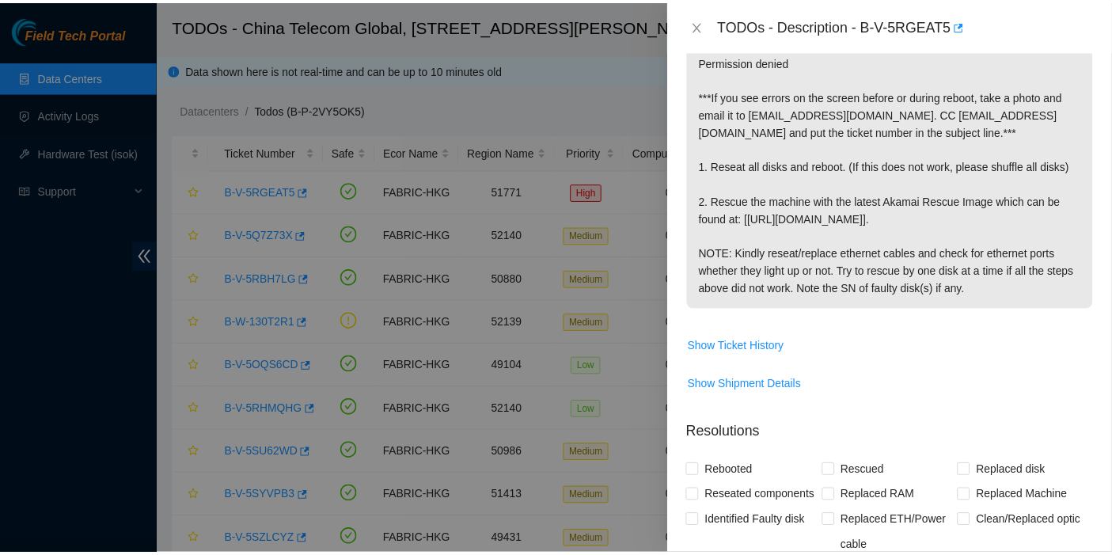
scroll to position [350, 0]
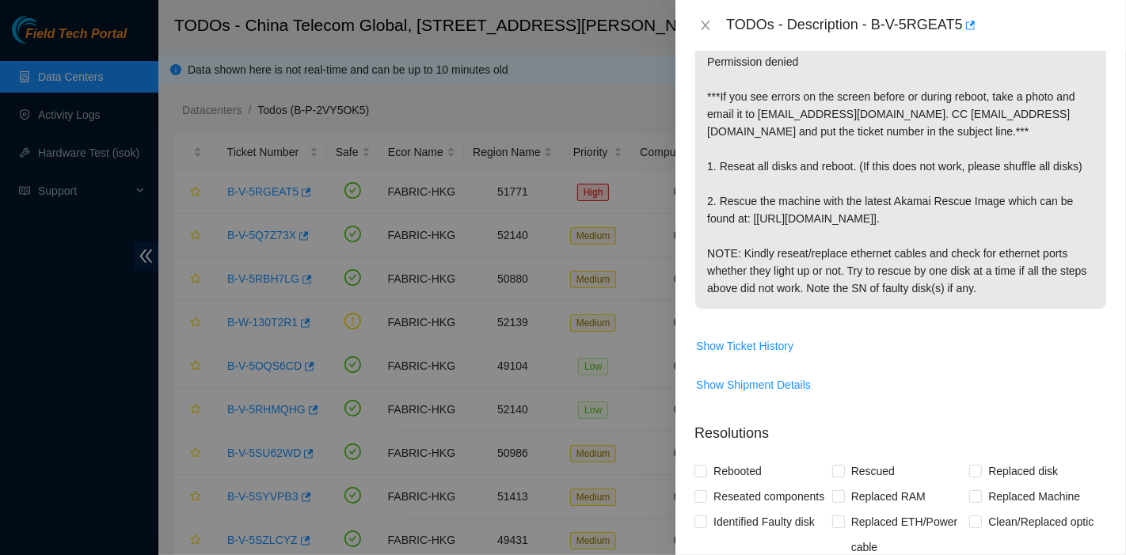
drag, startPoint x: 724, startPoint y: 25, endPoint x: 1016, endPoint y: 301, distance: 402.1
click at [1016, 301] on div "TODOs - Description - B-V-5RGEAT5 Problem Type Software Sub Type Tier 1 - Secur…" at bounding box center [900, 277] width 450 height 555
click at [701, 21] on icon "close" at bounding box center [705, 25] width 13 height 13
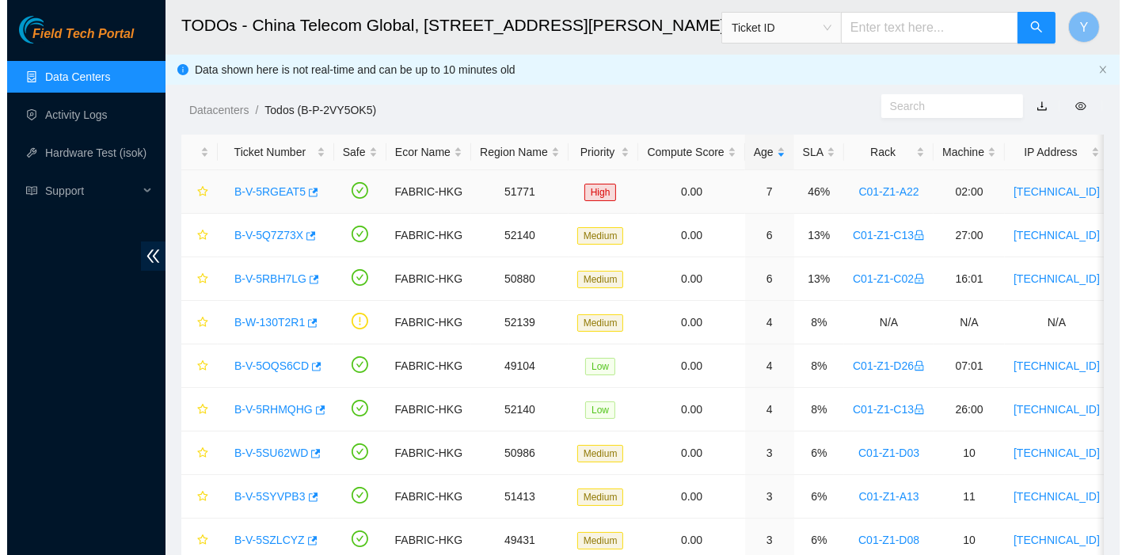
scroll to position [374, 0]
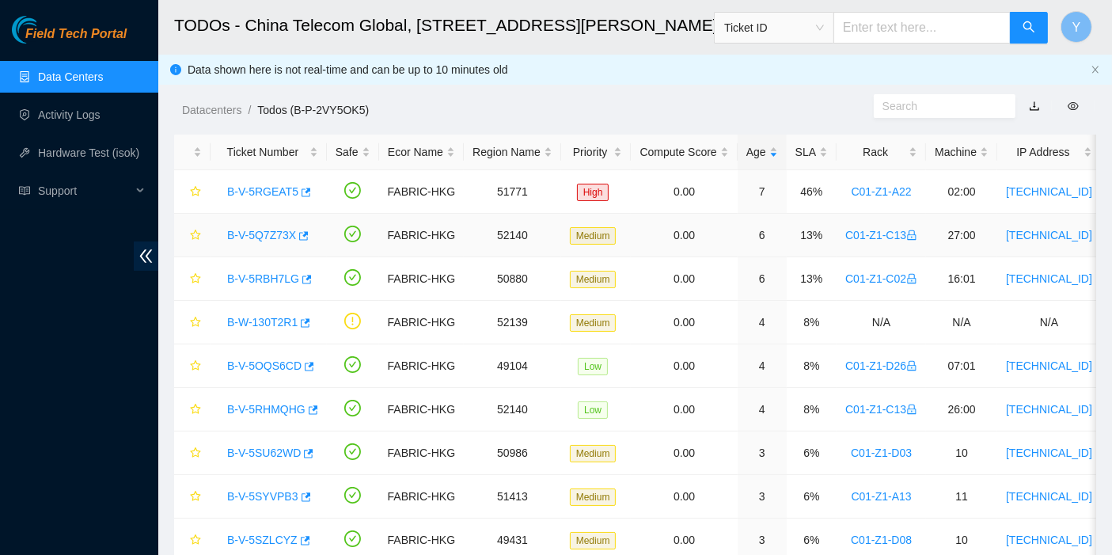
click at [280, 231] on link "B-V-5Q7Z73X" at bounding box center [261, 235] width 69 height 13
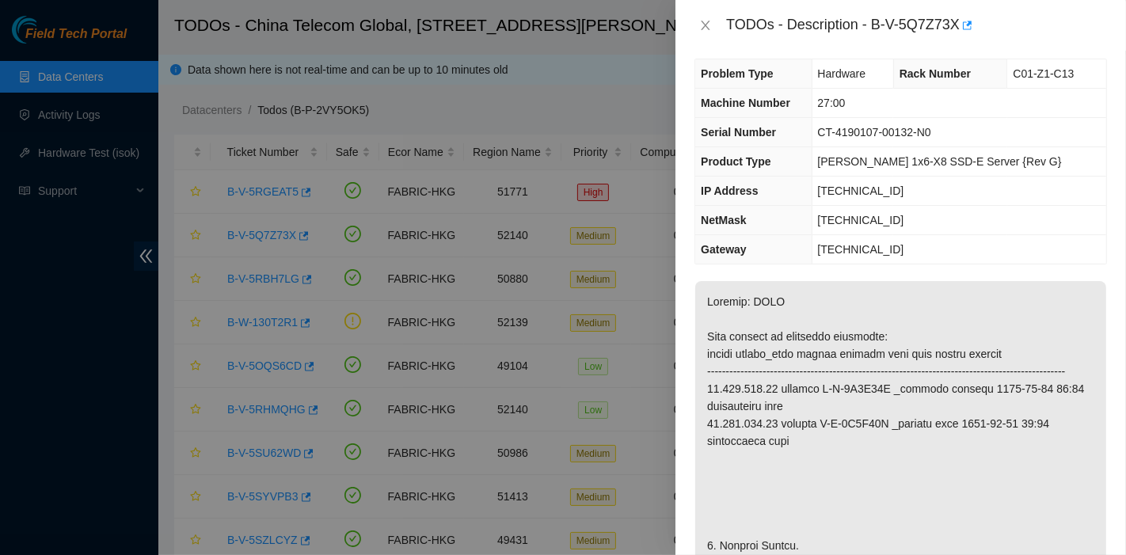
scroll to position [0, 0]
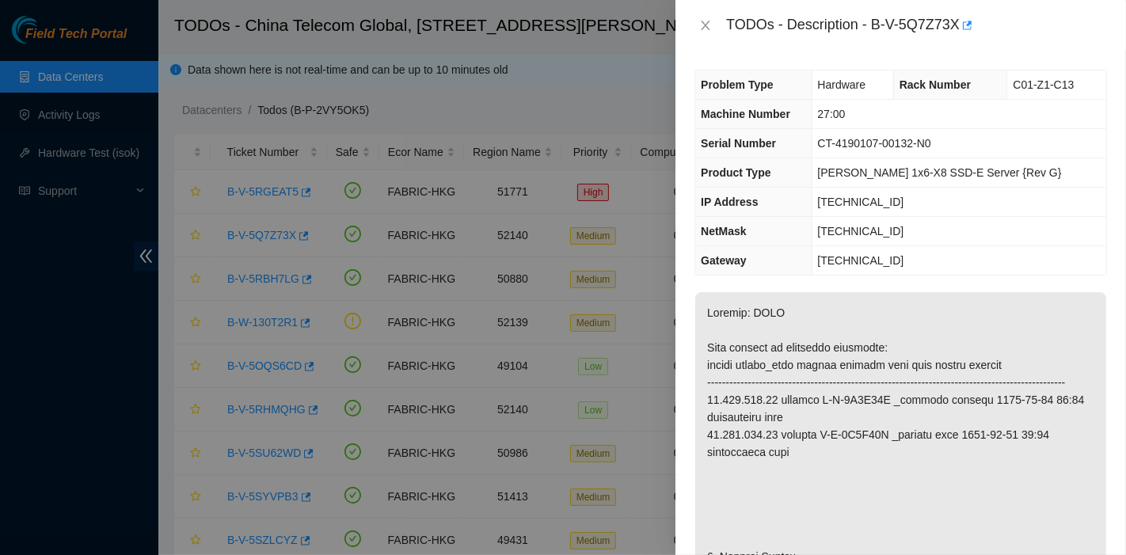
click at [769, 64] on div "Problem Type Hardware Rack Number C01-Z1-C13 Machine Number 27:00 Serial Number…" at bounding box center [900, 303] width 450 height 504
click at [730, 24] on div "TODOs - Description - B-V-5Q7Z73X" at bounding box center [916, 25] width 381 height 25
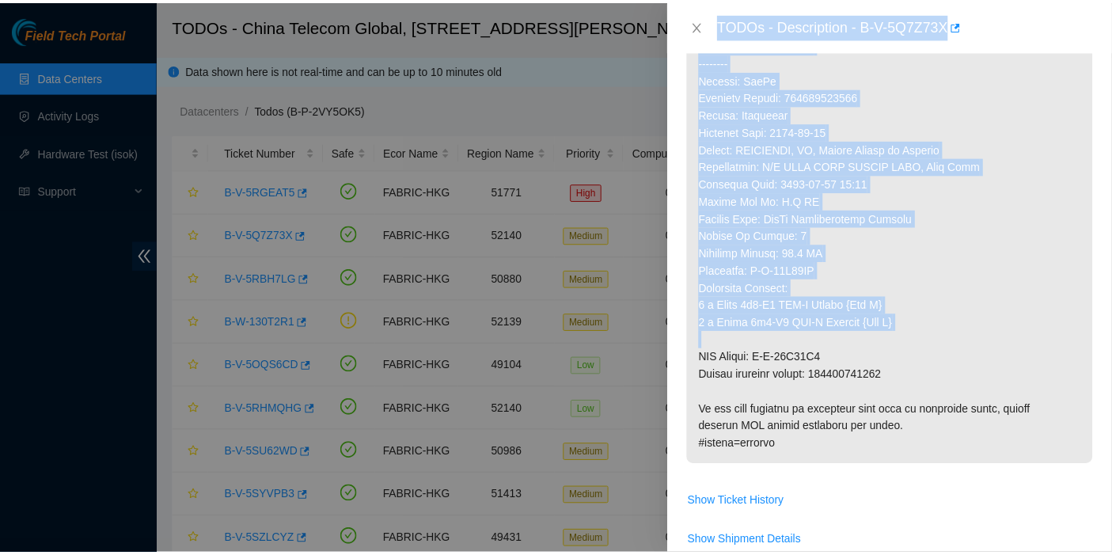
scroll to position [967, 0]
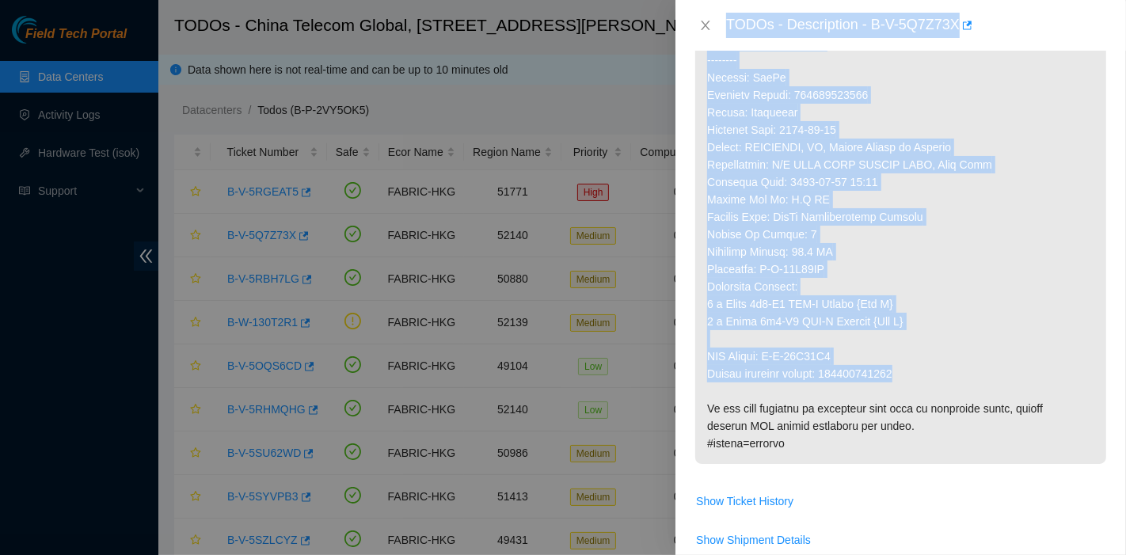
drag, startPoint x: 726, startPoint y: 22, endPoint x: 905, endPoint y: 382, distance: 401.5
click at [905, 382] on div "TODOs - Description - B-V-5Q7Z73X Problem Type Hardware Rack Number C01-Z1-C13 …" at bounding box center [900, 277] width 450 height 555
click at [706, 25] on icon "close" at bounding box center [705, 25] width 9 height 9
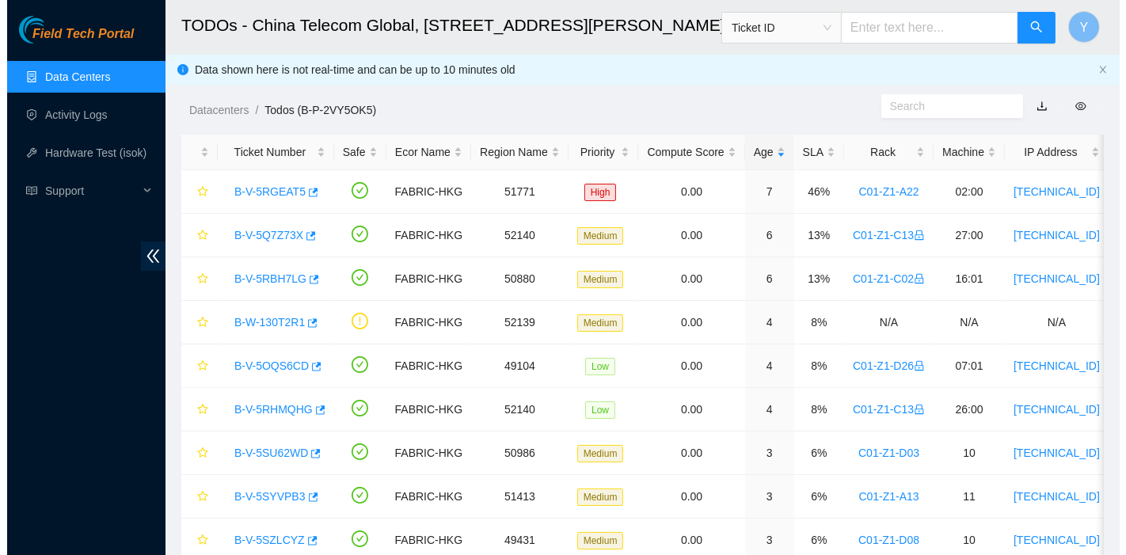
scroll to position [491, 0]
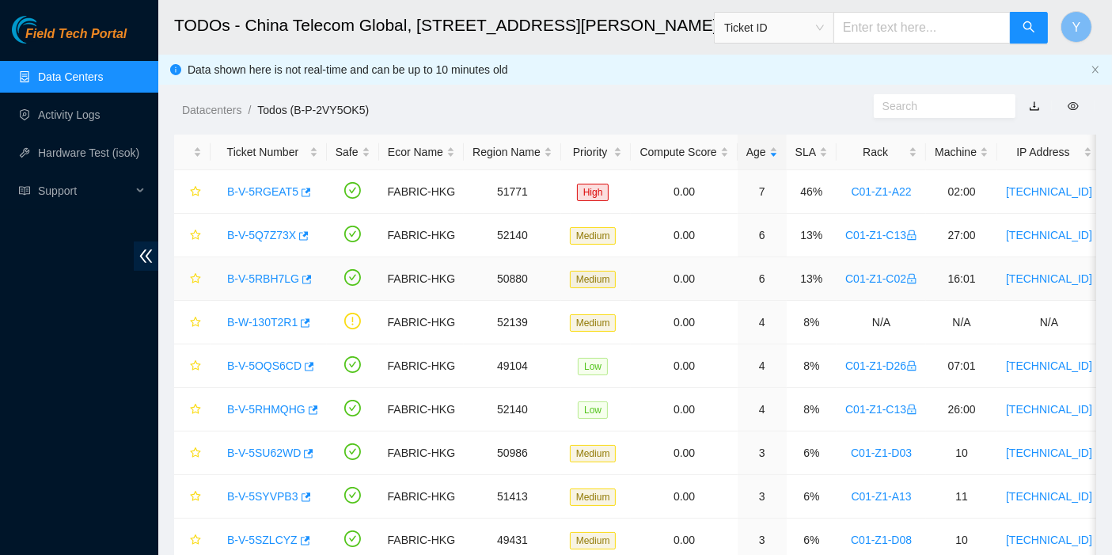
click at [262, 281] on link "B-V-5RBH7LG" at bounding box center [263, 278] width 72 height 13
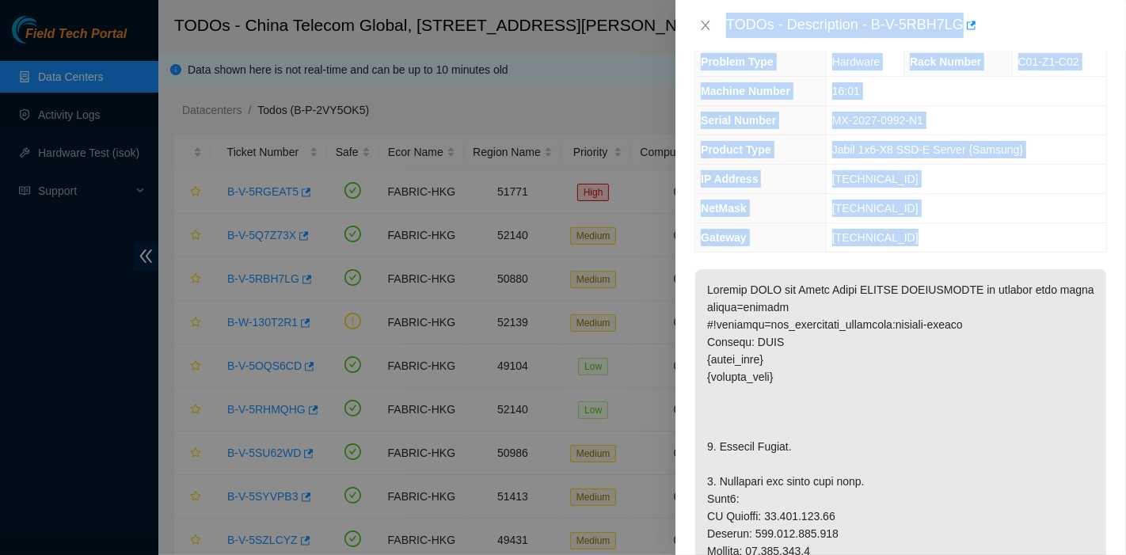
scroll to position [0, 0]
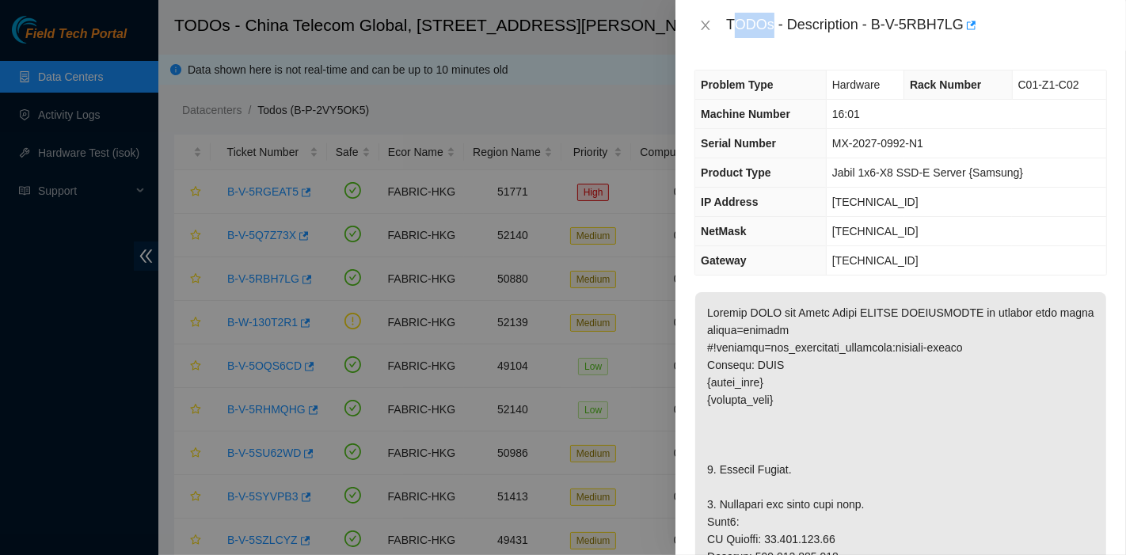
drag, startPoint x: 730, startPoint y: 21, endPoint x: 773, endPoint y: 35, distance: 45.1
click at [773, 35] on div "TODOs - Description - B-V-5RBH7LG" at bounding box center [916, 25] width 381 height 25
click at [748, 32] on div "TODOs - Description - B-V-5RBH7LG" at bounding box center [916, 25] width 381 height 25
click at [724, 17] on div "TODOs - Description - B-V-5RBH7LG" at bounding box center [900, 25] width 412 height 25
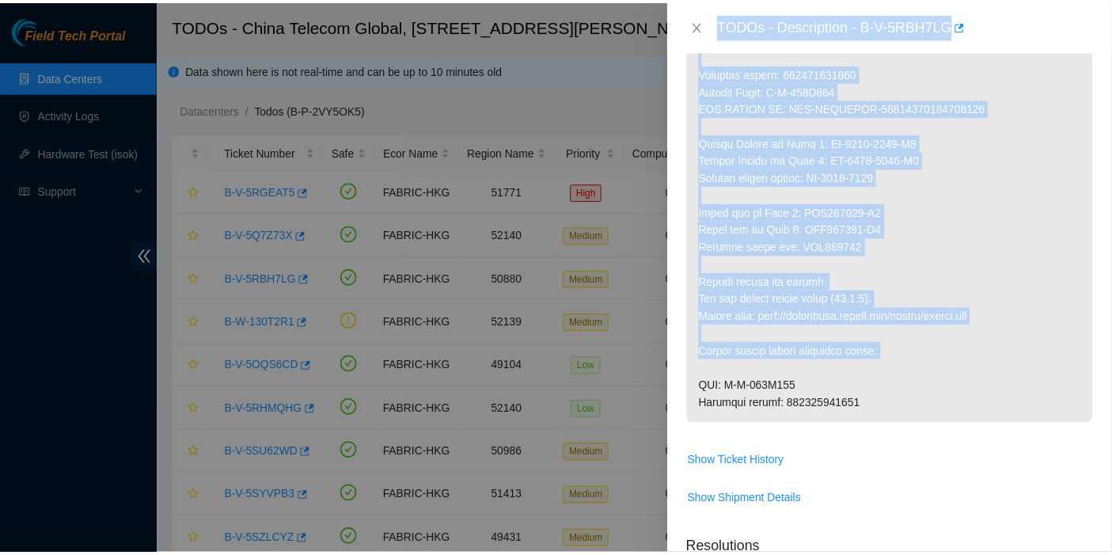
scroll to position [1582, 0]
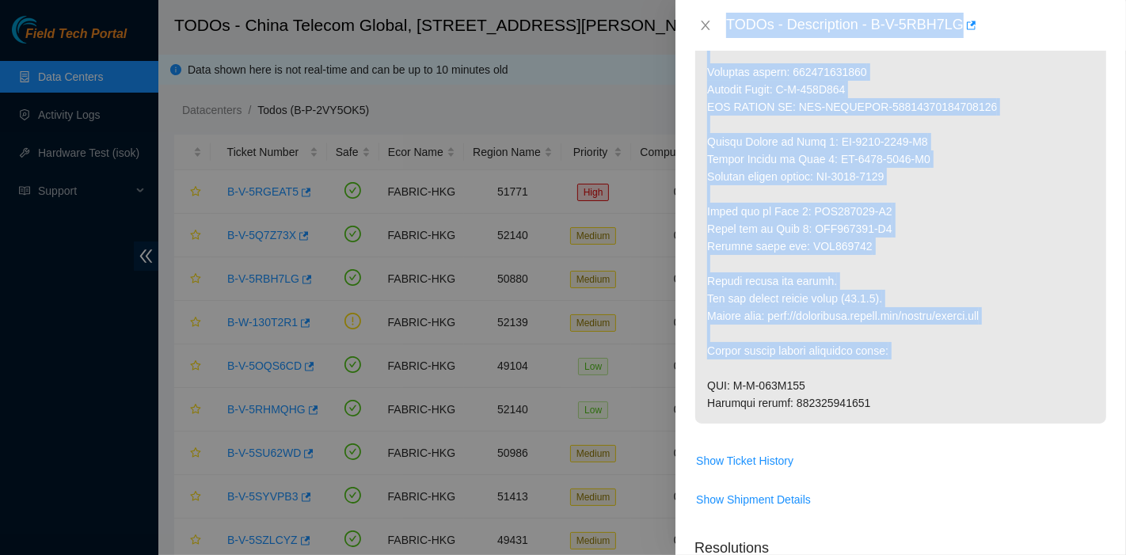
drag, startPoint x: 728, startPoint y: 25, endPoint x: 899, endPoint y: 427, distance: 437.0
click at [899, 427] on div "TODOs - Description - B-V-5RBH7LG Problem Type Hardware Rack Number C01-Z1-C02 …" at bounding box center [900, 277] width 450 height 555
click at [701, 28] on icon "close" at bounding box center [705, 25] width 13 height 13
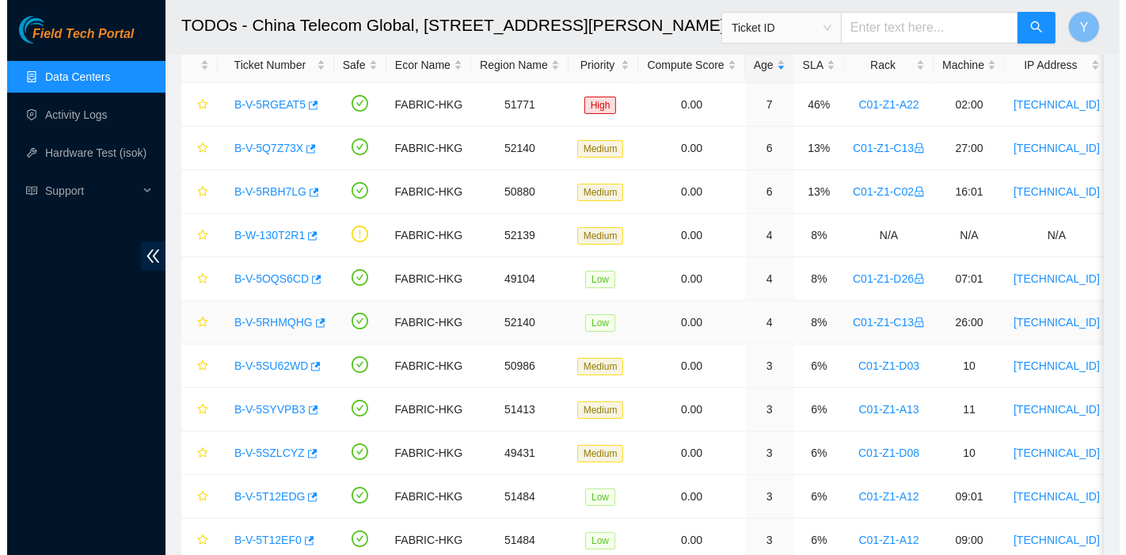
scroll to position [88, 0]
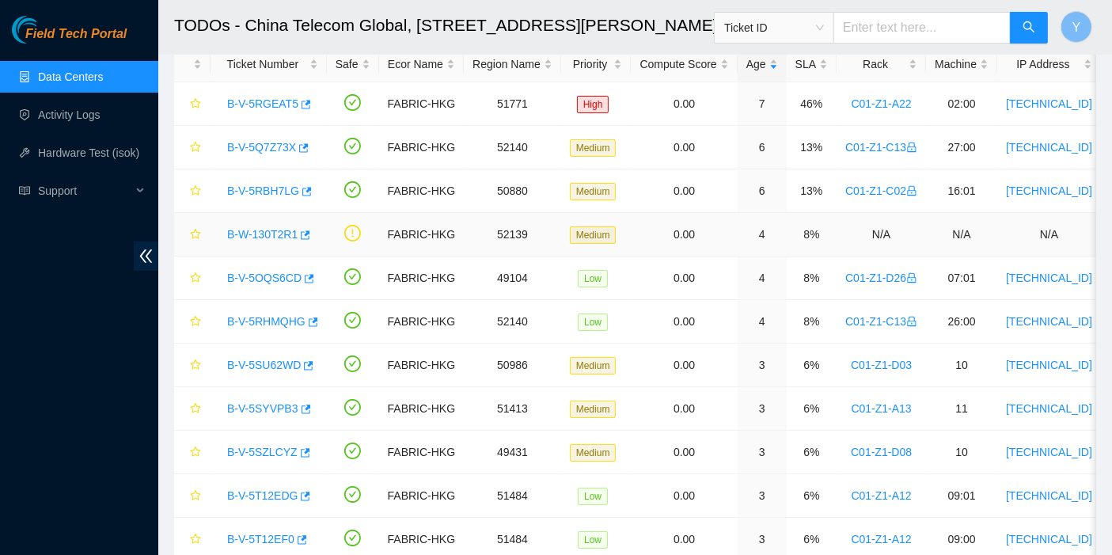
click at [258, 231] on link "B-W-130T2R1" at bounding box center [262, 234] width 70 height 13
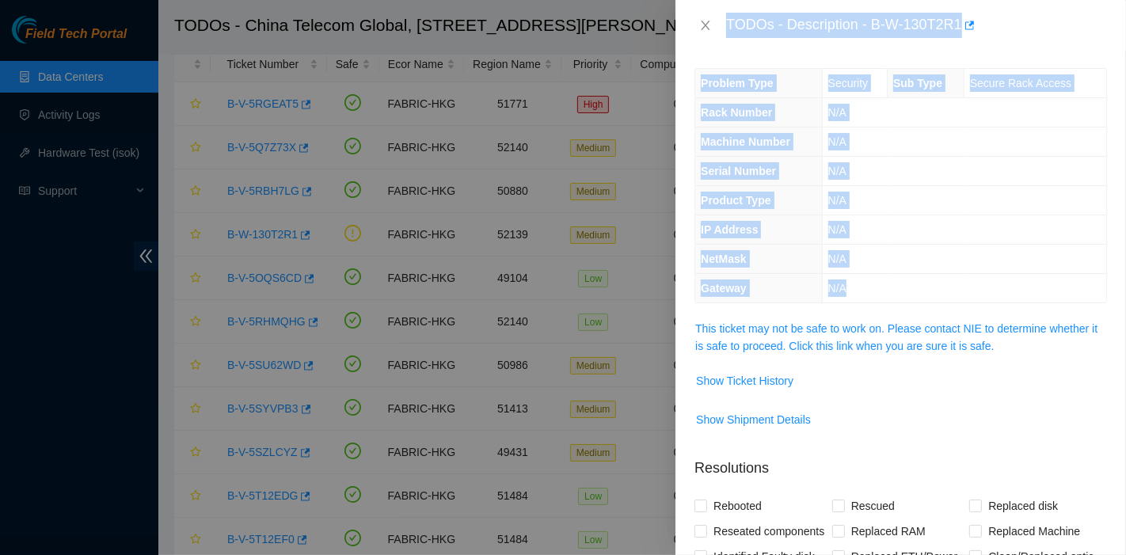
scroll to position [0, 0]
click at [913, 329] on link "This ticket may not be safe to work on. Please contact NIE to determine whether…" at bounding box center [896, 339] width 402 height 30
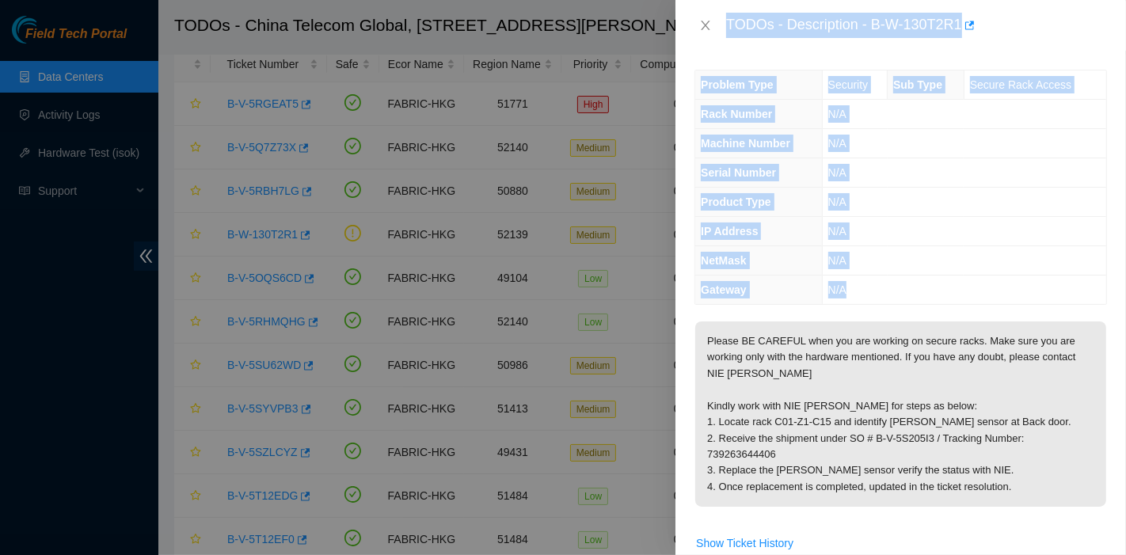
click at [798, 234] on th "IP Address" at bounding box center [758, 231] width 127 height 29
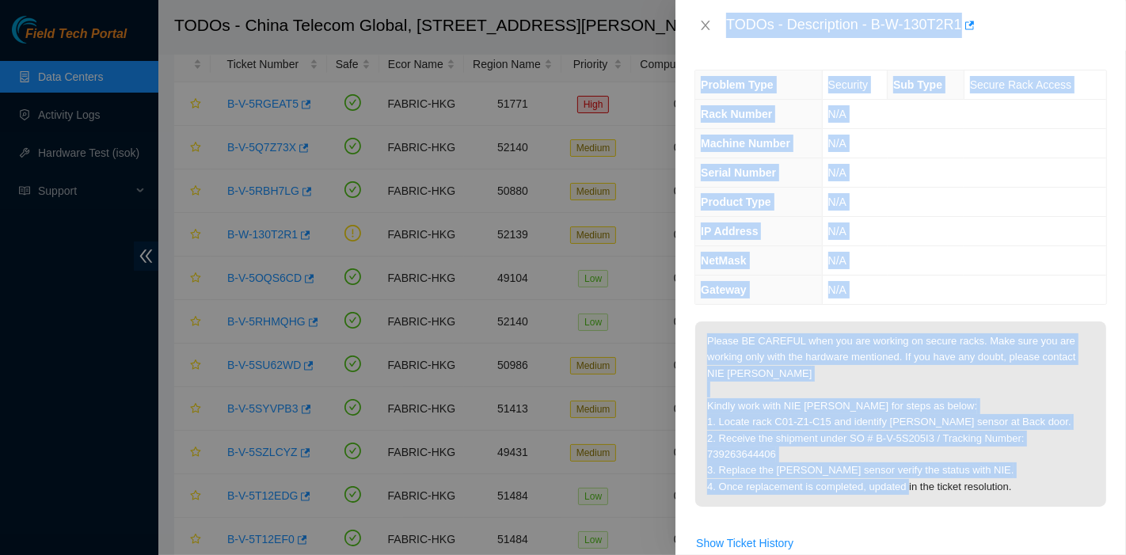
drag, startPoint x: 724, startPoint y: 18, endPoint x: 1009, endPoint y: 488, distance: 549.4
click at [1009, 488] on div "TODOs - Description - B-W-130T2R1 Problem Type Security Sub Type Secure Rack Ac…" at bounding box center [900, 277] width 450 height 555
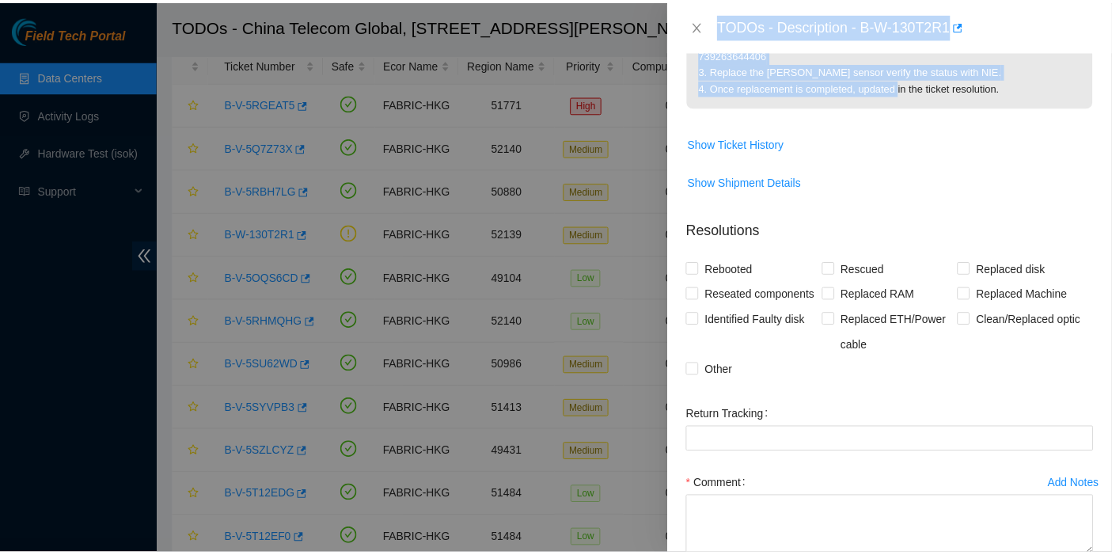
scroll to position [400, 0]
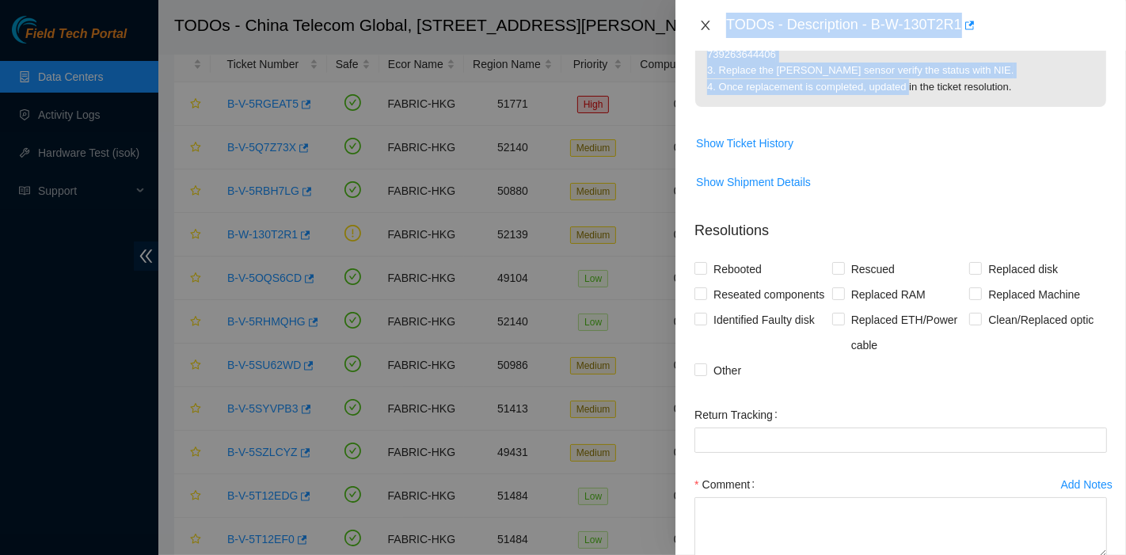
click at [708, 23] on icon "close" at bounding box center [705, 25] width 9 height 9
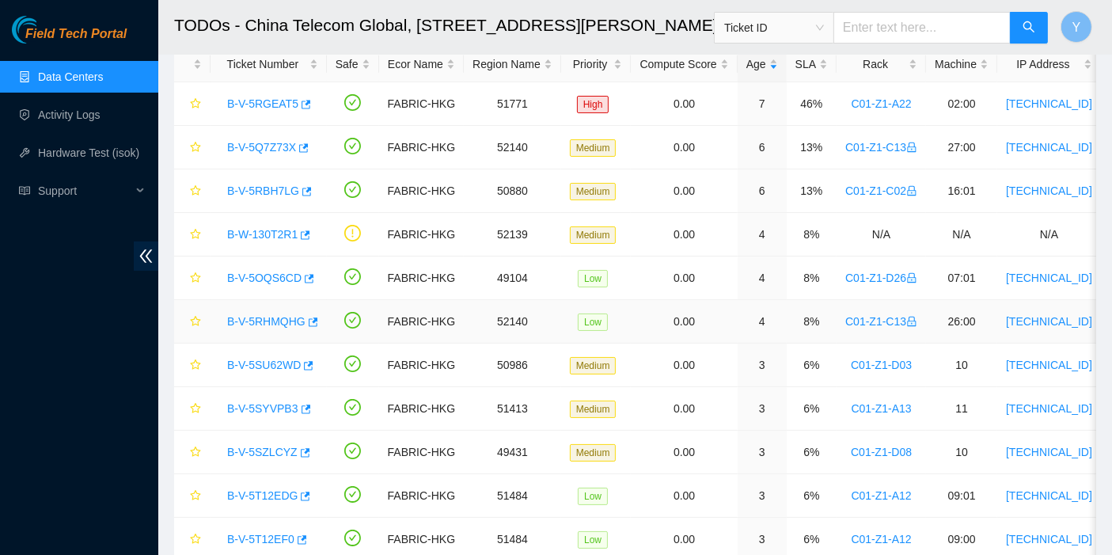
scroll to position [378, 0]
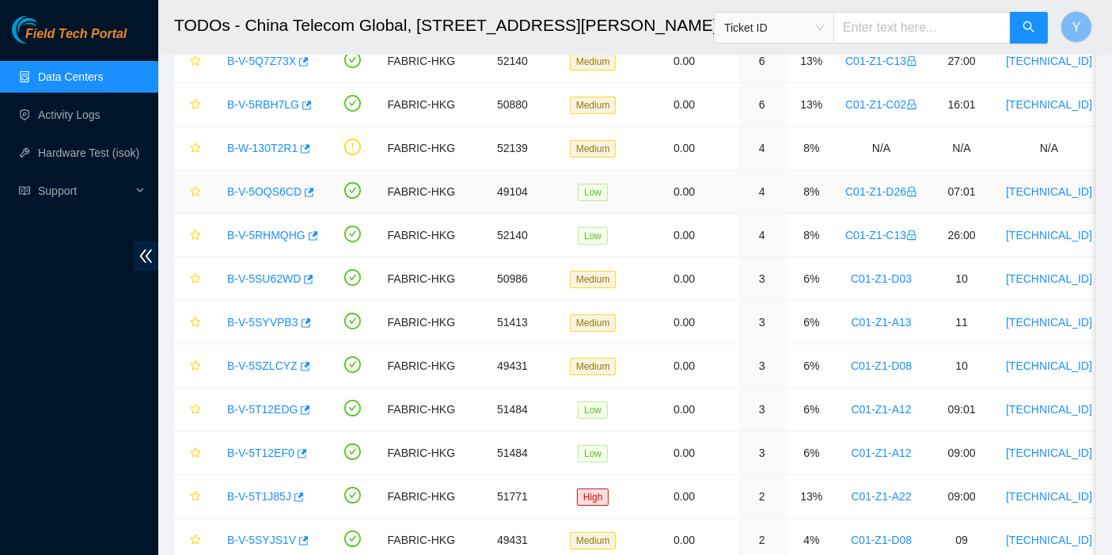
click at [273, 193] on link "B-V-5OQS6CD" at bounding box center [264, 191] width 74 height 13
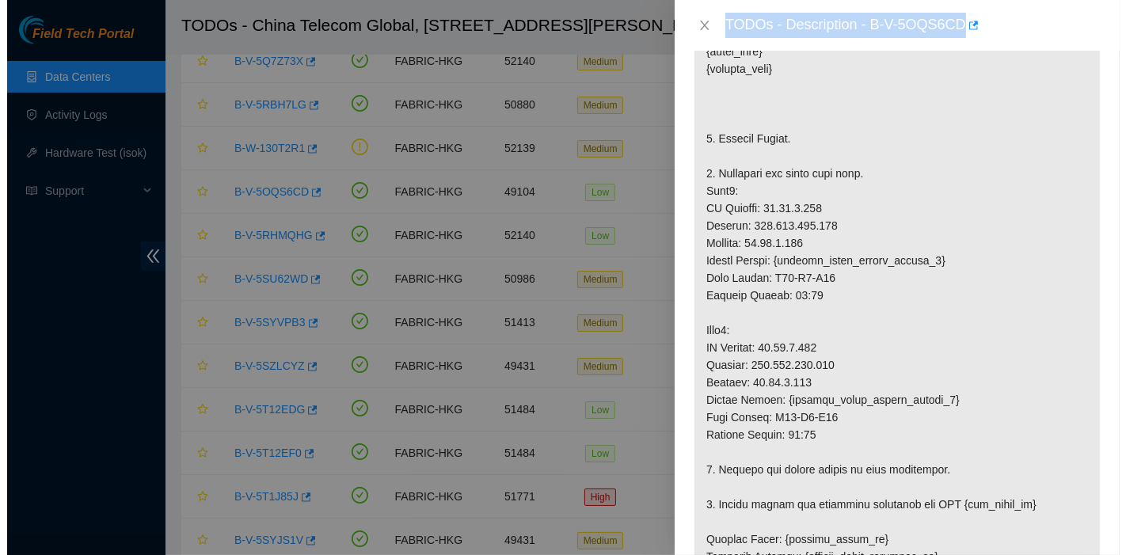
scroll to position [176, 0]
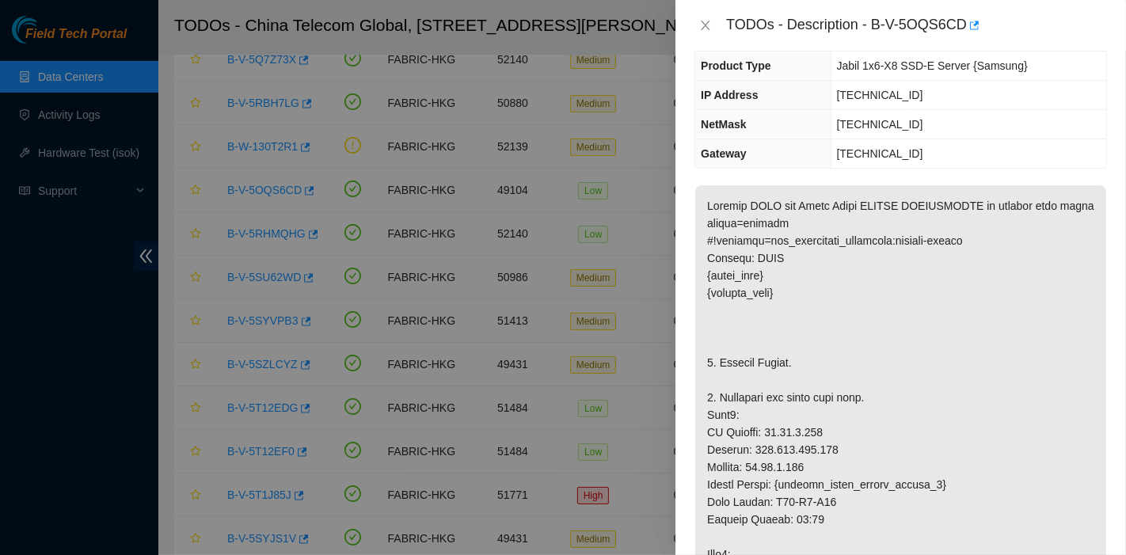
scroll to position [0, 0]
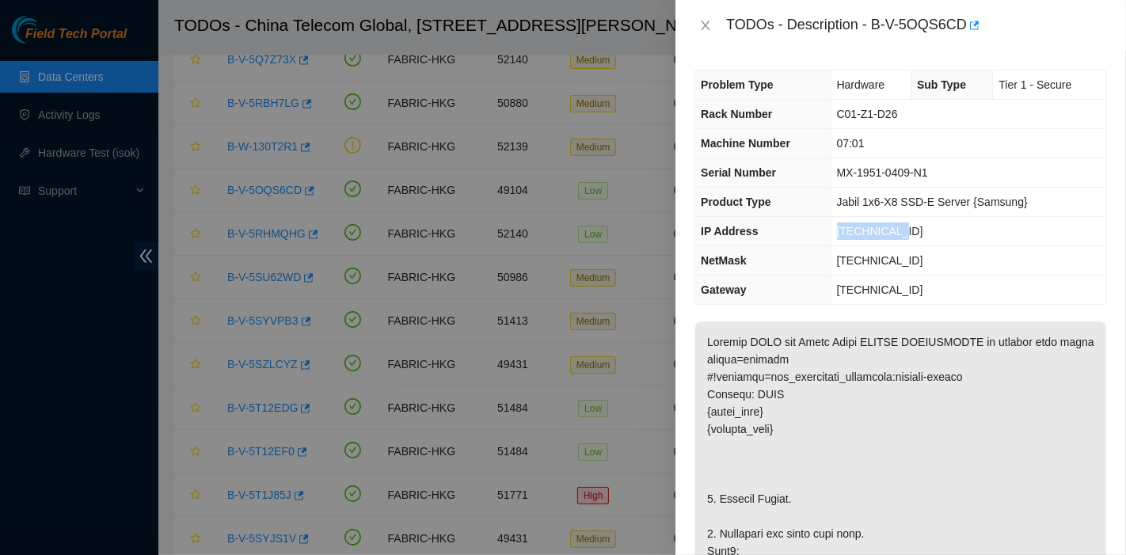
drag, startPoint x: 898, startPoint y: 235, endPoint x: 834, endPoint y: 229, distance: 64.4
click at [834, 229] on td "[TECHNICAL_ID]" at bounding box center [967, 231] width 275 height 29
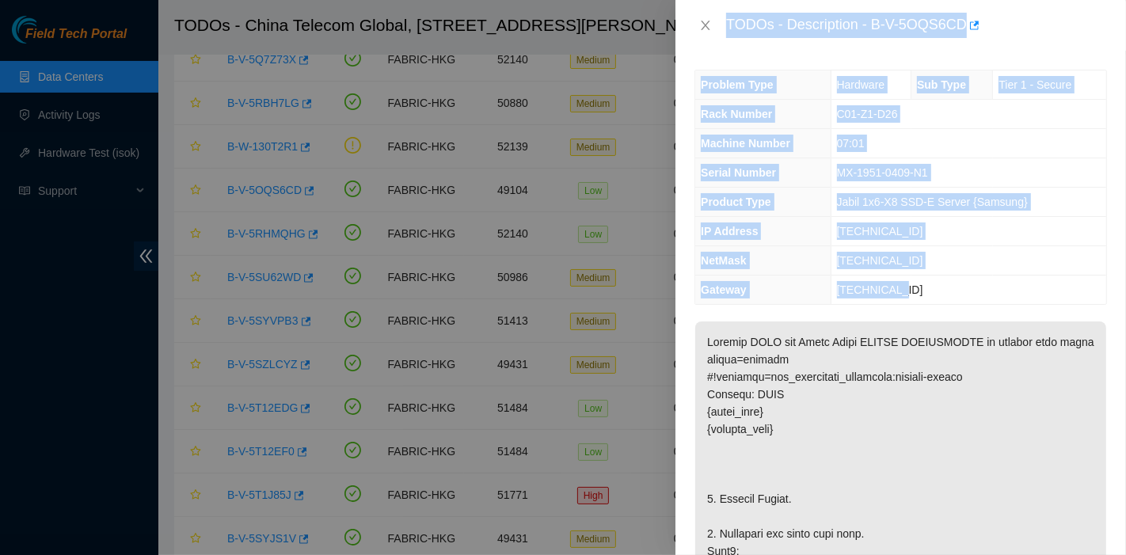
drag, startPoint x: 727, startPoint y: 13, endPoint x: 925, endPoint y: 281, distance: 332.8
click at [925, 281] on div "TODOs - Description - B-V-5OQS6CD Problem Type Hardware Sub Type Tier 1 - Secur…" at bounding box center [900, 277] width 450 height 555
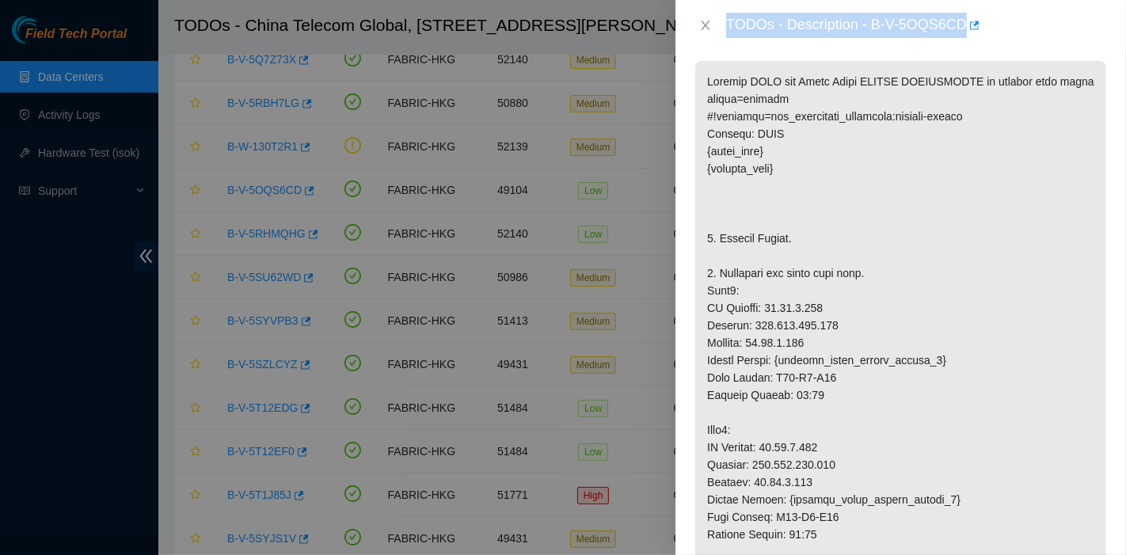
scroll to position [261, 0]
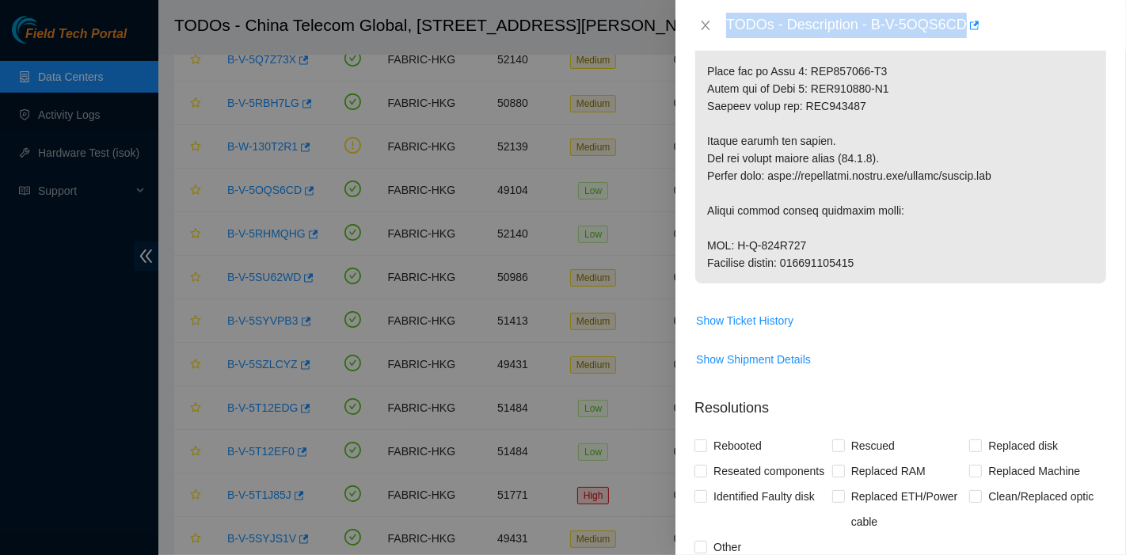
drag, startPoint x: 708, startPoint y: 93, endPoint x: 879, endPoint y: 318, distance: 282.0
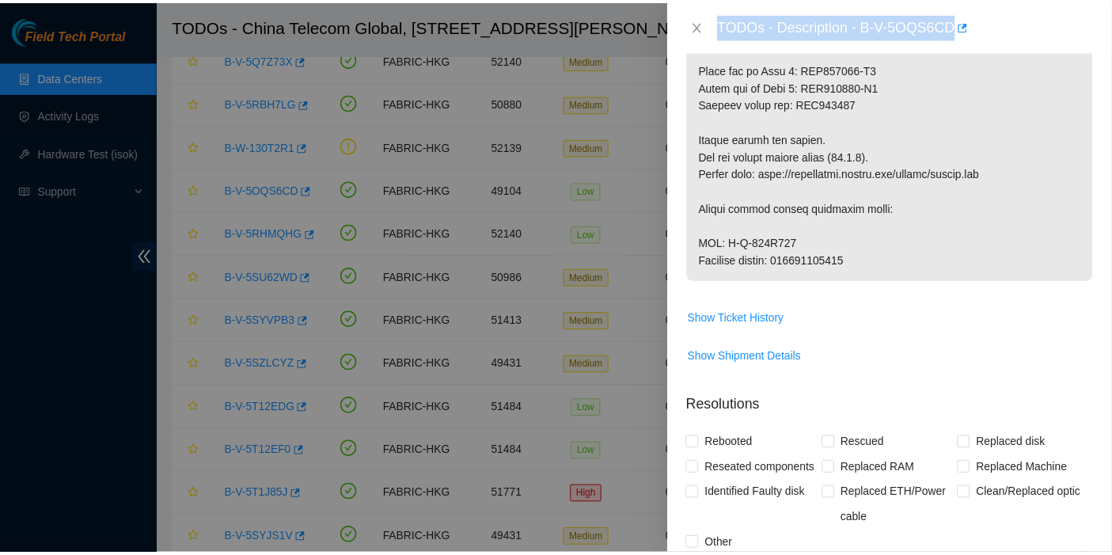
scroll to position [1755, 0]
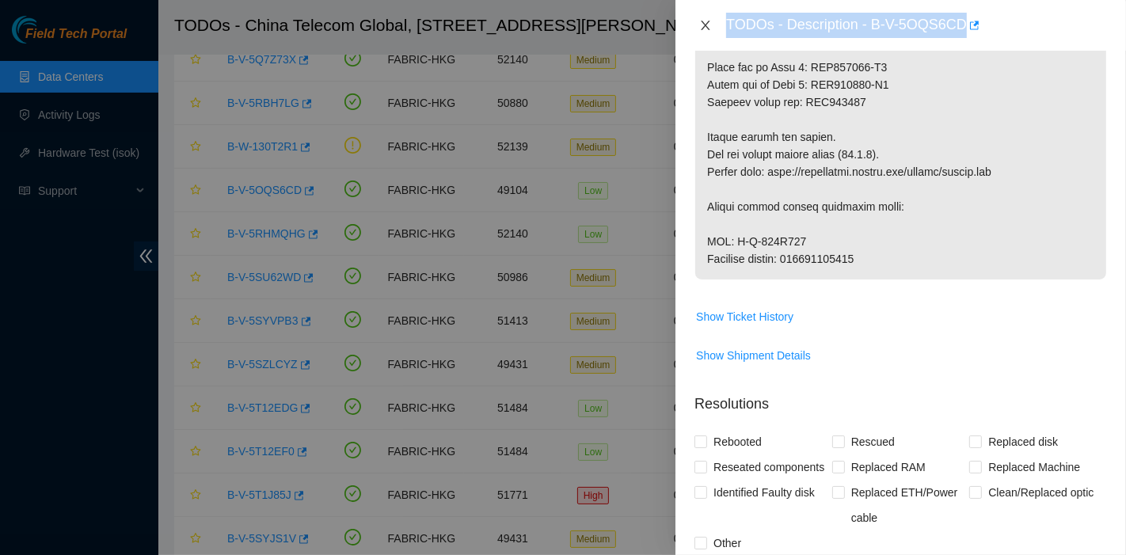
click at [711, 18] on button "Close" at bounding box center [705, 25] width 22 height 15
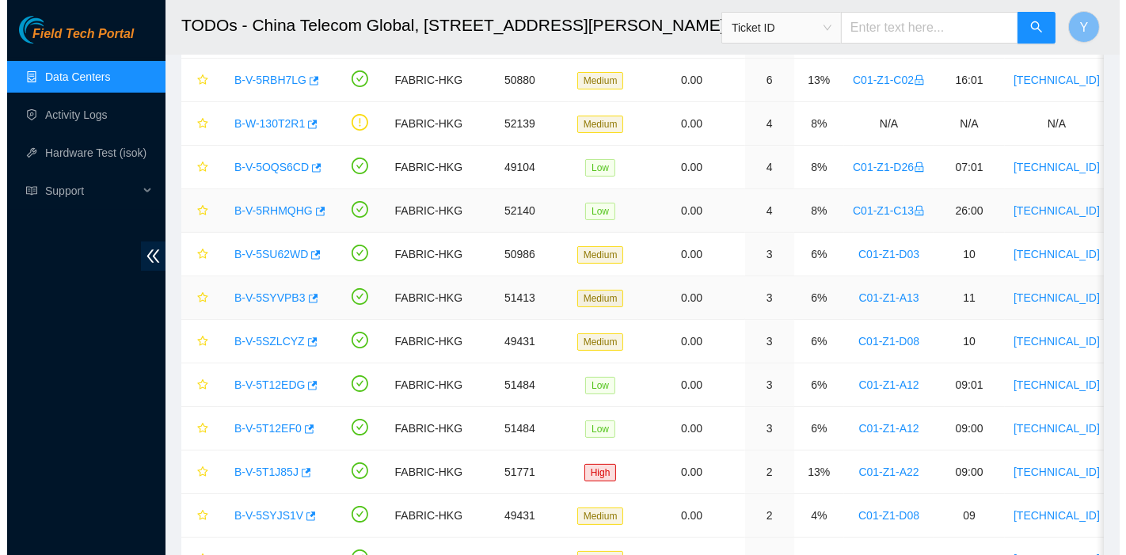
scroll to position [197, 0]
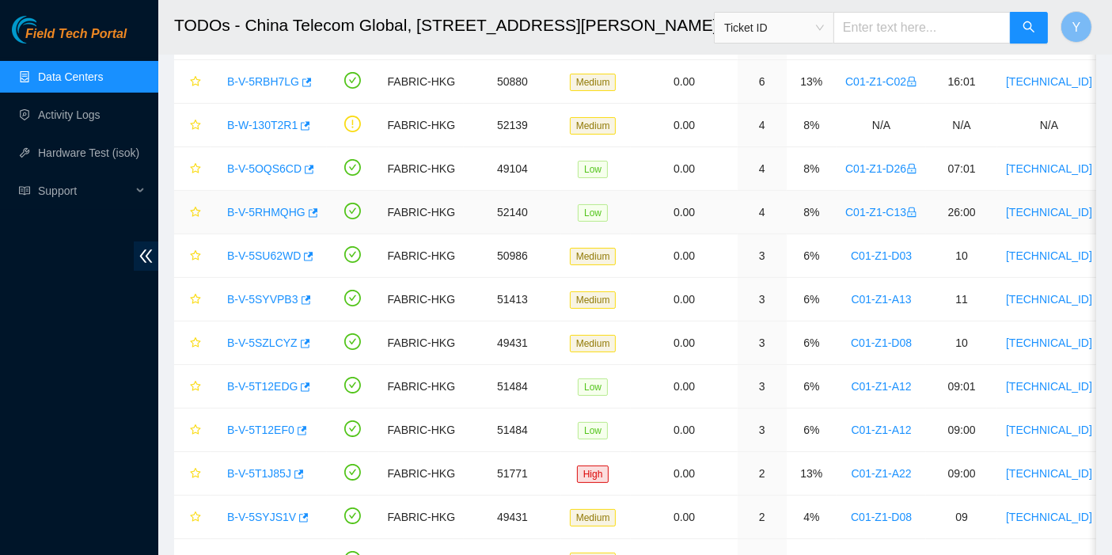
click at [268, 214] on link "B-V-5RHMQHG" at bounding box center [266, 212] width 78 height 13
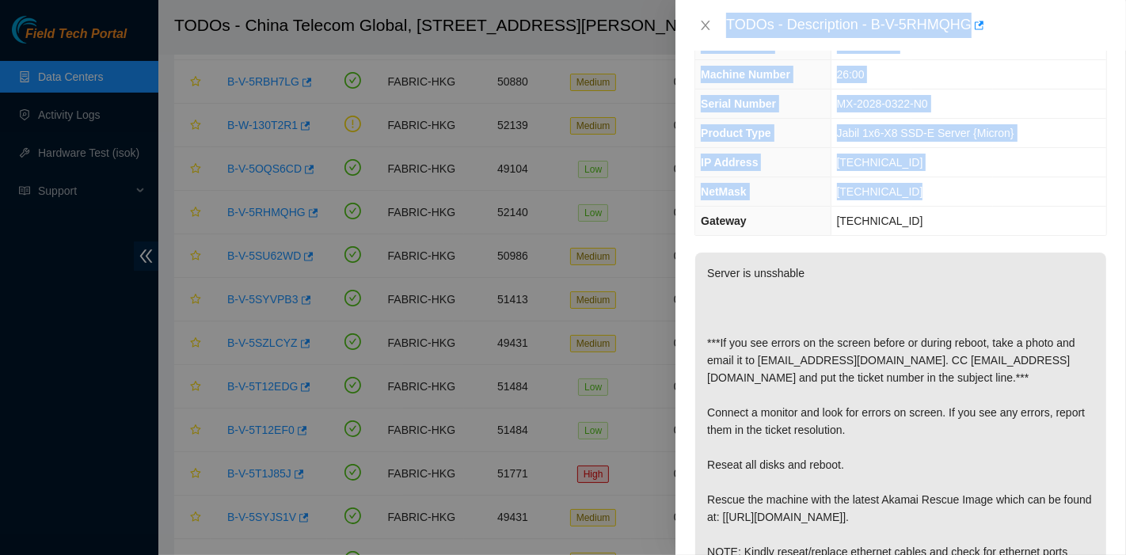
scroll to position [0, 0]
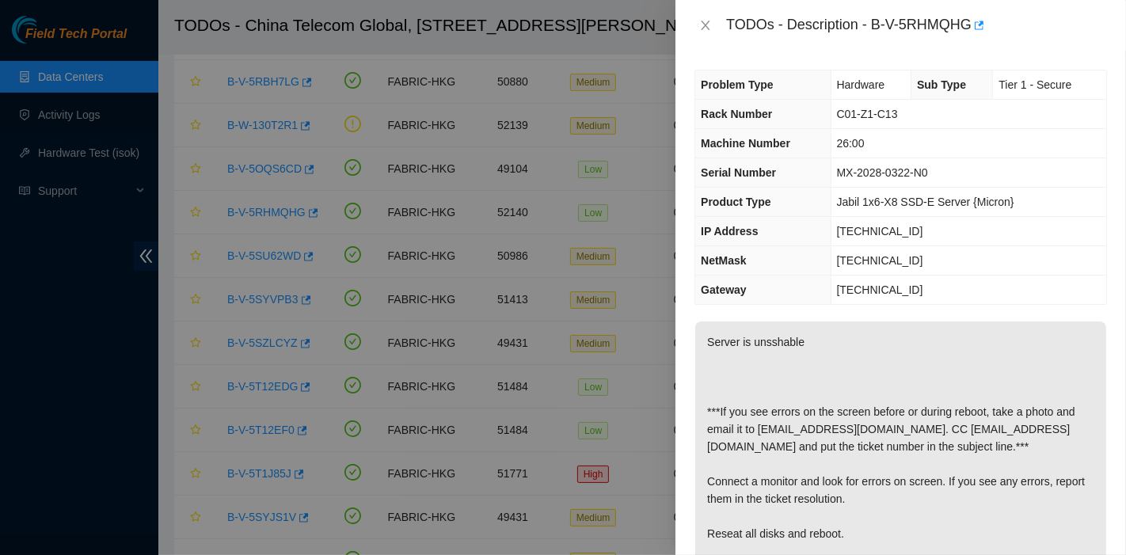
click at [837, 340] on p "Server is unsshable ***If you see errors on the screen before or during reboot,…" at bounding box center [900, 498] width 411 height 355
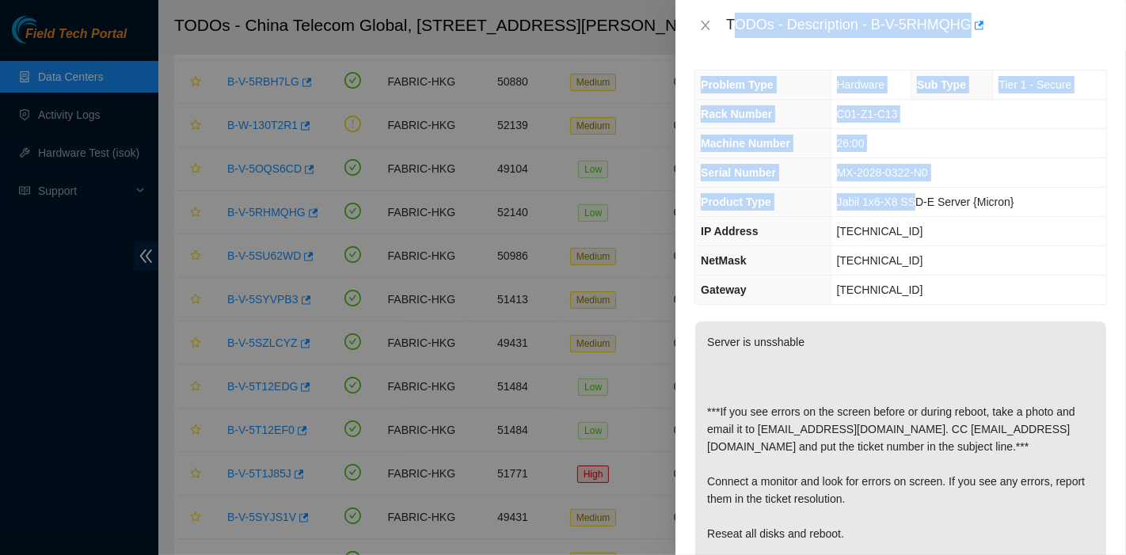
drag, startPoint x: 730, startPoint y: 28, endPoint x: 907, endPoint y: 196, distance: 244.1
click at [907, 196] on div "TODOs - Description - B-V-5RHMQHG Problem Type Hardware Sub Type Tier 1 - Secur…" at bounding box center [900, 277] width 450 height 555
click at [731, 78] on span "Problem Type" at bounding box center [737, 84] width 73 height 13
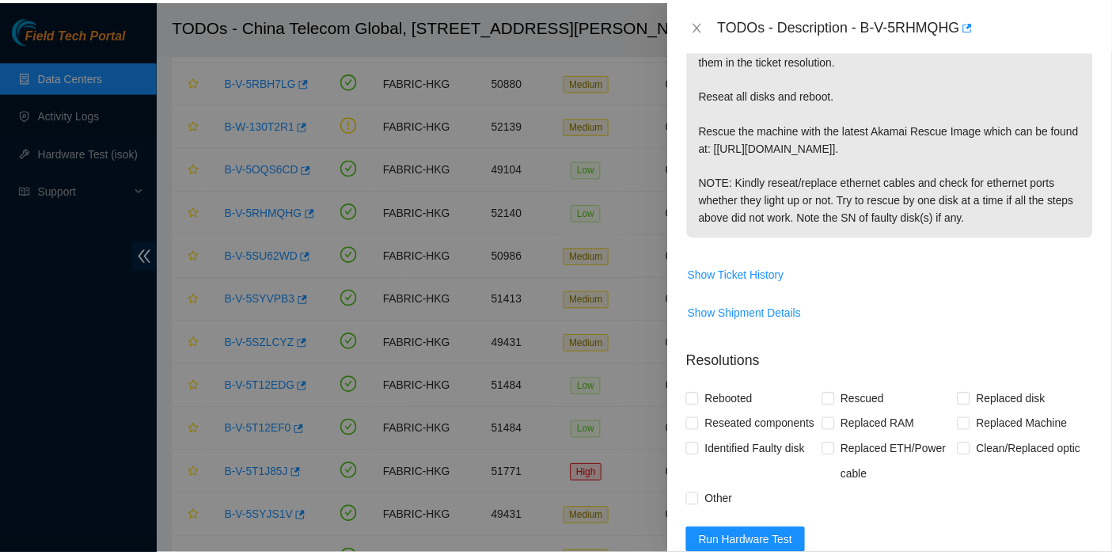
scroll to position [439, 0]
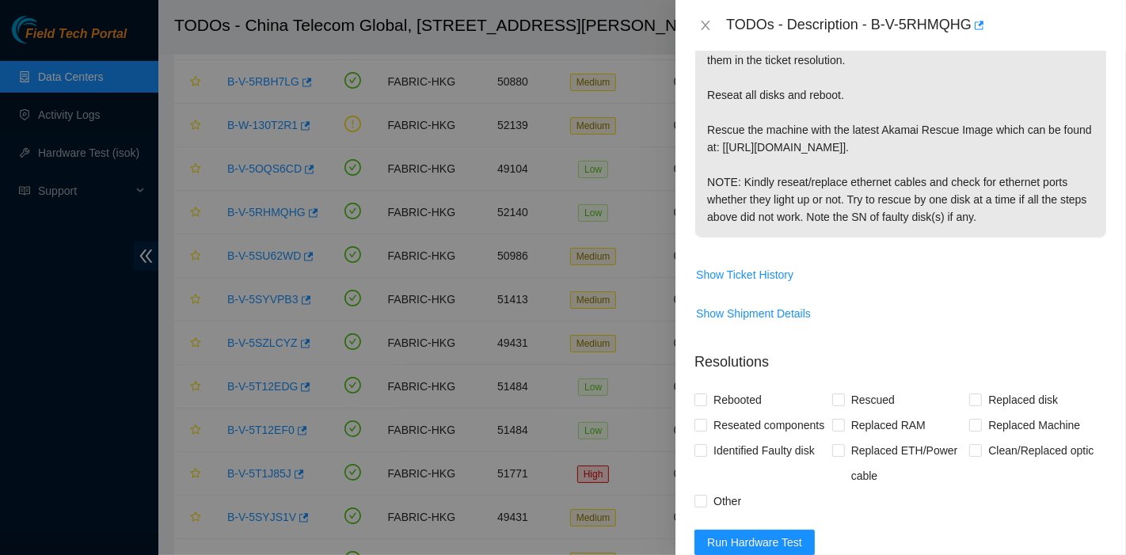
drag, startPoint x: 728, startPoint y: 19, endPoint x: 1022, endPoint y: 212, distance: 351.5
click at [1022, 212] on div "TODOs - Description - B-V-5RHMQHG Problem Type Hardware Sub Type Tier 1 - Secur…" at bounding box center [900, 277] width 450 height 555
click at [708, 25] on icon "close" at bounding box center [705, 25] width 13 height 13
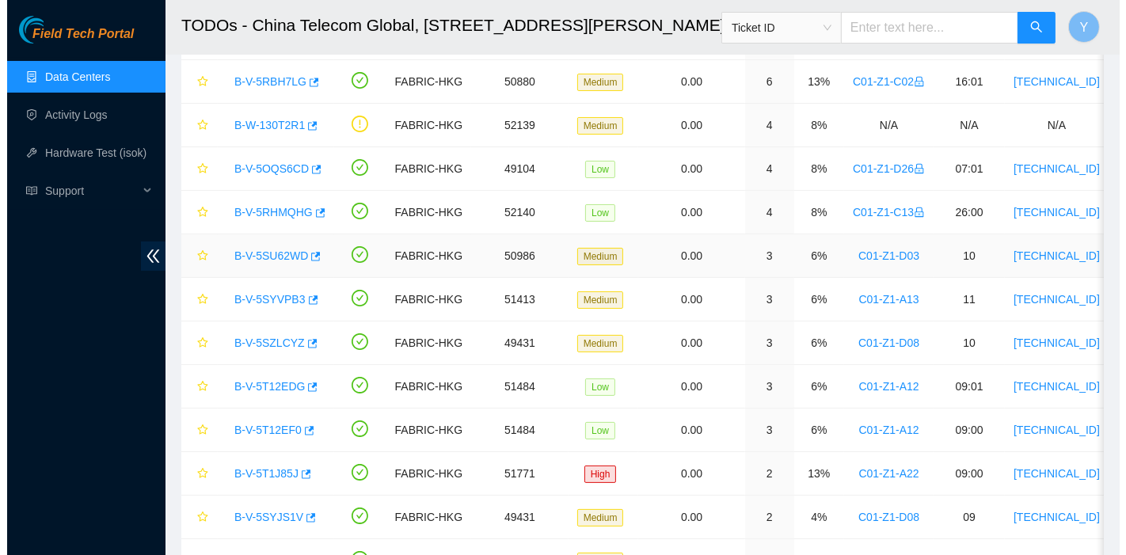
scroll to position [462, 0]
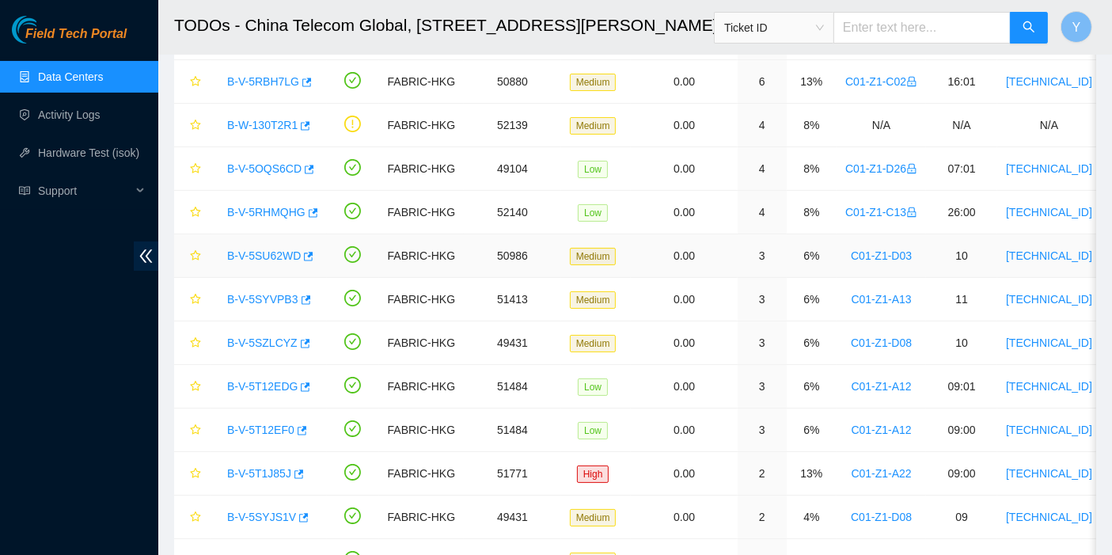
click at [256, 261] on div "B-V-5SU62WD" at bounding box center [268, 255] width 99 height 25
click at [259, 250] on link "B-V-5SU62WD" at bounding box center [264, 255] width 74 height 13
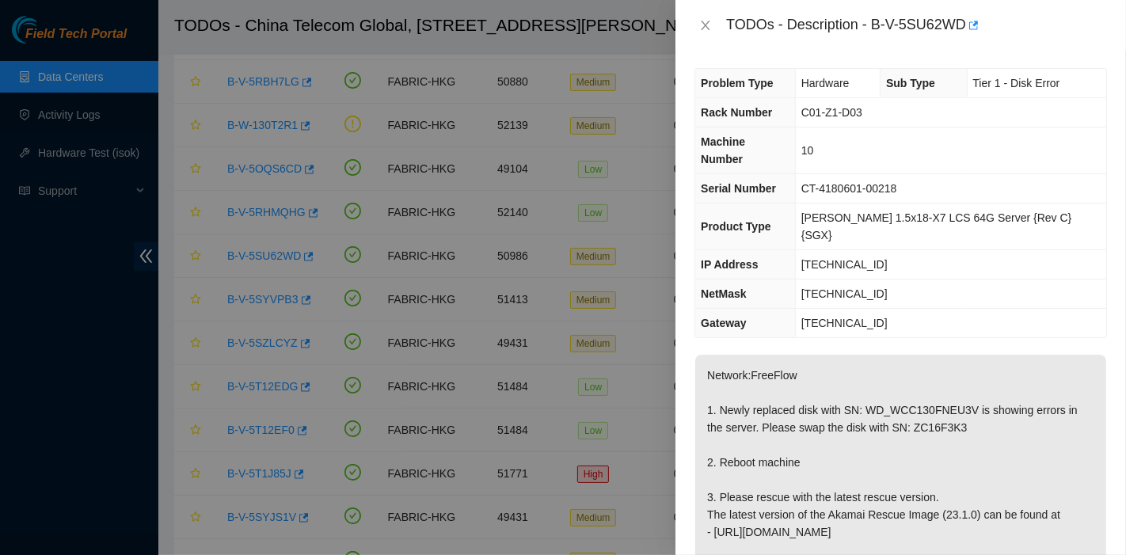
scroll to position [0, 0]
drag, startPoint x: 882, startPoint y: 383, endPoint x: 875, endPoint y: 372, distance: 13.2
click at [882, 375] on p "Network:FreeFlow 1. Newly replaced disk with SN: WD_WCC130FNEU3V is showing err…" at bounding box center [900, 472] width 411 height 233
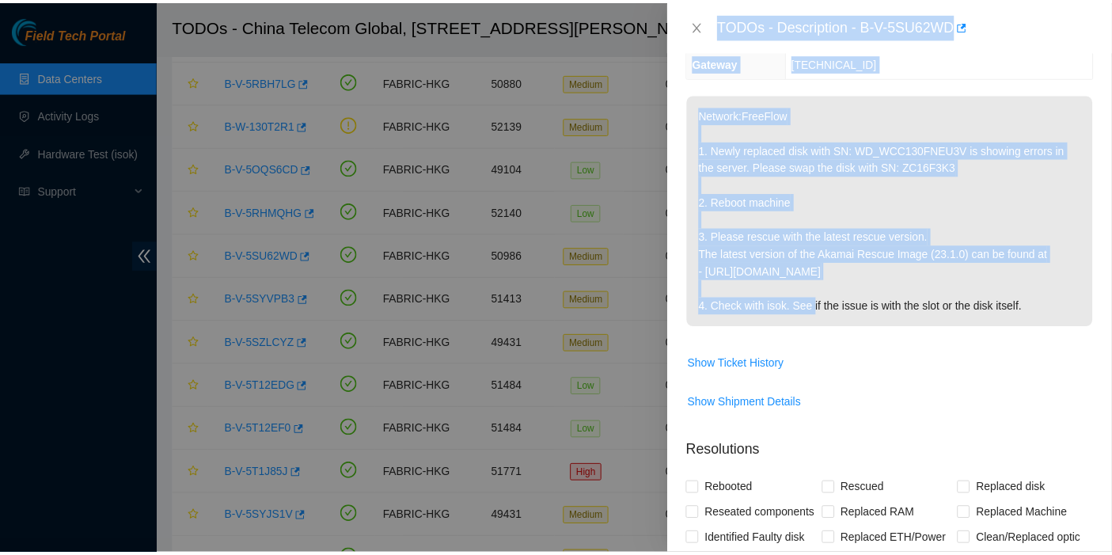
scroll to position [263, 0]
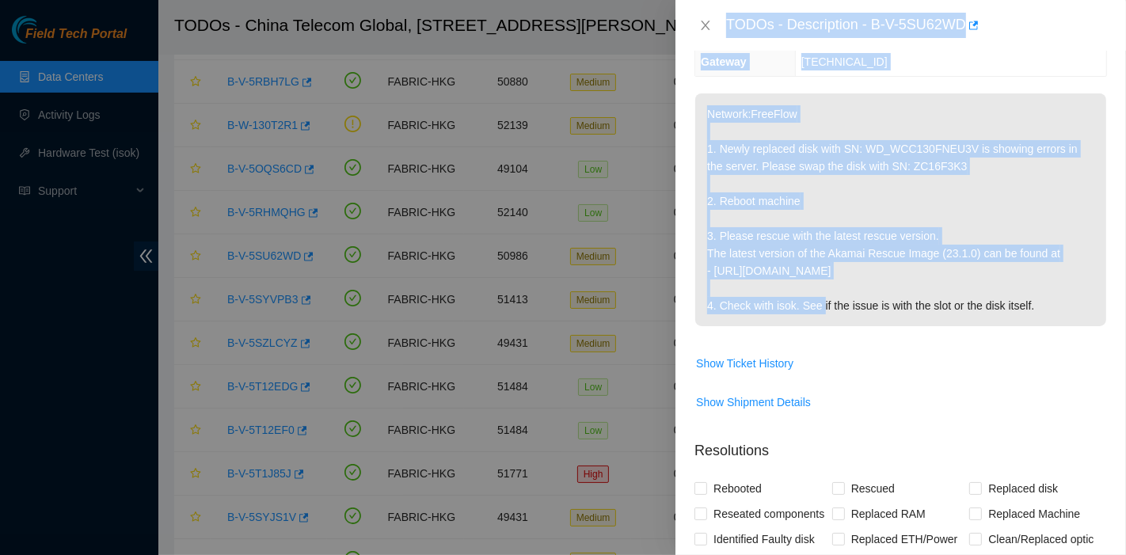
drag, startPoint x: 728, startPoint y: 24, endPoint x: 1047, endPoint y: 260, distance: 396.1
click at [1047, 260] on div "TODOs - Description - B-V-5SU62WD Problem Type Hardware Sub Type Tier 1 - Disk …" at bounding box center [900, 277] width 450 height 555
click at [708, 25] on icon "close" at bounding box center [705, 25] width 13 height 13
drag, startPoint x: 708, startPoint y: 25, endPoint x: 701, endPoint y: 36, distance: 13.2
click at [708, 25] on icon "close" at bounding box center [705, 25] width 13 height 13
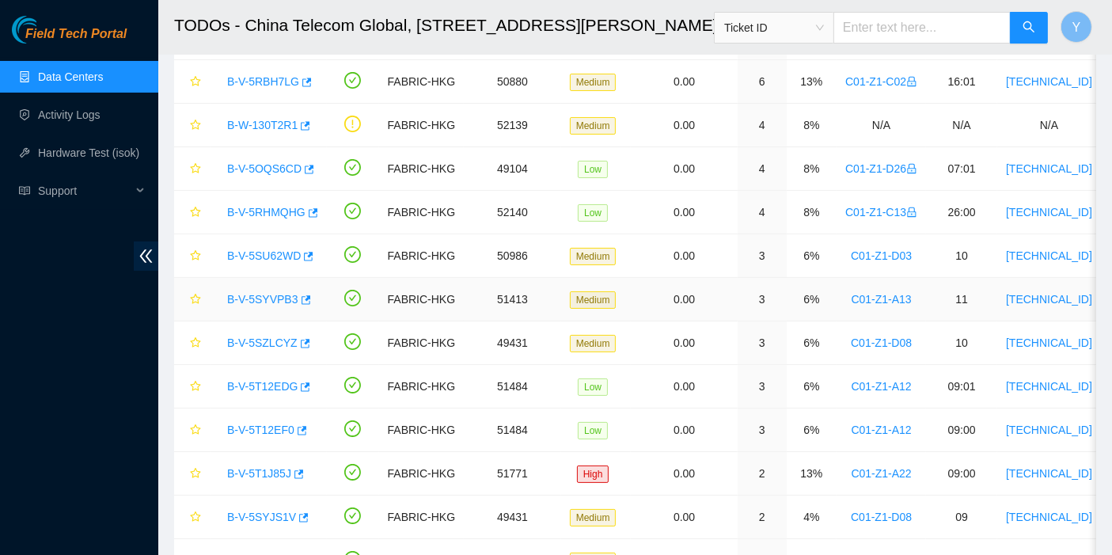
click at [265, 293] on link "B-V-5SYVPB3" at bounding box center [262, 299] width 71 height 13
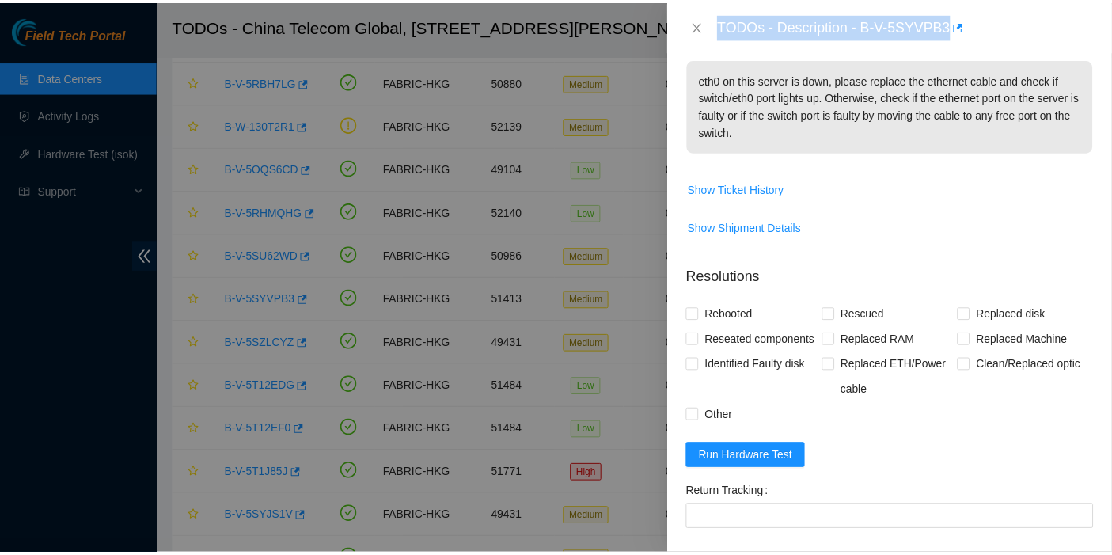
scroll to position [0, 0]
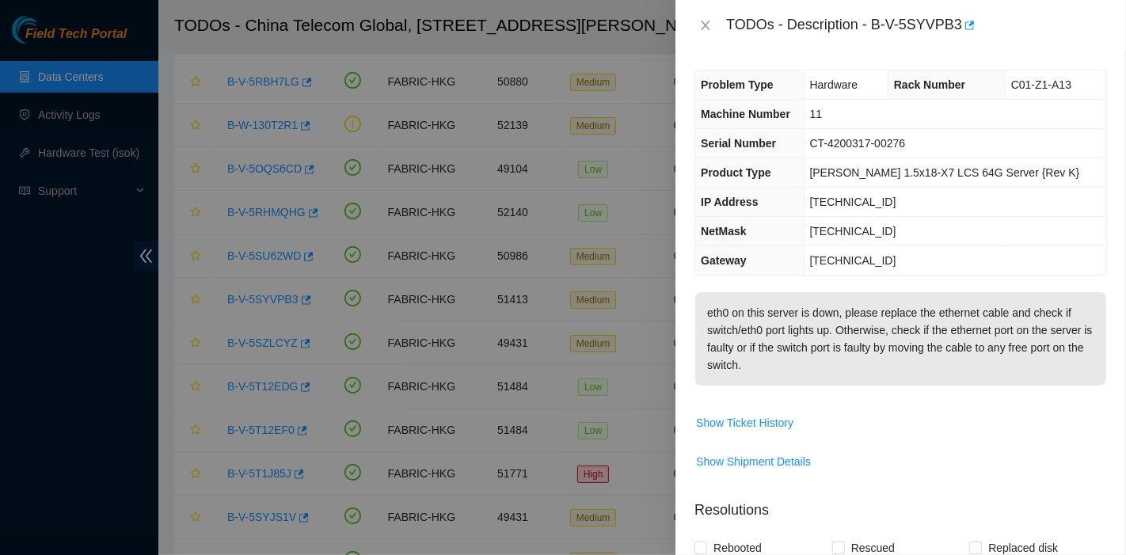
click at [828, 331] on p "eth0 on this server is down, please replace the ethernet cable and check if swi…" at bounding box center [900, 338] width 411 height 93
click at [819, 370] on p "eth0 on this server is down, please replace the ethernet cable and check if swi…" at bounding box center [900, 338] width 411 height 93
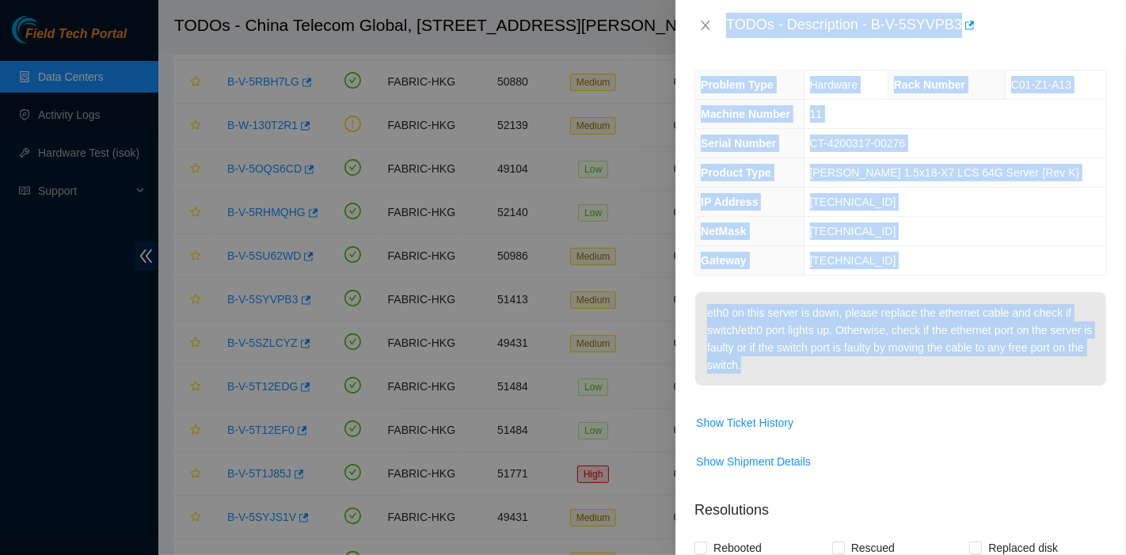
drag, startPoint x: 814, startPoint y: 369, endPoint x: 726, endPoint y: 28, distance: 351.5
click at [726, 28] on div "TODOs - Description - B-V-5SYVPB3 Problem Type Hardware Rack Number C01-Z1-A13 …" at bounding box center [900, 277] width 450 height 555
click at [1006, 229] on td "[TECHNICAL_ID]" at bounding box center [954, 231] width 302 height 29
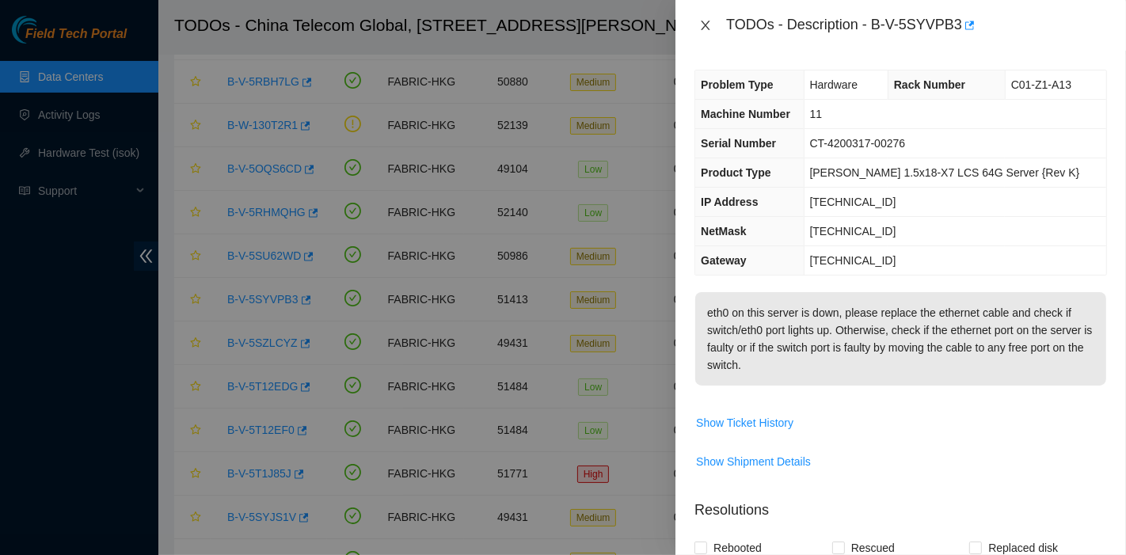
click at [702, 25] on icon "close" at bounding box center [705, 25] width 13 height 13
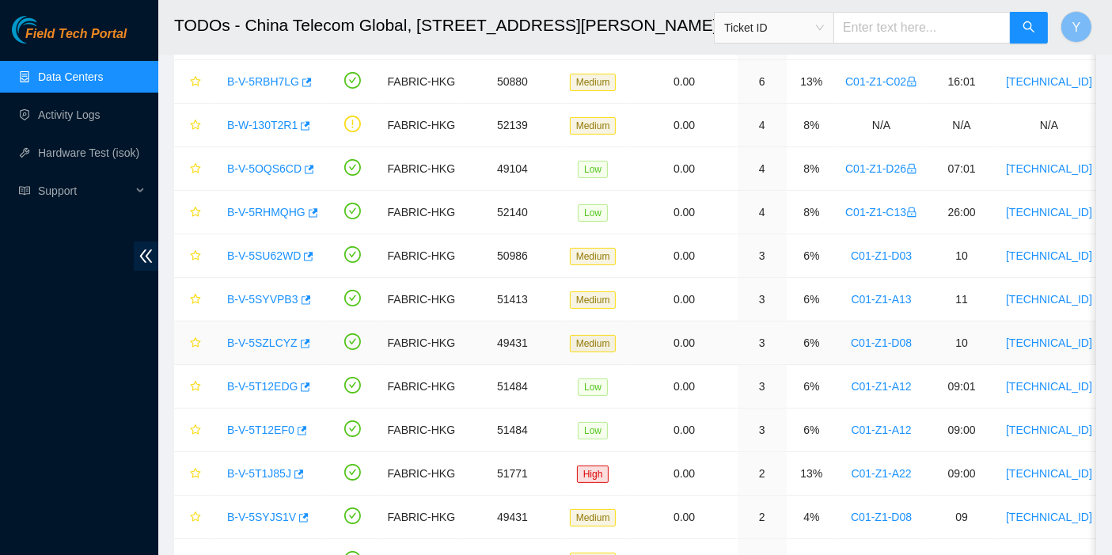
click at [263, 339] on link "B-V-5SZLCYZ" at bounding box center [262, 342] width 70 height 13
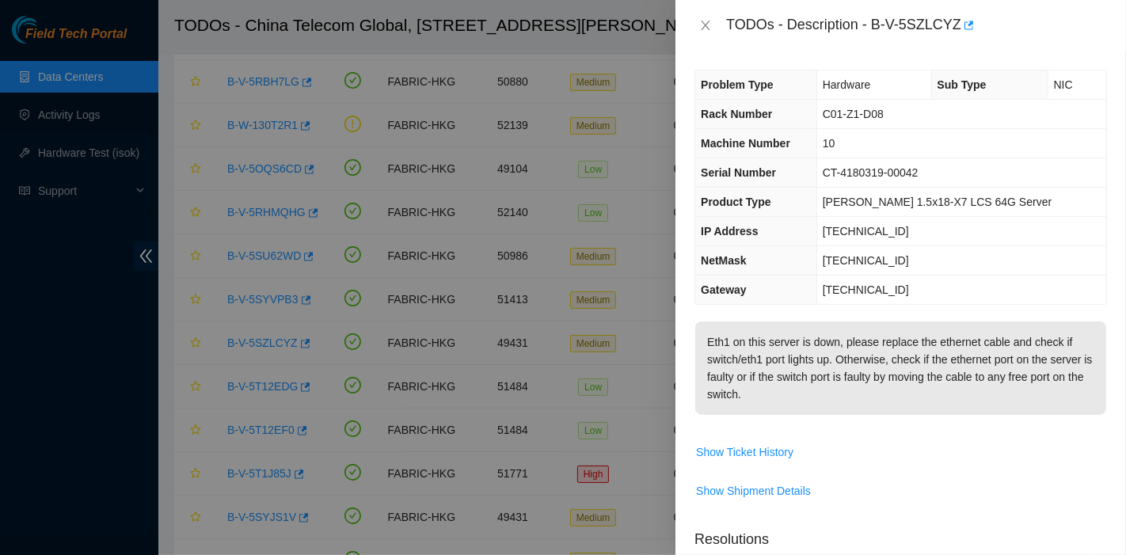
click at [858, 347] on p "Eth1 on this server is down, please replace the ethernet cable and check if swi…" at bounding box center [900, 367] width 411 height 93
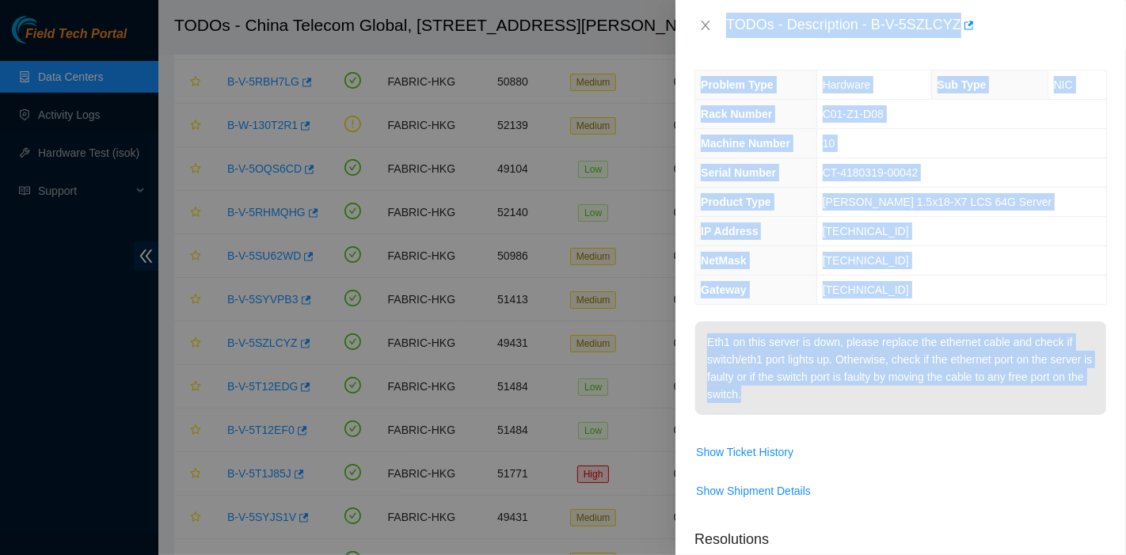
drag, startPoint x: 814, startPoint y: 401, endPoint x: 720, endPoint y: 40, distance: 372.9
click at [720, 40] on div "TODOs - Description - B-V-5SZLCYZ Problem Type Hardware Sub Type NIC Rack Numbe…" at bounding box center [900, 277] width 450 height 555
click at [710, 24] on icon "close" at bounding box center [705, 25] width 13 height 13
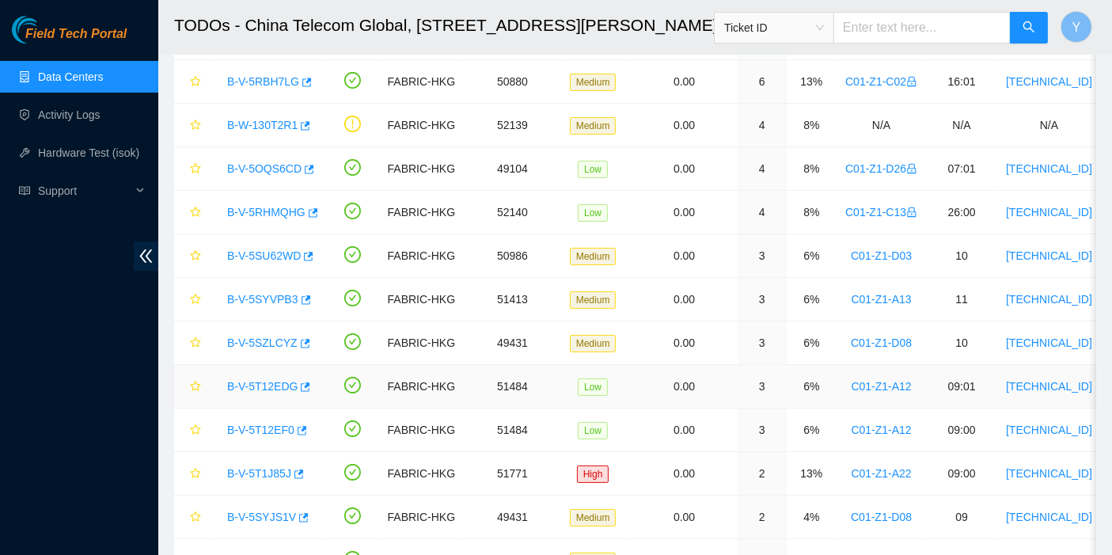
click at [272, 386] on link "B-V-5T12EDG" at bounding box center [262, 386] width 70 height 13
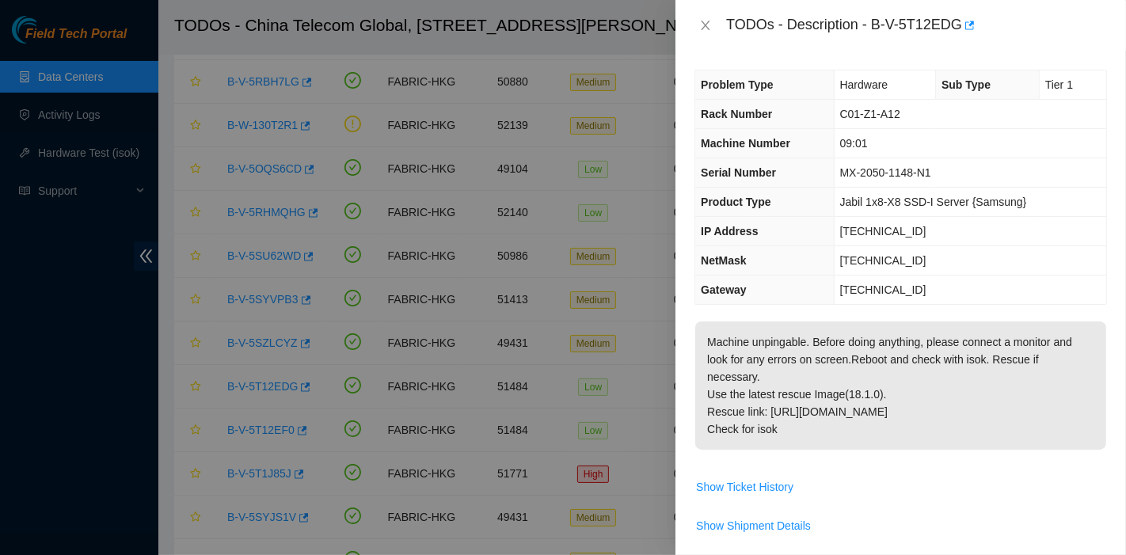
click at [929, 310] on div "Problem Type Hardware Sub Type Tier 1 Rack Number C01-Z1-A12 Machine Number 09:…" at bounding box center [900, 303] width 450 height 504
drag, startPoint x: 823, startPoint y: 427, endPoint x: 724, endPoint y: 25, distance: 413.6
click at [724, 25] on div "TODOs - Description - B-V-5T12EDG Problem Type Hardware Sub Type Tier 1 Rack Nu…" at bounding box center [900, 277] width 450 height 555
click at [709, 24] on icon "close" at bounding box center [705, 25] width 13 height 13
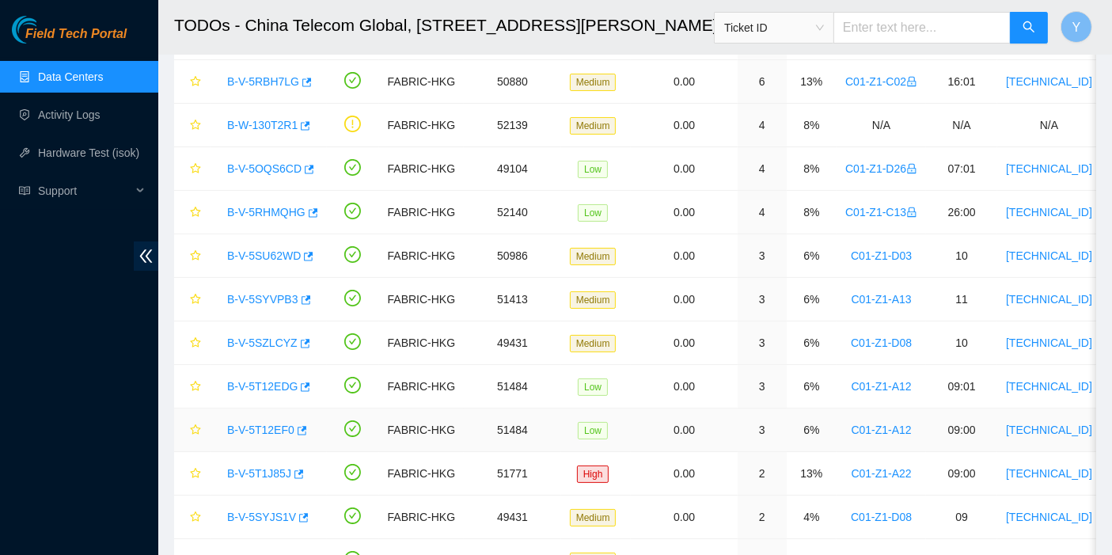
click at [260, 428] on link "B-V-5T12EF0" at bounding box center [260, 430] width 67 height 13
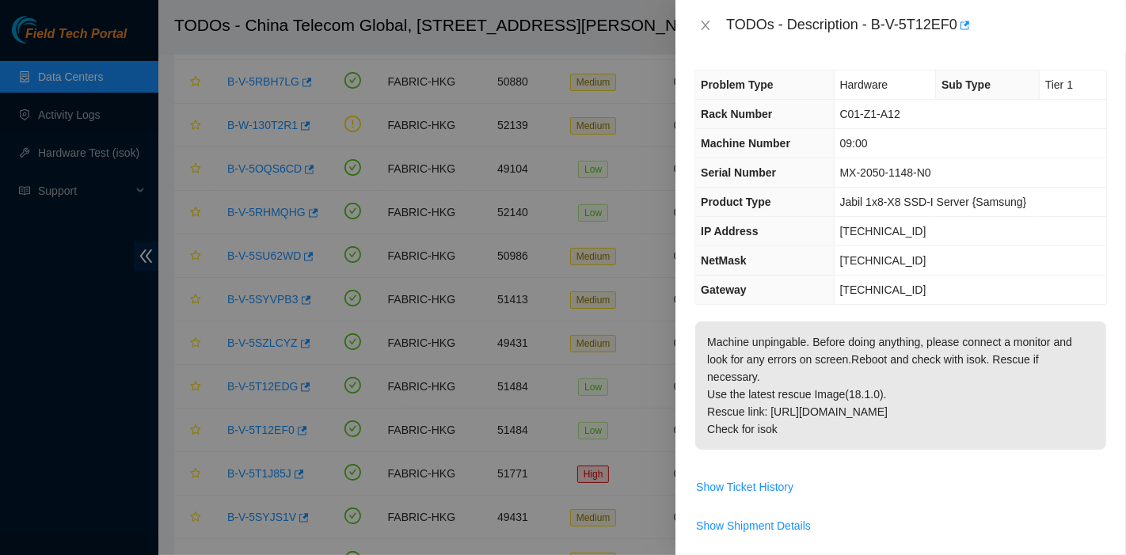
click at [845, 420] on p "Machine unpingable. Before doing anything, please connect a monitor and look fo…" at bounding box center [900, 385] width 411 height 128
drag, startPoint x: 801, startPoint y: 439, endPoint x: 726, endPoint y: 15, distance: 430.9
click at [726, 15] on div "TODOs - Description - B-V-5T12EF0 Problem Type Hardware Sub Type Tier 1 Rack Nu…" at bounding box center [900, 277] width 450 height 555
click at [703, 25] on icon "close" at bounding box center [705, 25] width 13 height 13
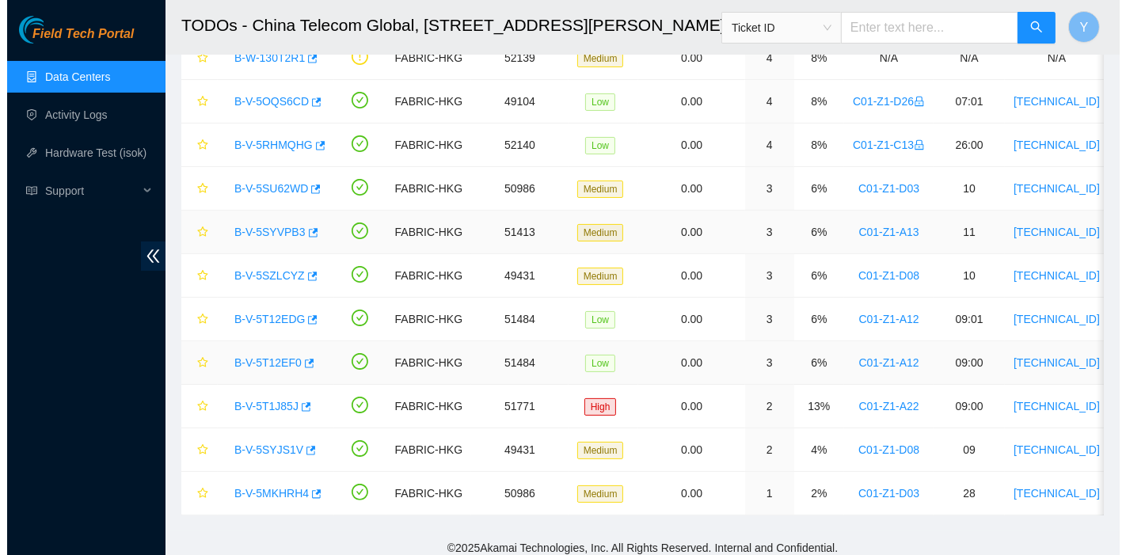
scroll to position [283, 0]
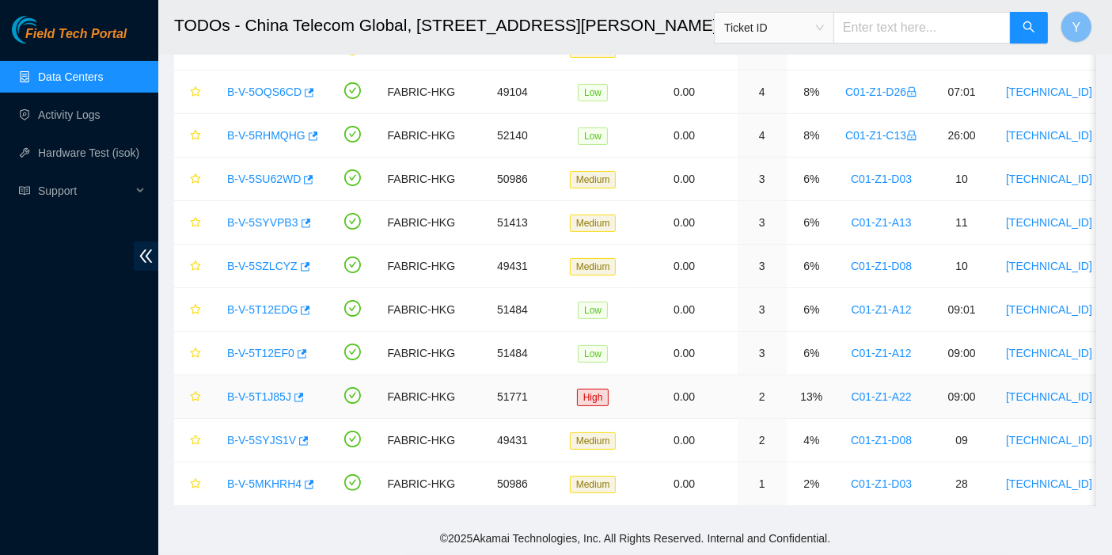
click at [249, 390] on link "B-V-5T1J85J" at bounding box center [259, 396] width 64 height 13
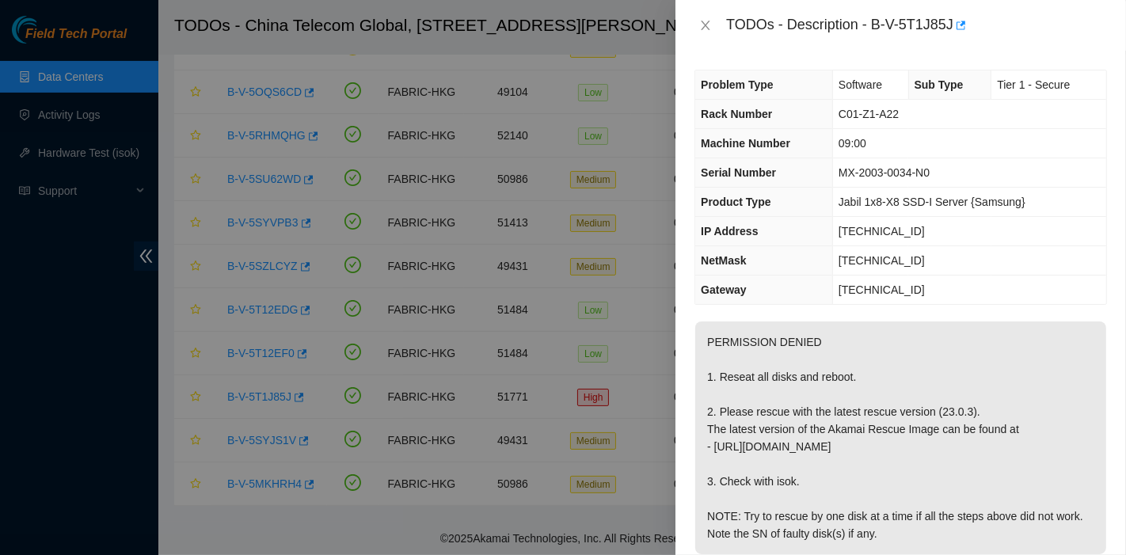
click at [781, 321] on td "PERMISSION DENIED 1. Reseat all disks and reboot. 2. Please rescue with the lat…" at bounding box center [900, 449] width 412 height 257
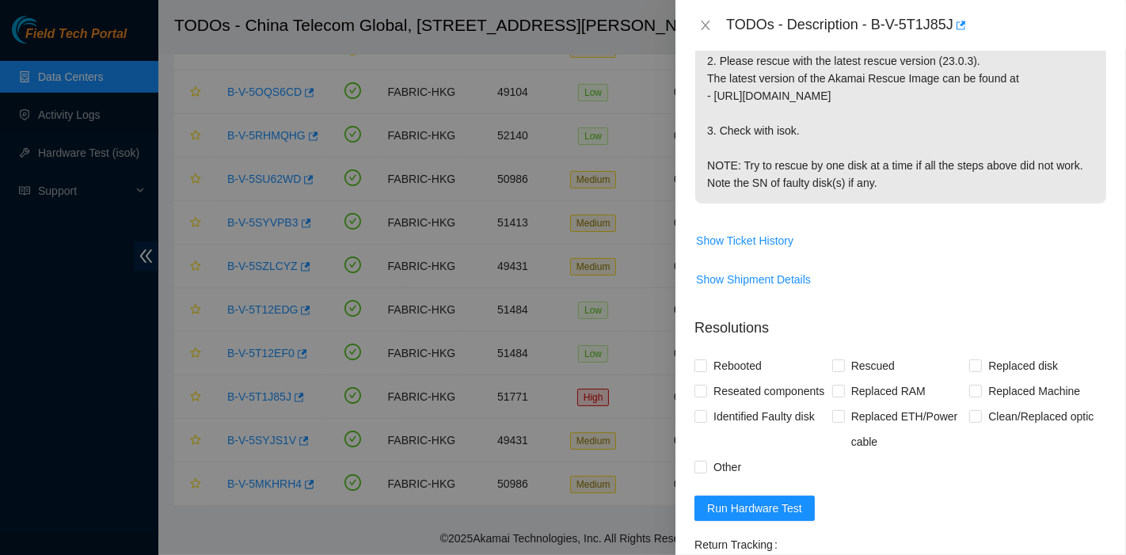
drag, startPoint x: 726, startPoint y: 25, endPoint x: 902, endPoint y: 203, distance: 249.7
click at [902, 203] on div "TODOs - Description - B-V-5T1J85J Problem Type Software Sub Type Tier 1 - Secur…" at bounding box center [900, 277] width 450 height 555
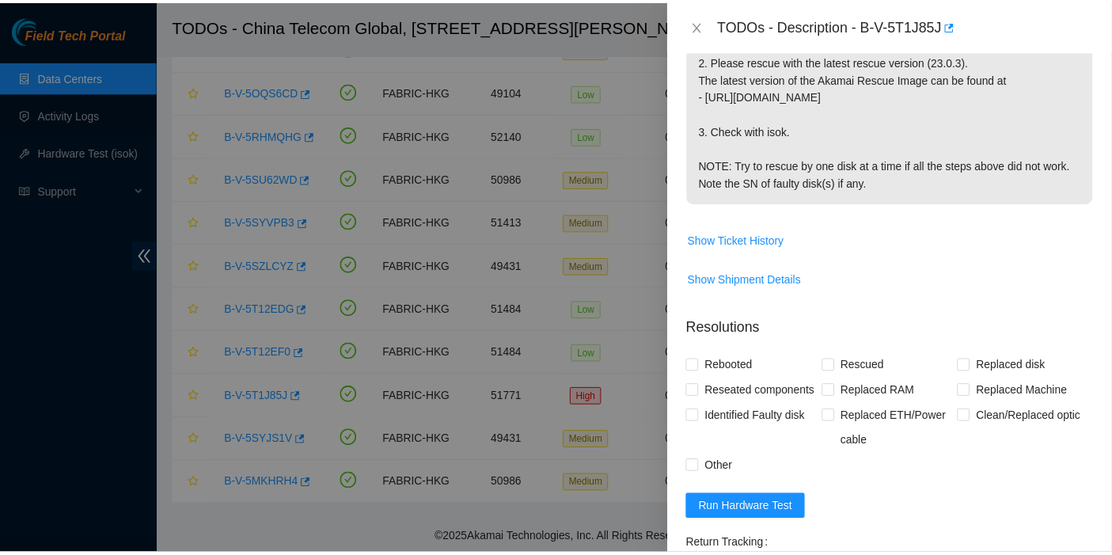
scroll to position [351, 0]
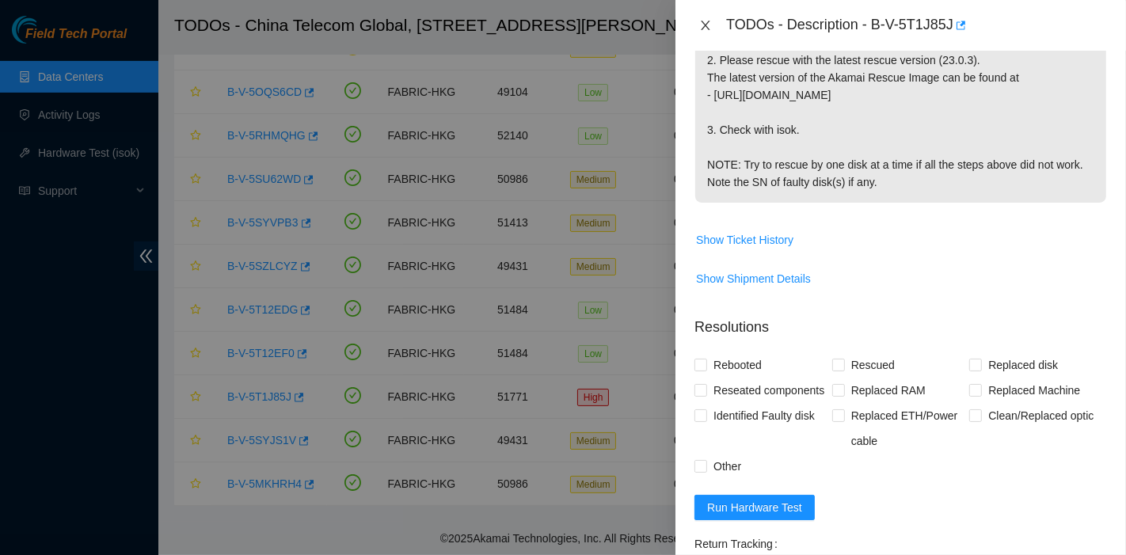
click at [709, 24] on icon "close" at bounding box center [705, 25] width 13 height 13
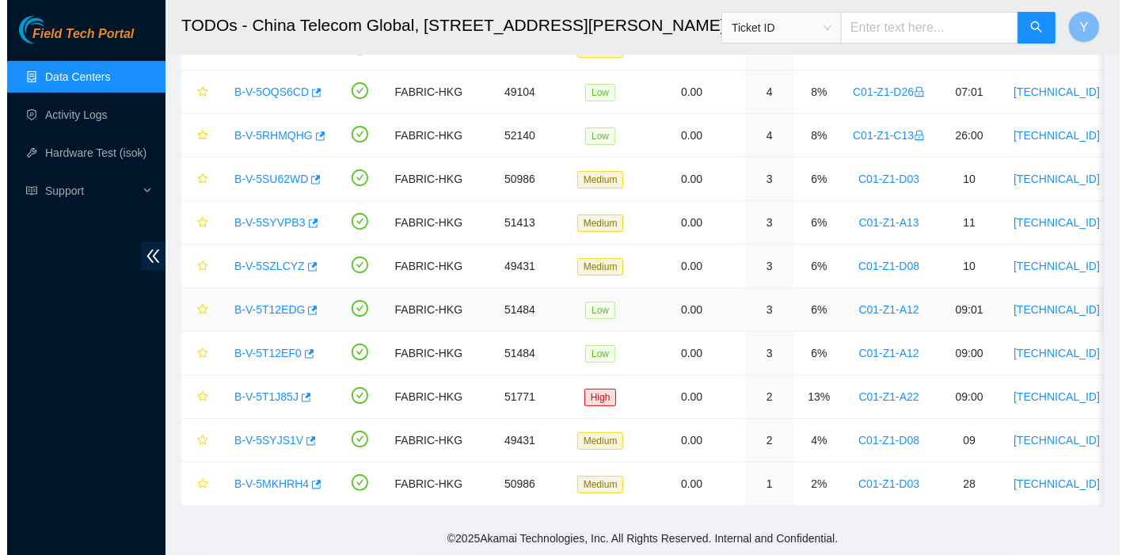
scroll to position [375, 0]
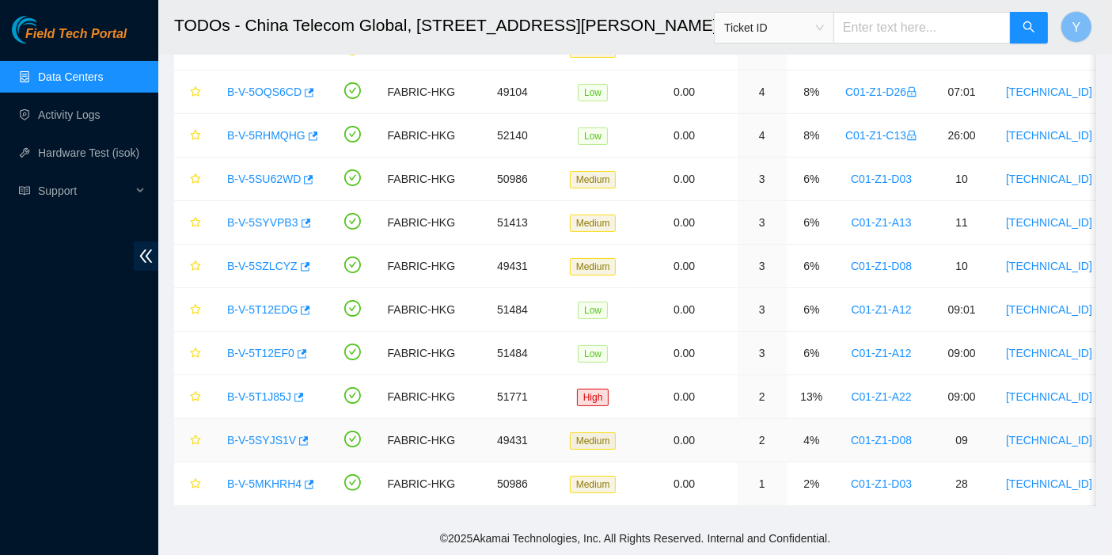
click at [264, 434] on link "B-V-5SYJS1V" at bounding box center [261, 440] width 69 height 13
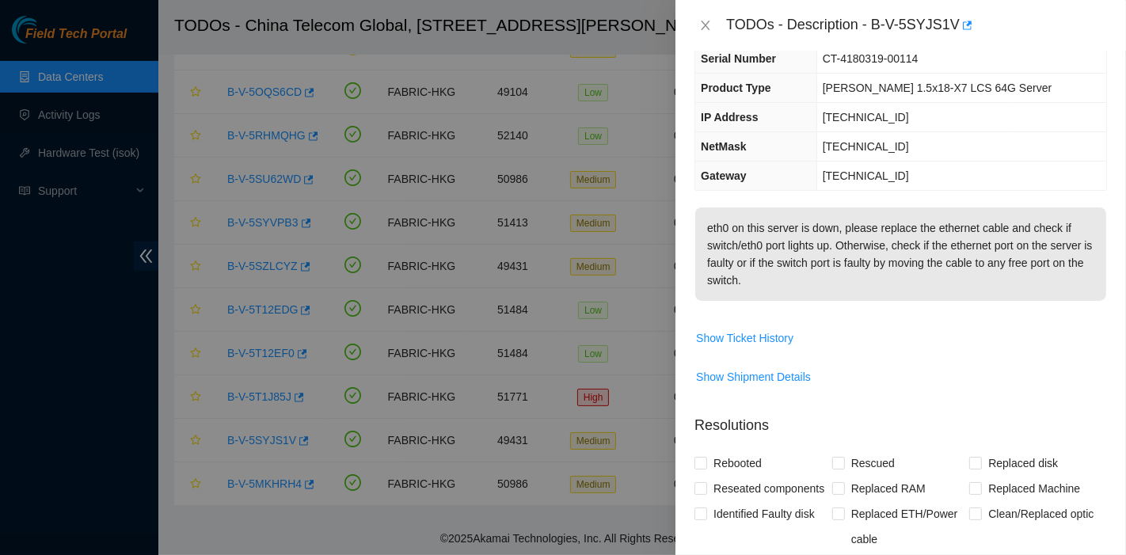
scroll to position [0, 0]
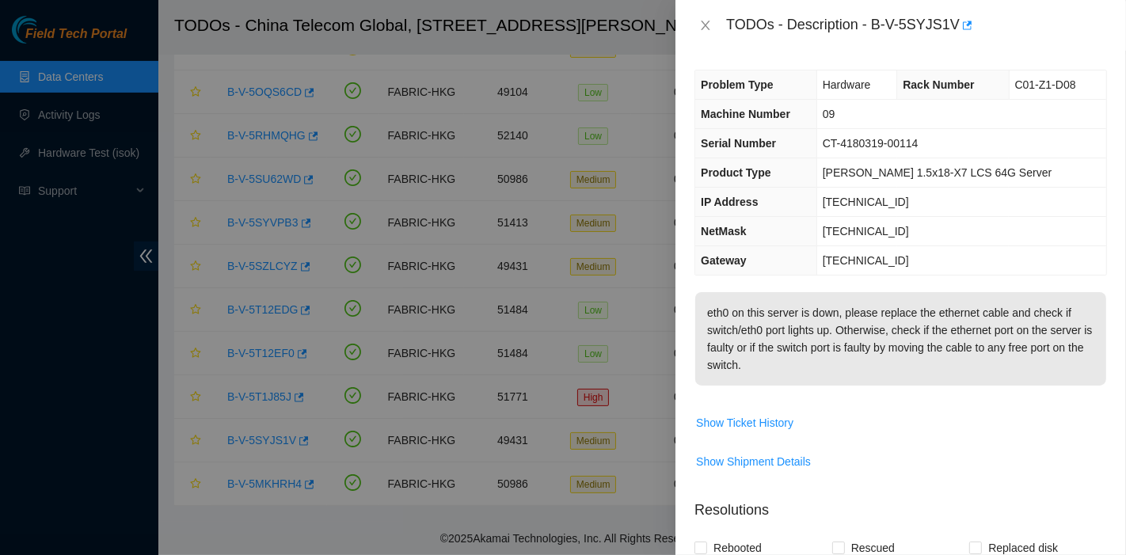
click at [879, 361] on p "eth0 on this server is down, please replace the ethernet cable and check if swi…" at bounding box center [900, 338] width 411 height 93
click at [803, 367] on p "eth0 on this server is down, please replace the ethernet cable and check if swi…" at bounding box center [900, 338] width 411 height 93
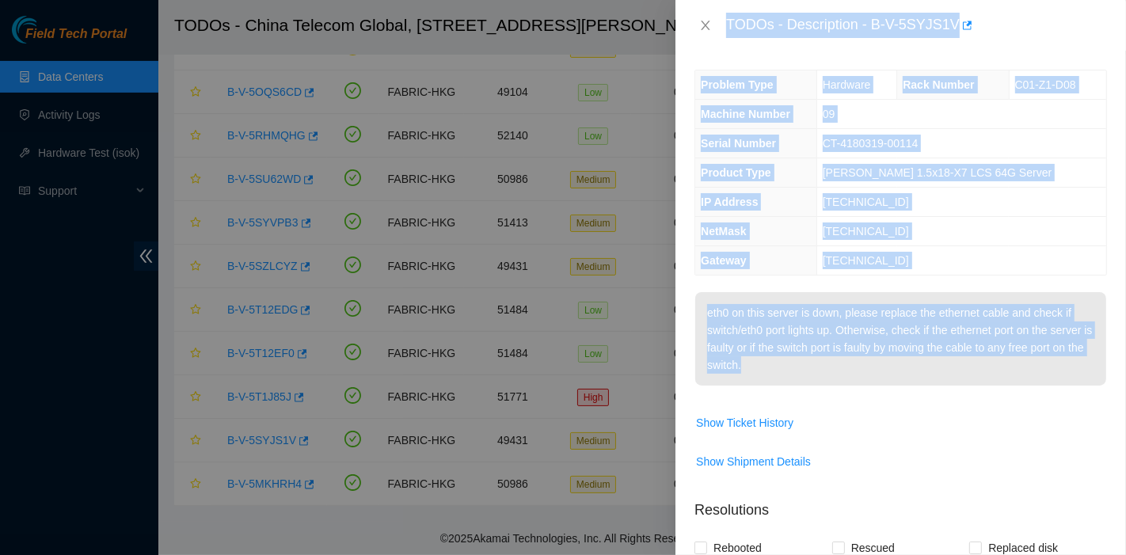
drag, startPoint x: 727, startPoint y: 22, endPoint x: 841, endPoint y: 370, distance: 366.0
click at [841, 370] on div "TODOs - Description - B-V-5SYJS1V Problem Type Hardware Rack Number C01-Z1-D08 …" at bounding box center [900, 277] width 450 height 555
click at [707, 24] on icon "close" at bounding box center [705, 25] width 9 height 9
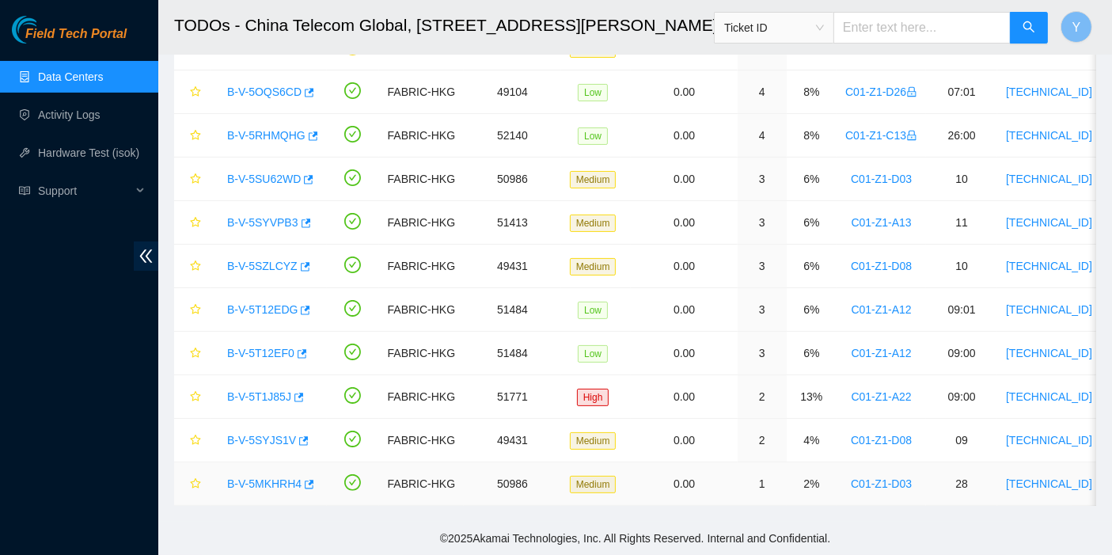
click at [262, 477] on link "B-V-5MKHRH4" at bounding box center [264, 483] width 74 height 13
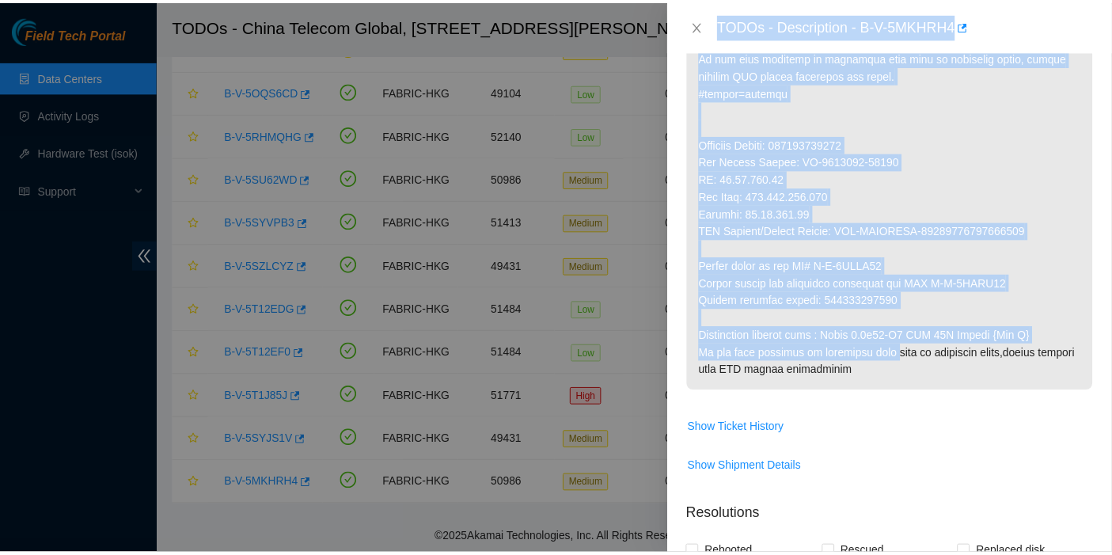
scroll to position [791, 0]
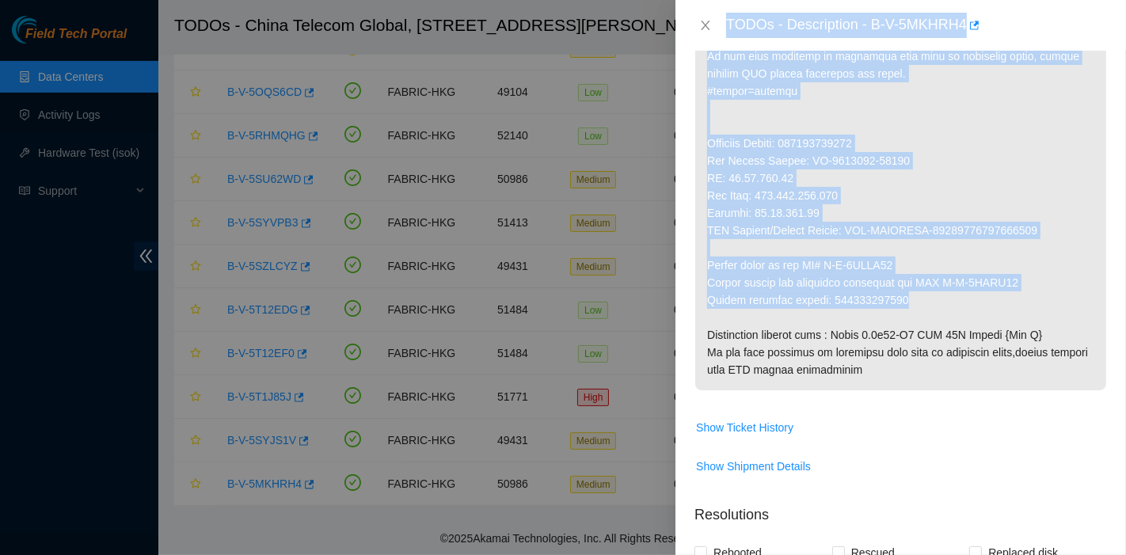
drag, startPoint x: 727, startPoint y: 21, endPoint x: 914, endPoint y: 299, distance: 334.4
click at [914, 299] on div "TODOs - Description - B-V-5MKHRH4 Problem Type Hardware Sub Type Tier 1 - Disk …" at bounding box center [900, 277] width 450 height 555
click at [700, 21] on icon "close" at bounding box center [705, 25] width 13 height 13
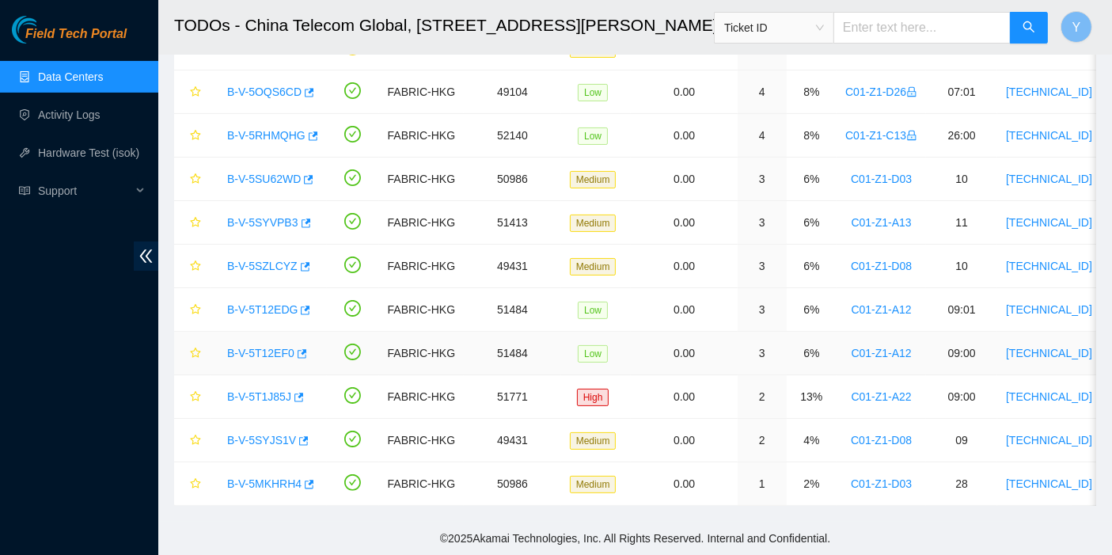
scroll to position [0, 0]
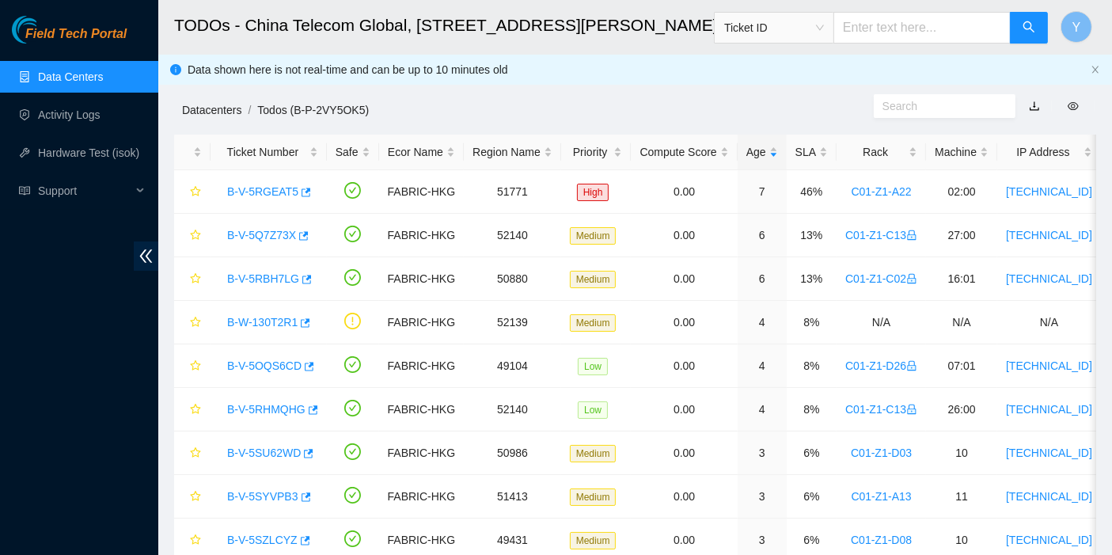
click at [186, 110] on link "Datacenters" at bounding box center [211, 110] width 59 height 13
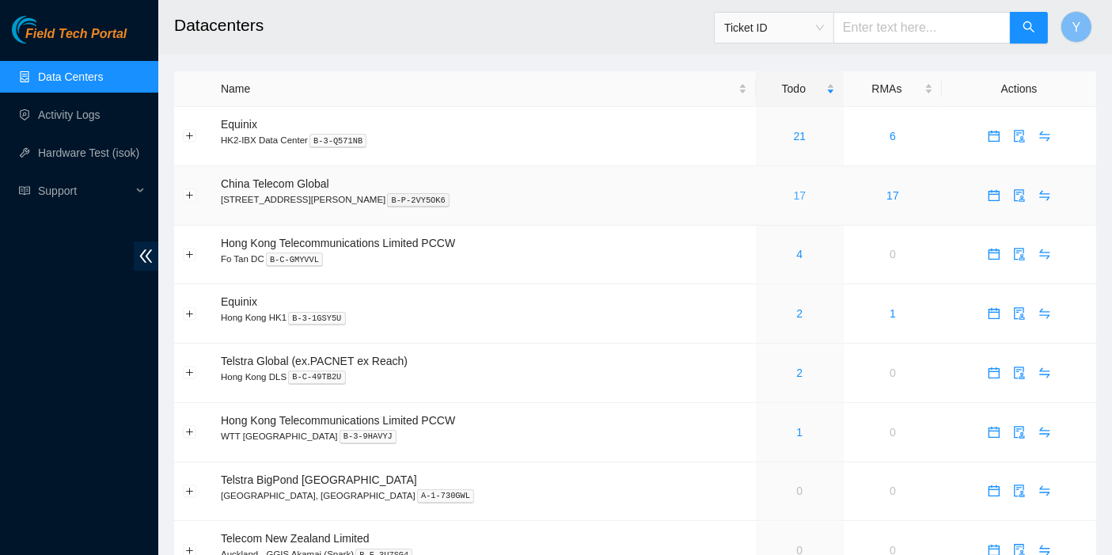
click at [794, 195] on link "17" at bounding box center [800, 195] width 13 height 13
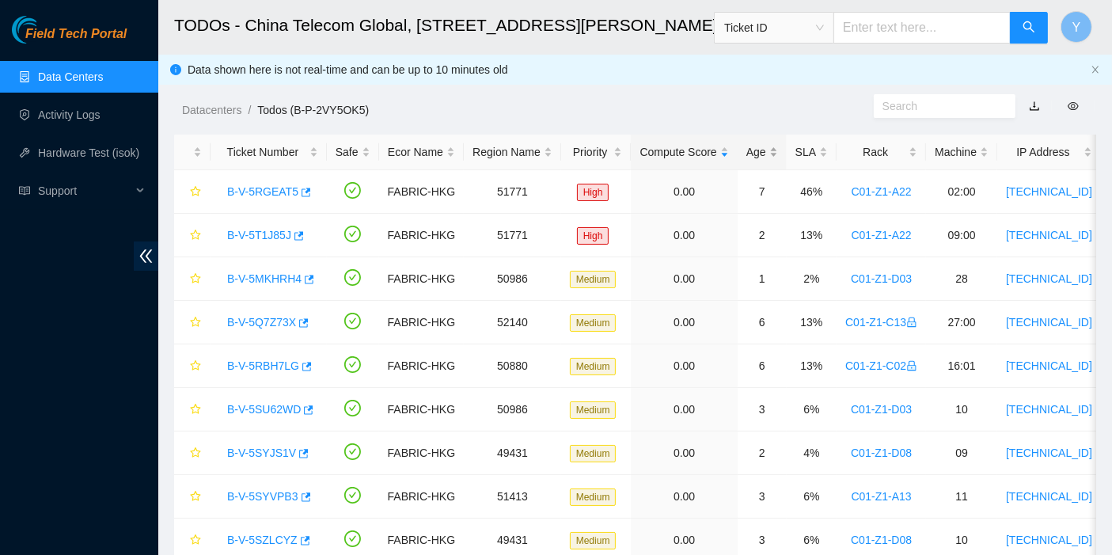
click at [746, 148] on div "Age" at bounding box center [762, 151] width 32 height 17
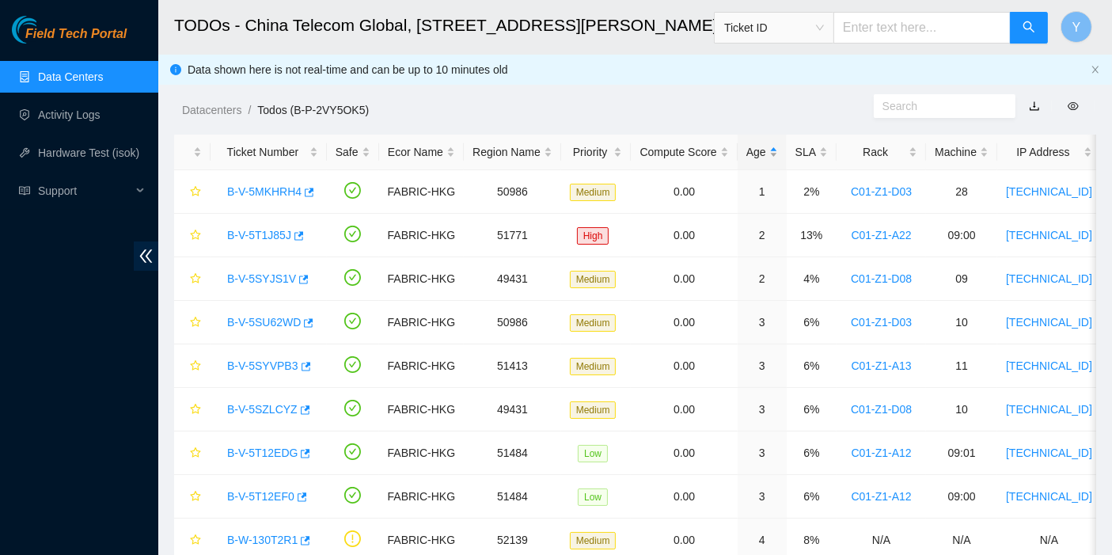
click at [746, 148] on div "Age" at bounding box center [762, 151] width 32 height 17
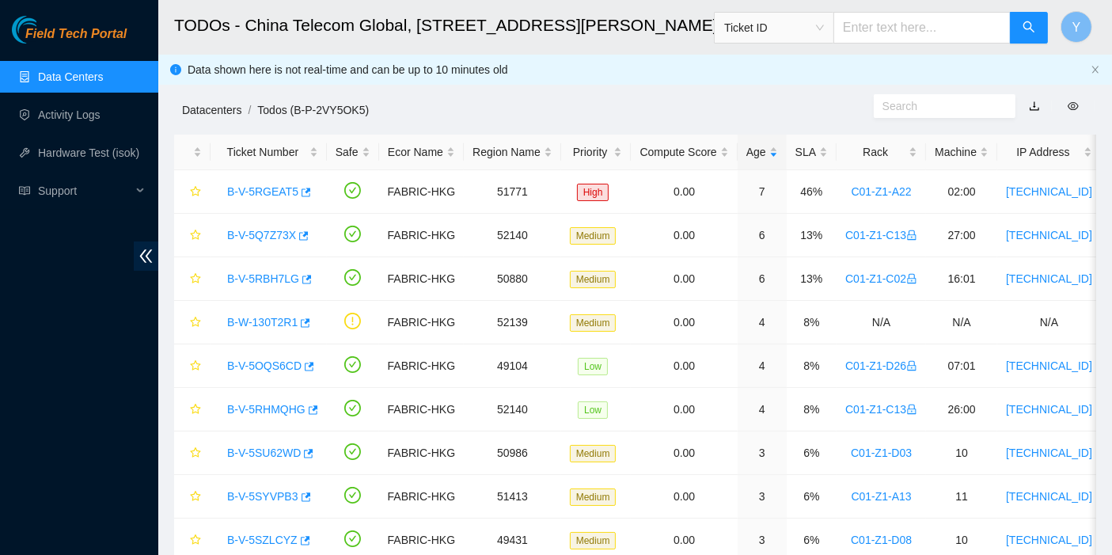
click at [221, 110] on link "Datacenters" at bounding box center [211, 110] width 59 height 13
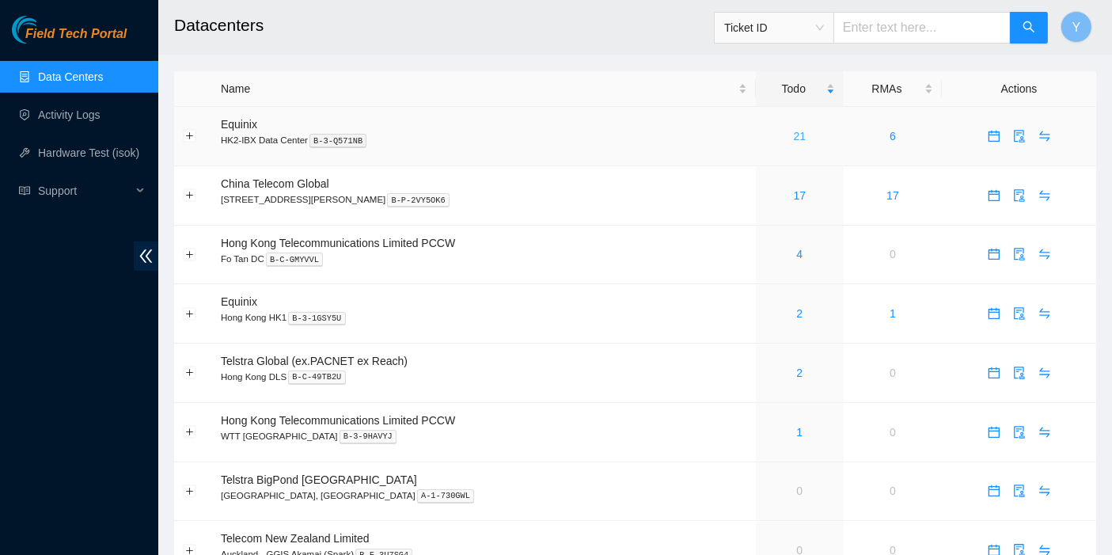
click at [794, 132] on link "21" at bounding box center [800, 136] width 13 height 13
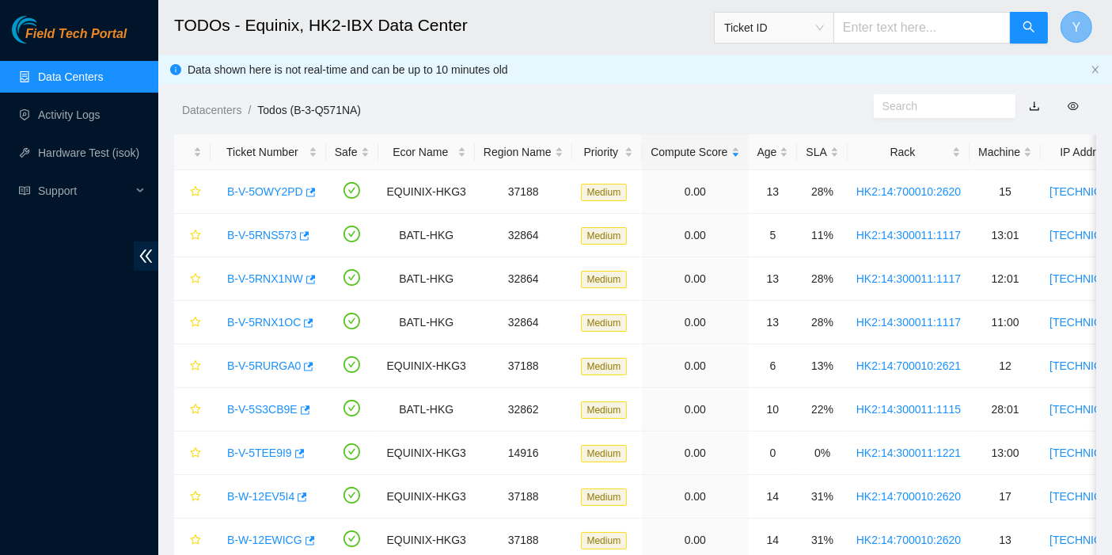
click at [1092, 30] on button "Y" at bounding box center [1077, 27] width 32 height 32
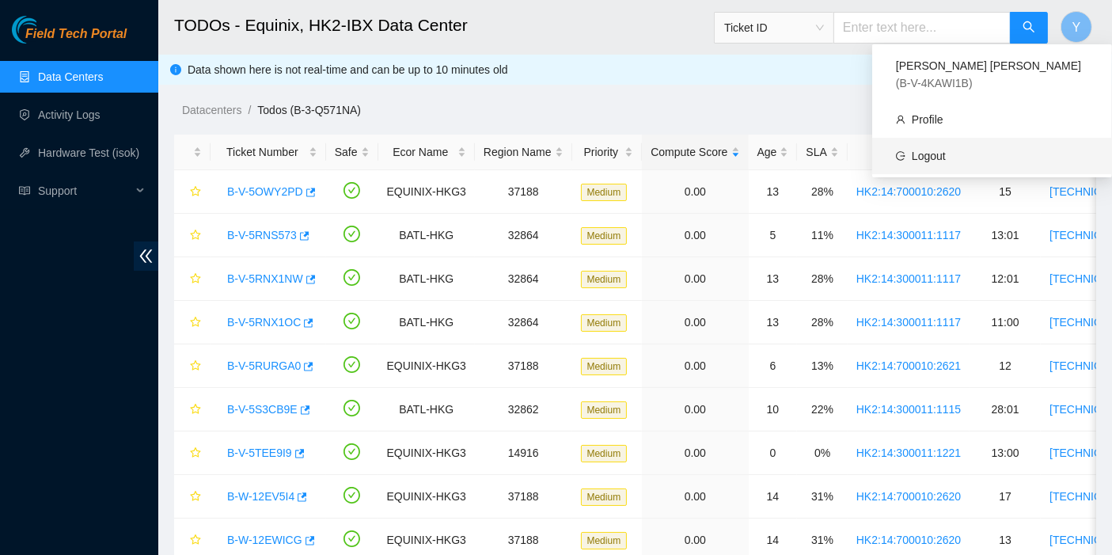
click at [913, 150] on link "Logout" at bounding box center [929, 156] width 34 height 13
